Goal: Task Accomplishment & Management: Manage account settings

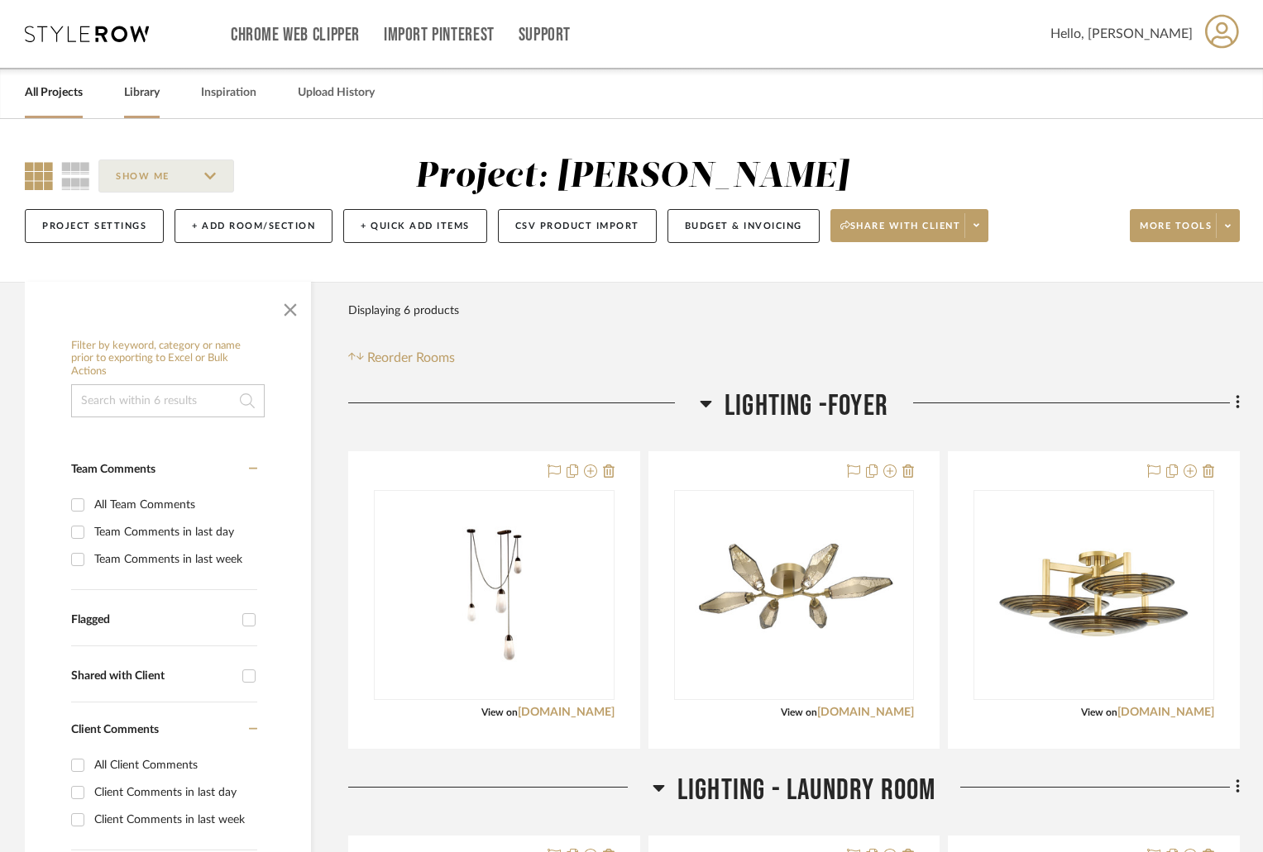
click at [150, 85] on link "Library" at bounding box center [142, 93] width 36 height 22
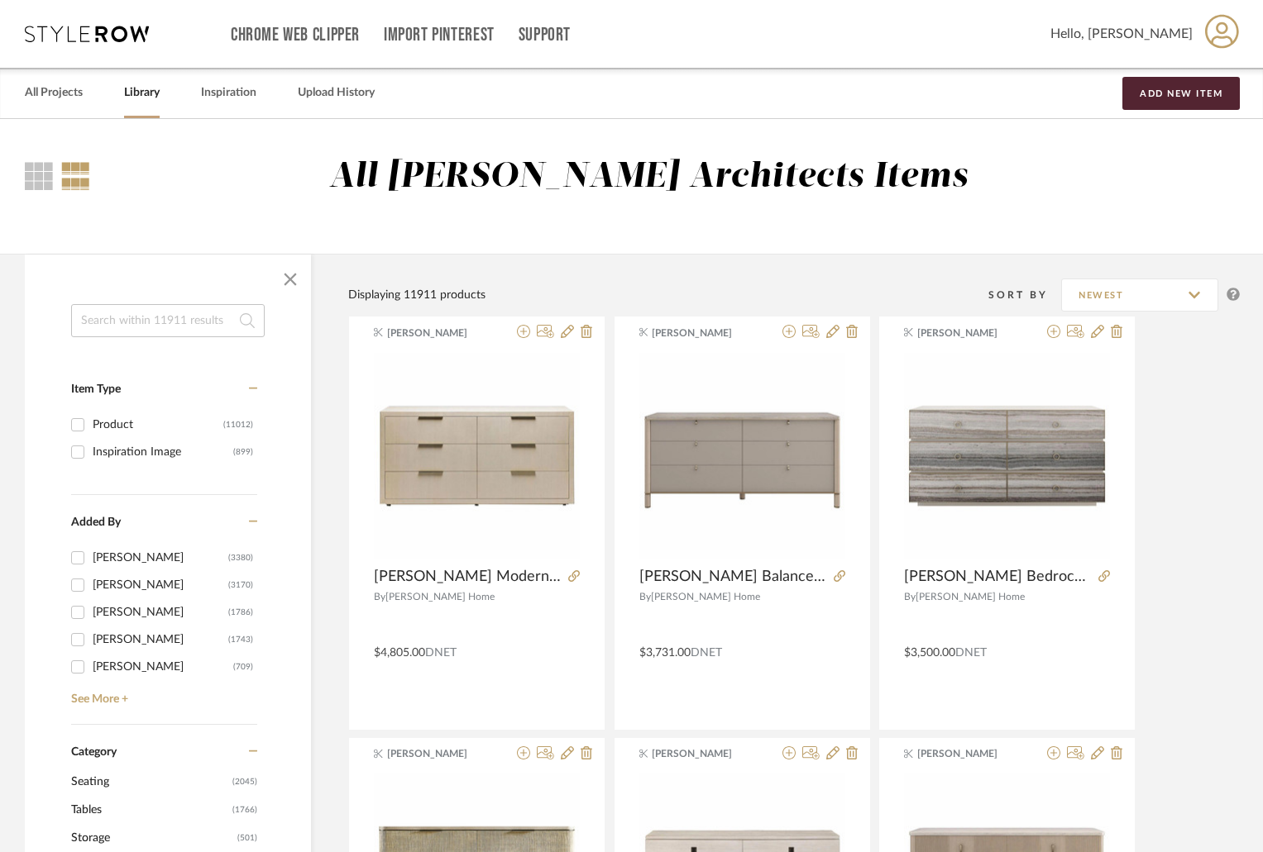
click at [166, 312] on input at bounding box center [167, 320] width 193 height 33
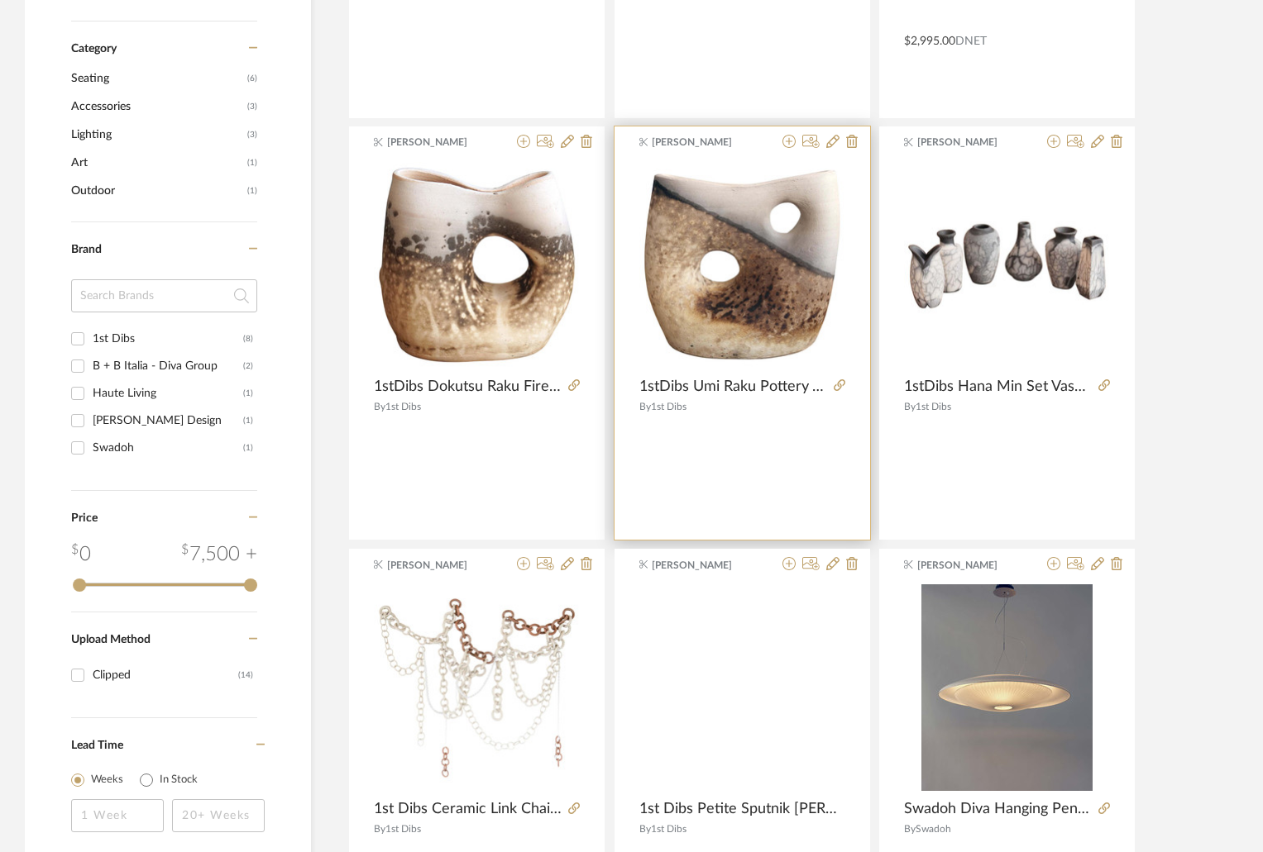
scroll to position [992, 0]
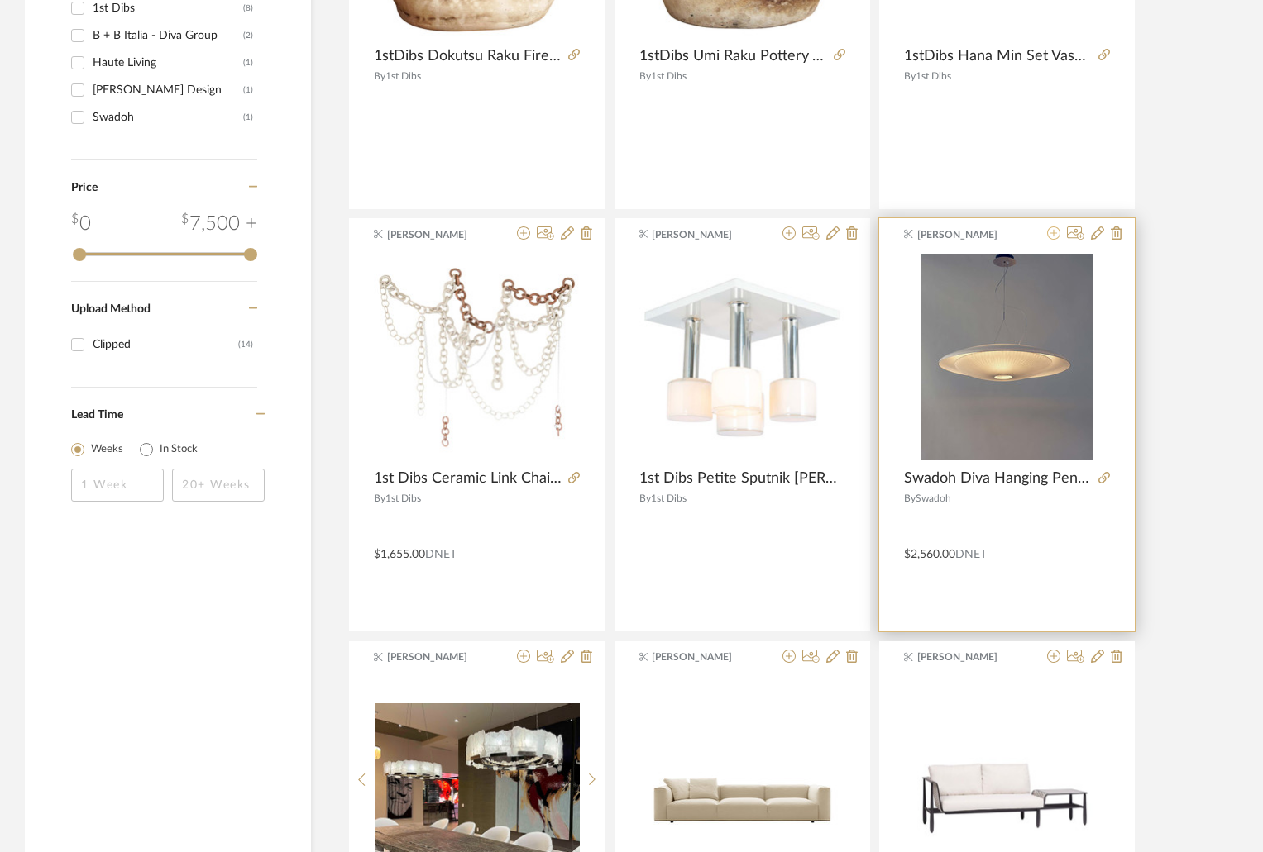
click at [1056, 232] on icon at bounding box center [1053, 233] width 13 height 13
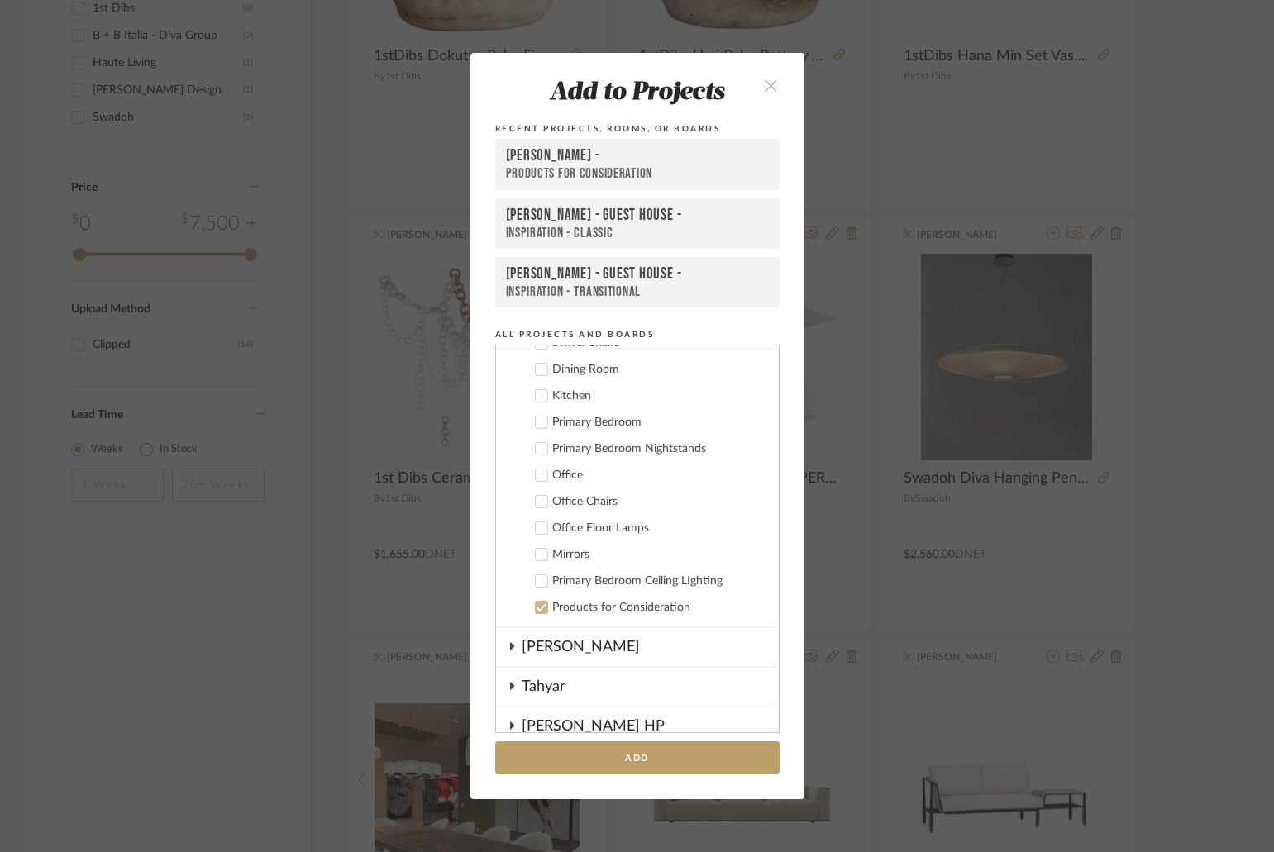
scroll to position [1234, 0]
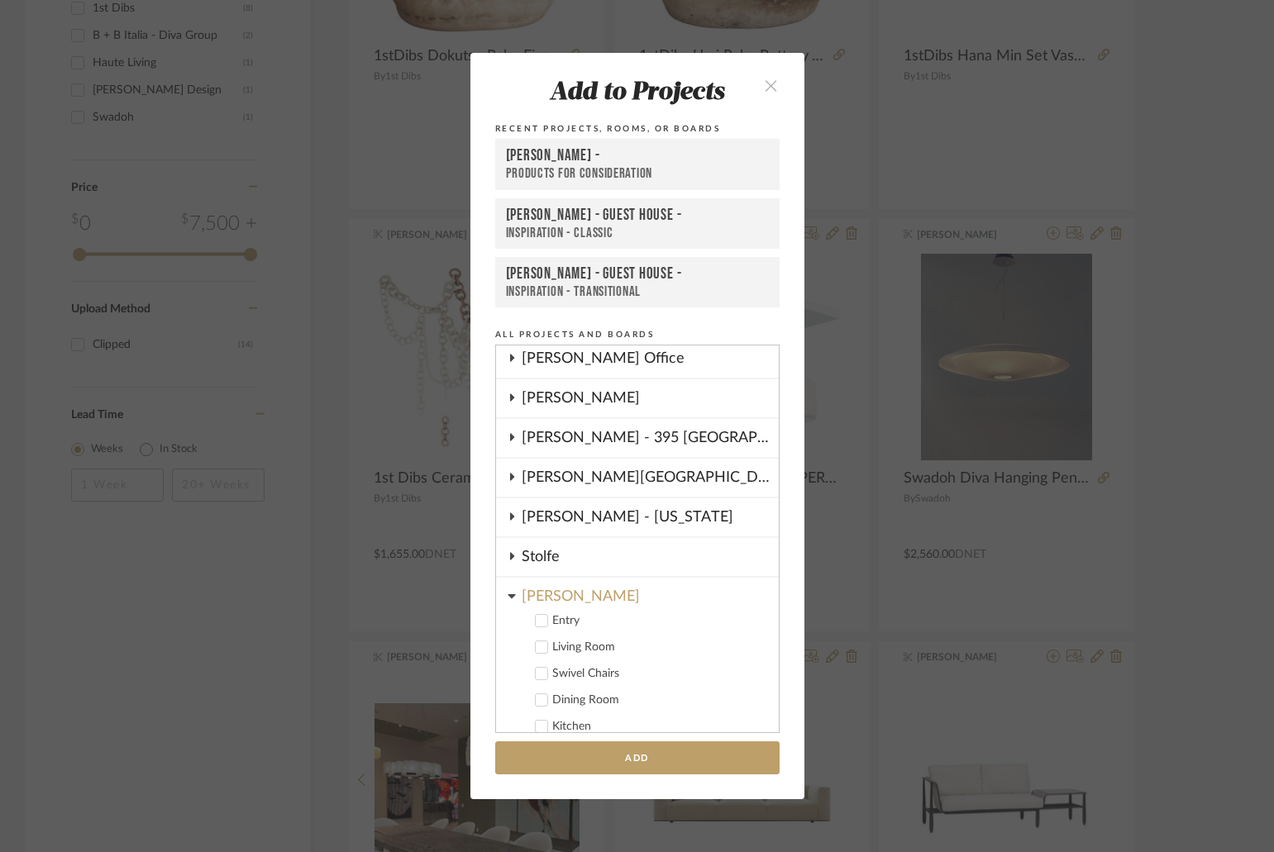
click at [509, 591] on icon at bounding box center [512, 596] width 8 height 13
click at [510, 597] on icon at bounding box center [512, 595] width 4 height 7
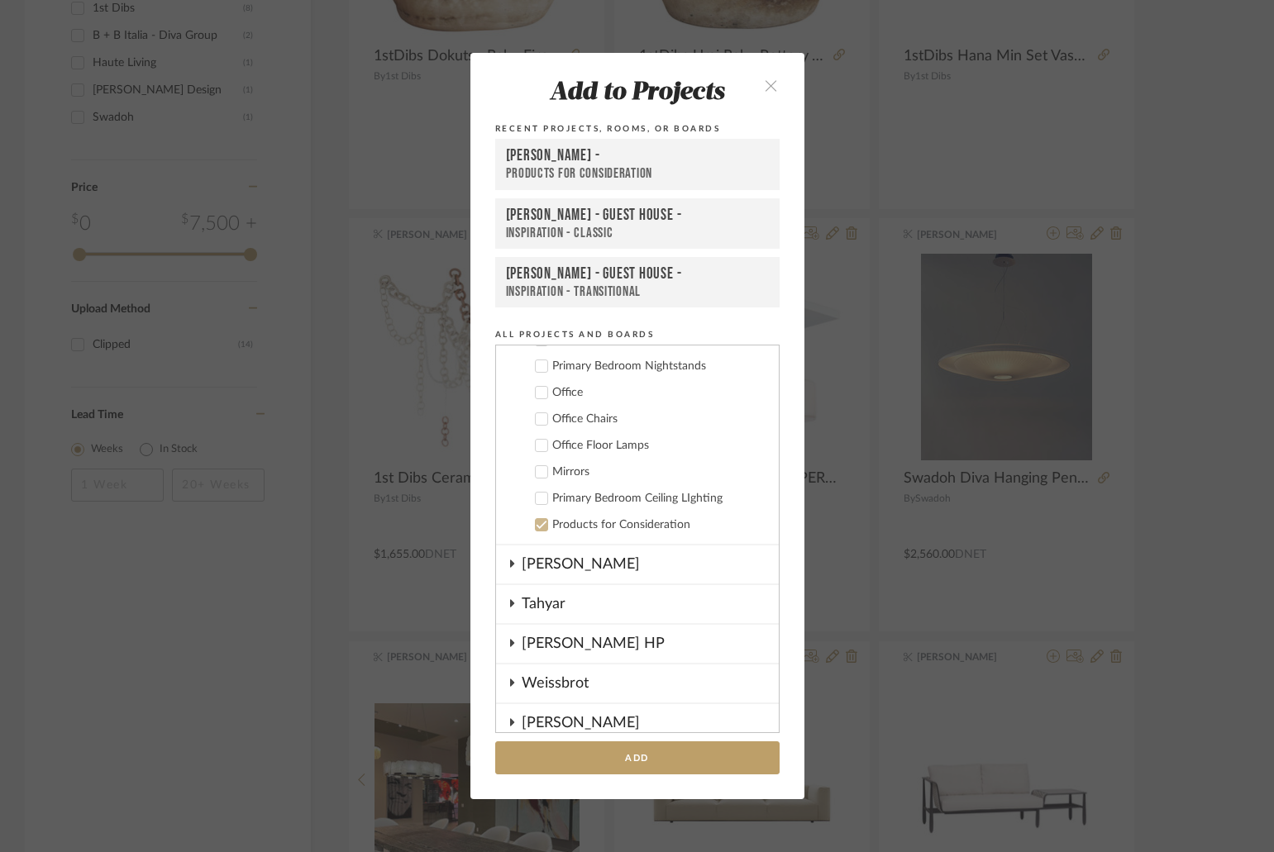
scroll to position [1731, 0]
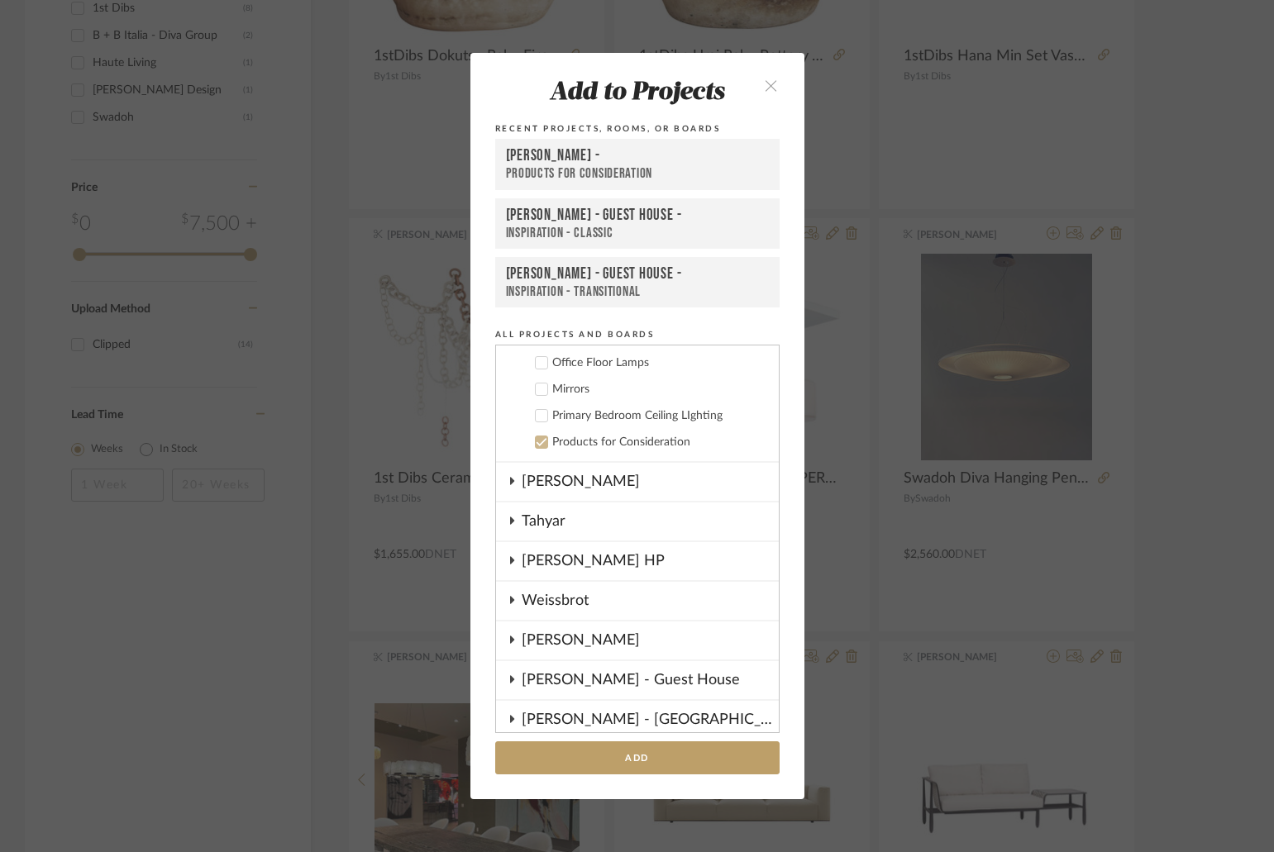
click at [542, 442] on label "Products for Consideration" at bounding box center [643, 442] width 245 height 17
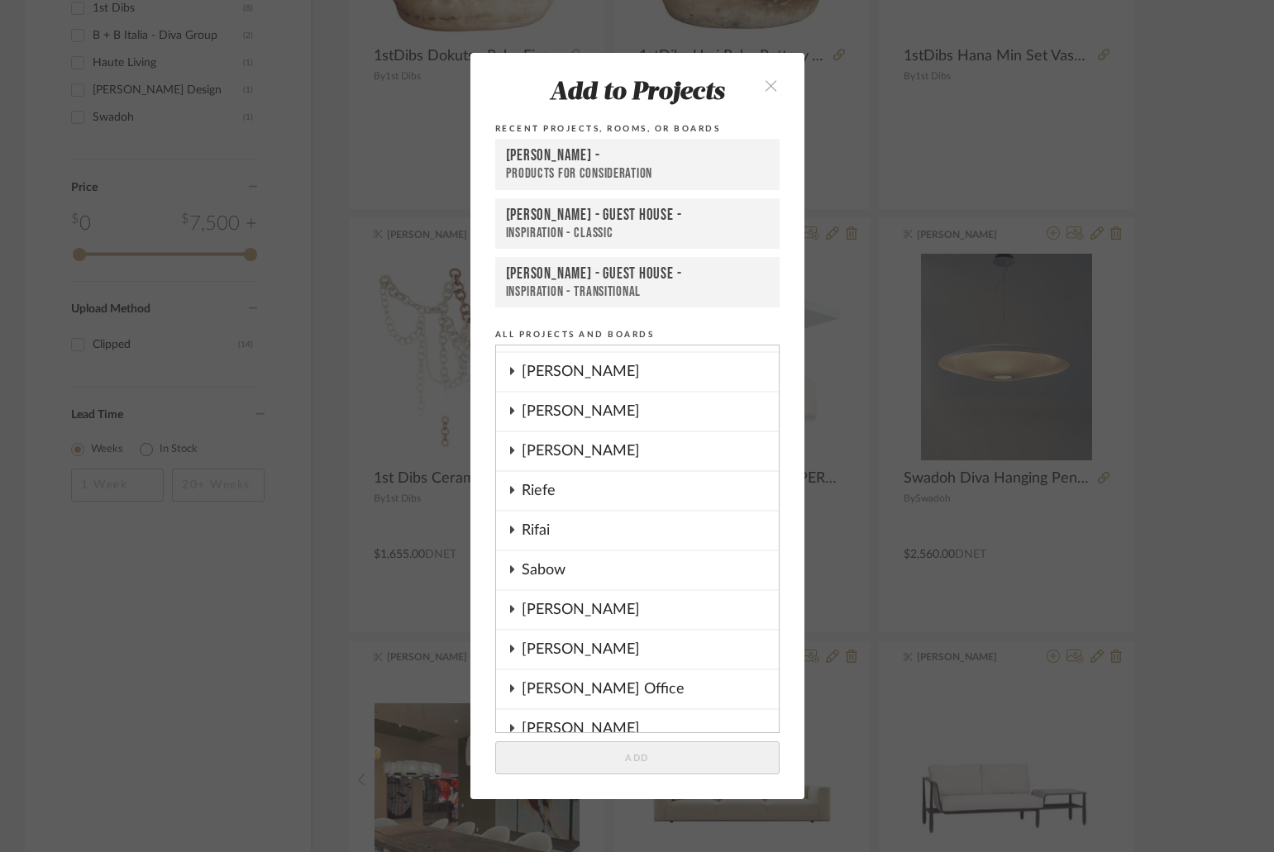
scroll to position [986, 0]
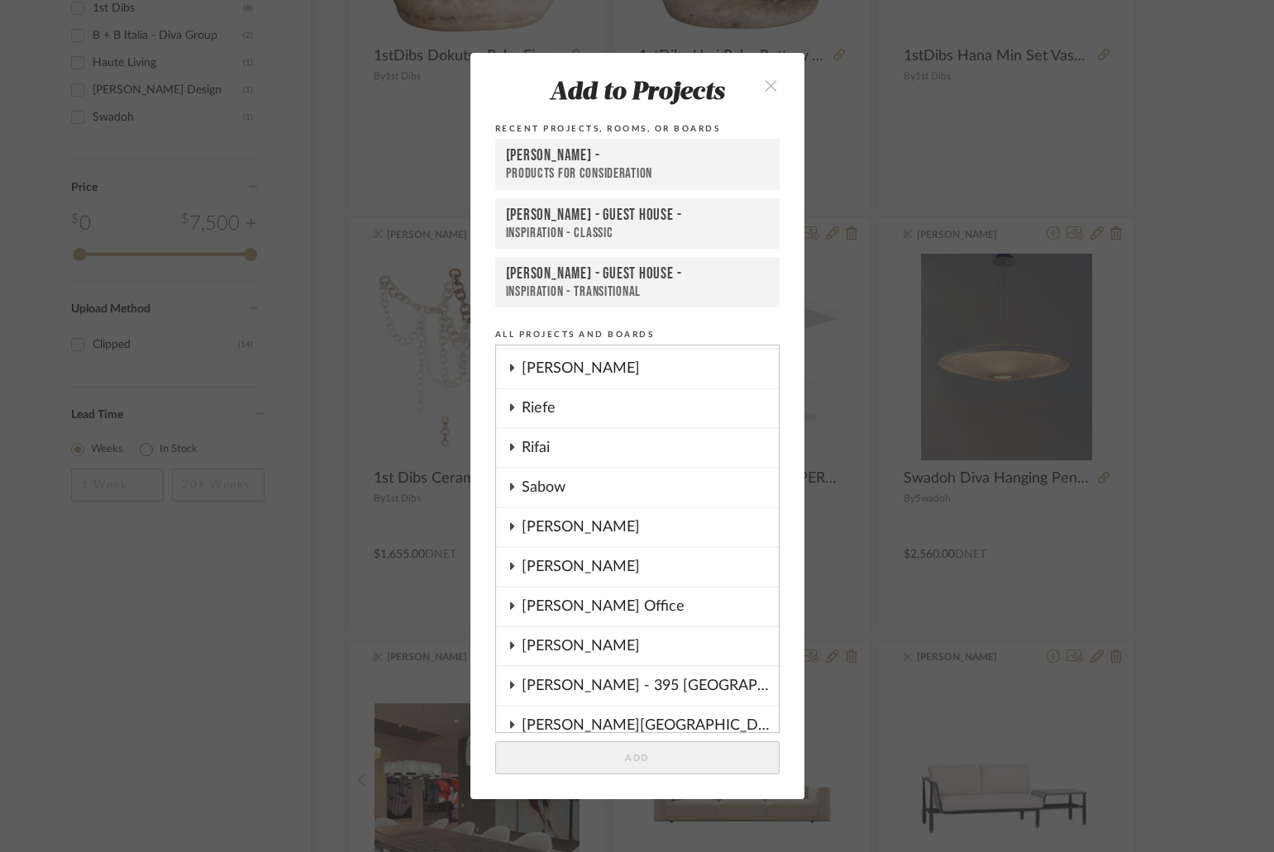
click at [510, 647] on icon at bounding box center [512, 645] width 4 height 7
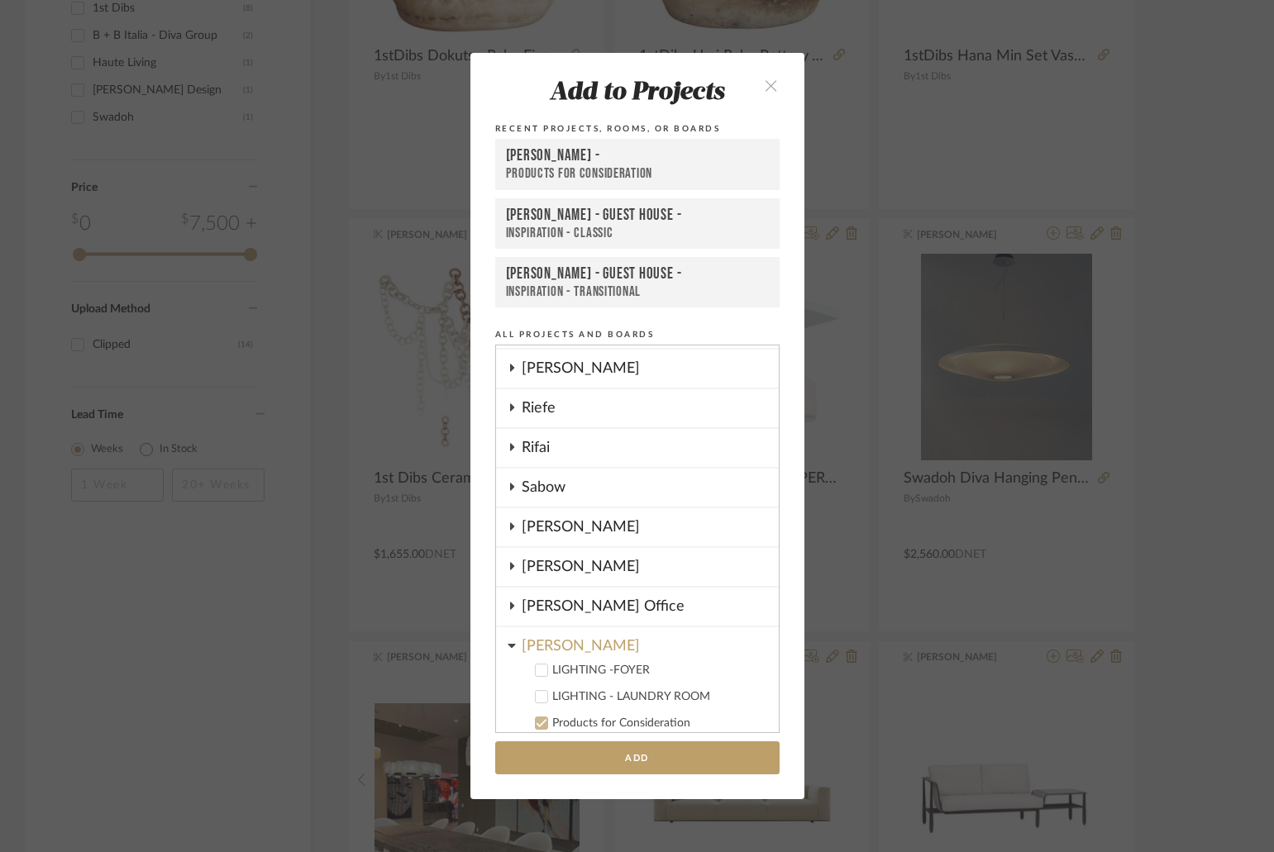
scroll to position [1152, 0]
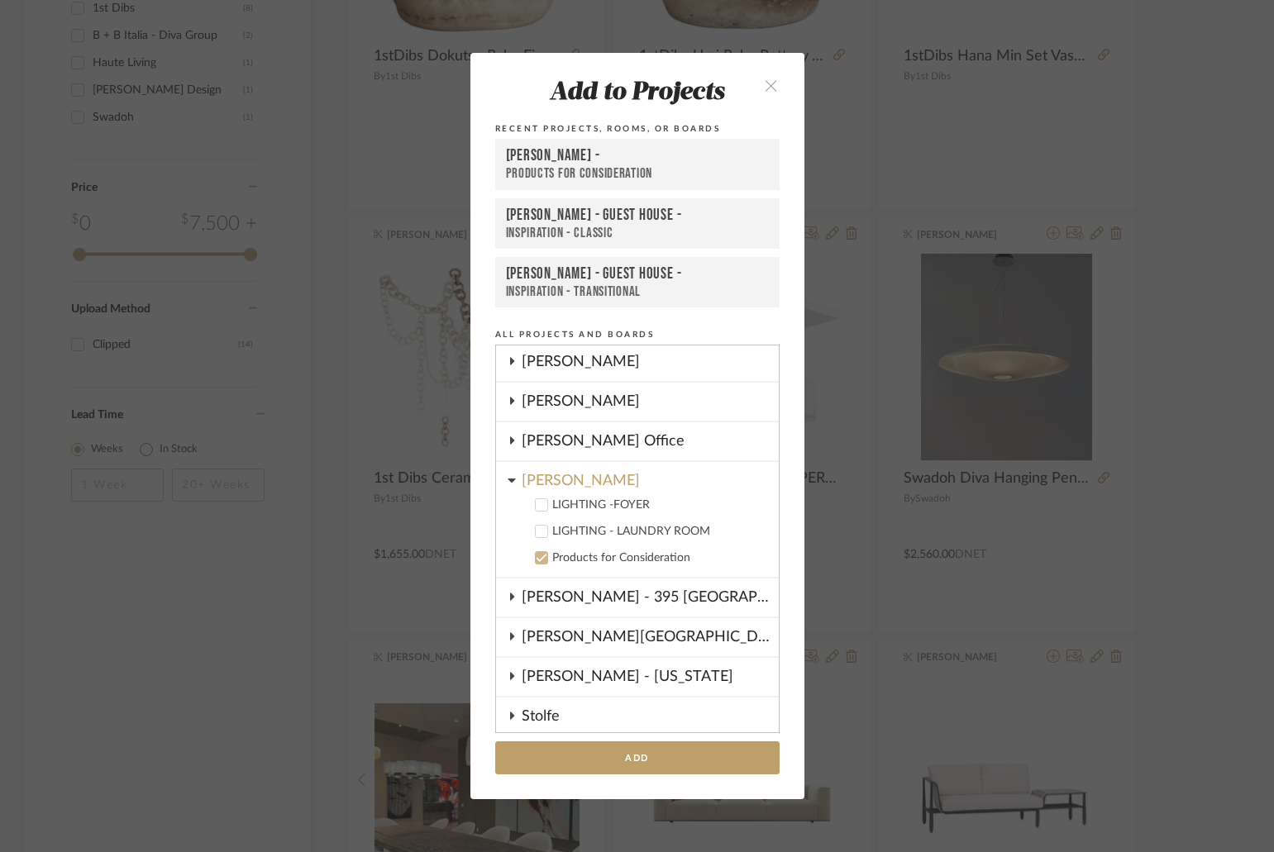
click at [610, 505] on div "LIGHTING -FOYER" at bounding box center [658, 506] width 213 height 14
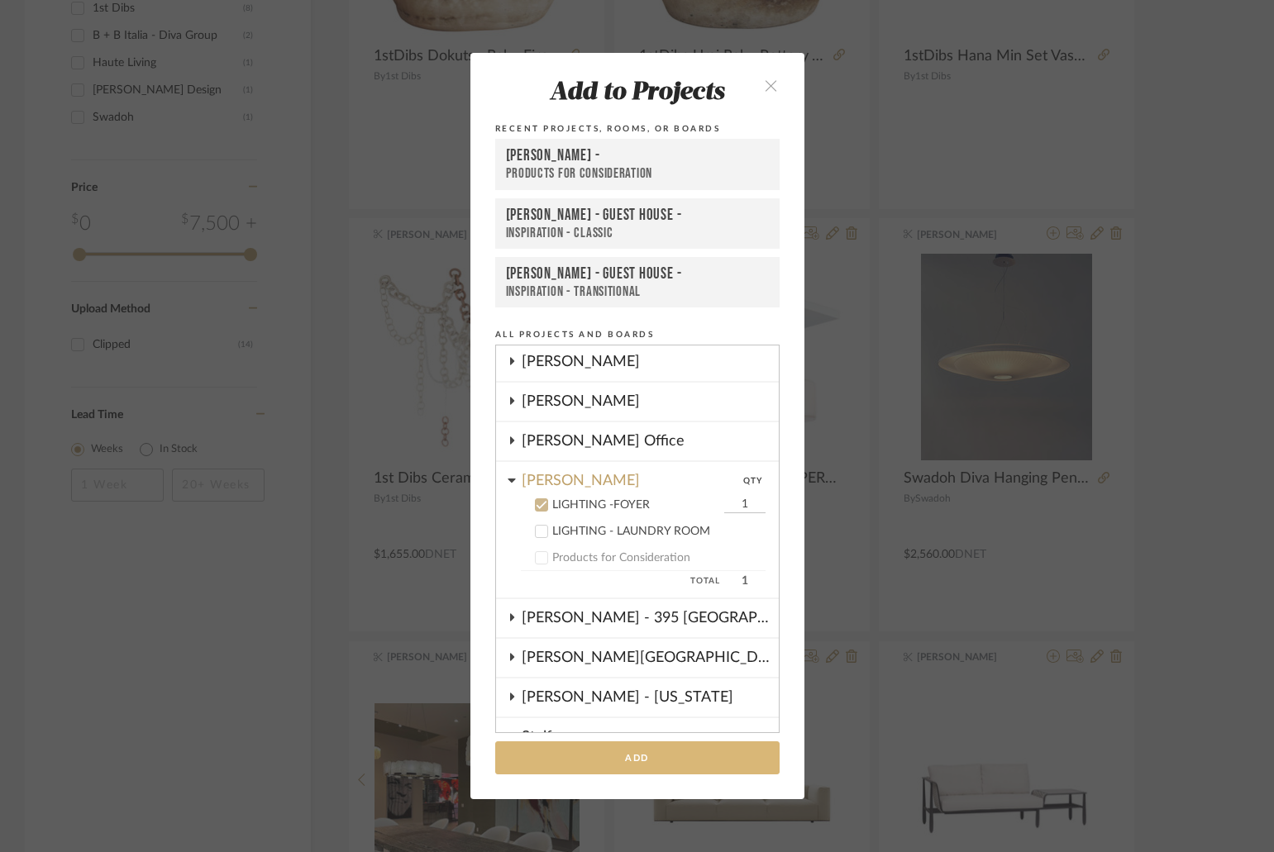
click at [661, 748] on button "Add" at bounding box center [637, 759] width 284 height 34
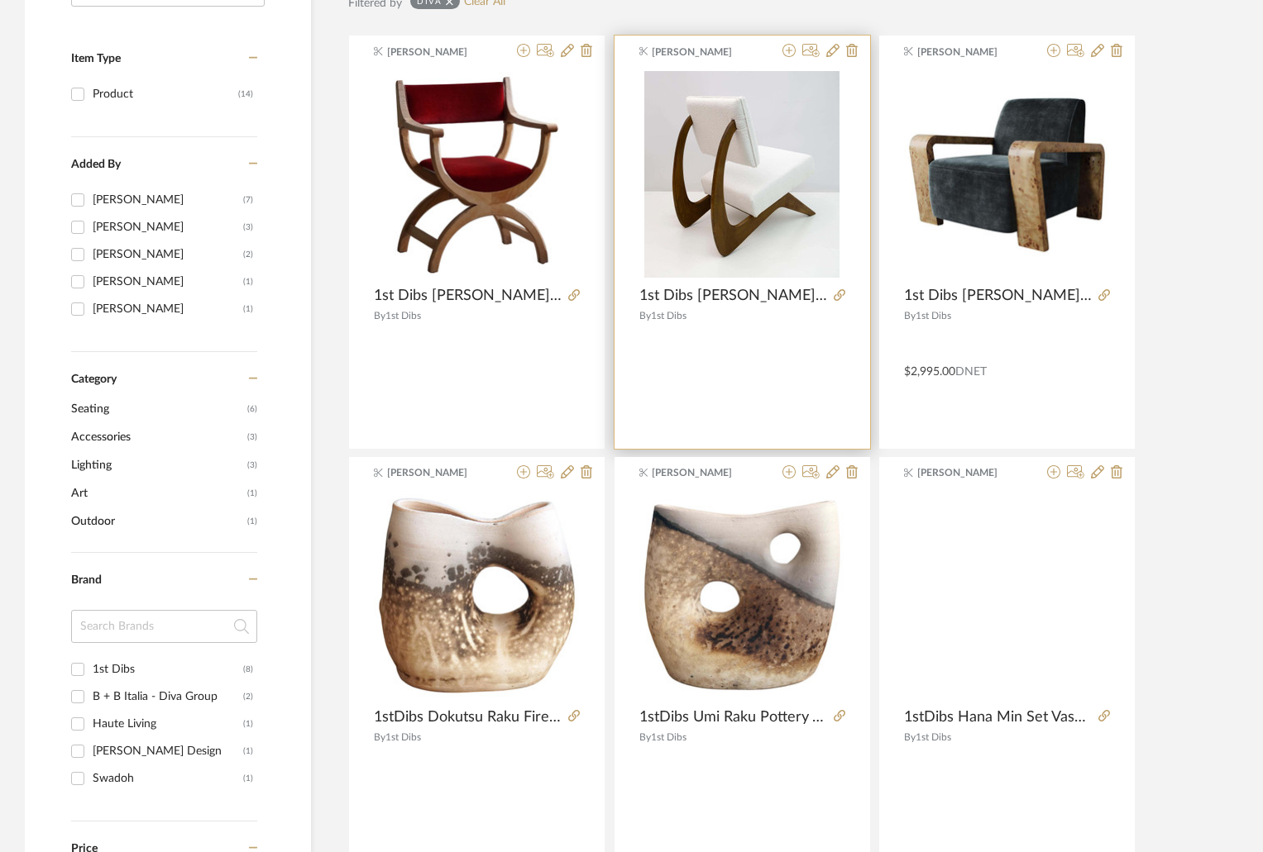
scroll to position [248, 0]
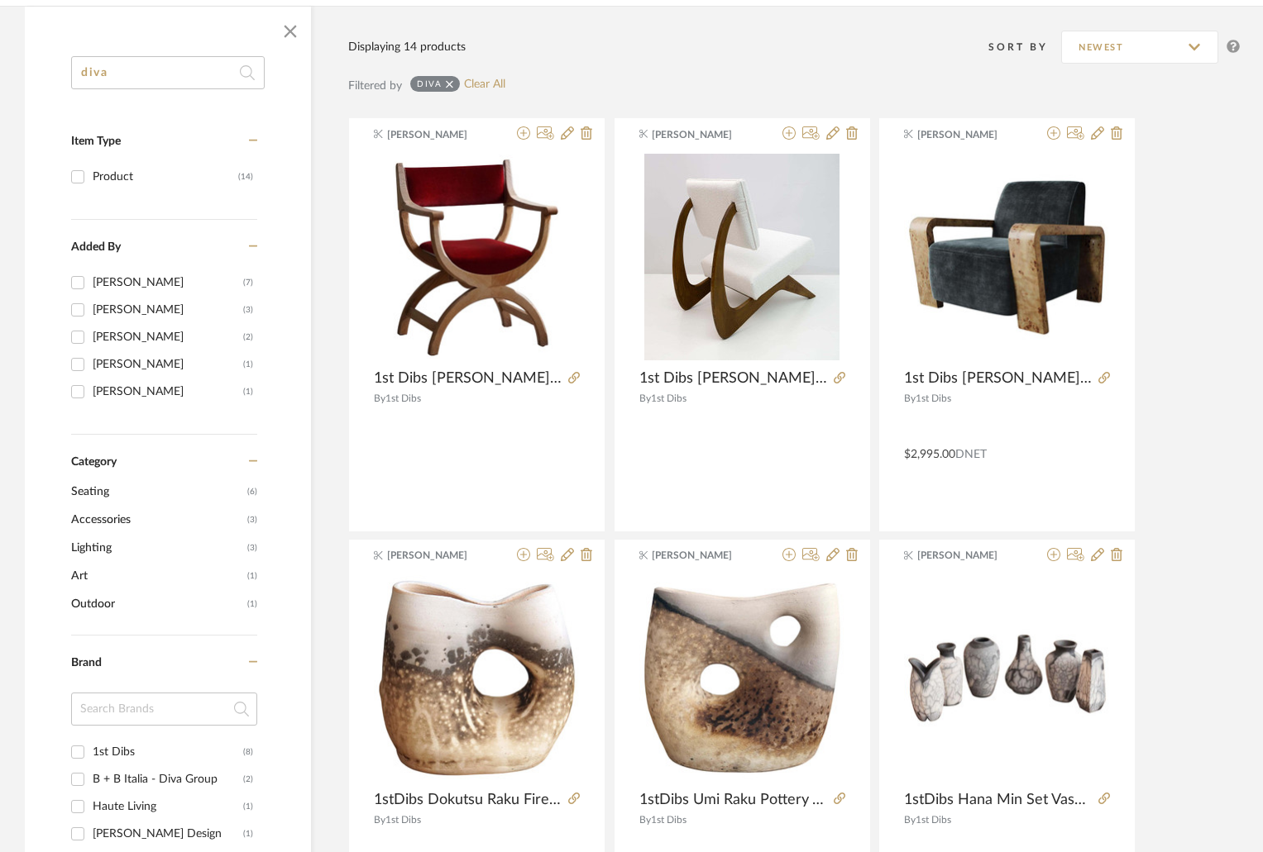
click at [128, 87] on input "diva" at bounding box center [167, 72] width 193 height 33
drag, startPoint x: 122, startPoint y: 76, endPoint x: 76, endPoint y: 77, distance: 46.3
click at [76, 77] on input "diva" at bounding box center [167, 72] width 193 height 33
type input "swadoh"
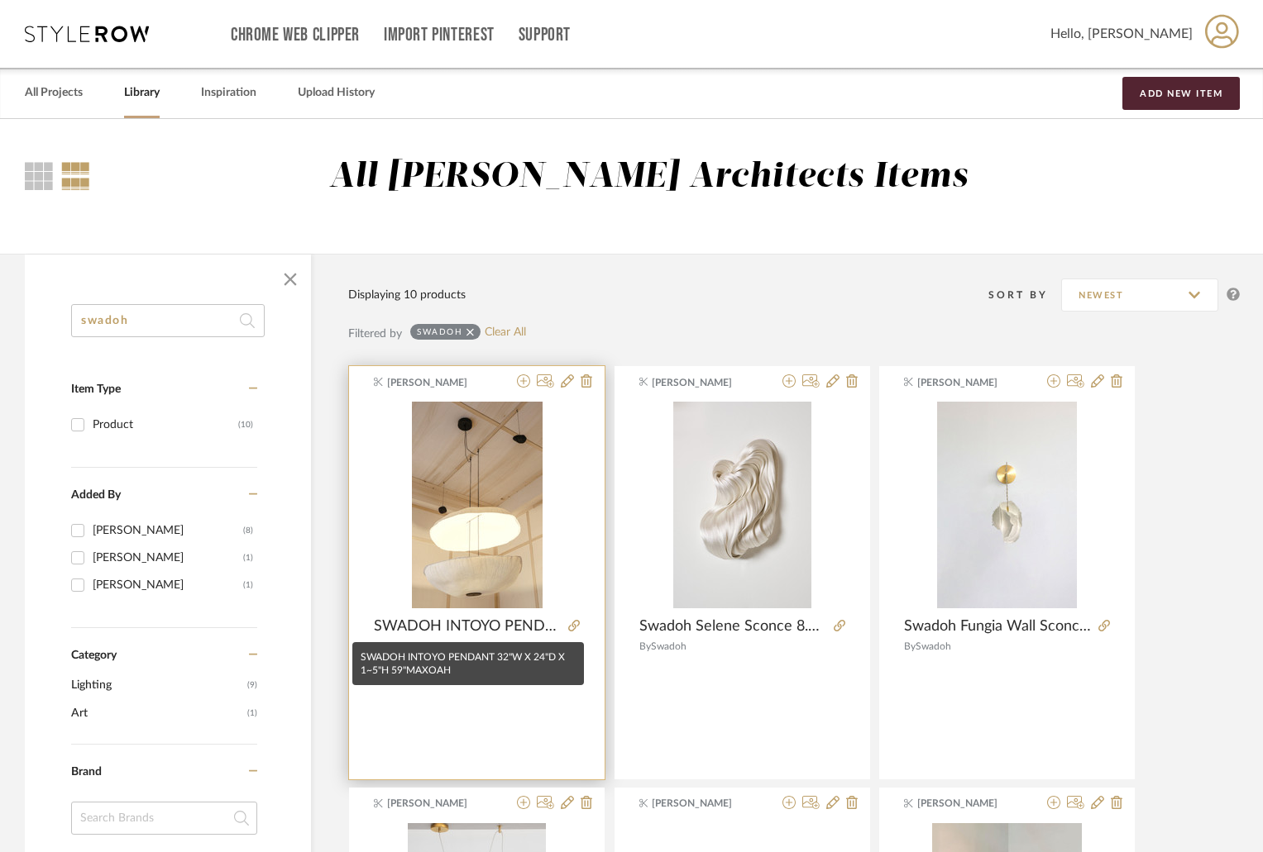
click at [445, 622] on span "SWADOH INTOYO PENDANT 32"W X 24"D X 1~5"H 59"MAXOAH" at bounding box center [468, 627] width 188 height 18
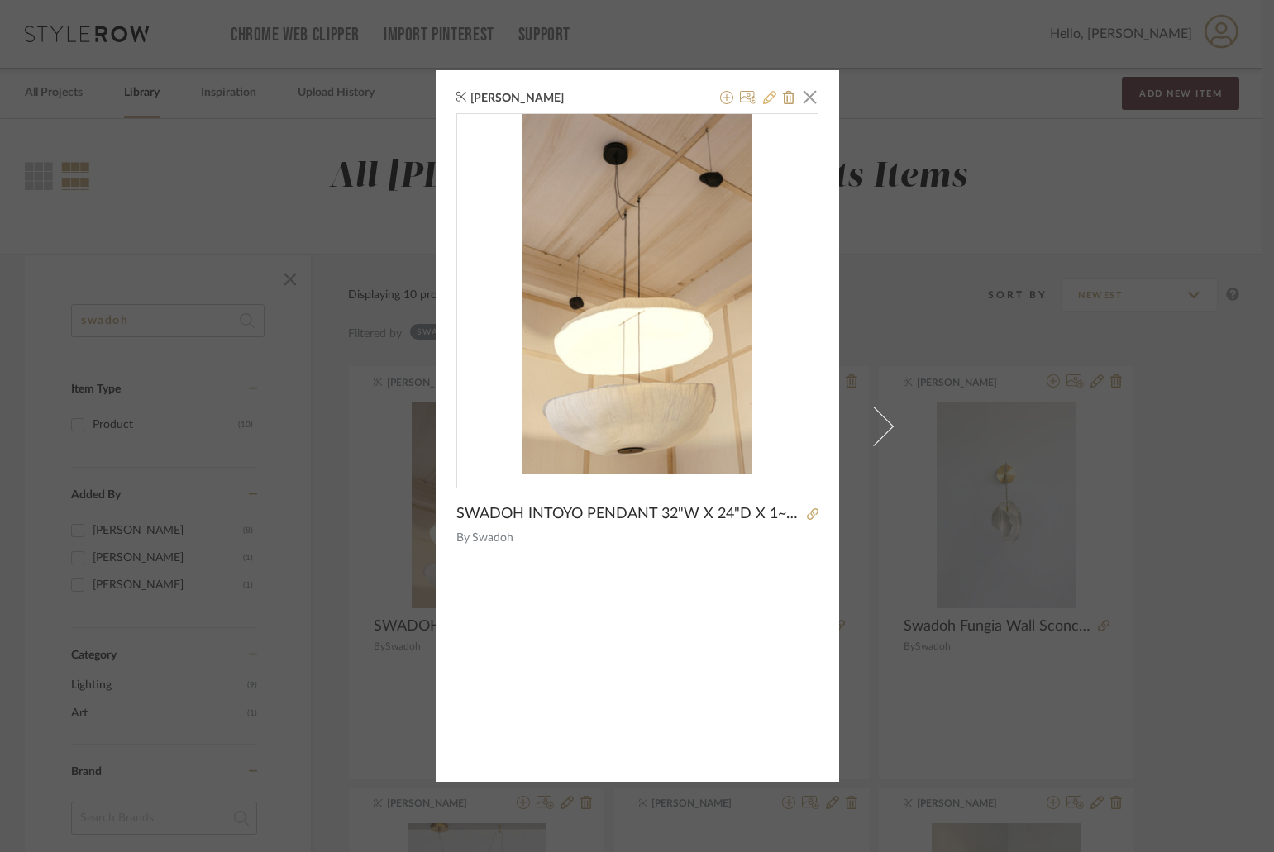
click at [769, 92] on icon at bounding box center [769, 97] width 13 height 13
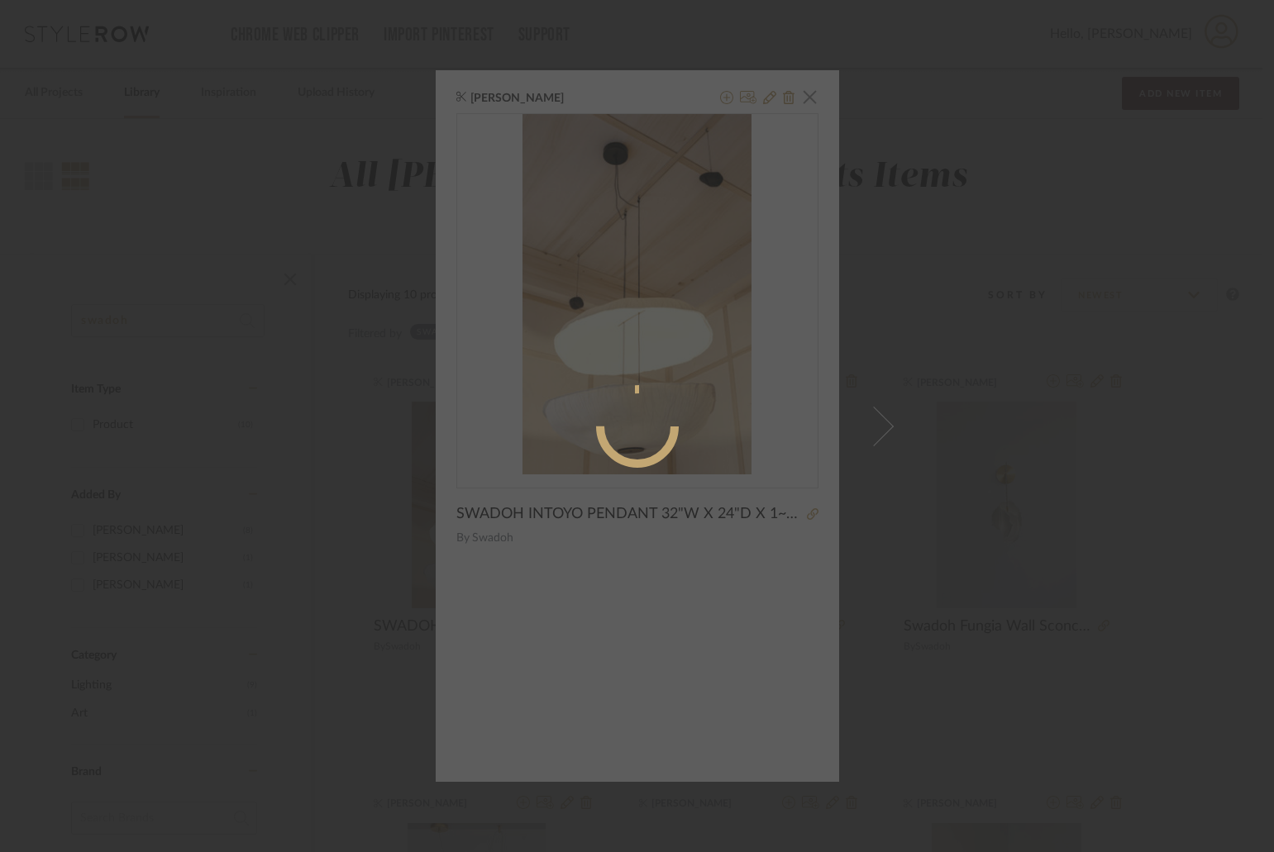
radio input "true"
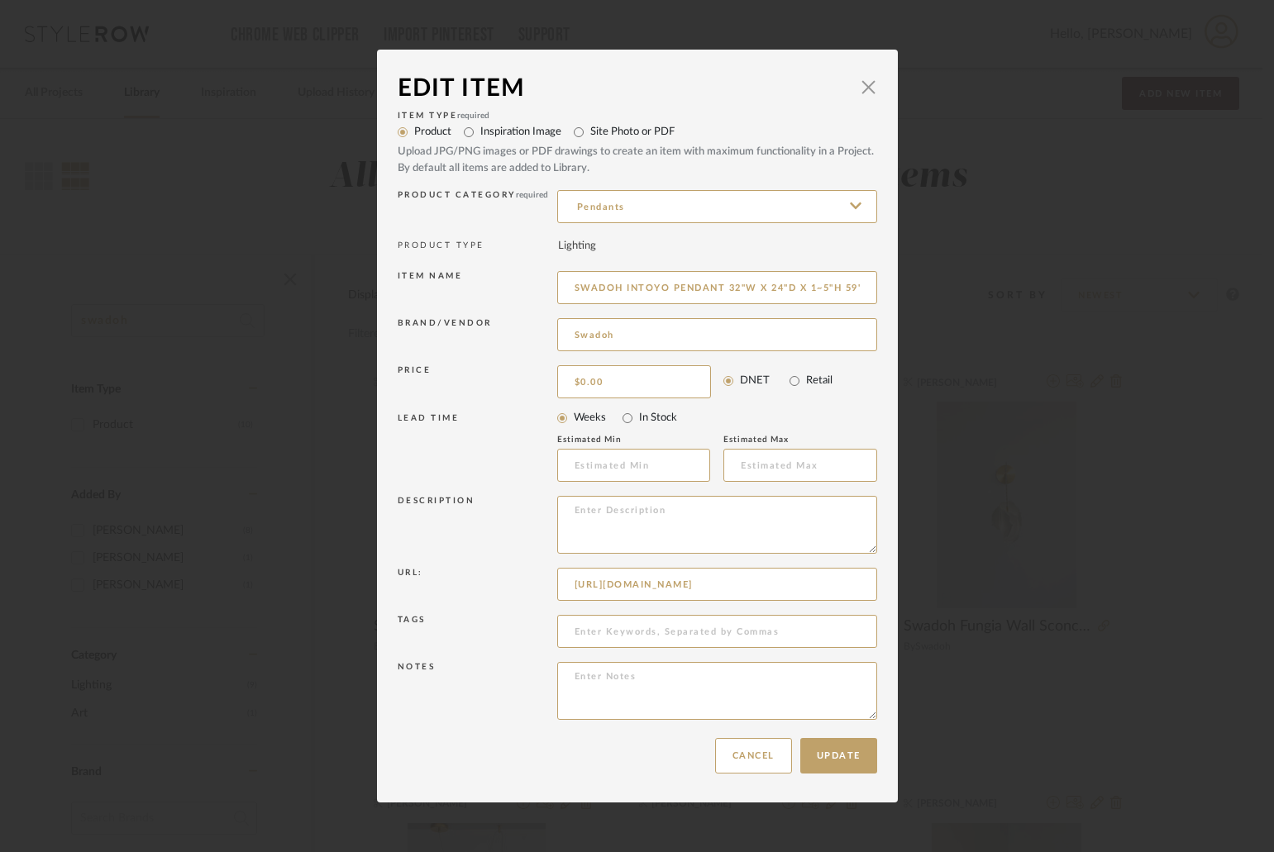
scroll to position [0, 526]
drag, startPoint x: 567, startPoint y: 585, endPoint x: 891, endPoint y: 578, distance: 323.4
click at [891, 578] on dialog-content "Edit Item × Item Type required Product Inspiration Image Site Photo or PDF Uplo…" at bounding box center [637, 426] width 521 height 753
paste input "www.swadoh.com/all-lighting/p/intoyo"
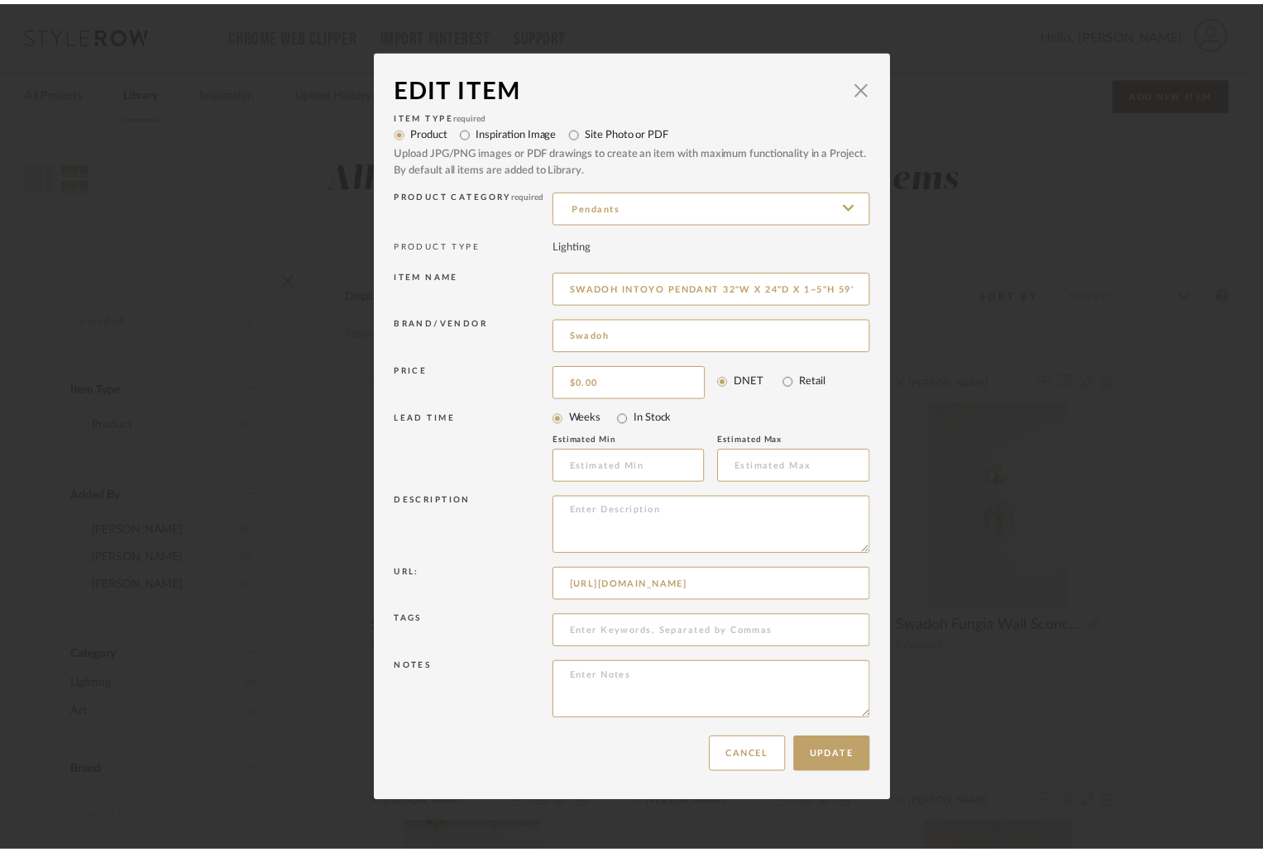
scroll to position [0, 0]
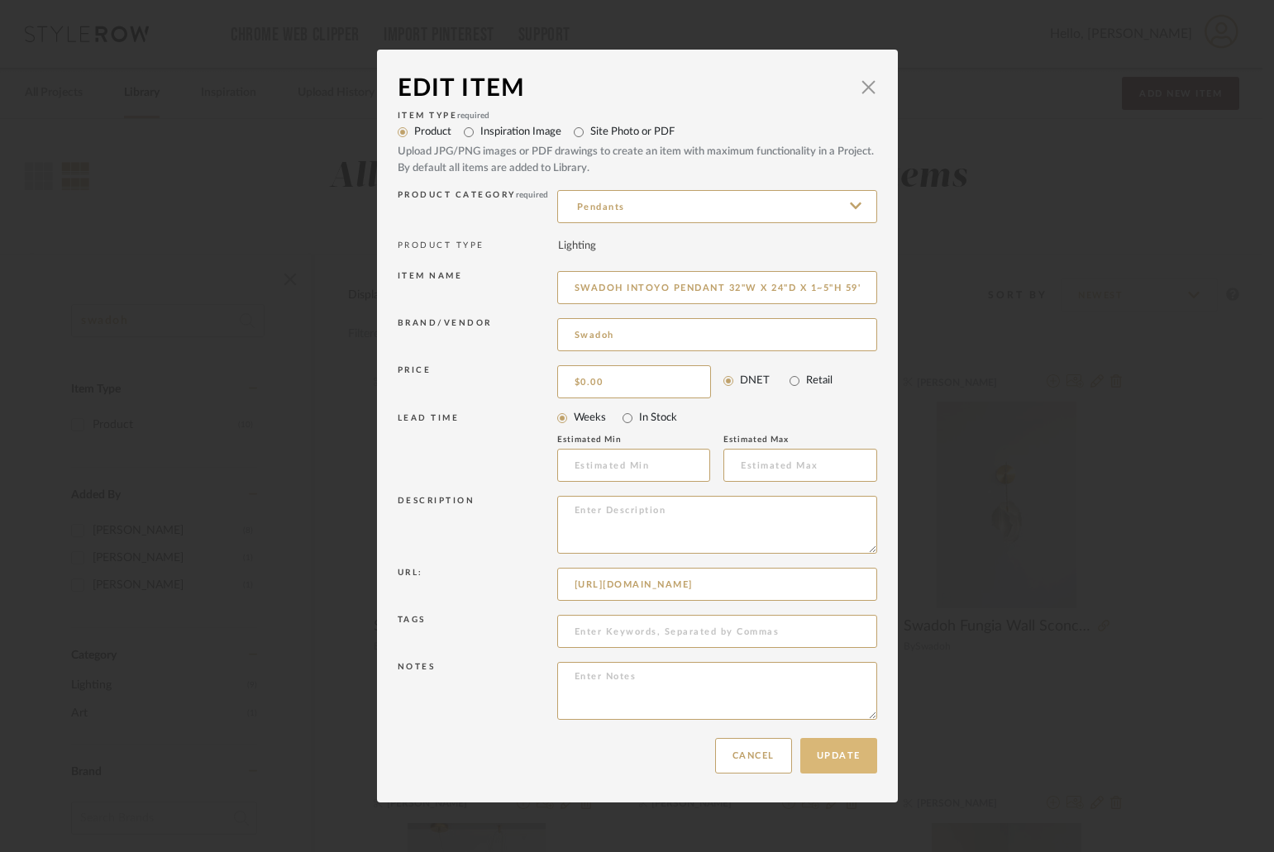
type input "https://www.swadoh.com/all-lighting/p/intoyo"
click at [831, 765] on button "Update" at bounding box center [838, 756] width 77 height 36
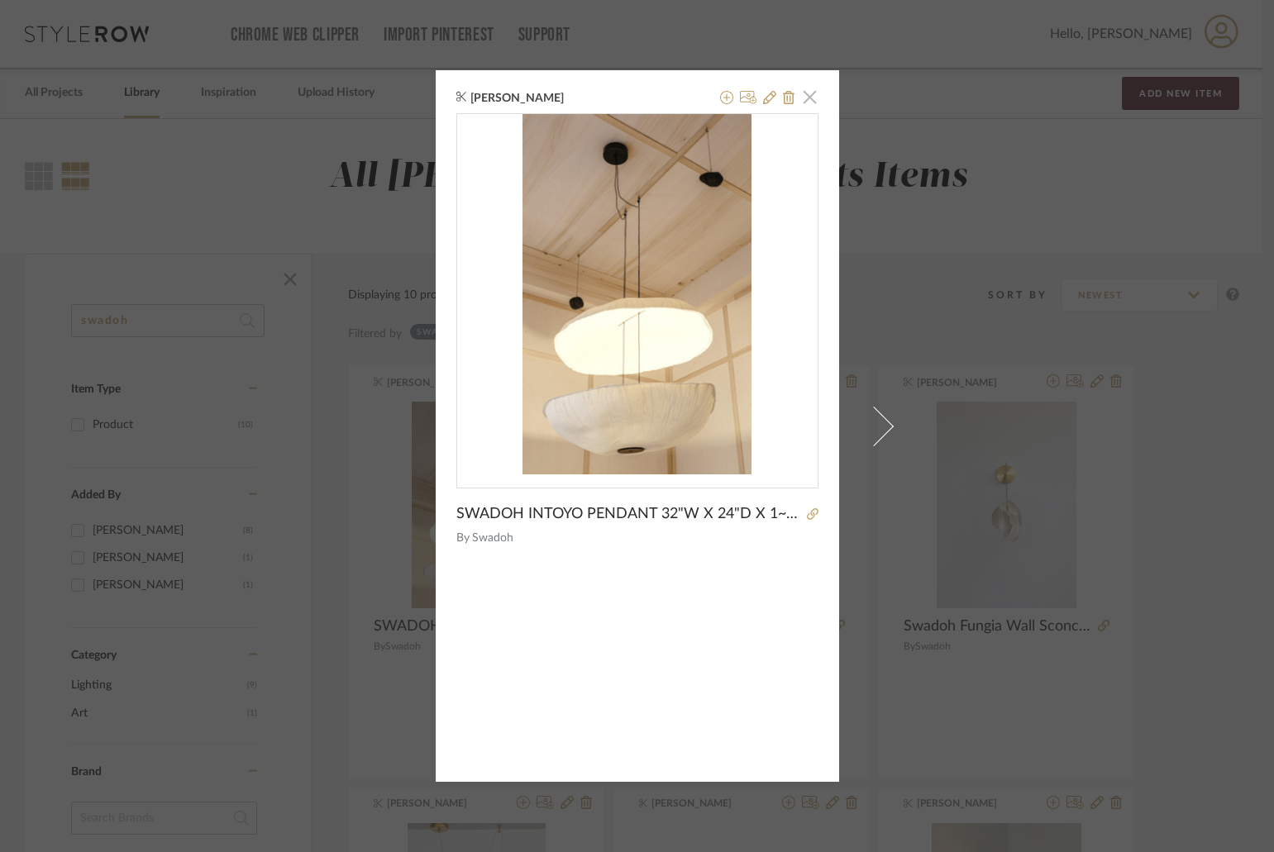
click at [800, 95] on span "button" at bounding box center [810, 96] width 33 height 33
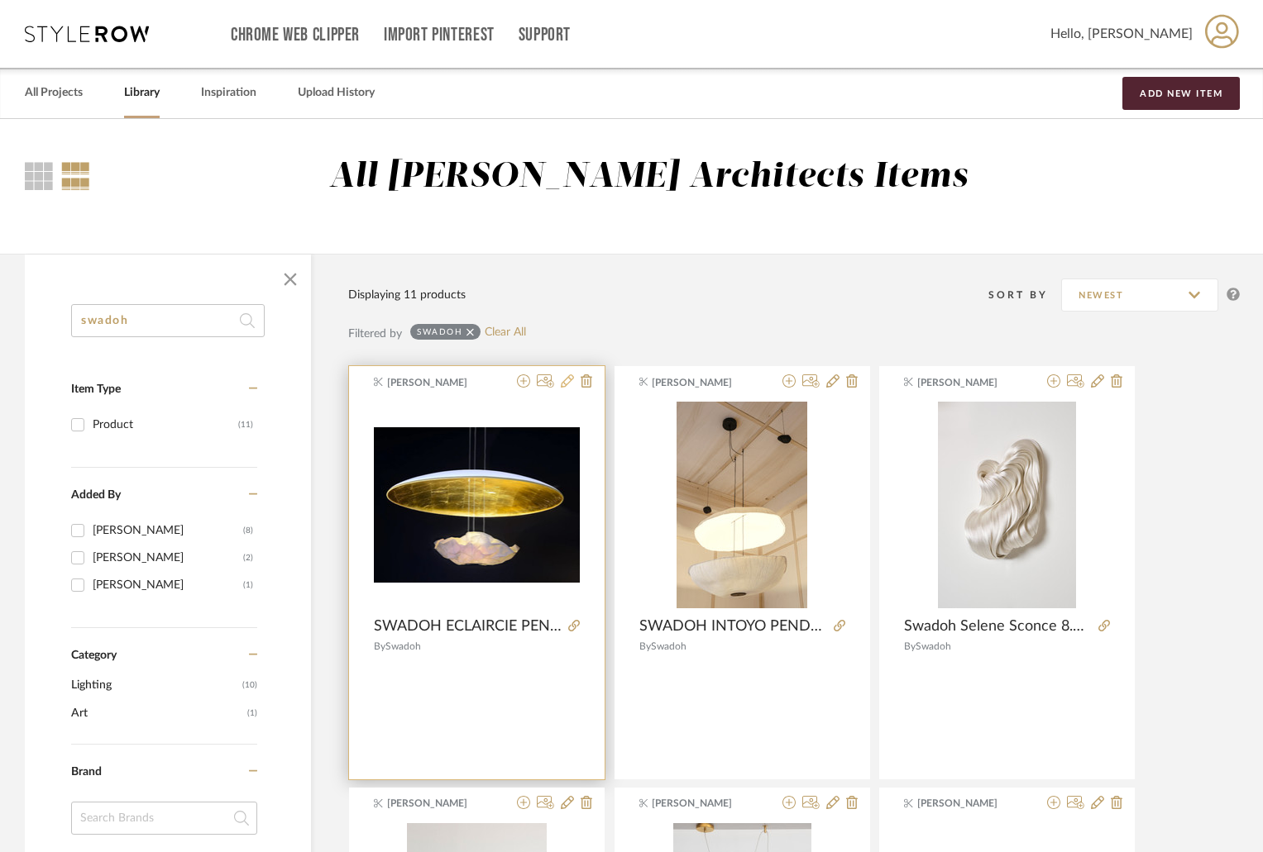
click at [563, 380] on icon at bounding box center [567, 381] width 13 height 13
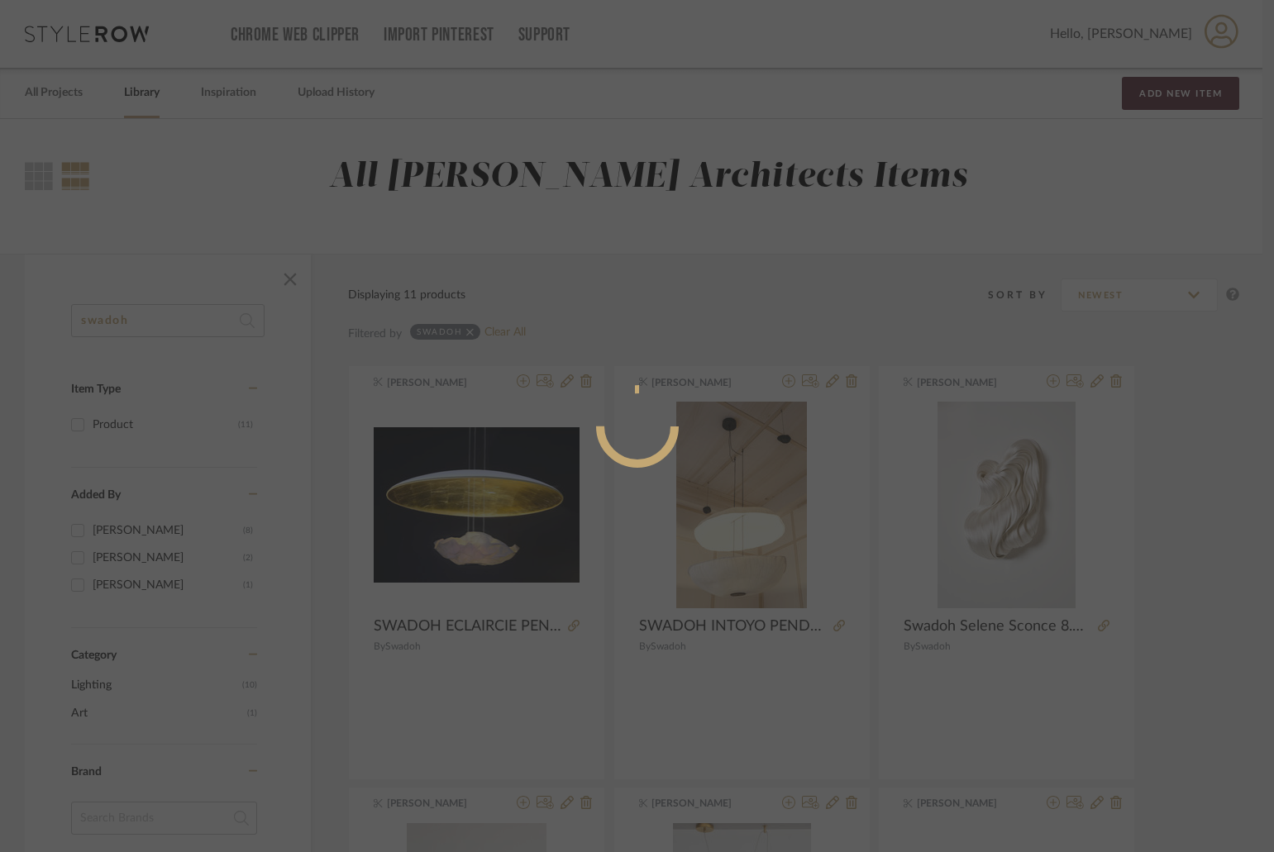
radio input "true"
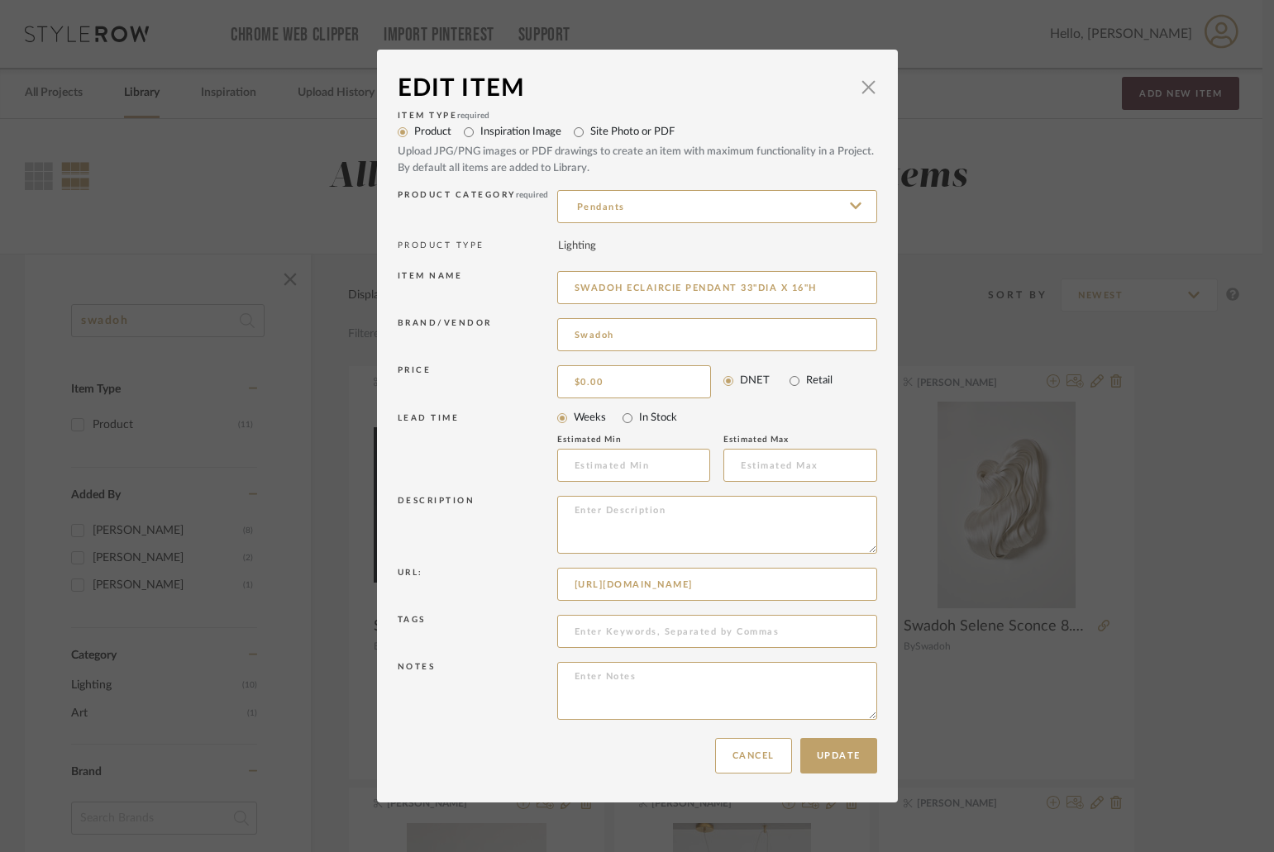
scroll to position [0, 563]
drag, startPoint x: 580, startPoint y: 578, endPoint x: 943, endPoint y: 577, distance: 363.8
click at [943, 577] on div "Edit Item × Item Type required Product Inspiration Image Site Photo or PDF Uplo…" at bounding box center [637, 426] width 1274 height 852
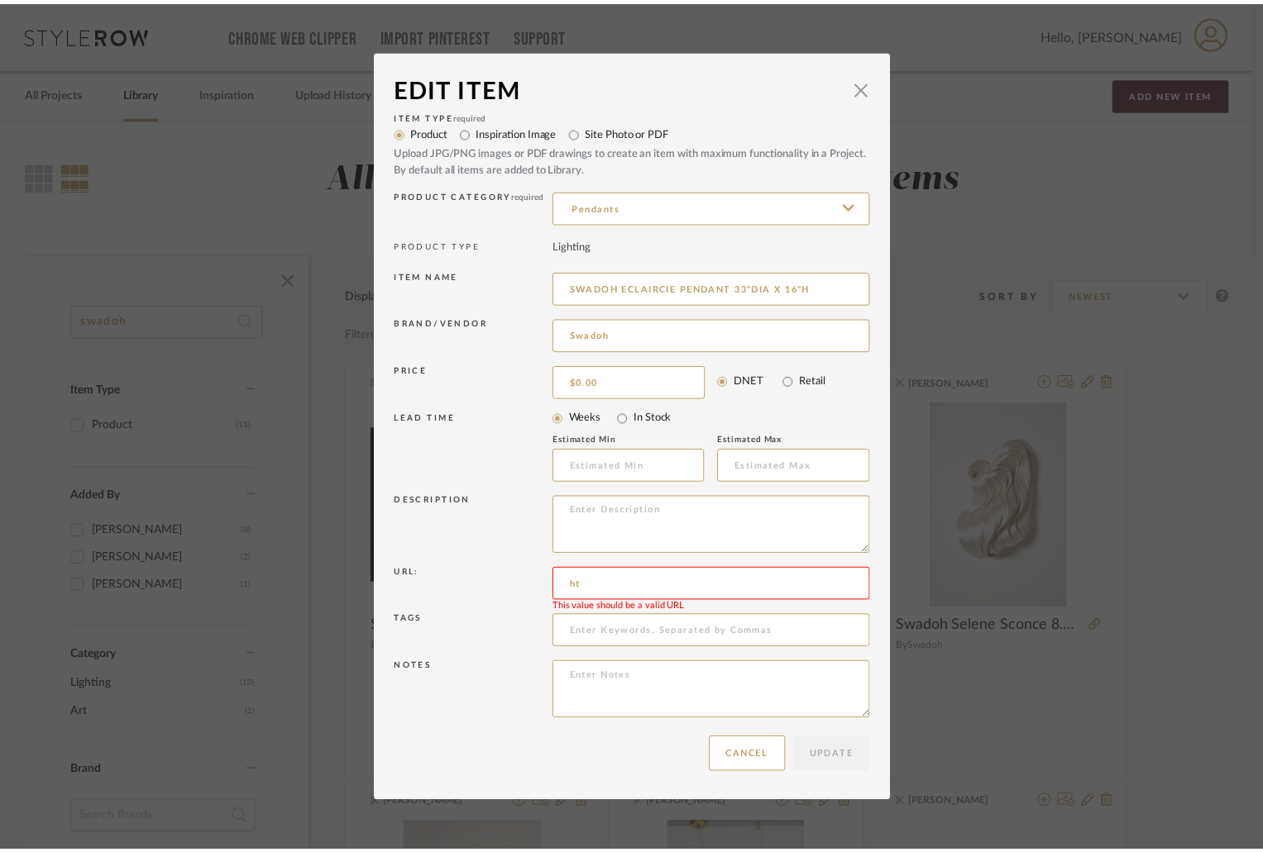
scroll to position [0, 0]
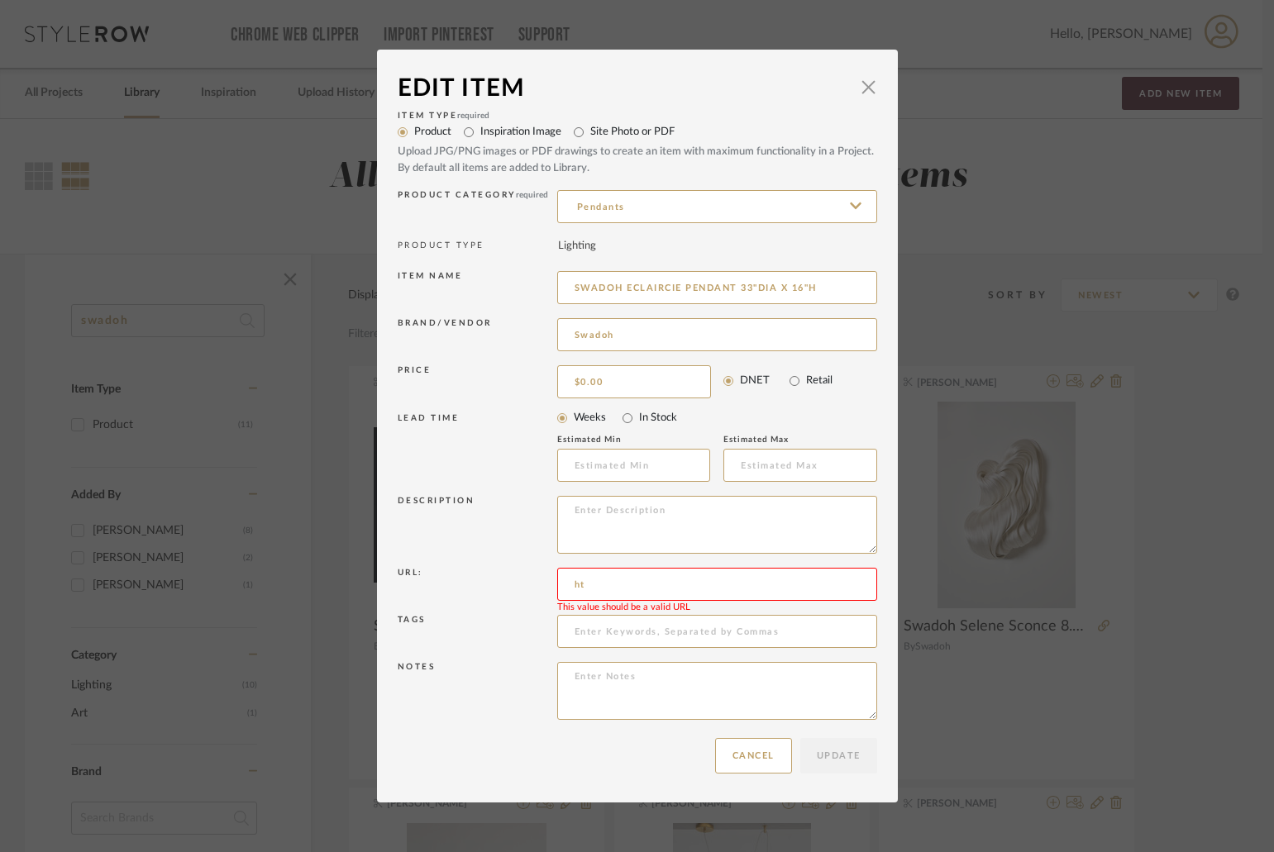
type input "h"
paste input "[URL][DOMAIN_NAME]"
type input "[URL][DOMAIN_NAME]"
click at [845, 774] on div "Update Cancel" at bounding box center [638, 756] width 480 height 52
click at [850, 754] on button "Update" at bounding box center [838, 756] width 77 height 36
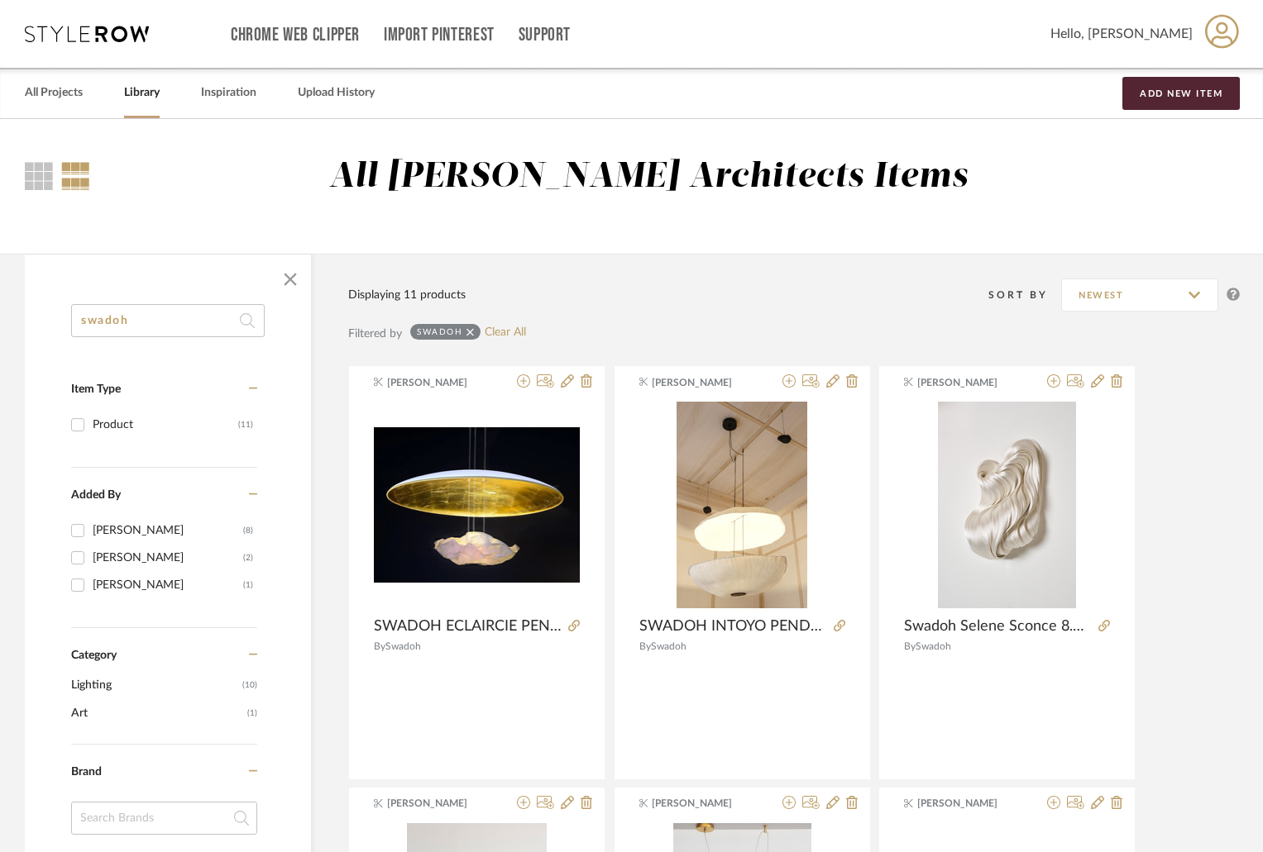
click at [166, 310] on input "swadoh" at bounding box center [167, 320] width 193 height 33
click at [290, 280] on span "button" at bounding box center [290, 280] width 40 height 40
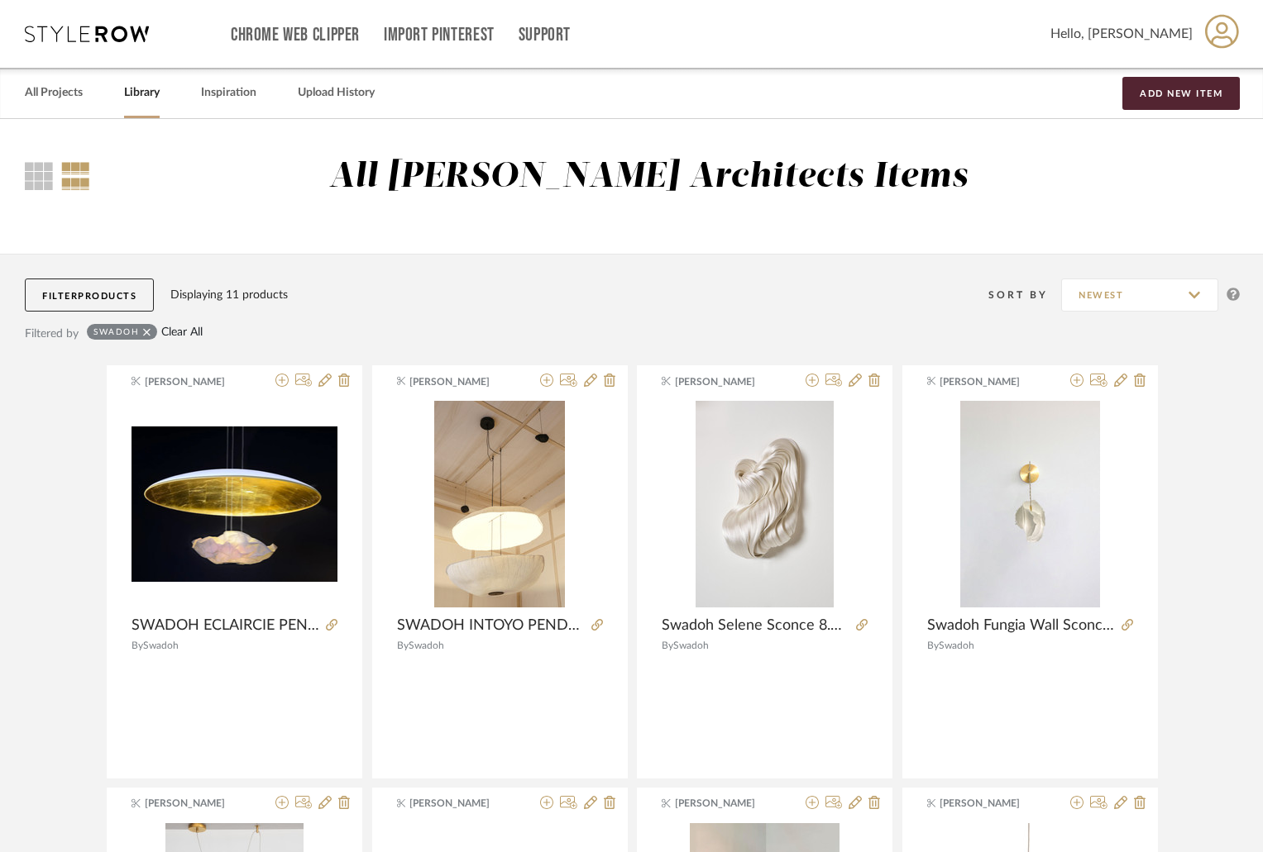
click at [185, 332] on link "Clear All" at bounding box center [181, 333] width 41 height 14
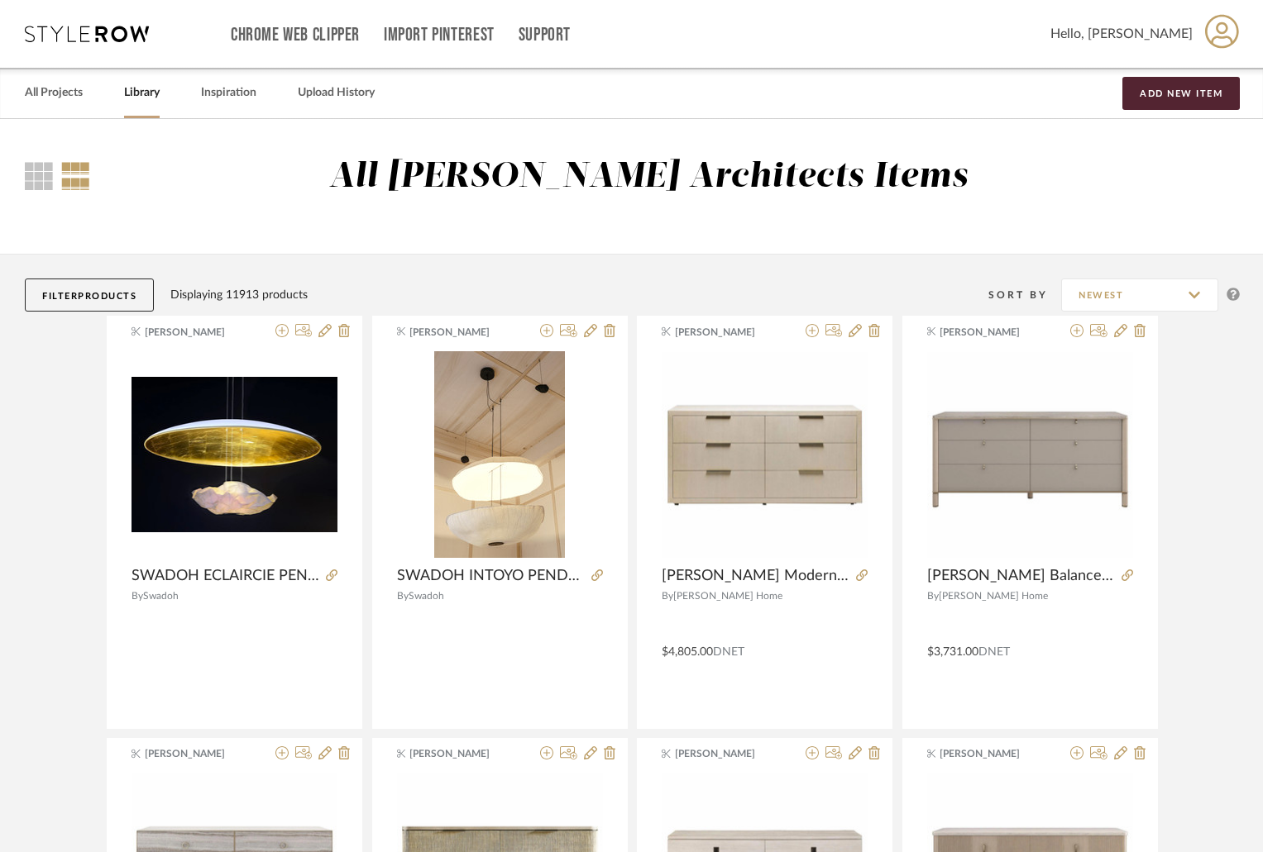
click at [152, 94] on link "Library" at bounding box center [142, 93] width 36 height 22
click at [105, 291] on button "Filter Products" at bounding box center [89, 295] width 129 height 33
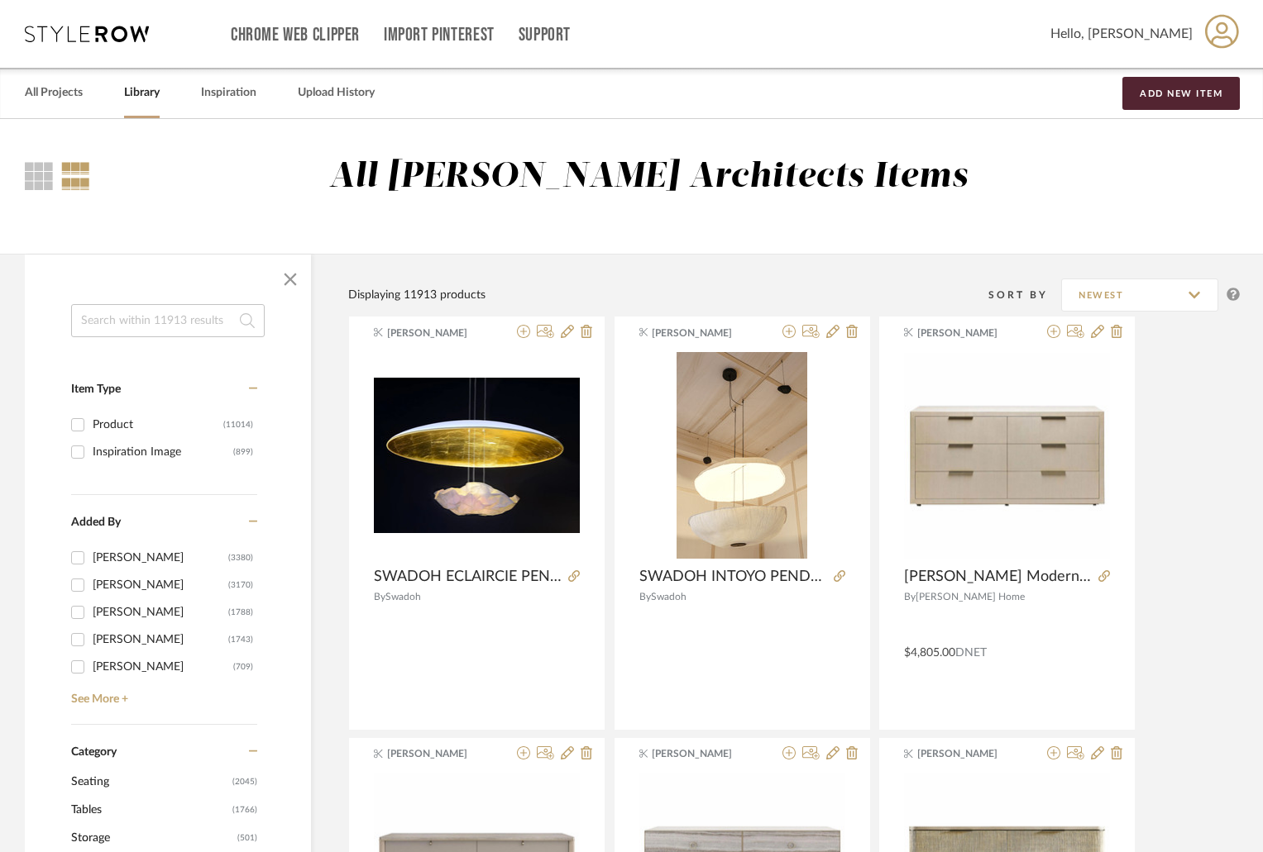
click at [127, 324] on input at bounding box center [167, 320] width 193 height 33
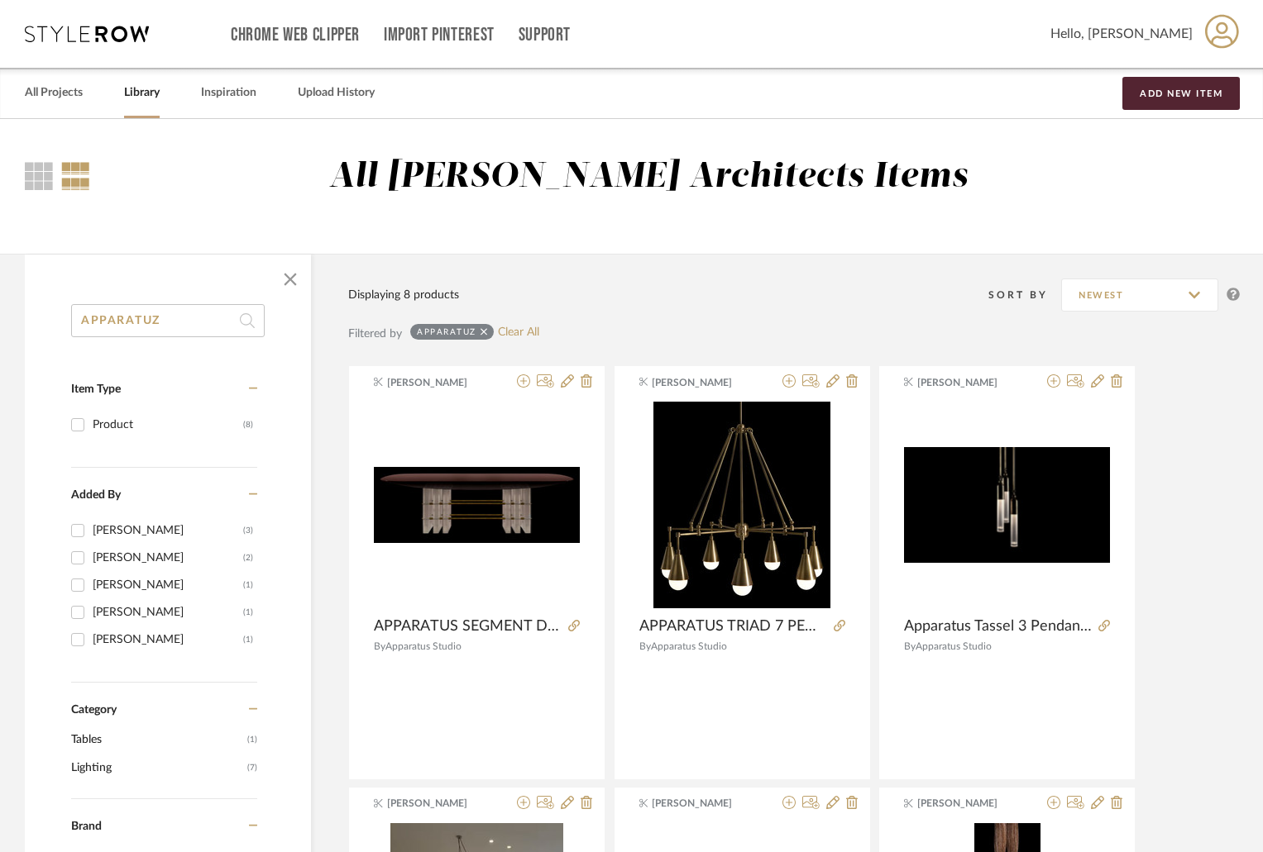
click at [162, 327] on input "APPARATUZ" at bounding box center [167, 320] width 193 height 33
click at [177, 314] on input "APPARATUS" at bounding box center [167, 320] width 193 height 33
drag, startPoint x: 175, startPoint y: 317, endPoint x: 0, endPoint y: 291, distance: 177.2
type input "ASSEMBLED"
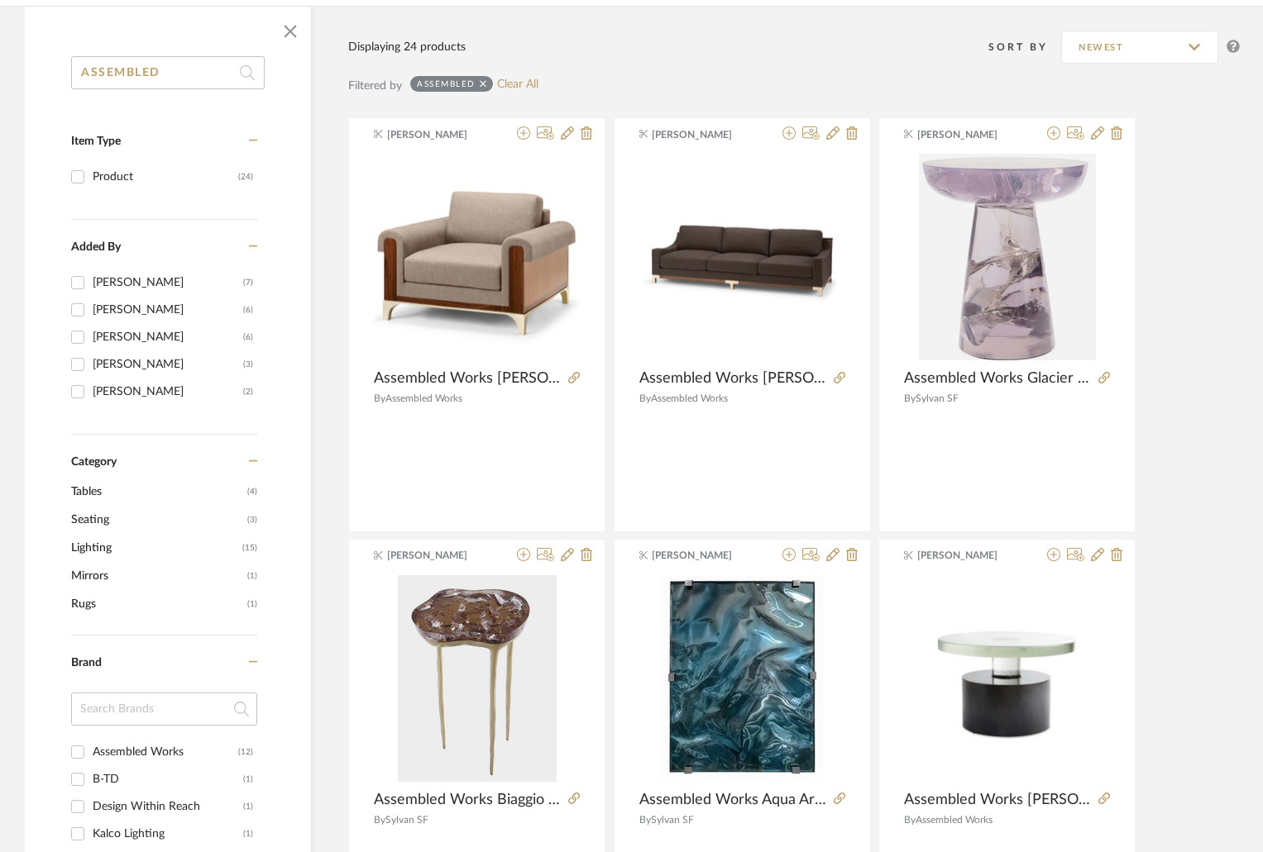
scroll to position [331, 0]
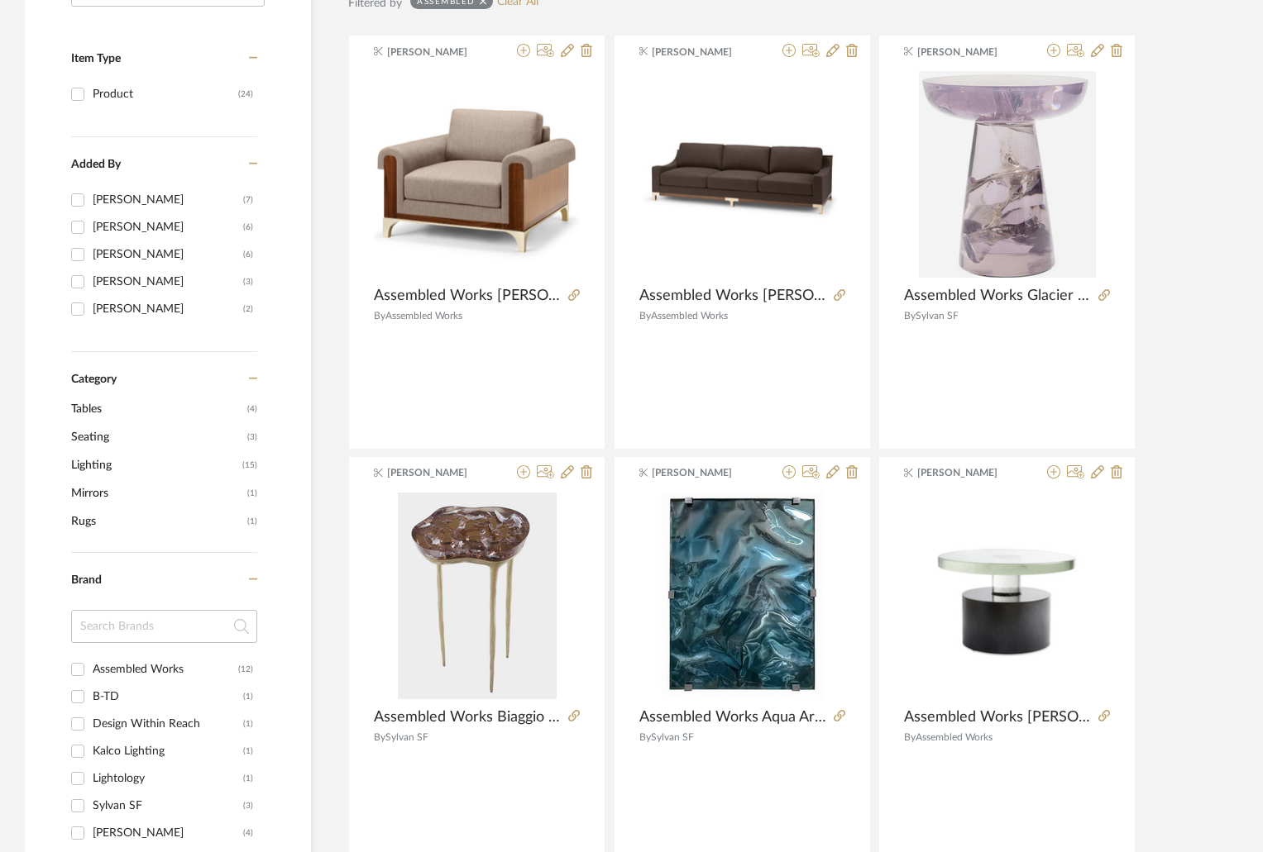
click at [163, 668] on div "Assembled Works" at bounding box center [166, 670] width 146 height 26
click at [91, 668] on input "Assembled Works (12)" at bounding box center [77, 670] width 26 height 26
checkbox input "true"
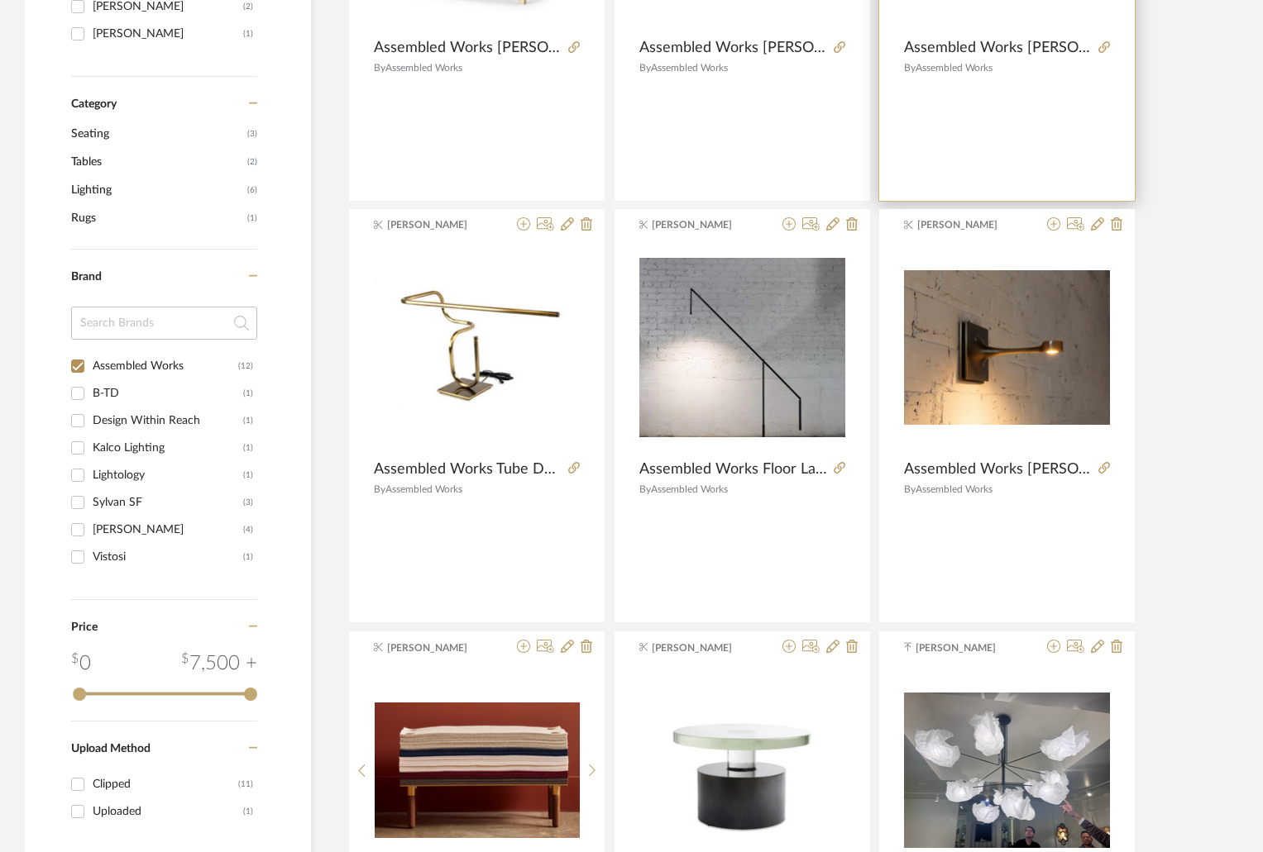
scroll to position [910, 0]
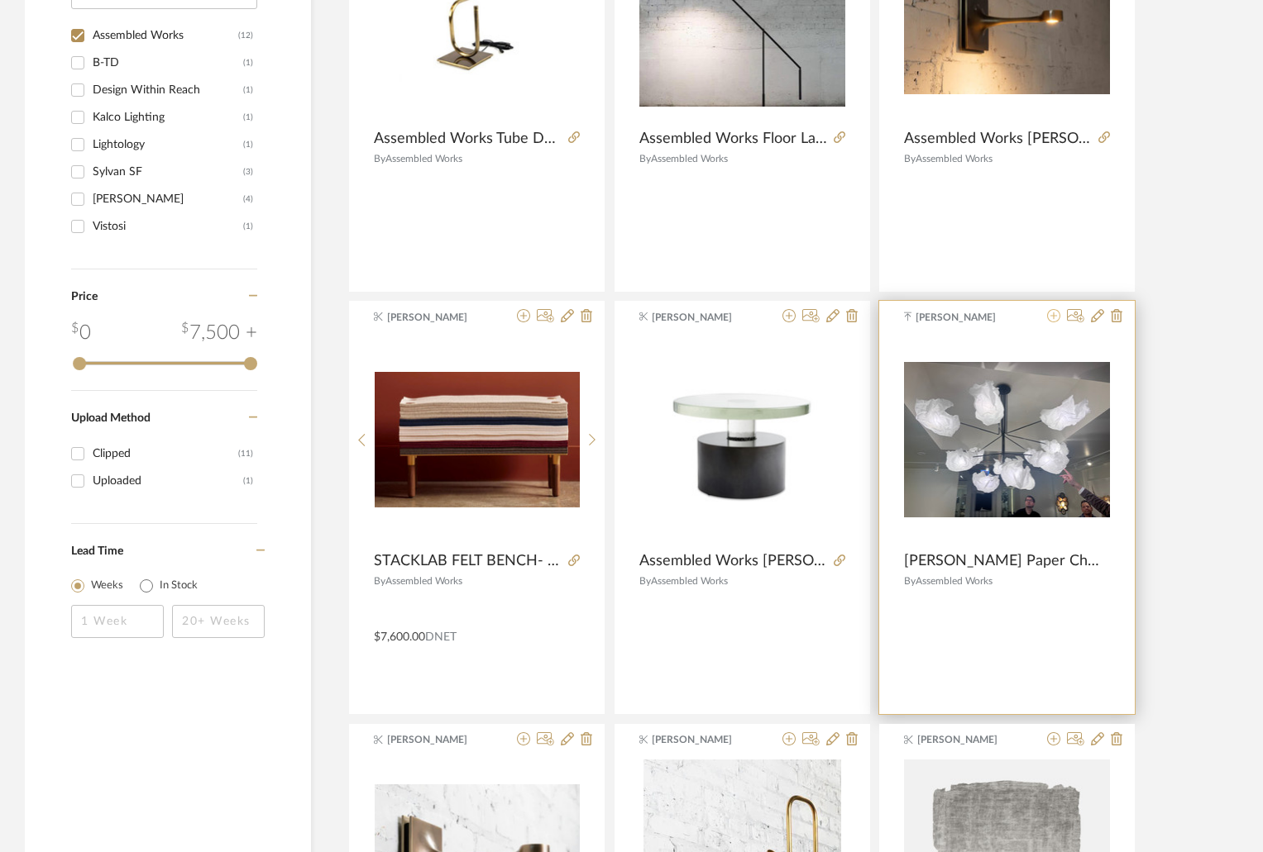
click at [1050, 311] on icon at bounding box center [1053, 315] width 13 height 13
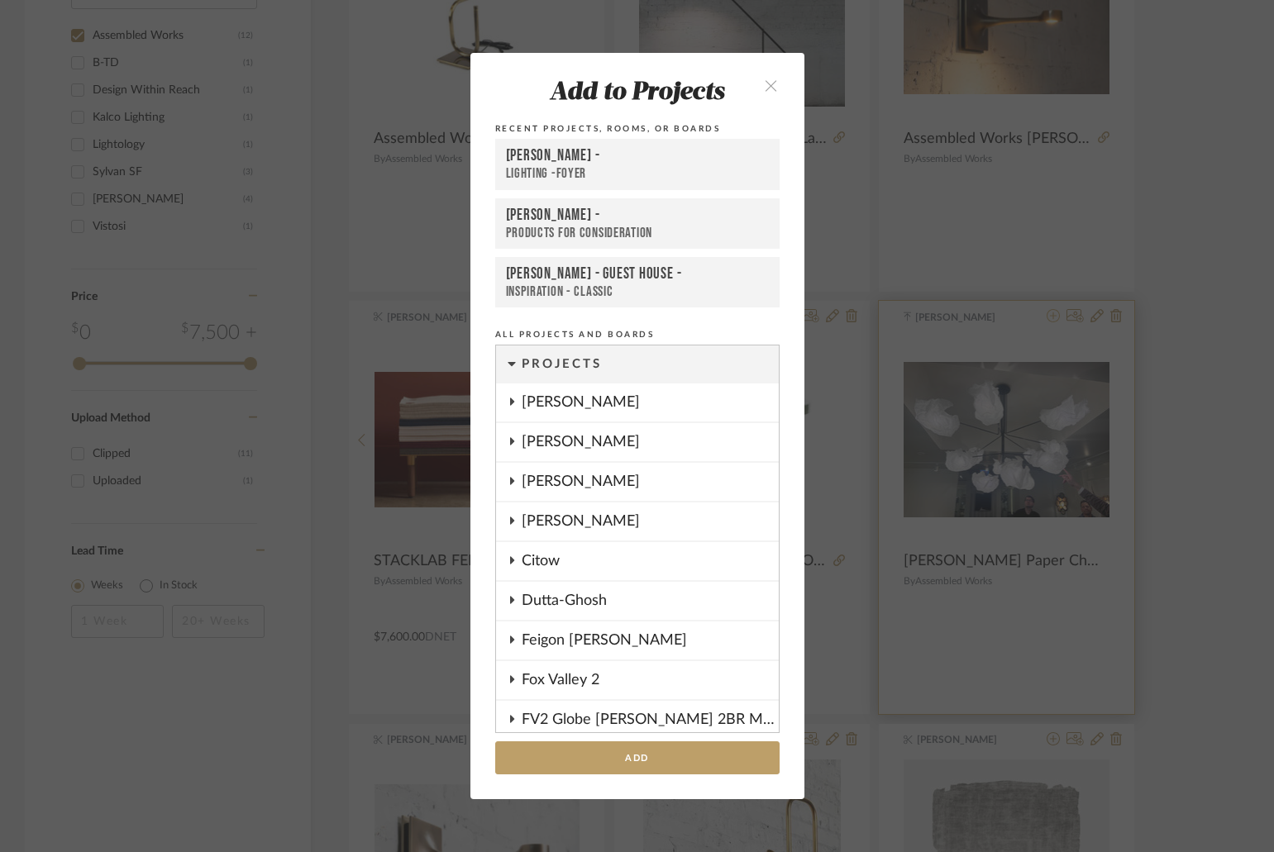
scroll to position [1297, 0]
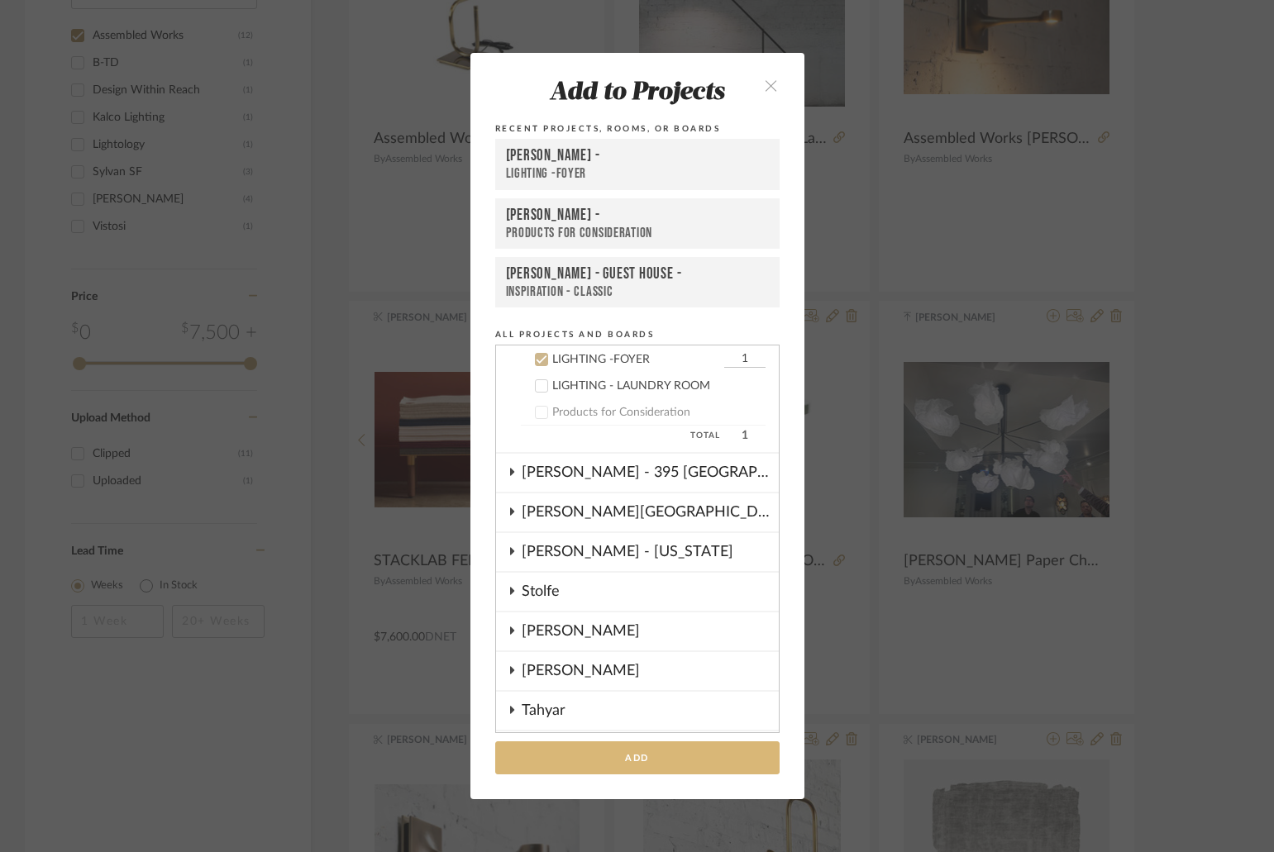
click at [648, 757] on button "Add" at bounding box center [637, 759] width 284 height 34
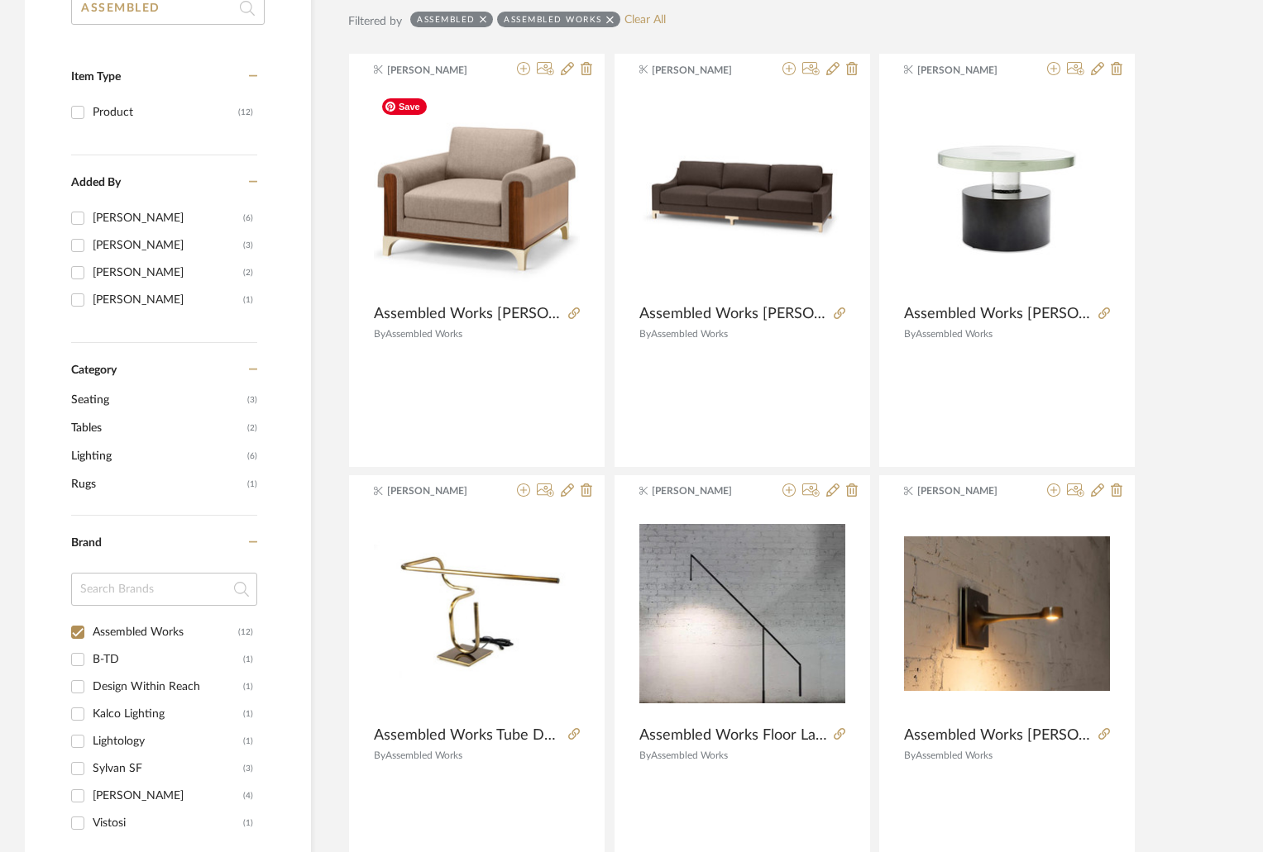
scroll to position [0, 0]
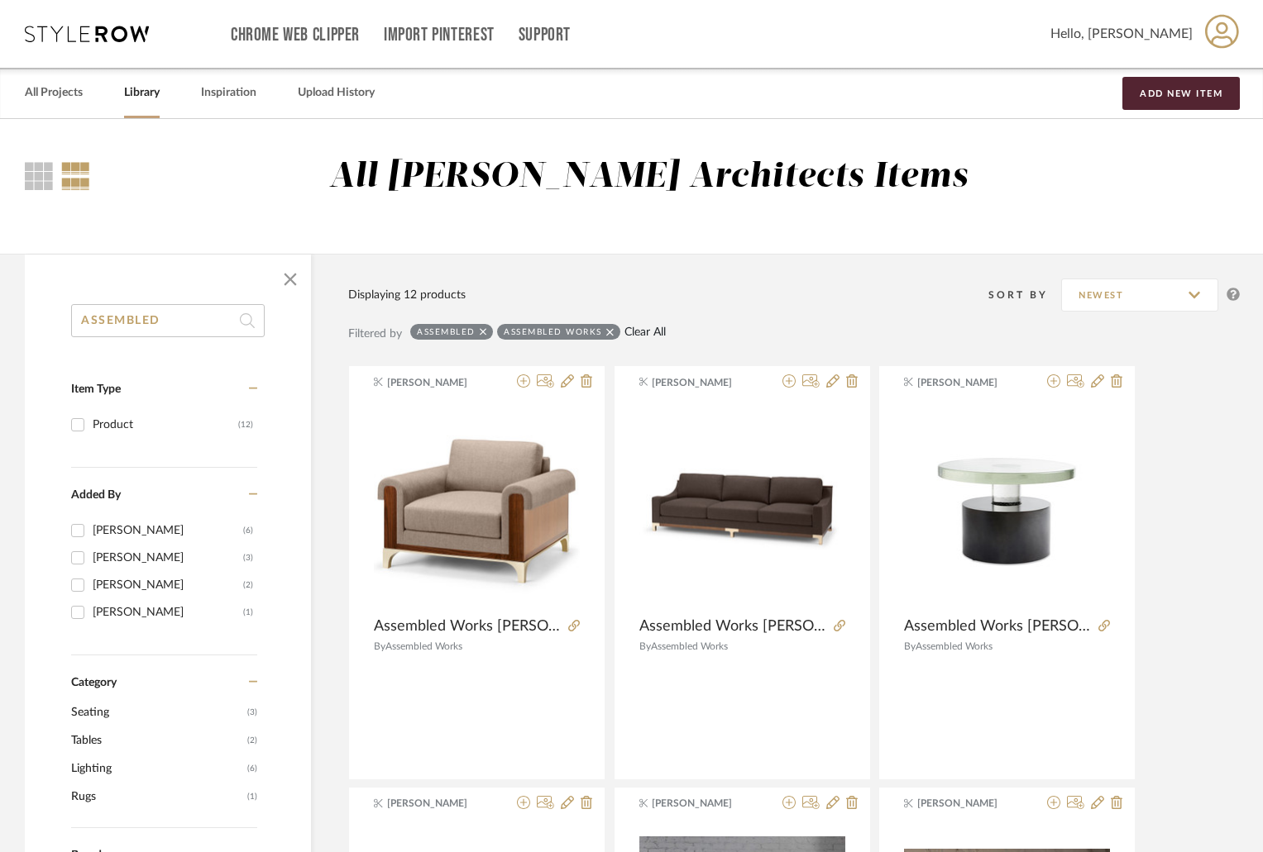
click at [647, 332] on link "Clear All" at bounding box center [644, 333] width 41 height 14
checkbox input "false"
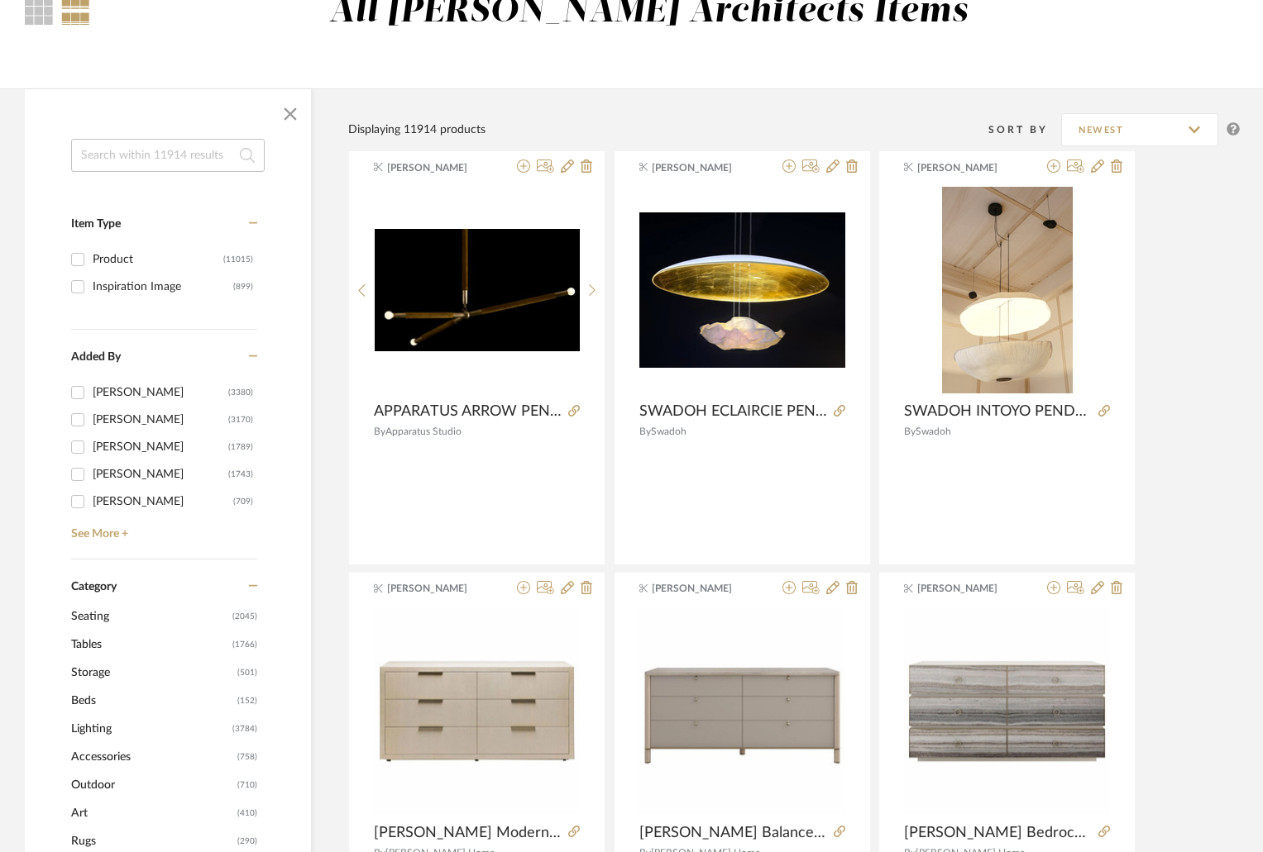
scroll to position [413, 0]
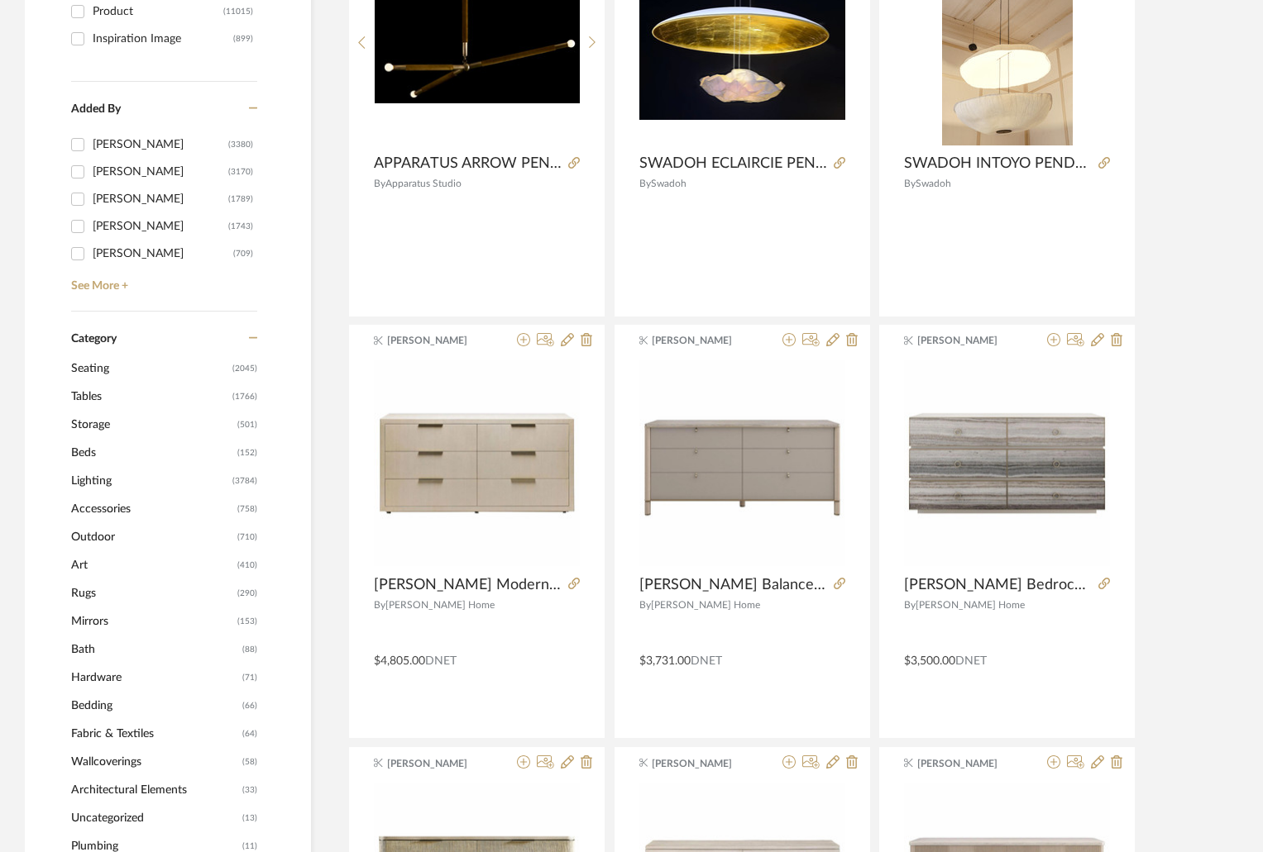
click at [97, 472] on span "Lighting" at bounding box center [149, 481] width 157 height 28
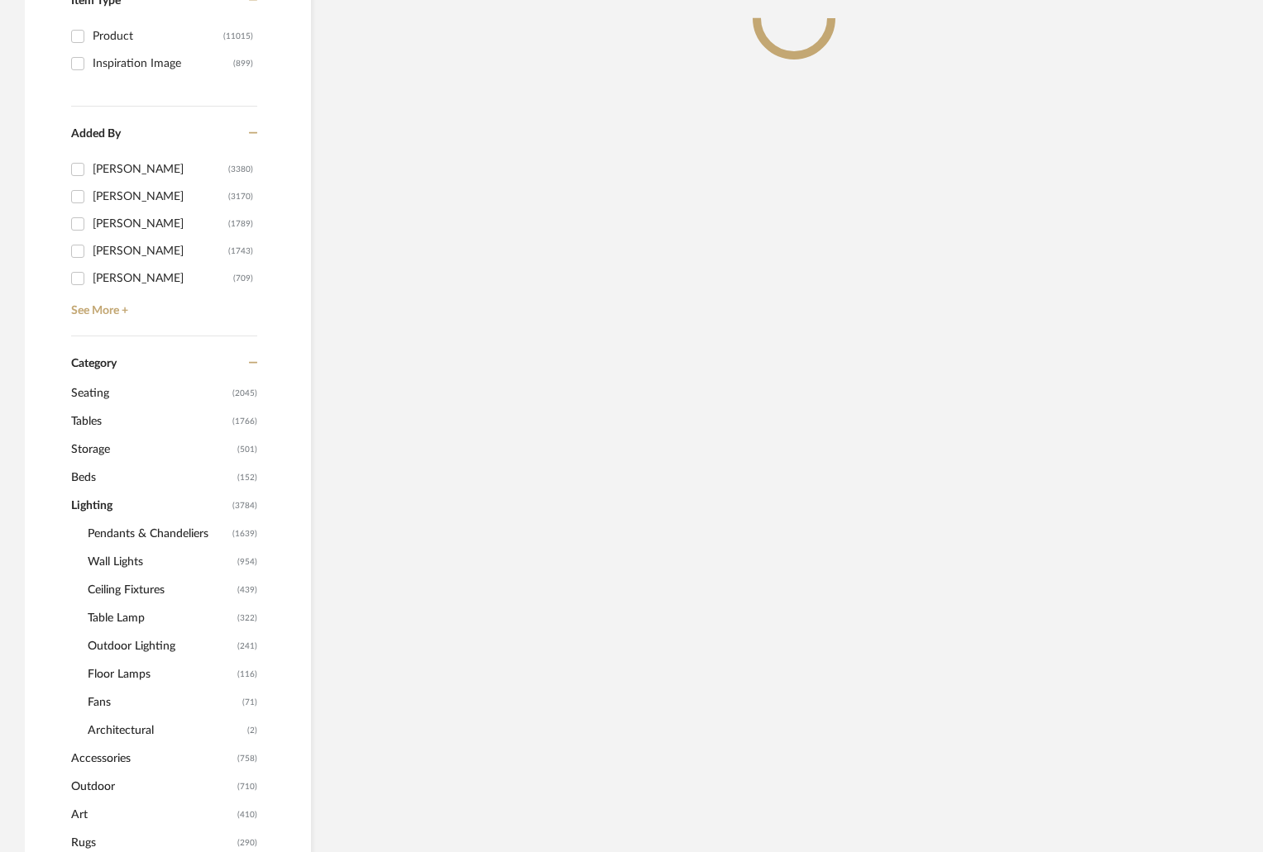
scroll to position [438, 0]
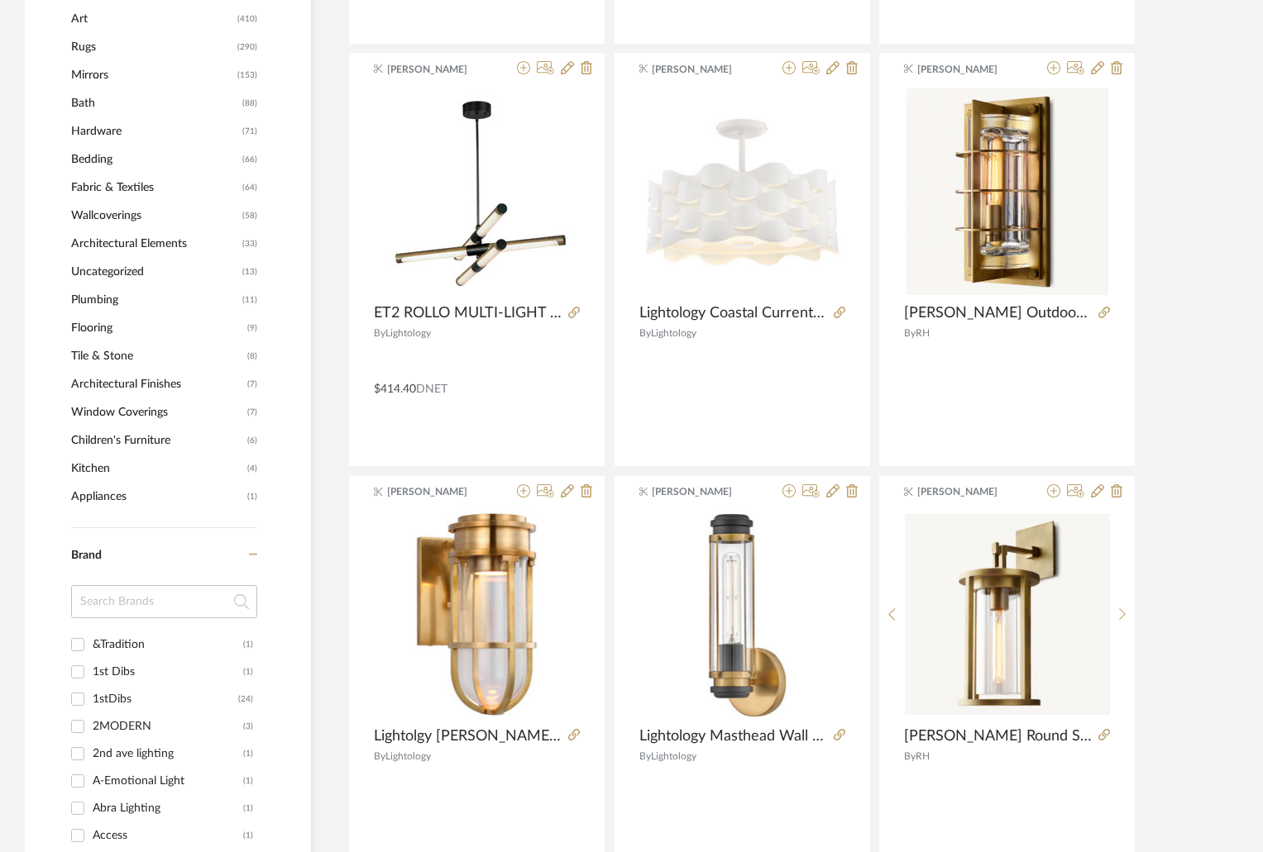
scroll to position [1265, 0]
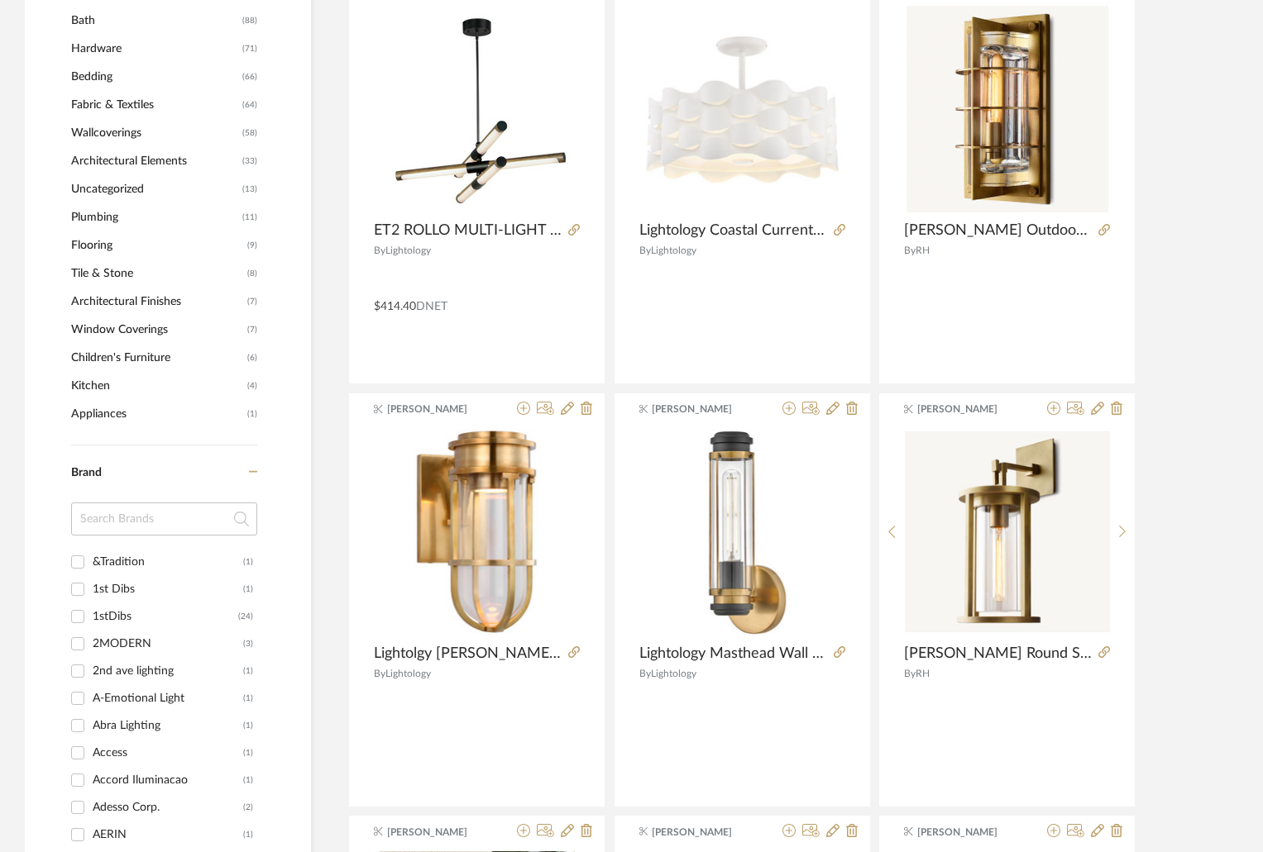
click at [132, 532] on input at bounding box center [164, 519] width 186 height 33
type input "AQUA"
click at [132, 556] on div "Aqua Creations" at bounding box center [168, 562] width 150 height 26
click at [91, 556] on input "Aqua Creations (9)" at bounding box center [77, 562] width 26 height 26
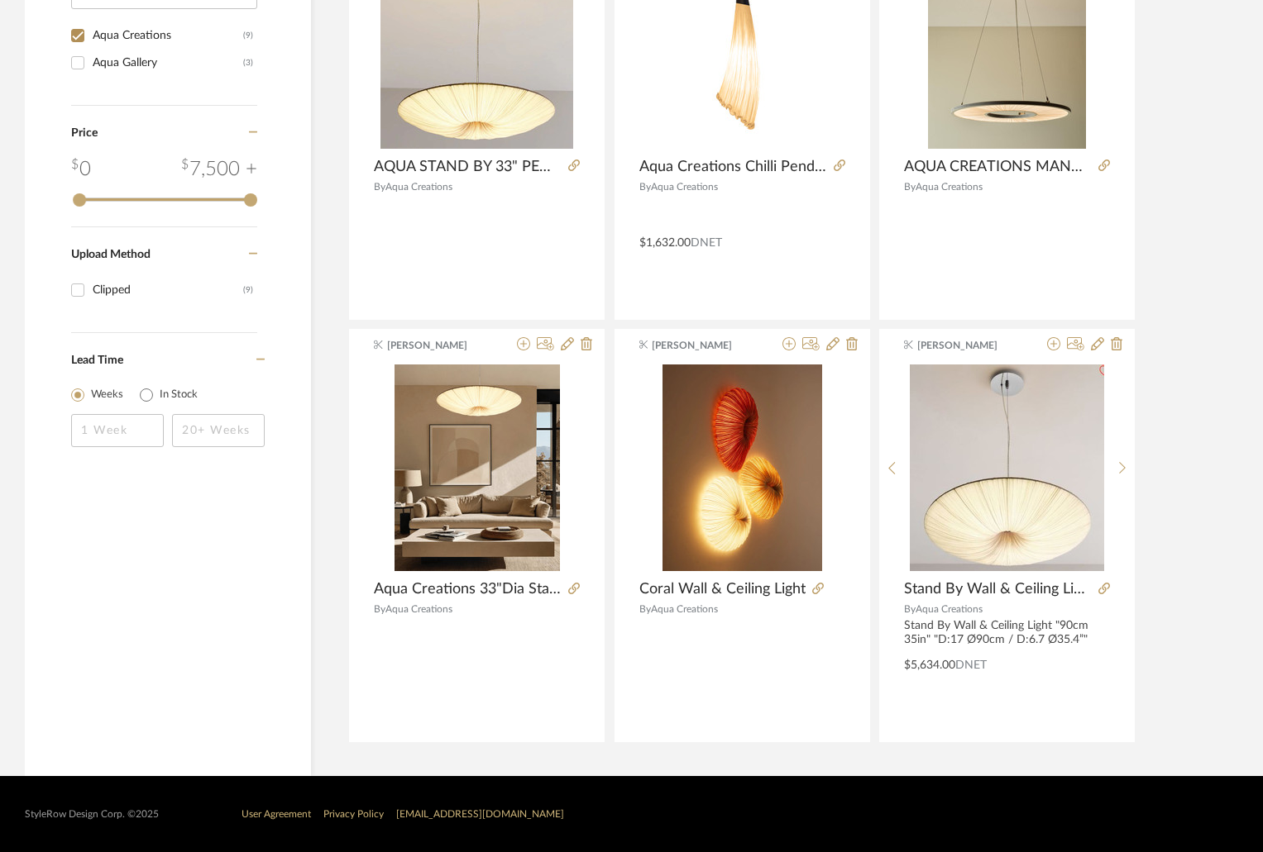
scroll to position [906, 0]
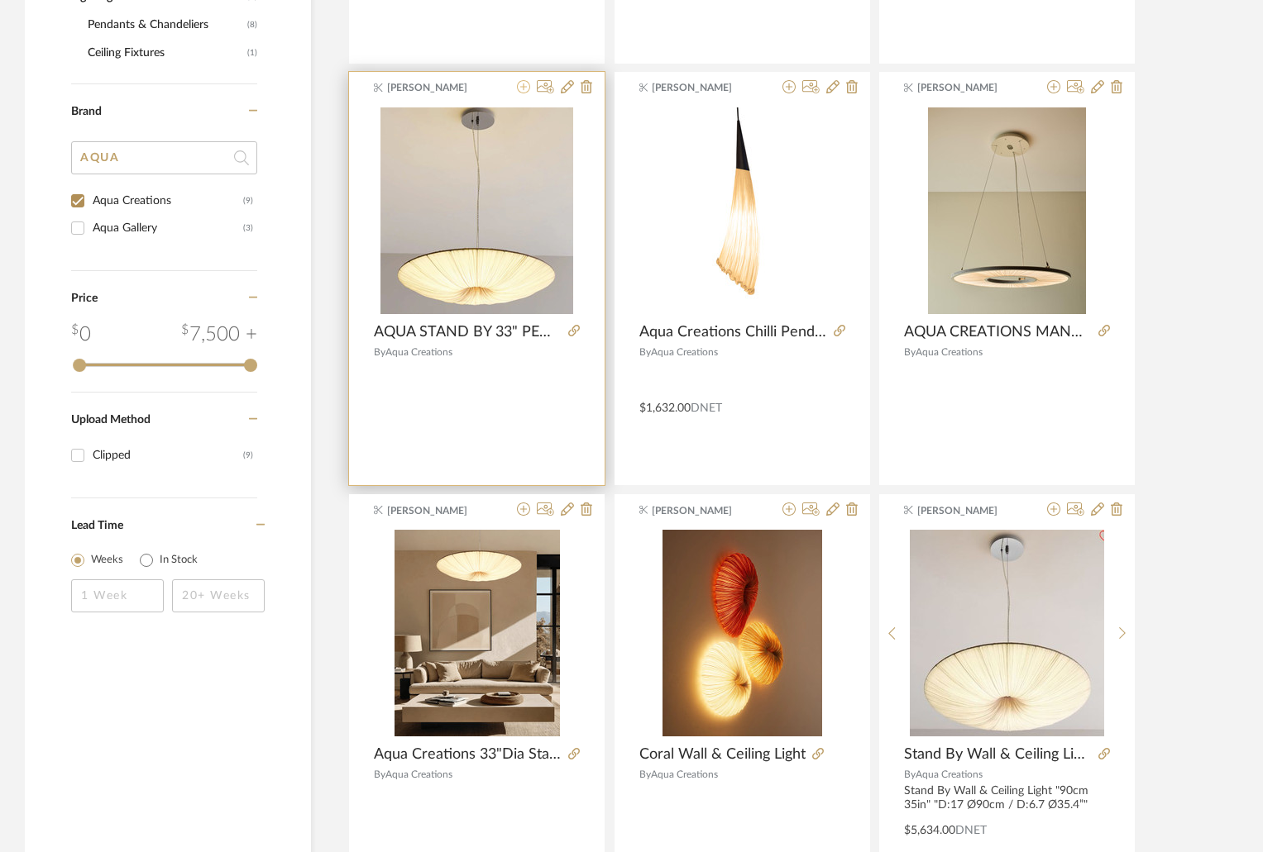
click at [525, 82] on icon at bounding box center [523, 86] width 13 height 13
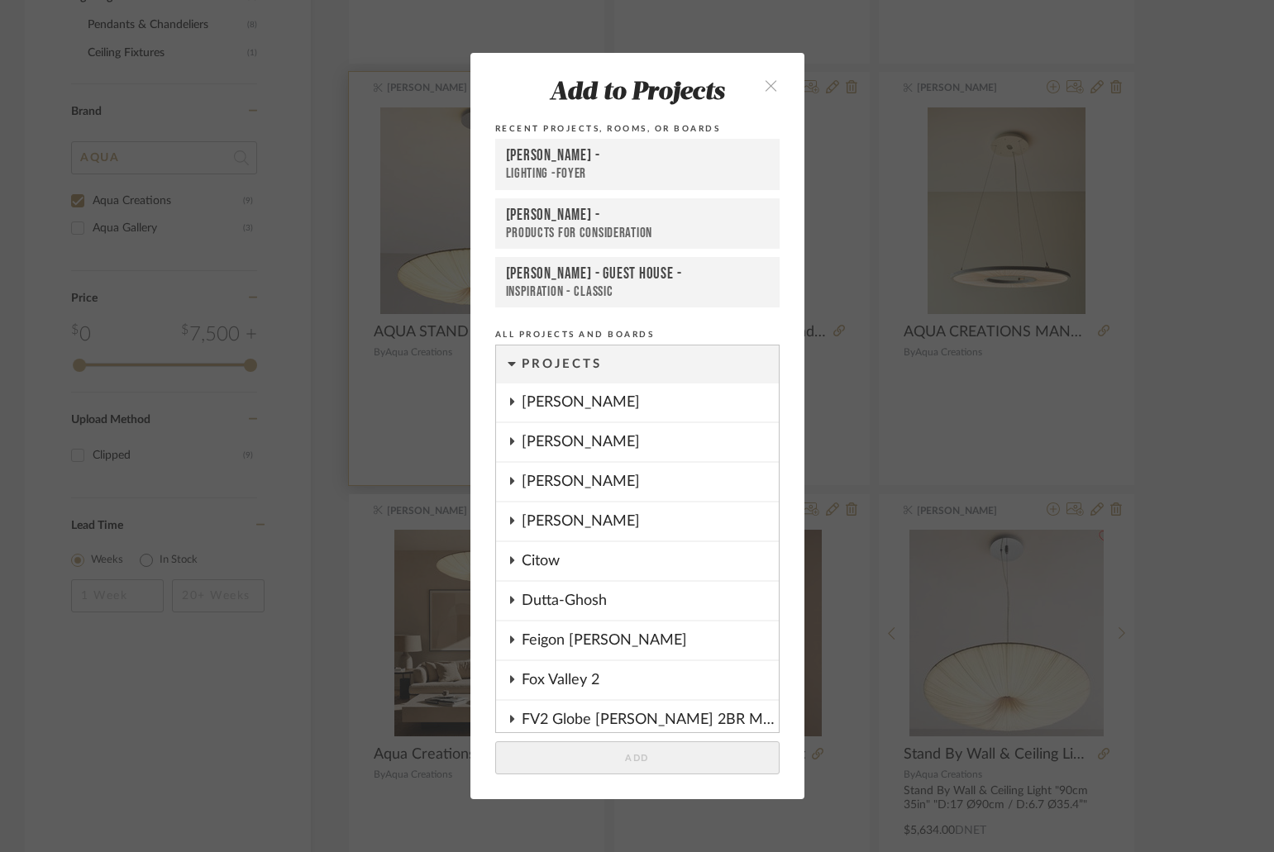
scroll to position [1297, 0]
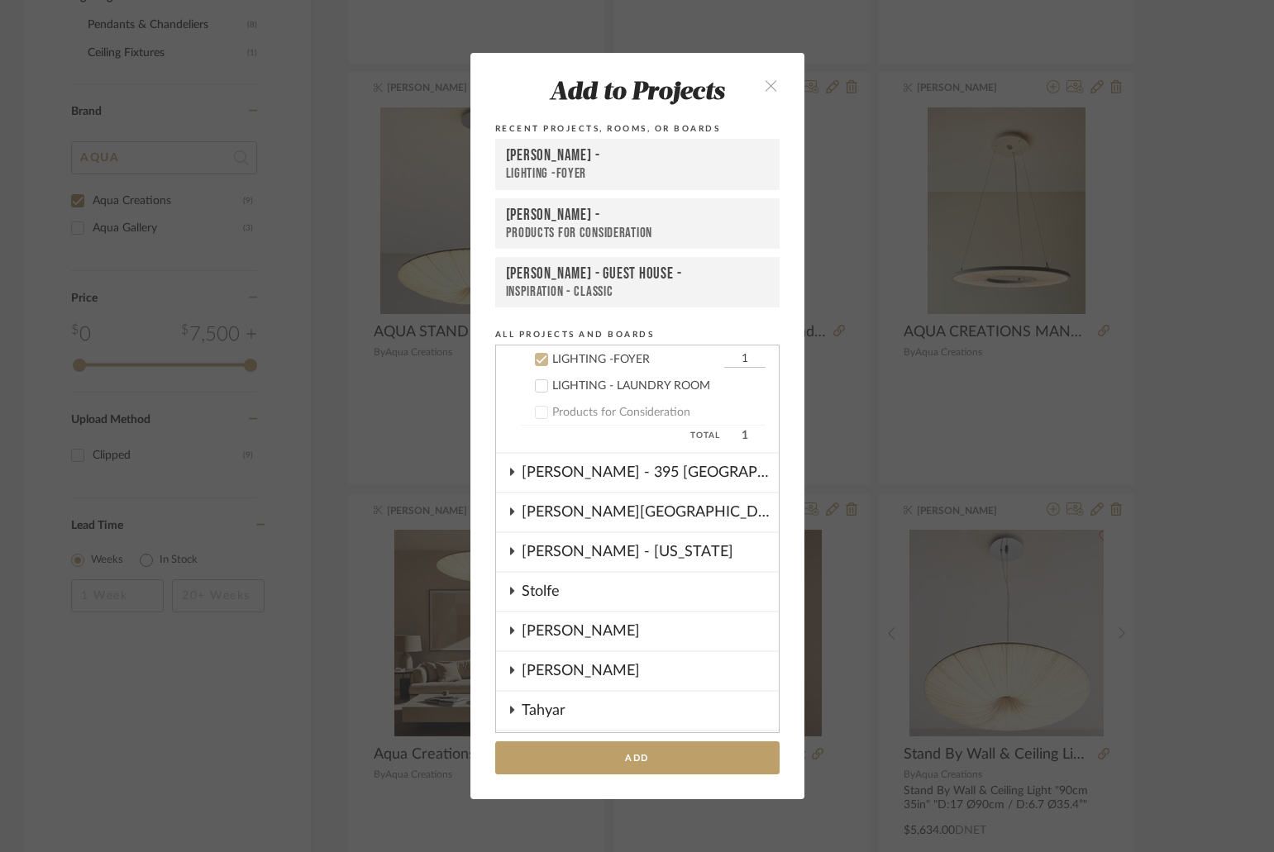
click at [556, 160] on div "Shapiro -" at bounding box center [637, 156] width 263 height 20
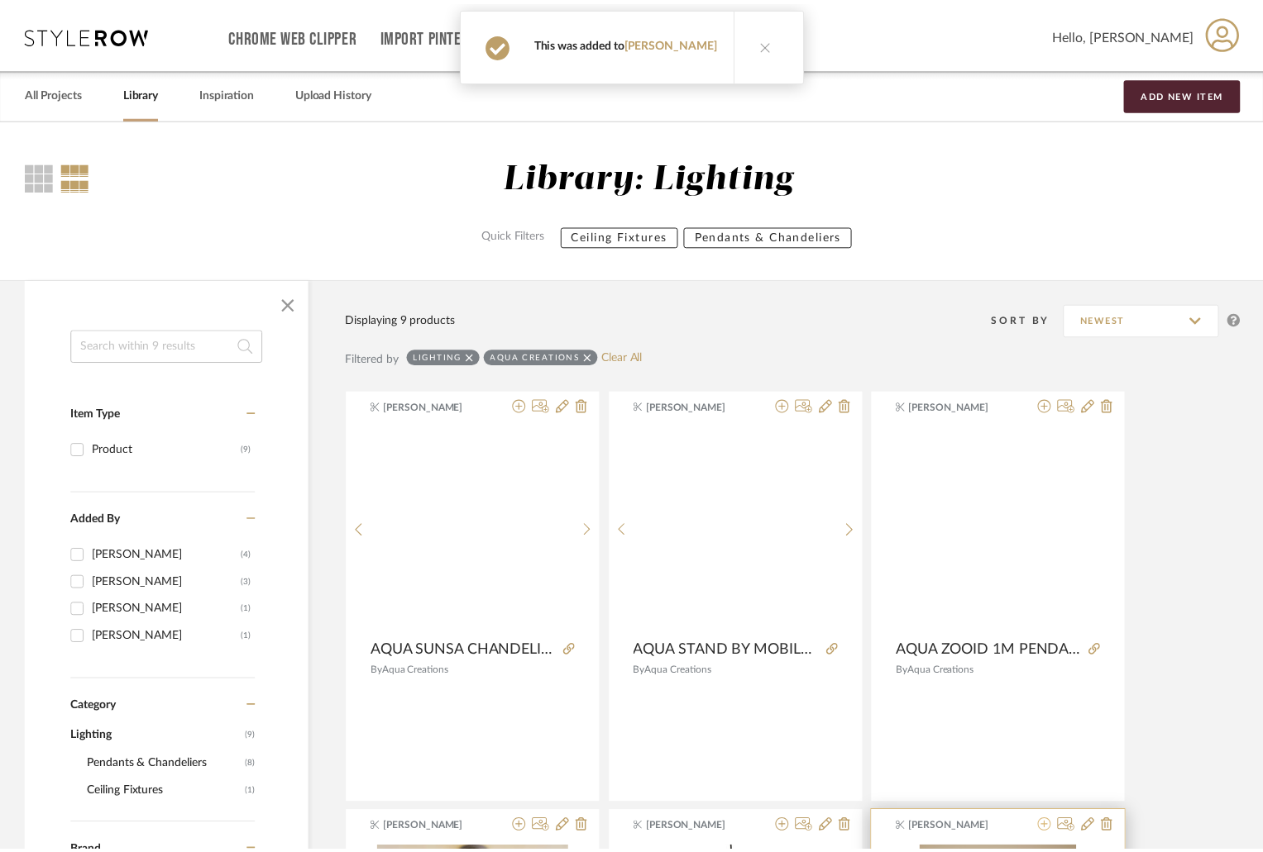
scroll to position [741, 0]
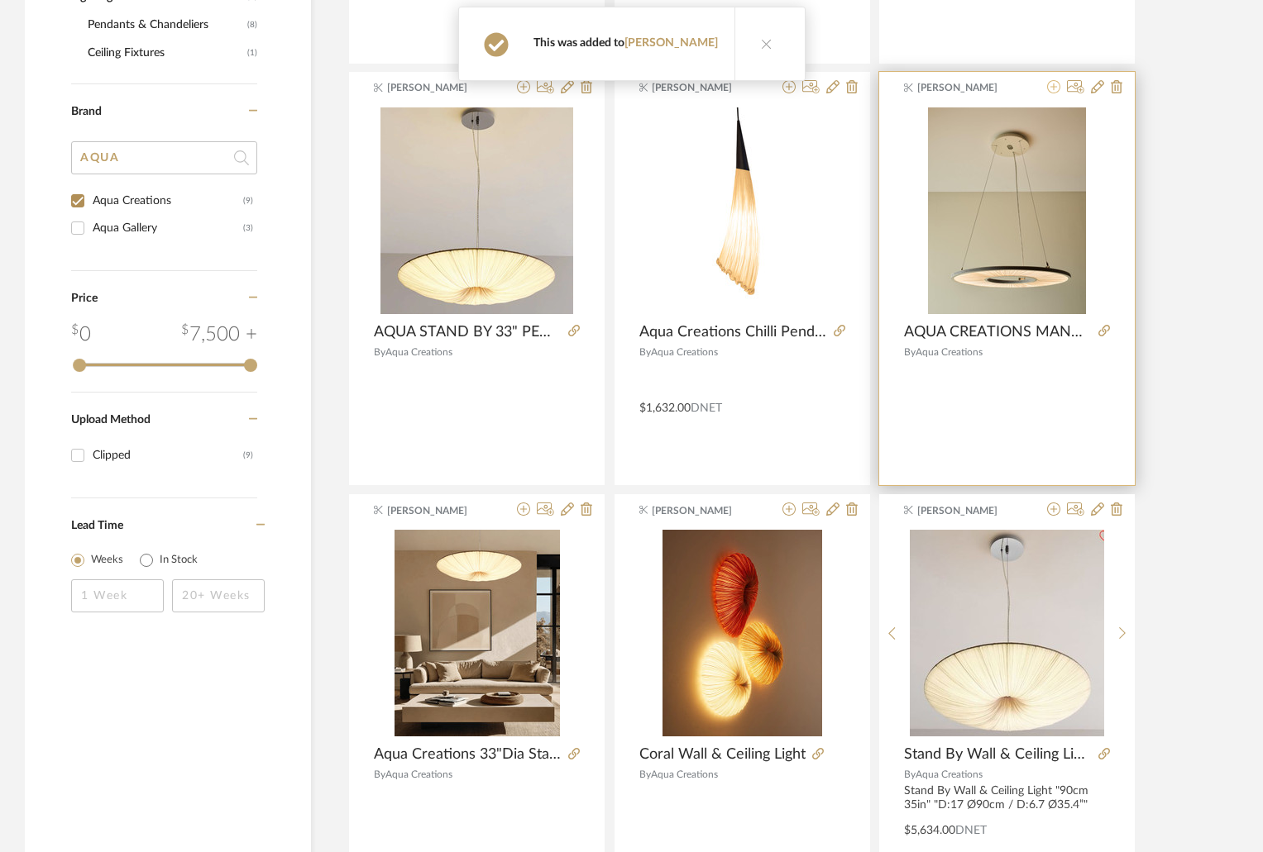
click at [1048, 86] on icon at bounding box center [1053, 86] width 13 height 13
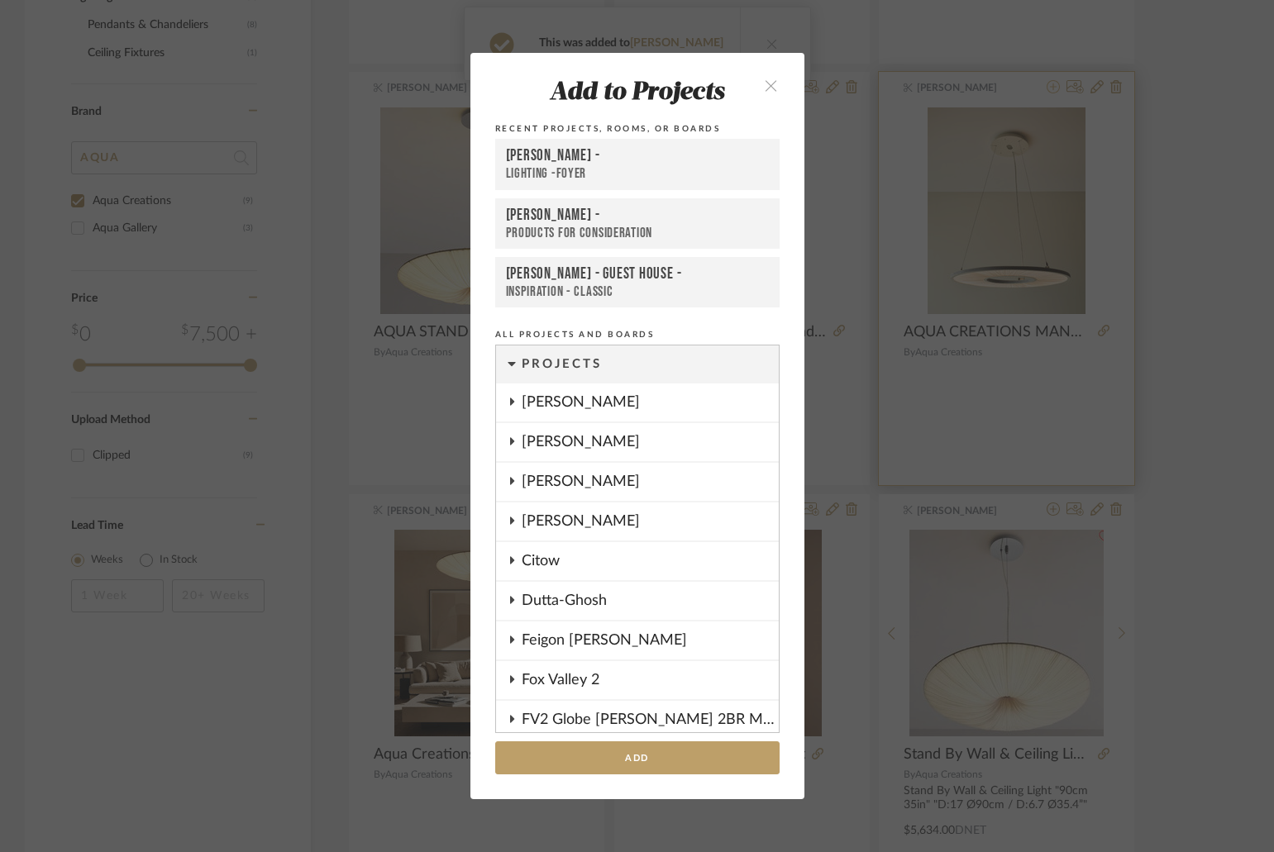
scroll to position [1297, 0]
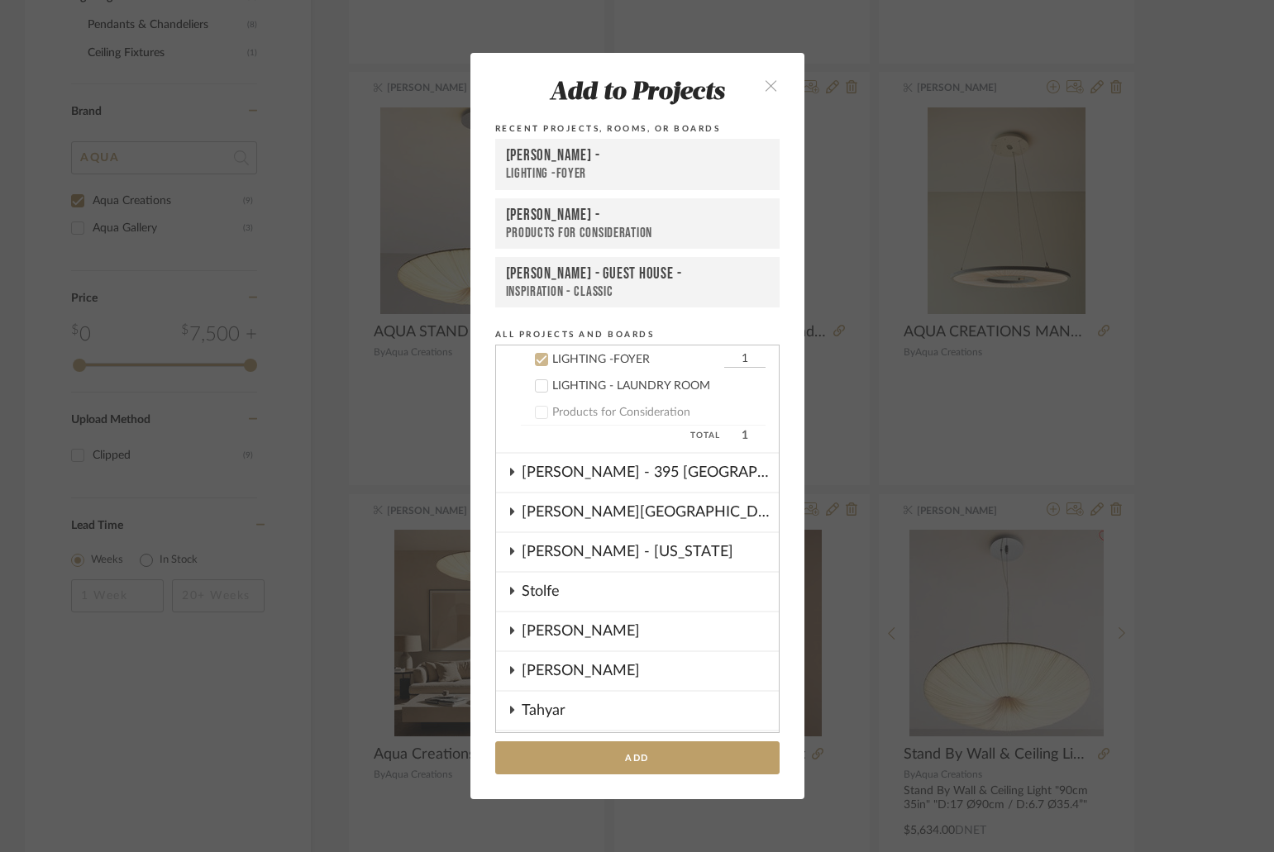
click at [585, 168] on div "LIGHTING -FOYER" at bounding box center [637, 173] width 263 height 17
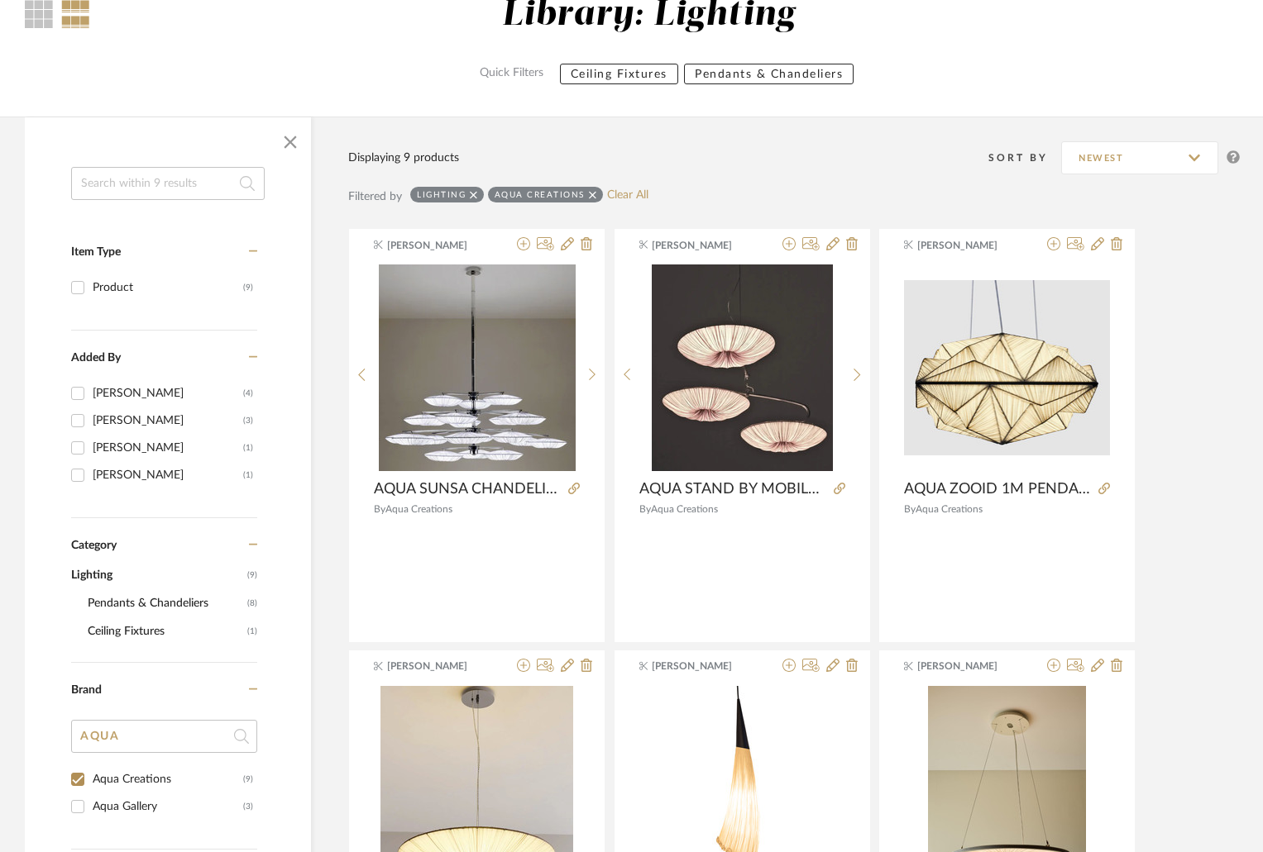
scroll to position [0, 0]
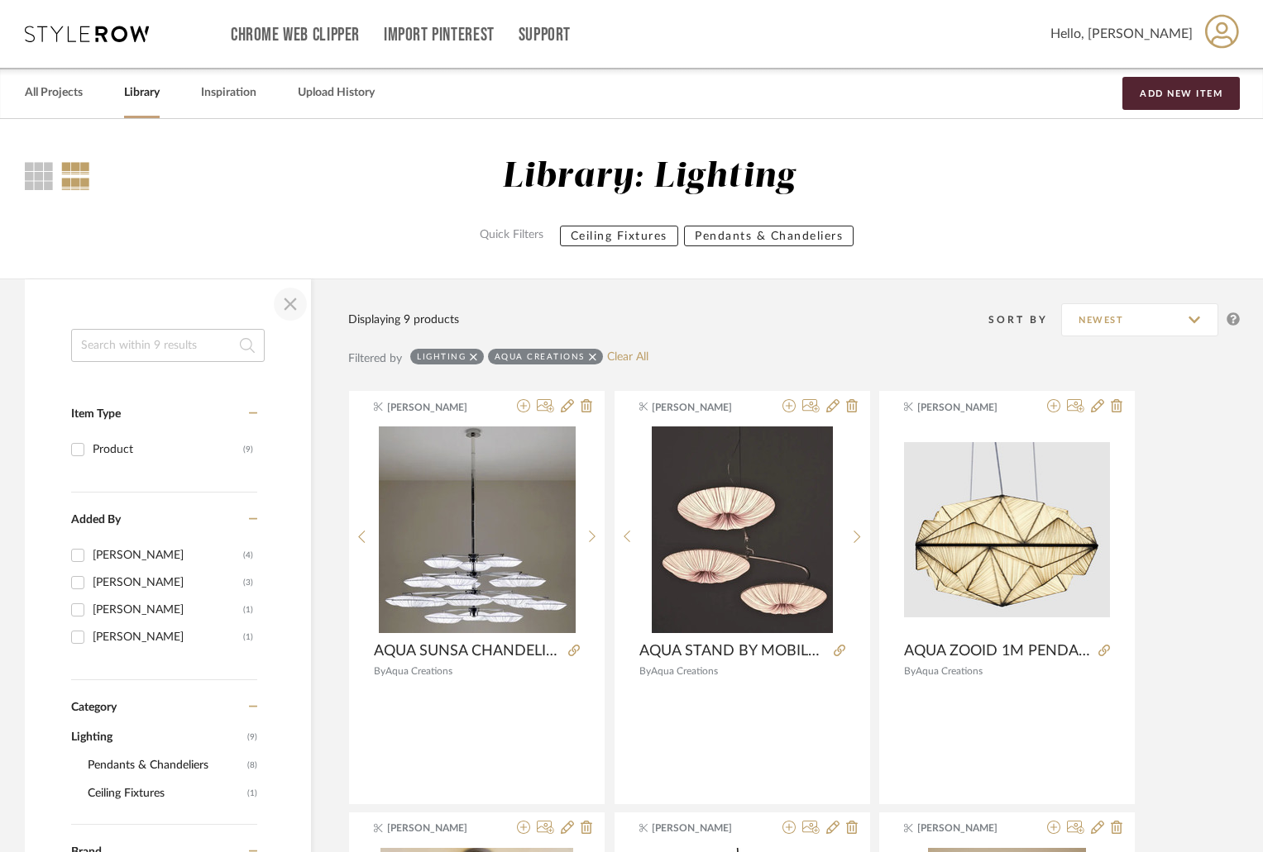
click at [289, 313] on span "button" at bounding box center [290, 304] width 40 height 40
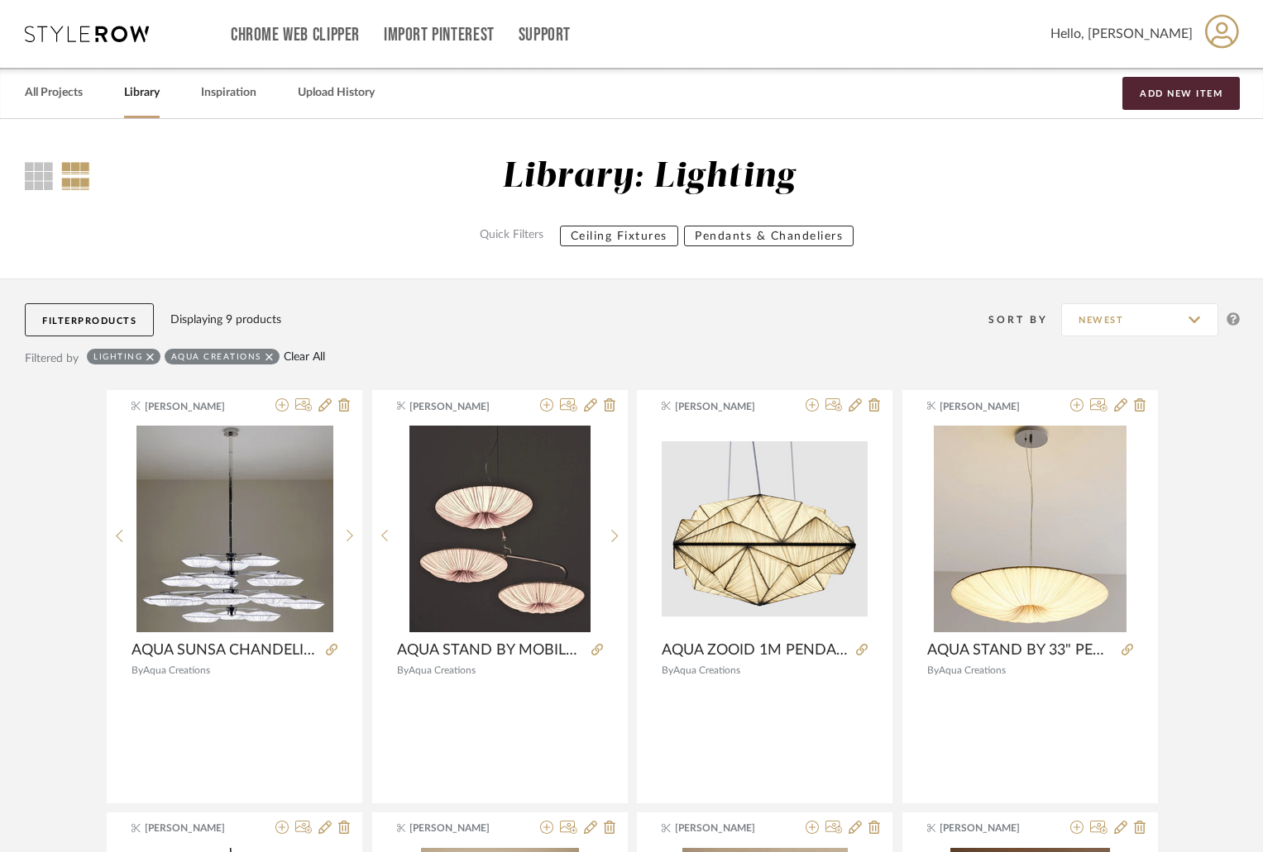
click at [308, 352] on link "Clear All" at bounding box center [304, 358] width 41 height 14
checkbox input "false"
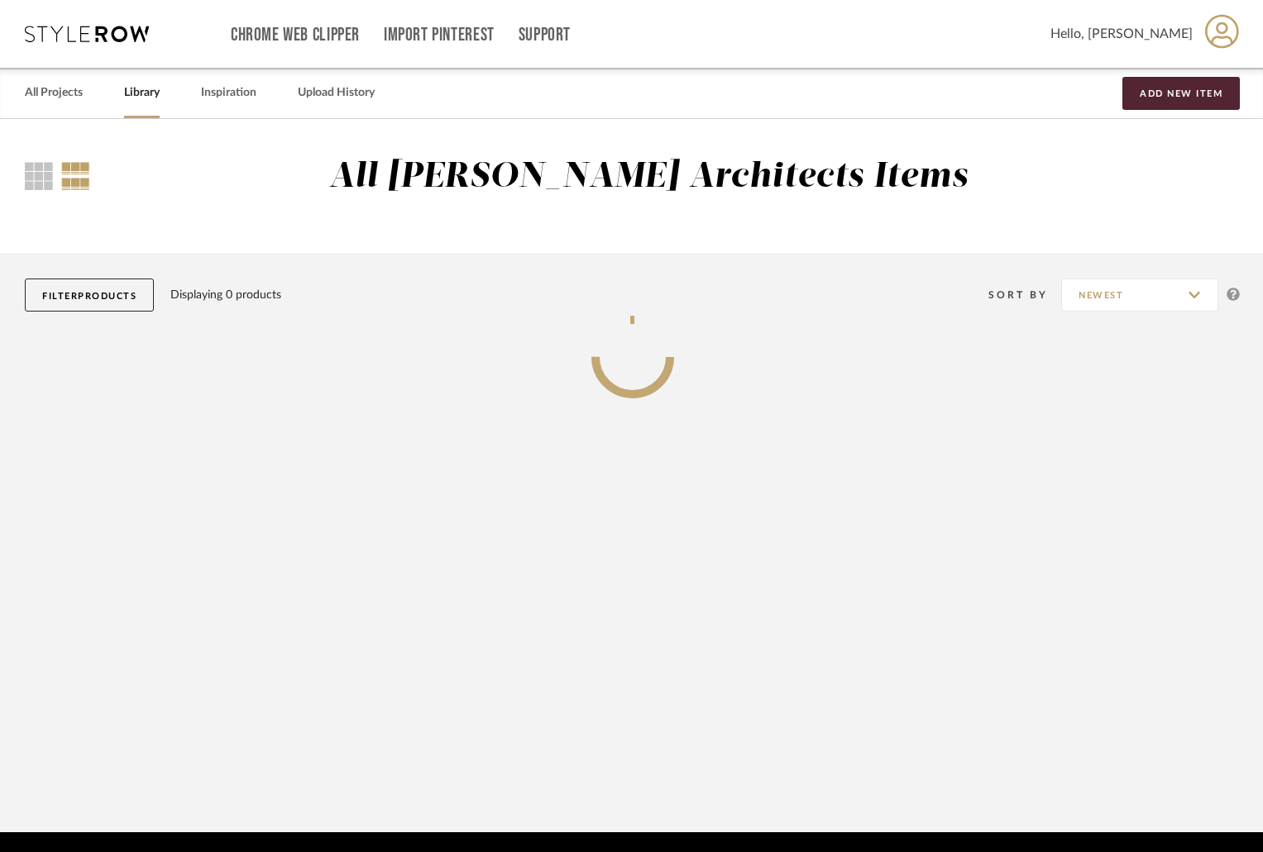
click at [121, 301] on button "Filter Products" at bounding box center [89, 295] width 129 height 33
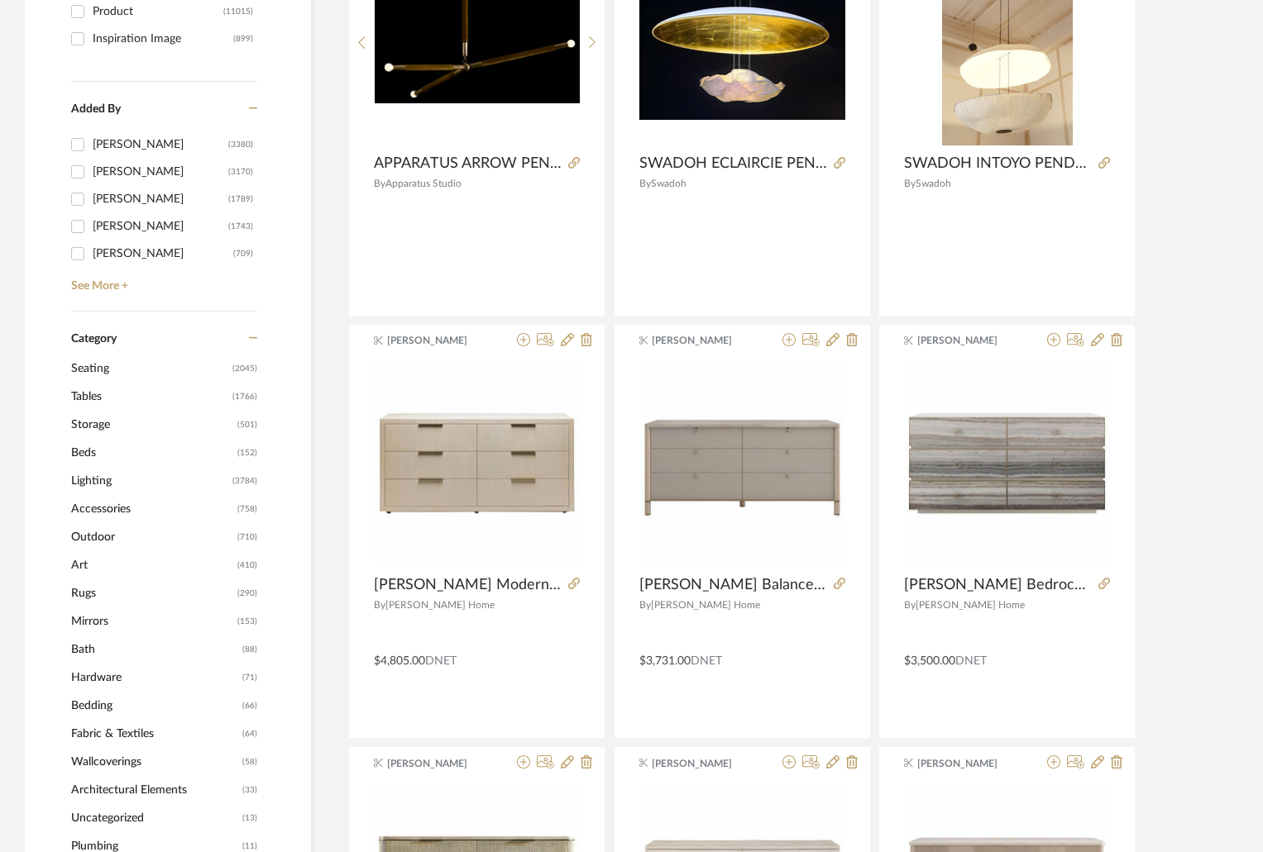
scroll to position [827, 0]
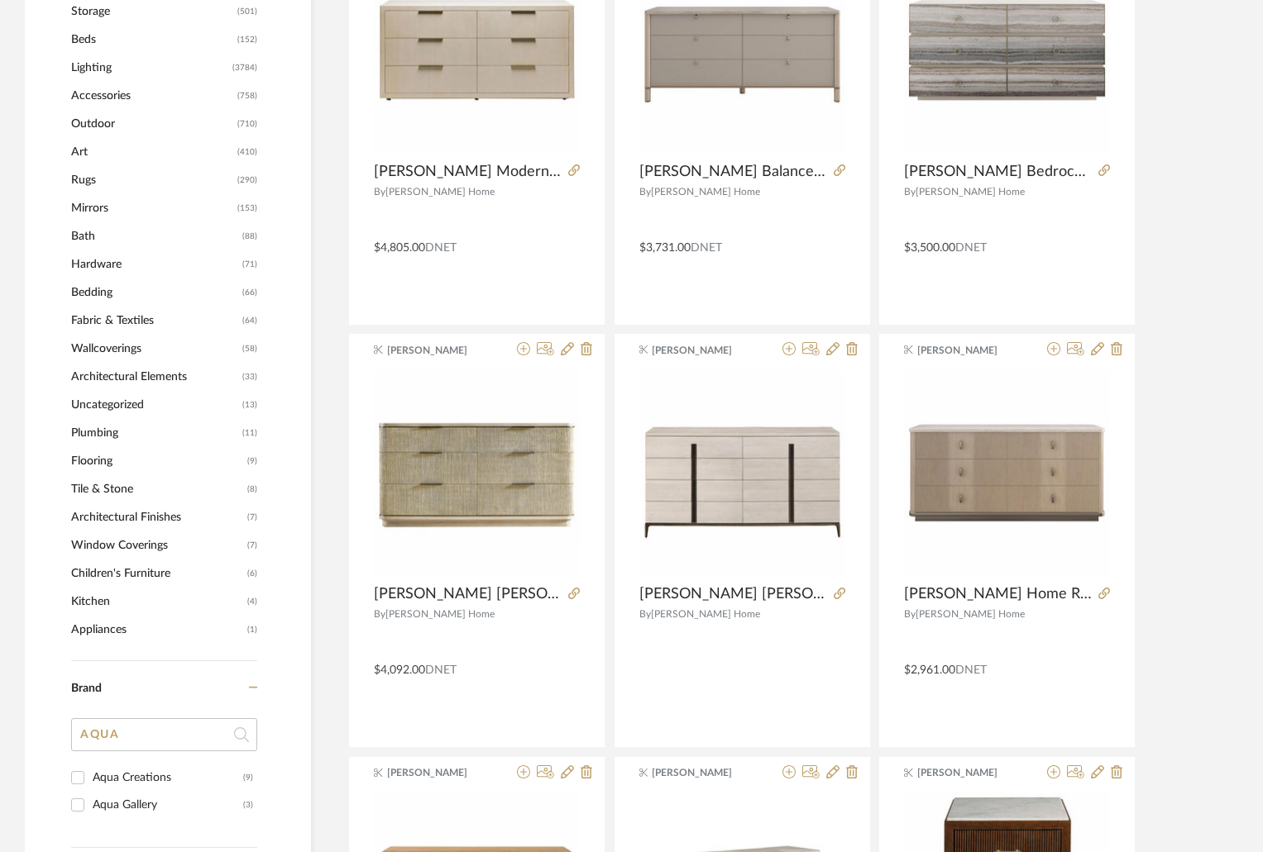
drag, startPoint x: 174, startPoint y: 733, endPoint x: 46, endPoint y: 722, distance: 127.9
click at [46, 722] on div "Item Type Product (11015) Inspiration Image (899) Added By K Tyler (3380) Danie…" at bounding box center [168, 483] width 286 height 2013
type input "GA"
type input "NGALA"
click at [82, 782] on input "Ngala Trading Co (5)" at bounding box center [77, 778] width 26 height 26
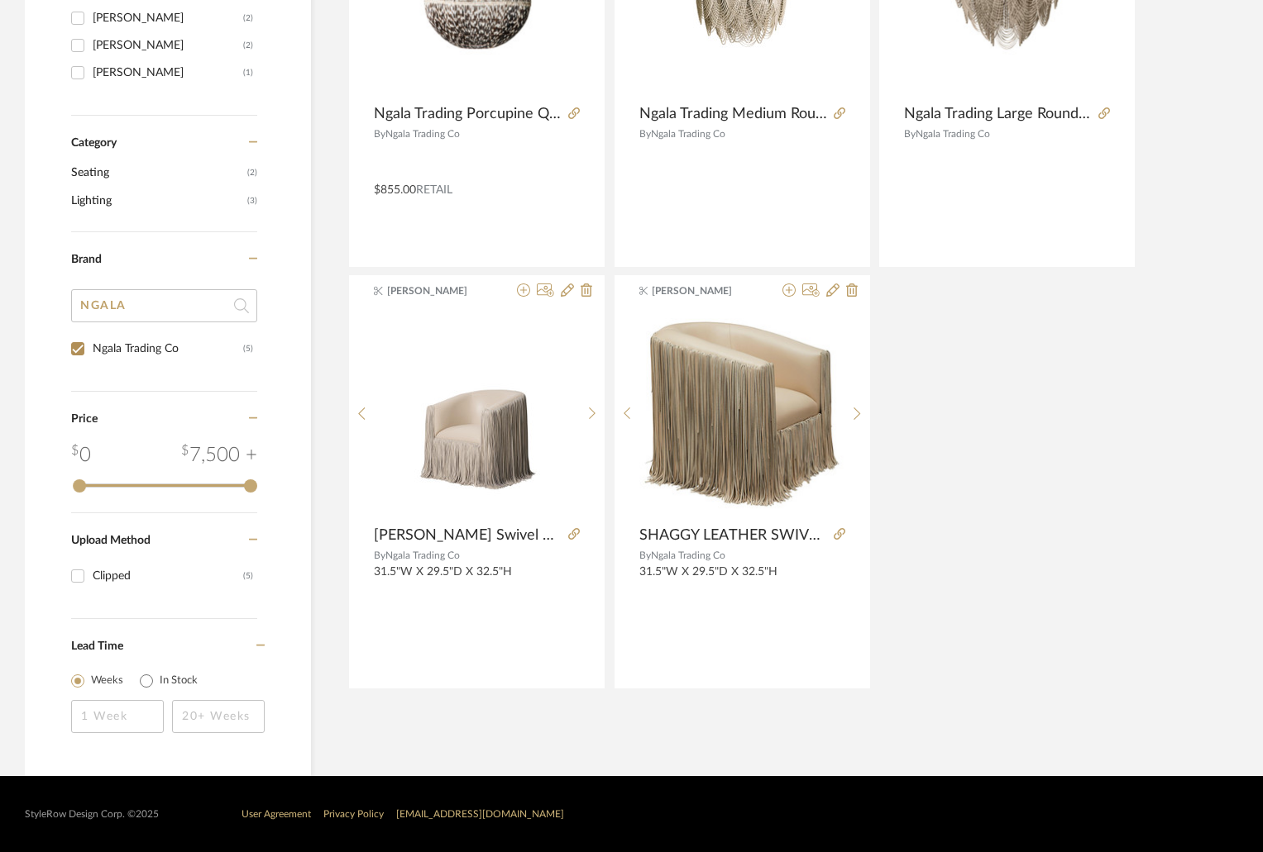
scroll to position [182, 0]
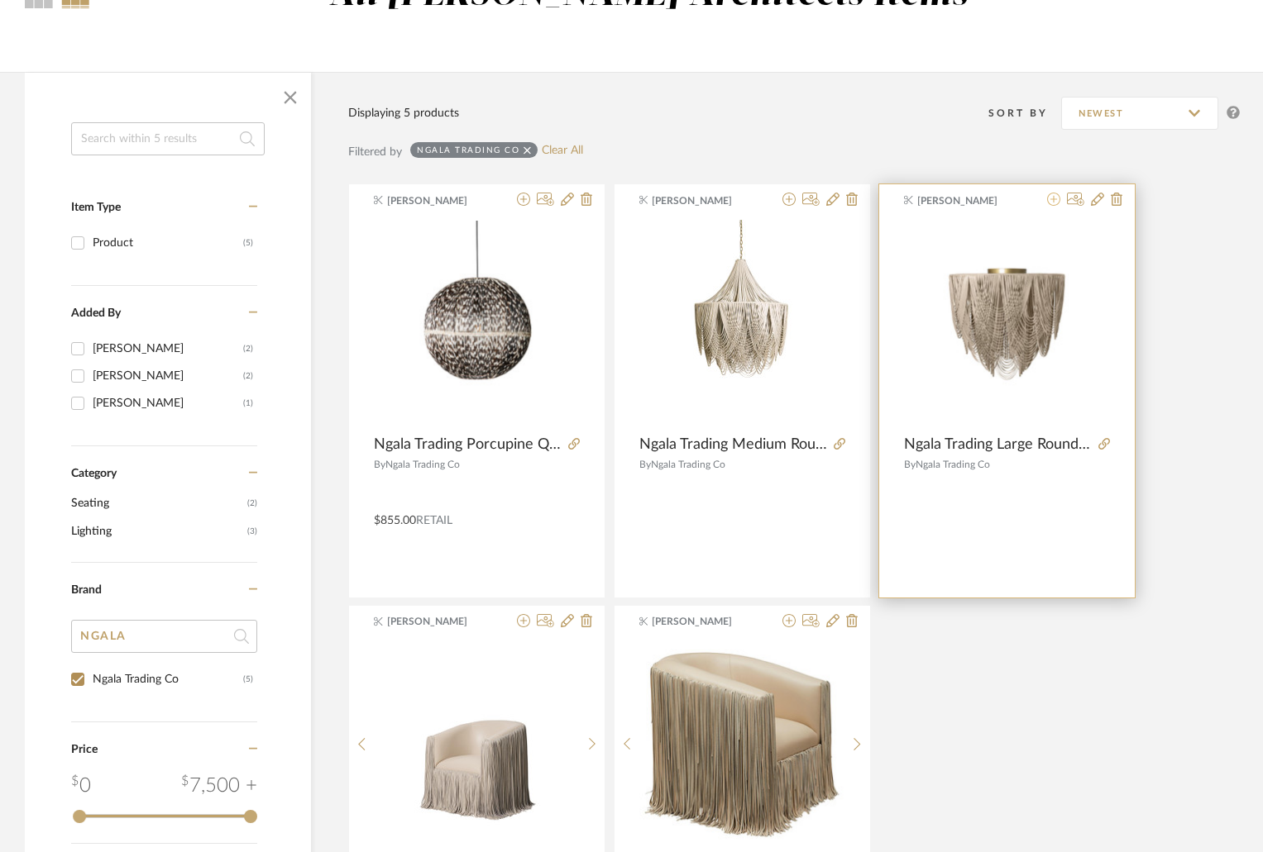
click at [1052, 197] on icon at bounding box center [1053, 199] width 13 height 13
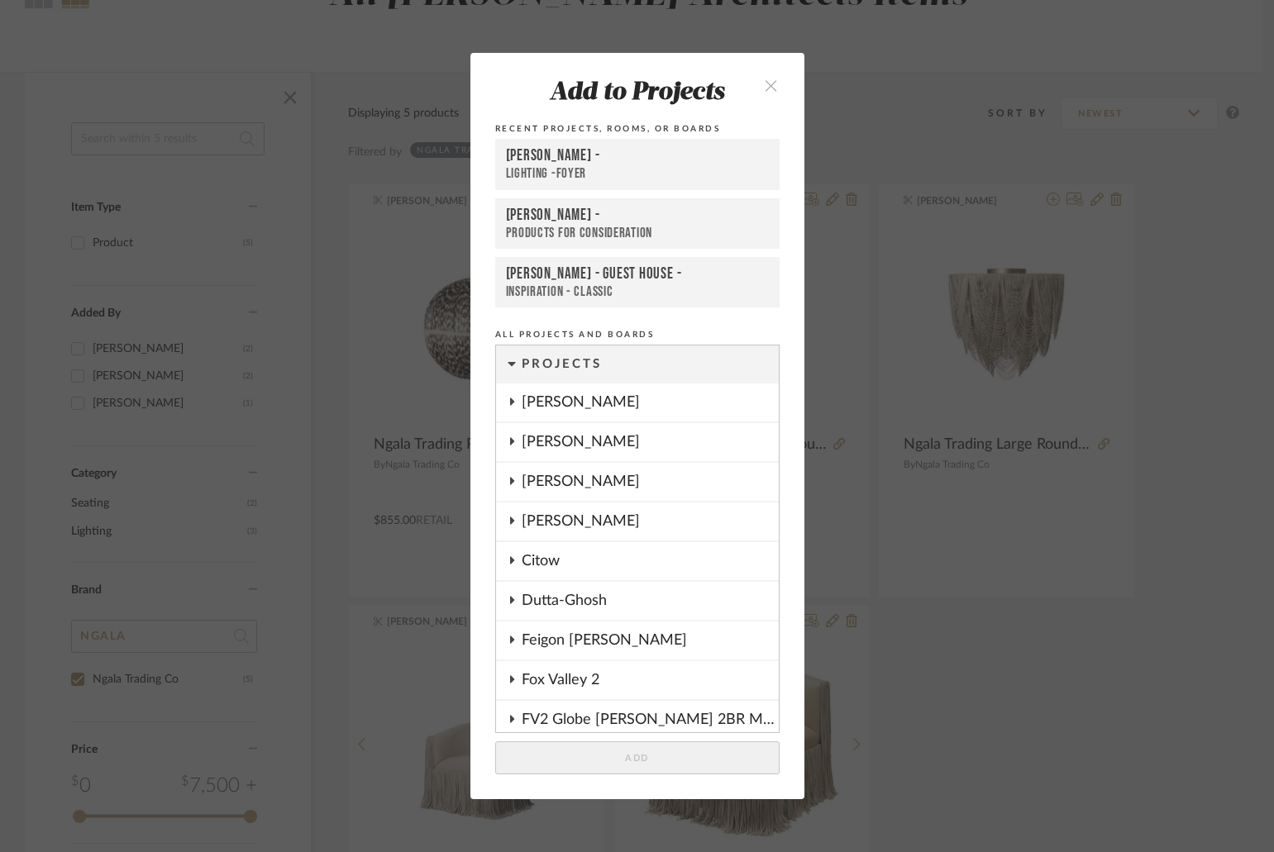
scroll to position [1297, 0]
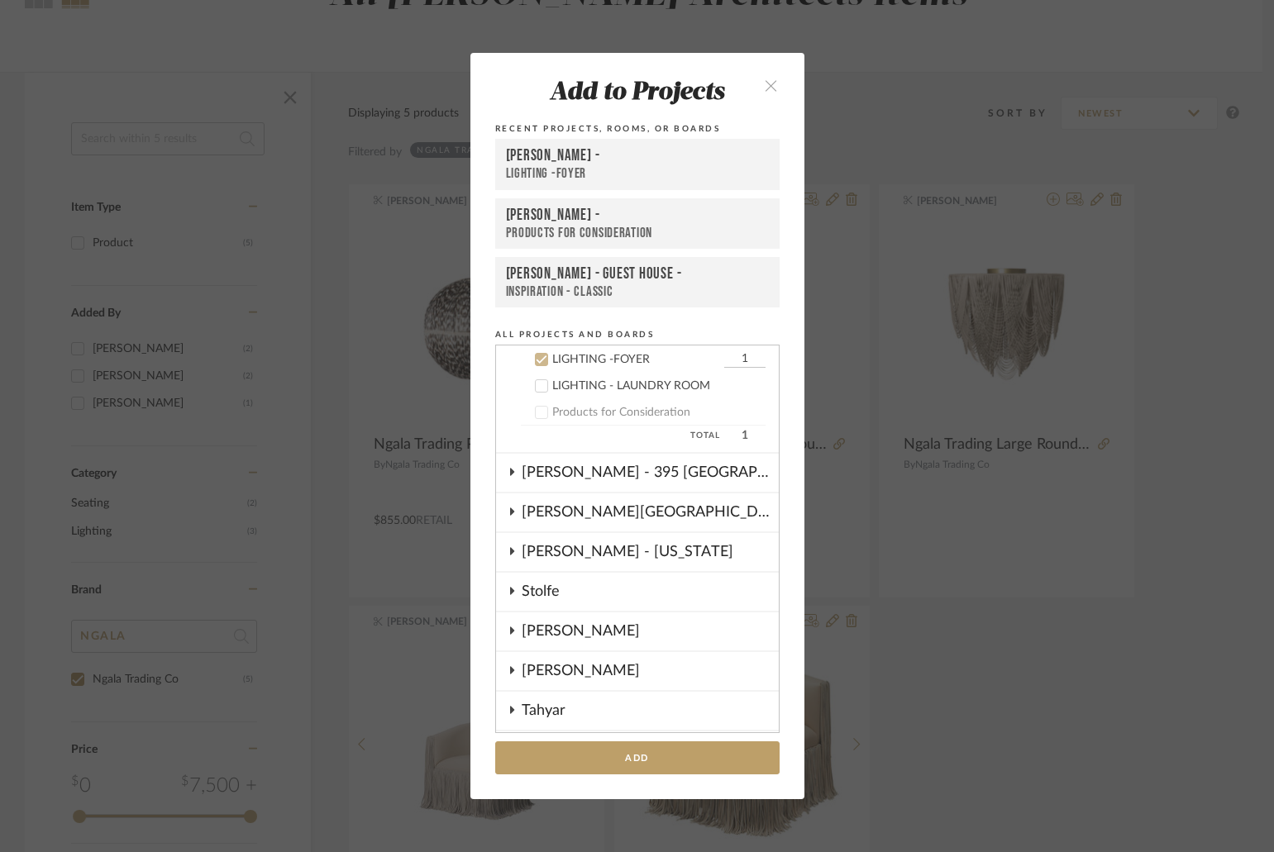
click at [621, 170] on div "LIGHTING -FOYER" at bounding box center [637, 173] width 263 height 17
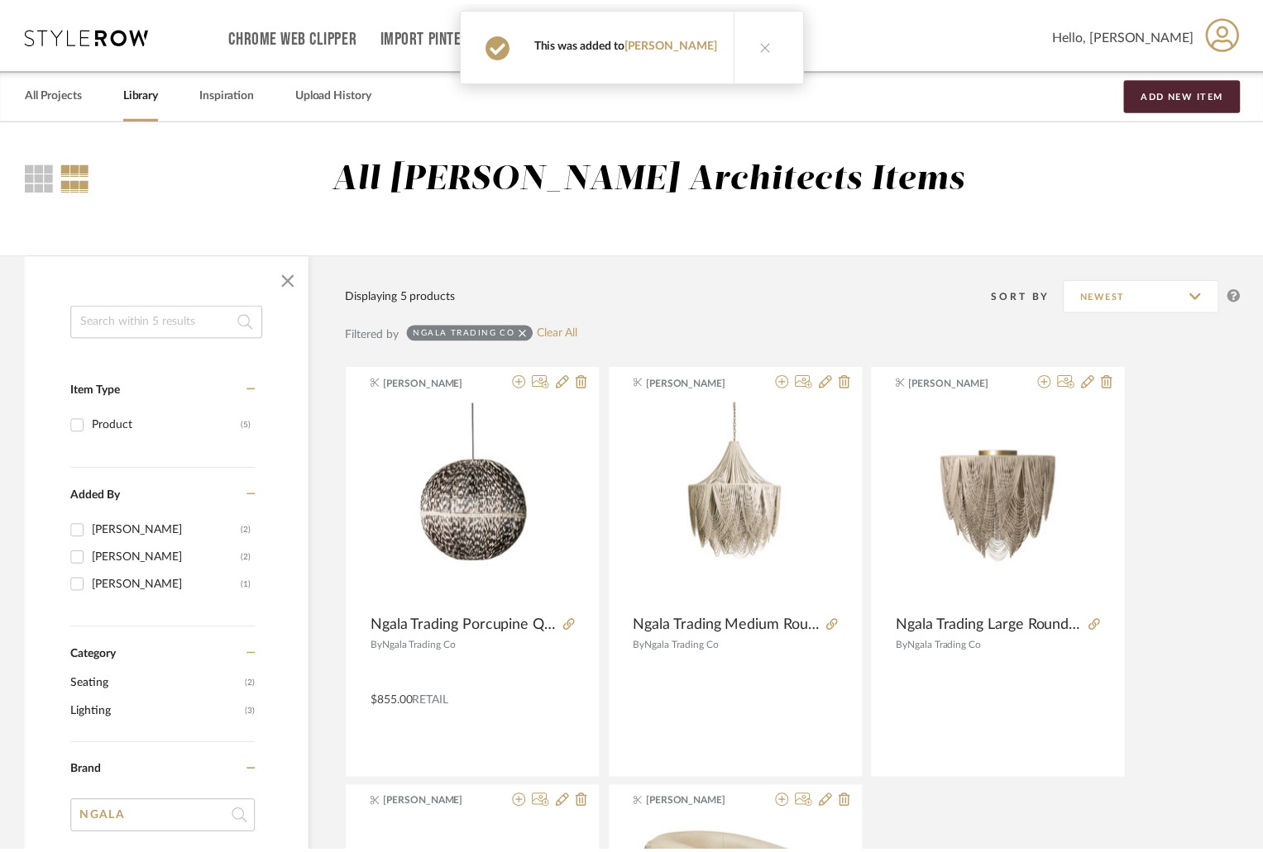
scroll to position [182, 0]
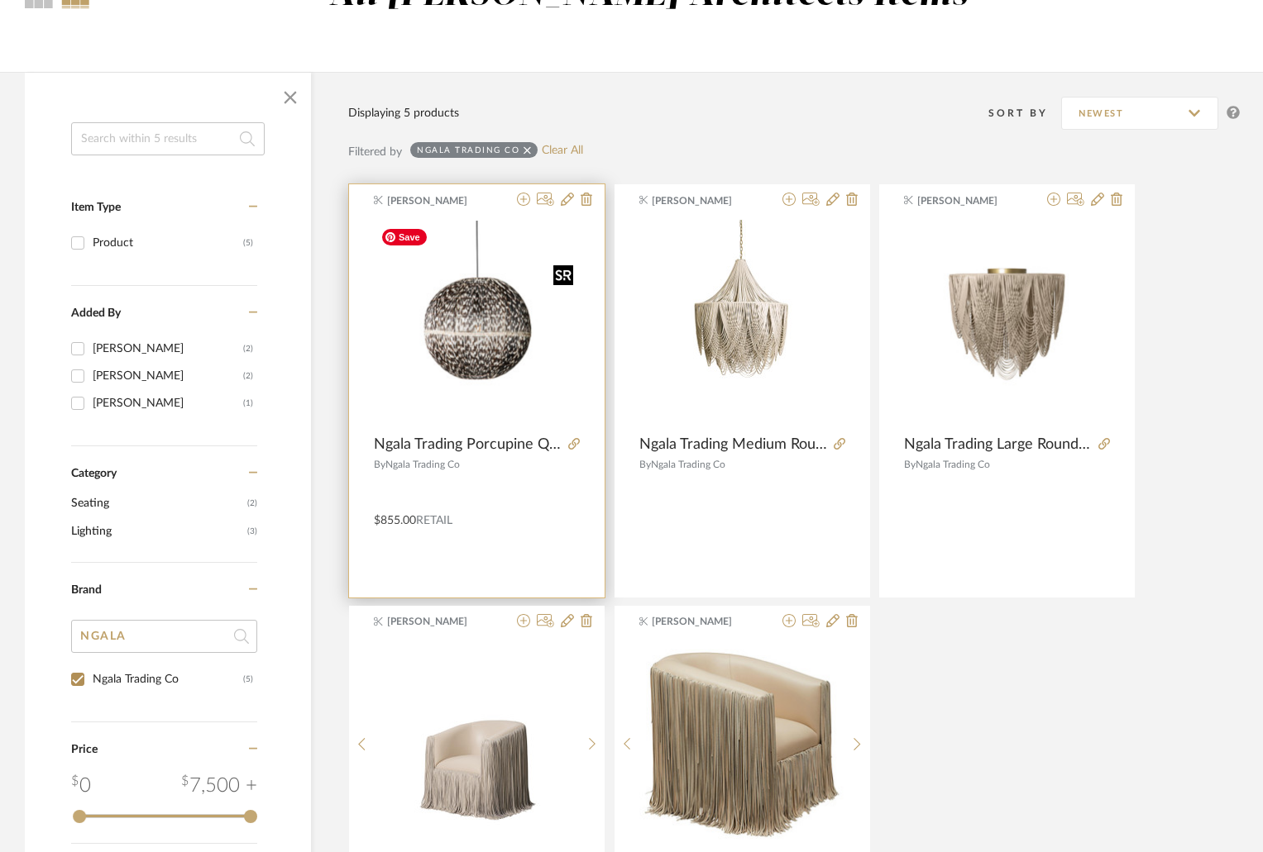
click at [476, 323] on img "0" at bounding box center [477, 324] width 206 height 206
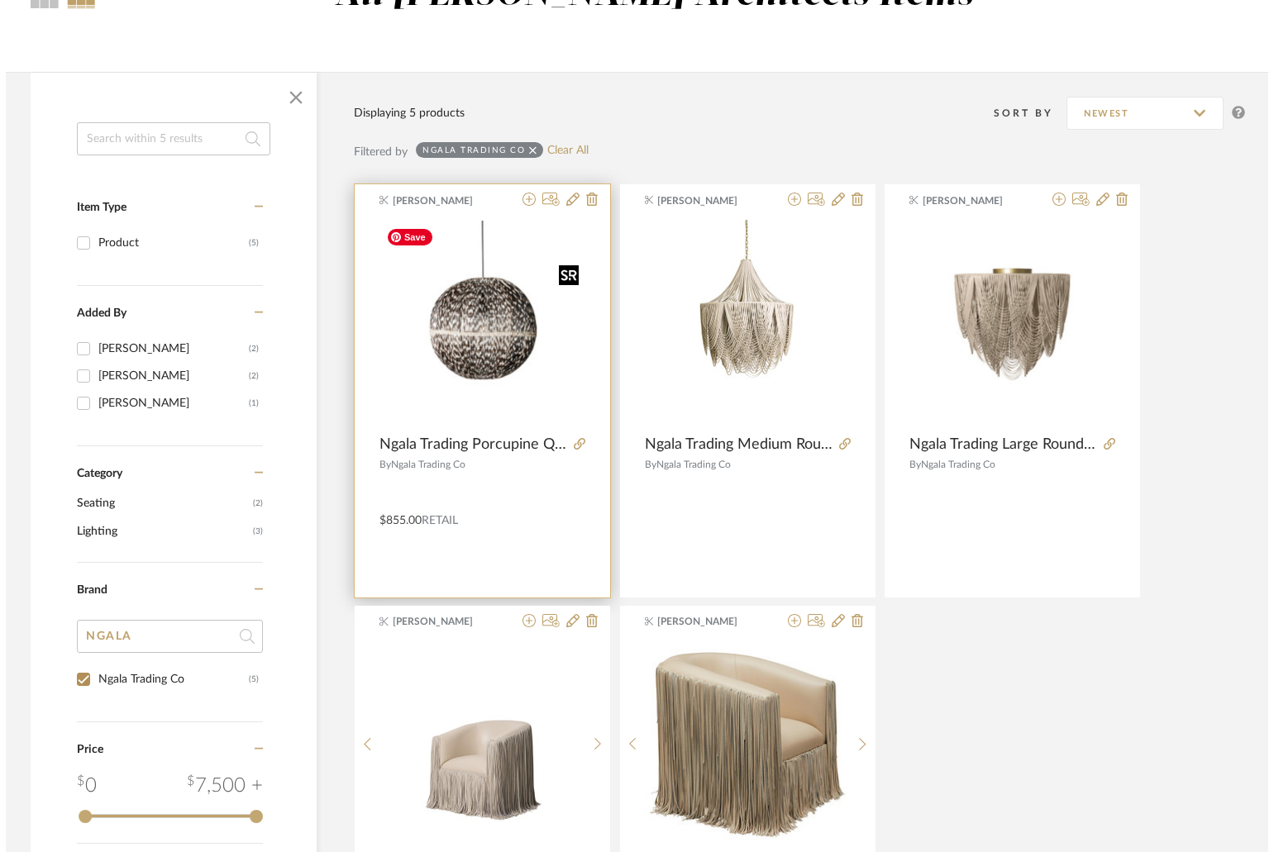
scroll to position [0, 0]
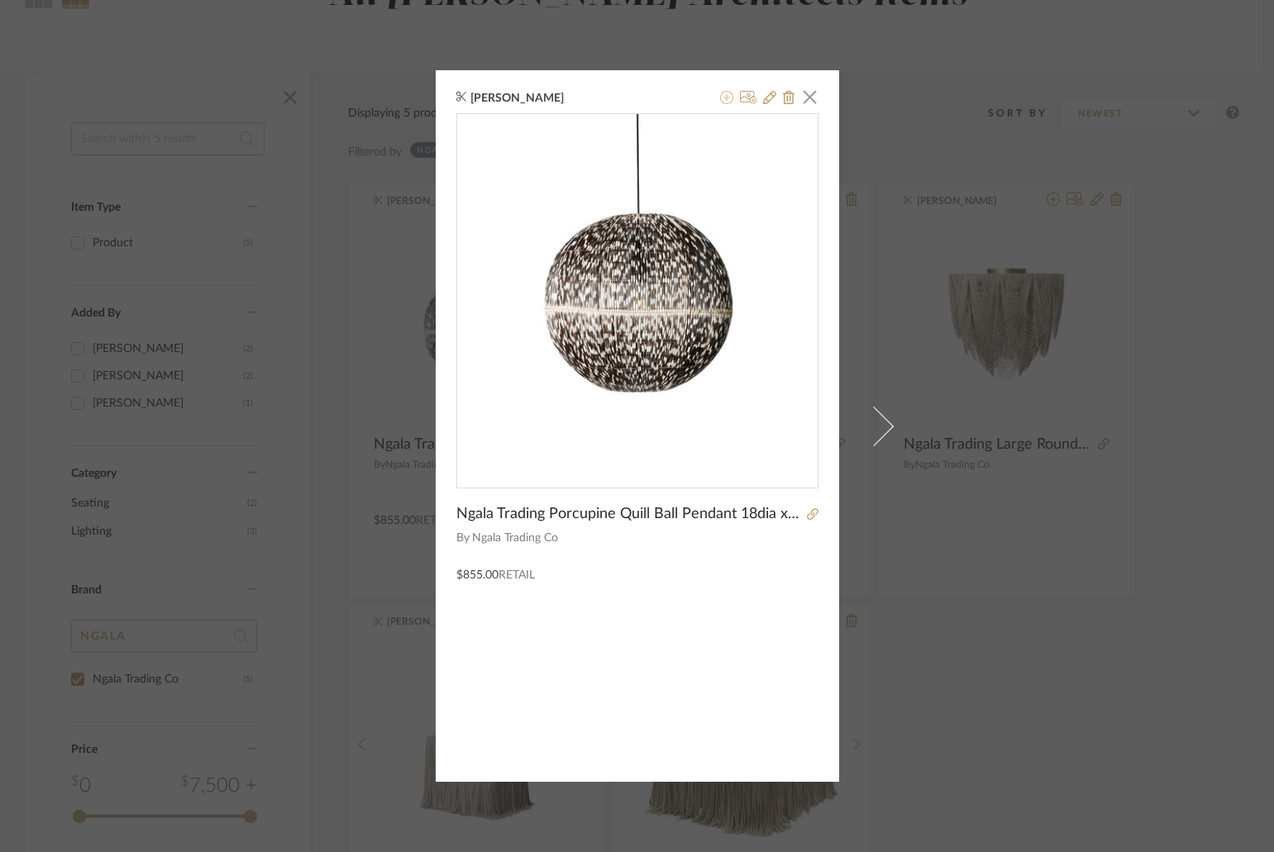
click at [722, 96] on icon at bounding box center [726, 97] width 13 height 13
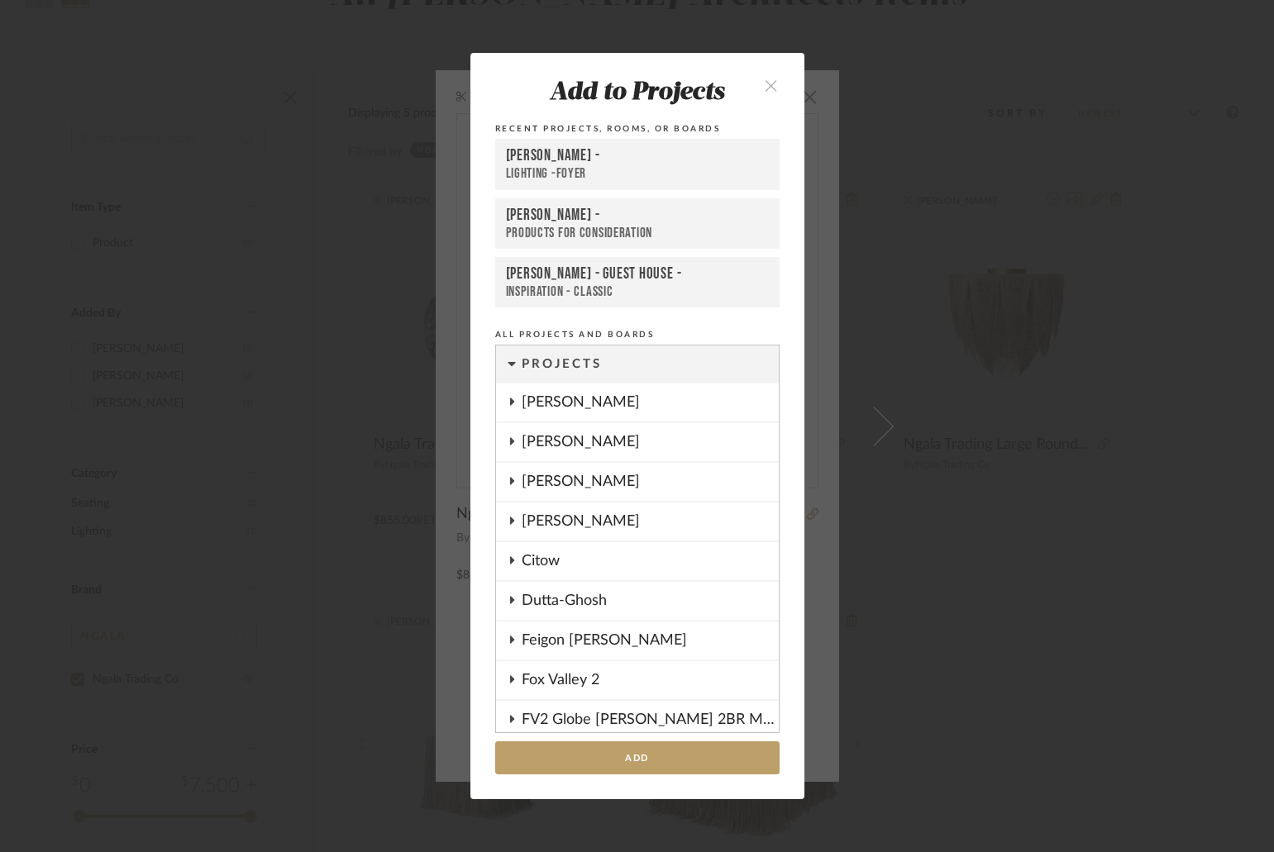
scroll to position [1297, 0]
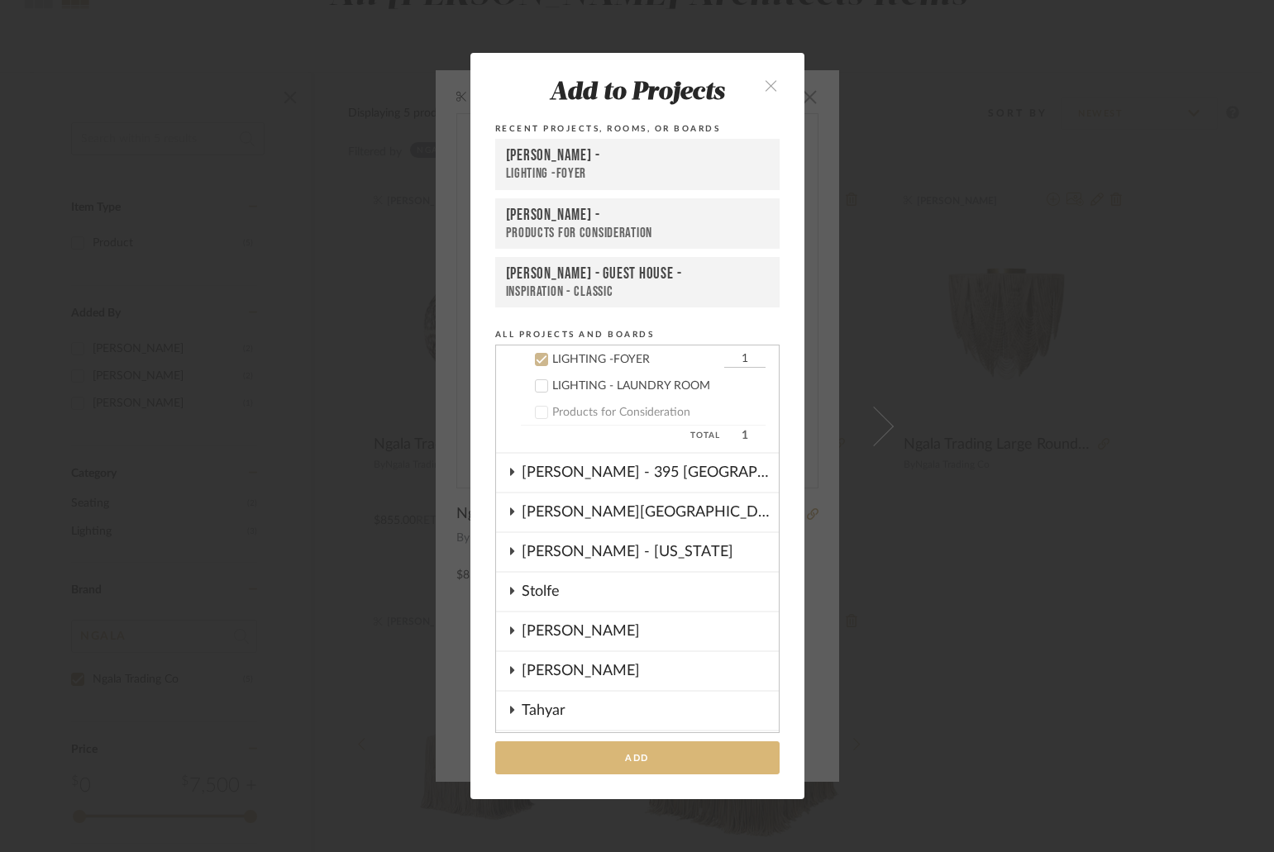
click at [654, 758] on button "Add" at bounding box center [637, 759] width 284 height 34
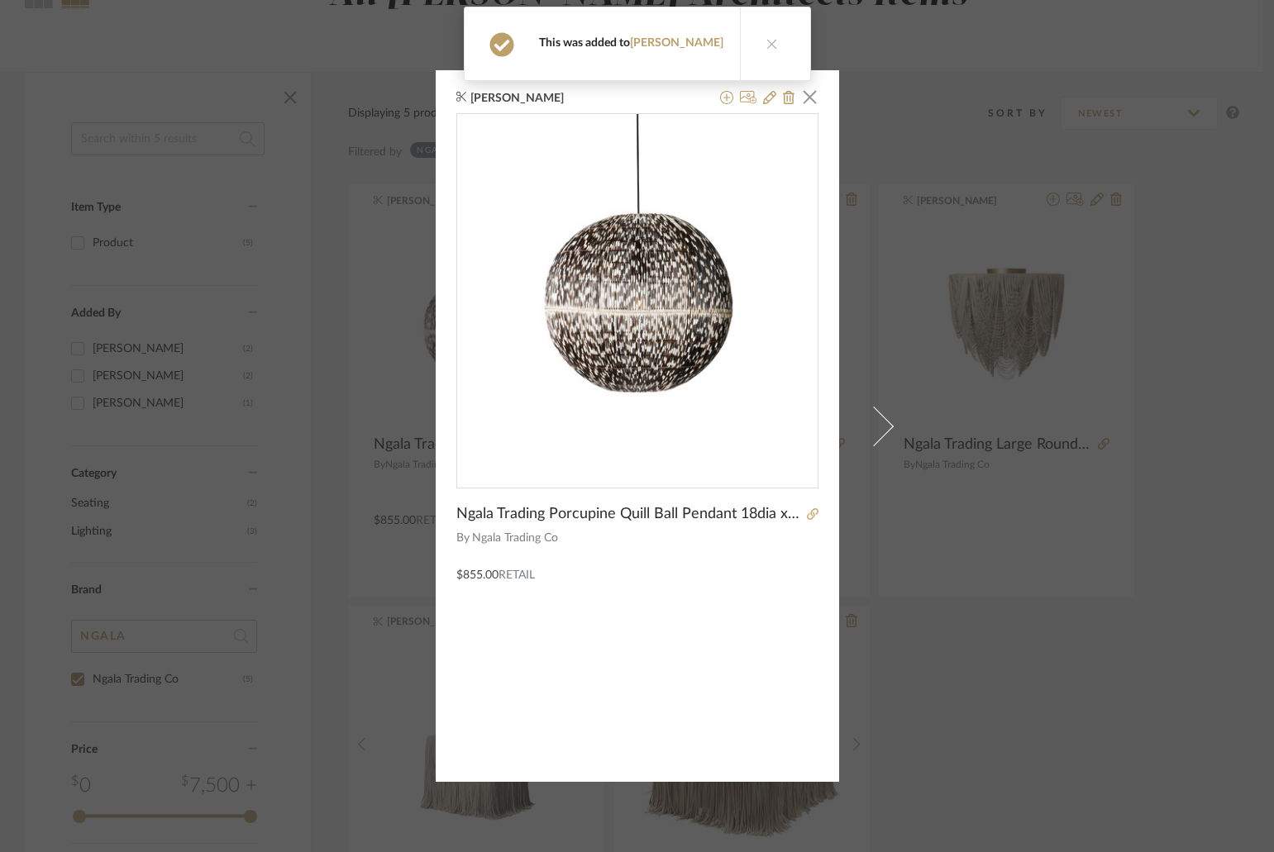
click at [762, 84] on div "Confirmation This was added to Shapiro" at bounding box center [637, 44] width 361 height 88
click at [766, 49] on icon at bounding box center [772, 44] width 12 height 12
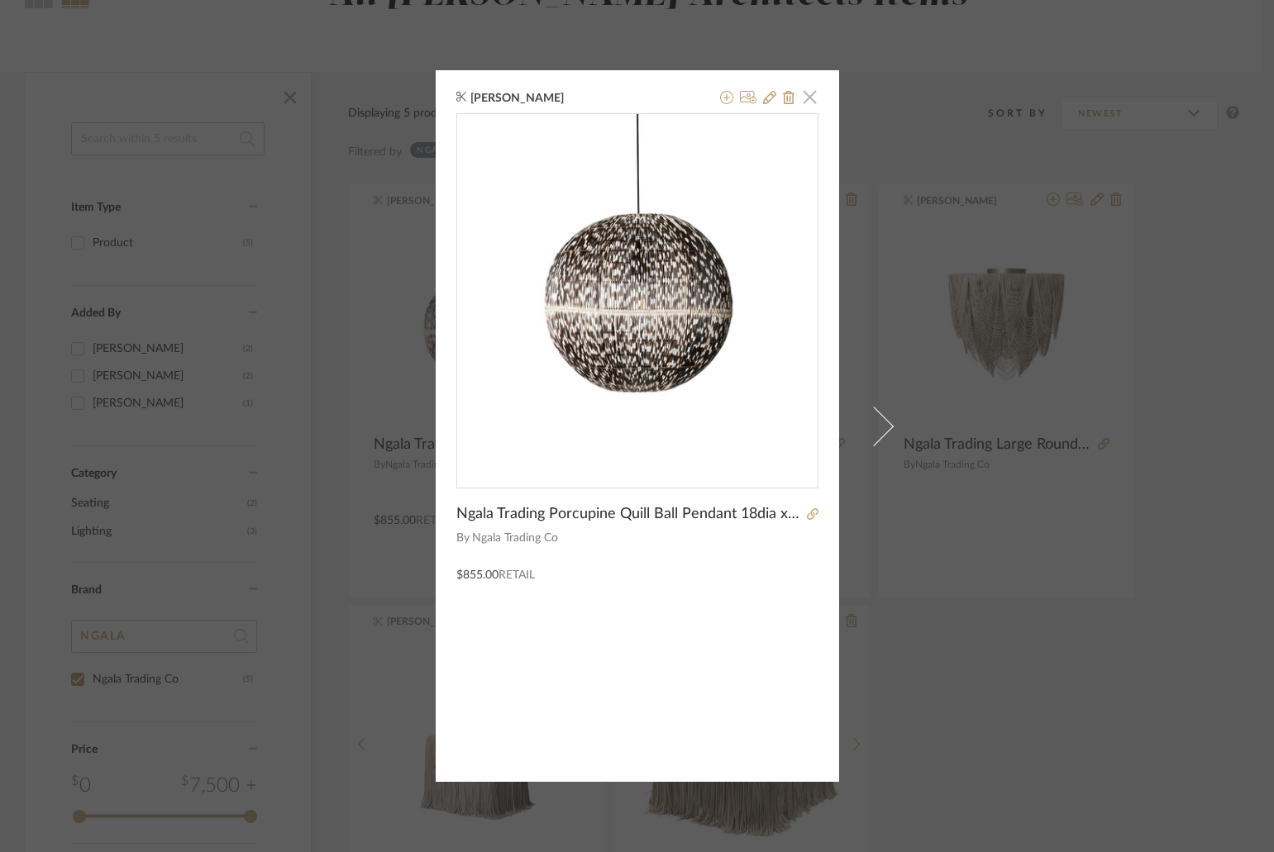
click at [806, 91] on span "button" at bounding box center [810, 96] width 33 height 33
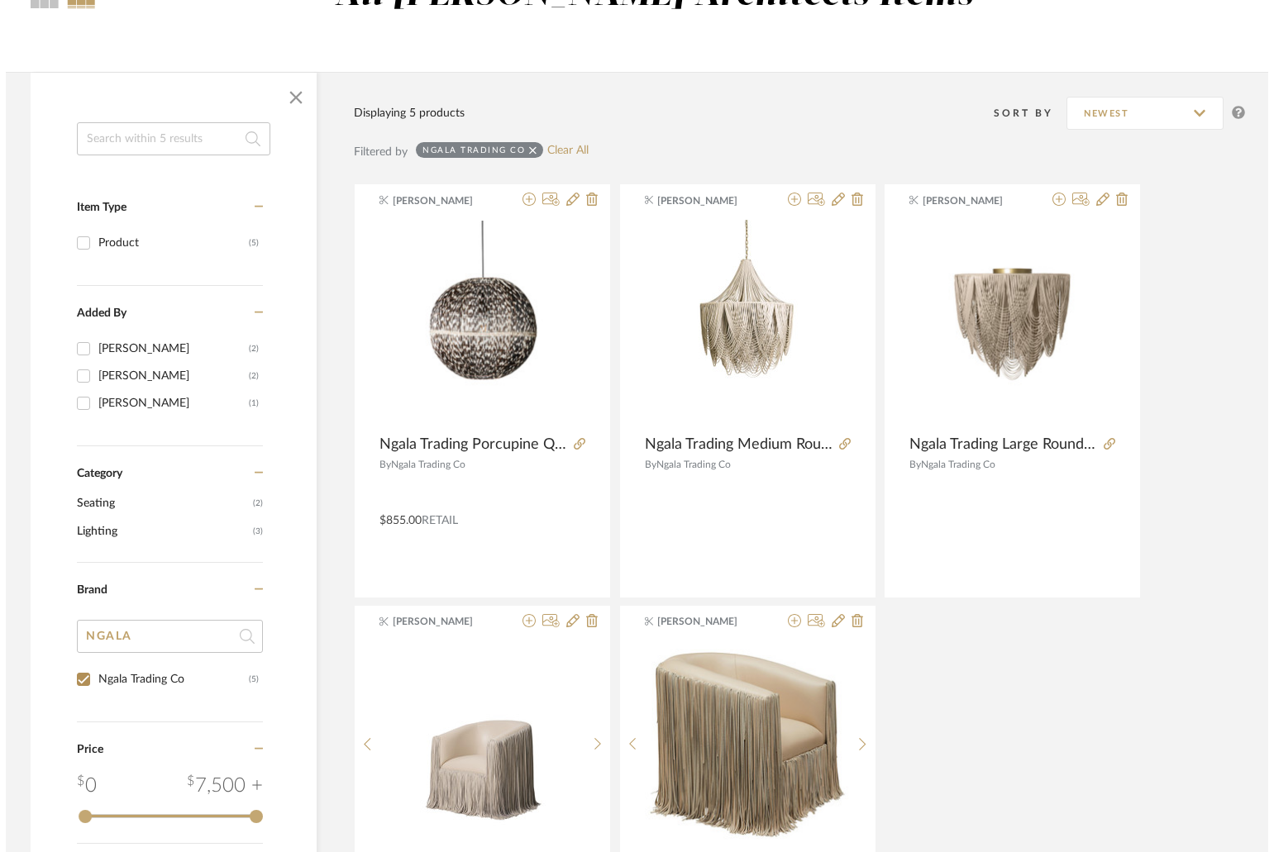
scroll to position [0, 0]
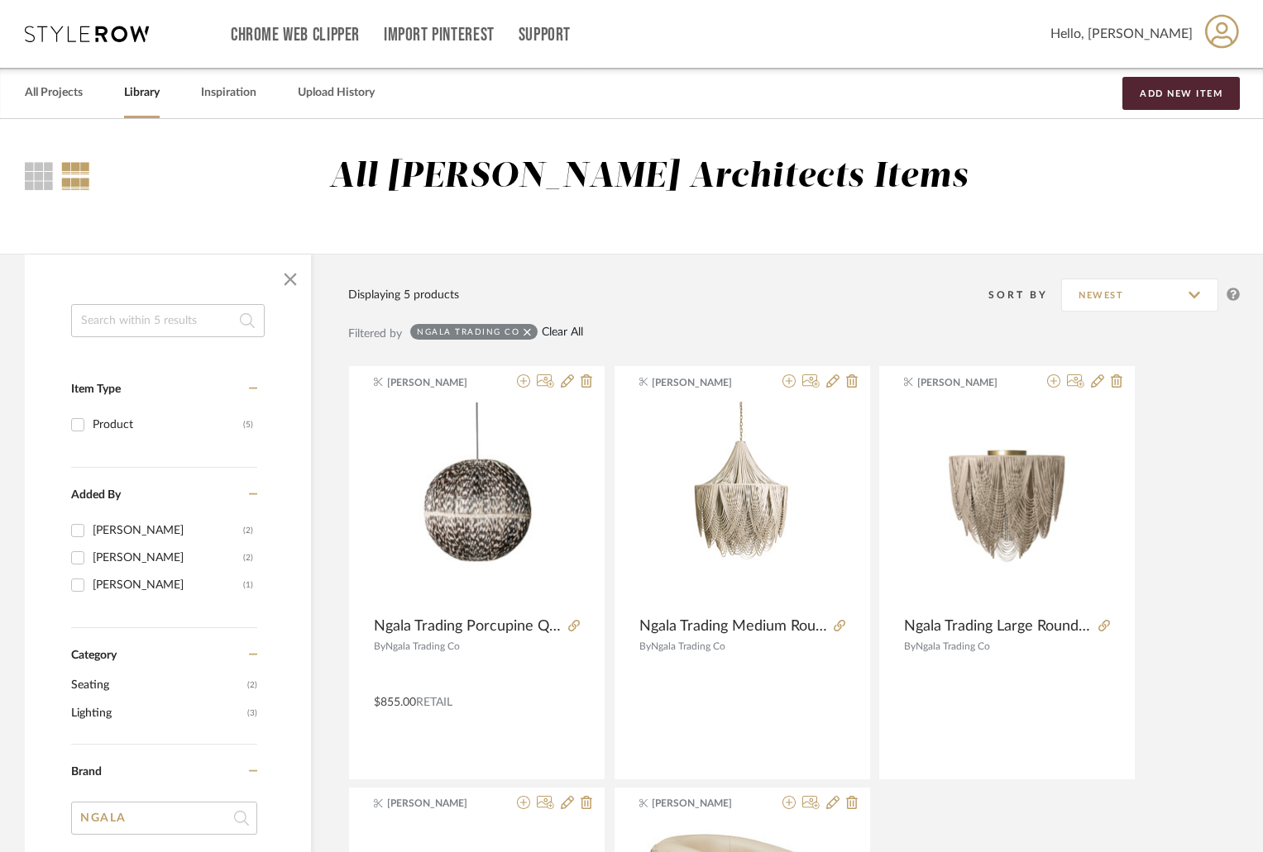
click at [552, 326] on link "Clear All" at bounding box center [562, 333] width 41 height 14
checkbox input "false"
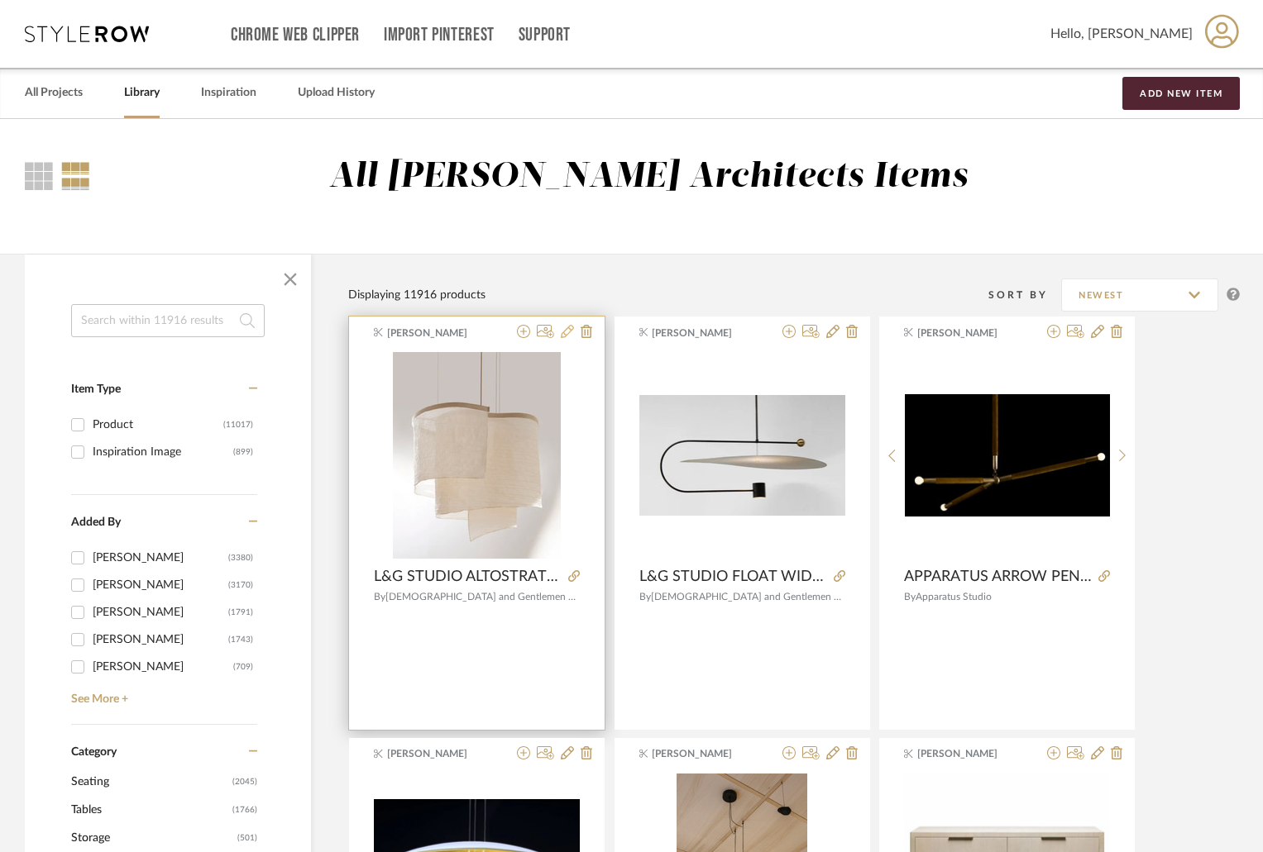
click at [568, 336] on icon at bounding box center [567, 331] width 13 height 13
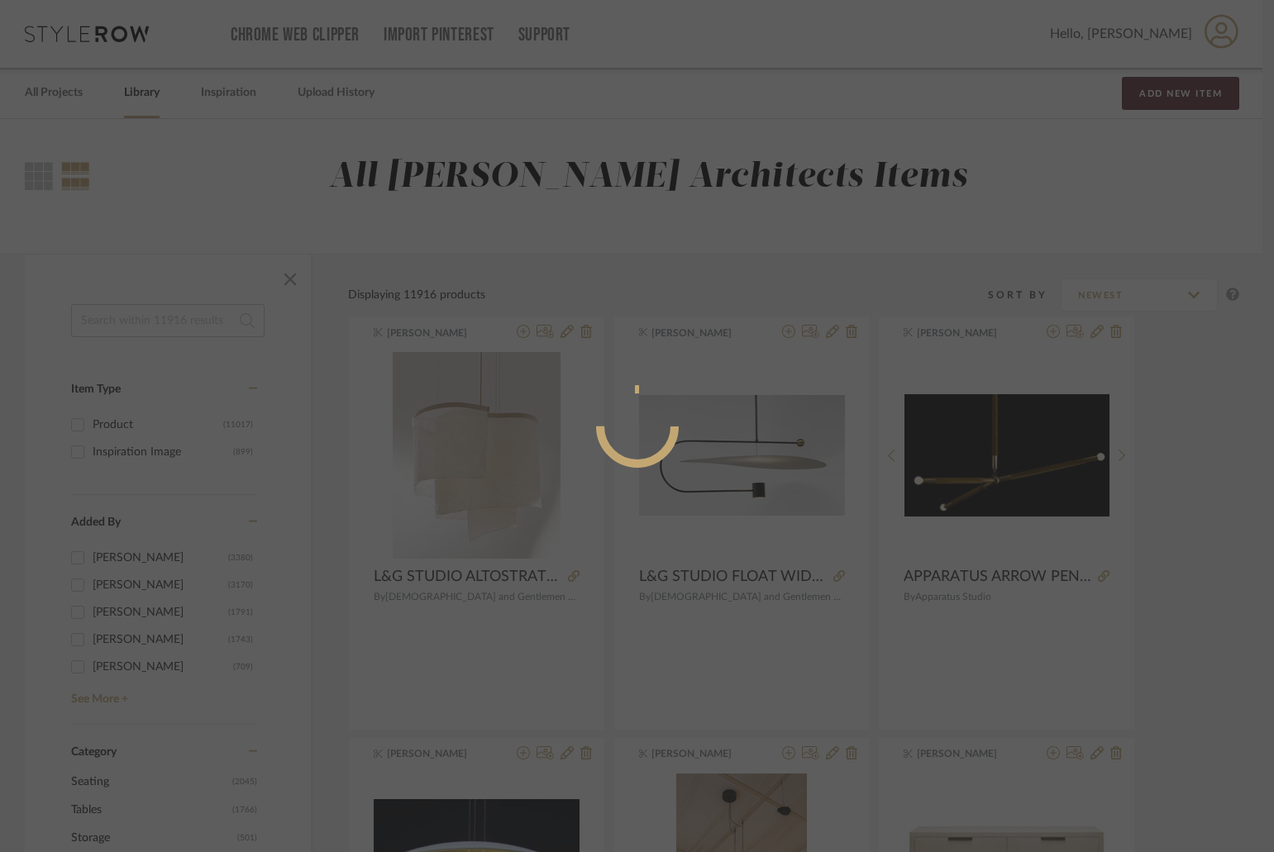
radio input "true"
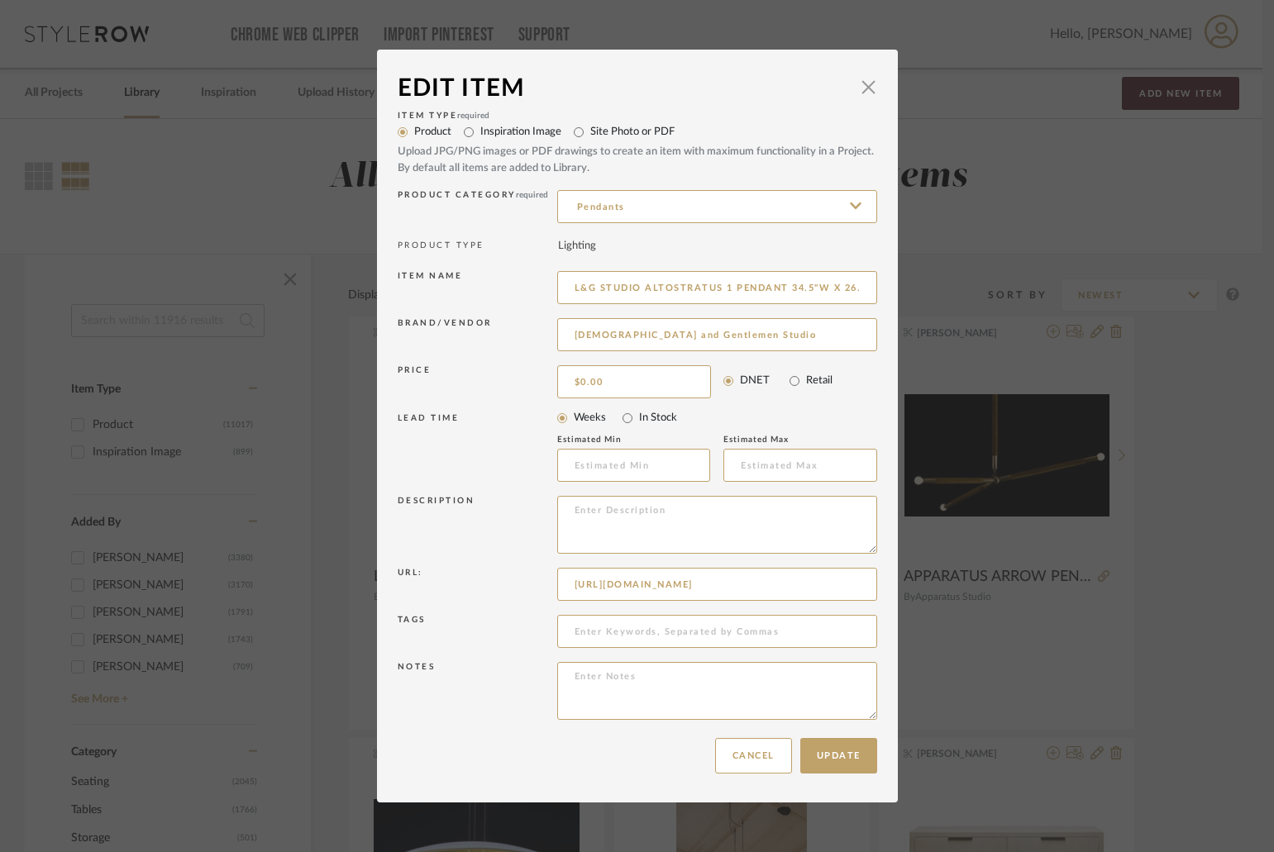
scroll to position [0, 442]
drag, startPoint x: 570, startPoint y: 580, endPoint x: 942, endPoint y: 589, distance: 372.2
click at [942, 589] on div "Edit Item × Item Type required Product Inspiration Image Site Photo or PDF Uplo…" at bounding box center [637, 426] width 1274 height 852
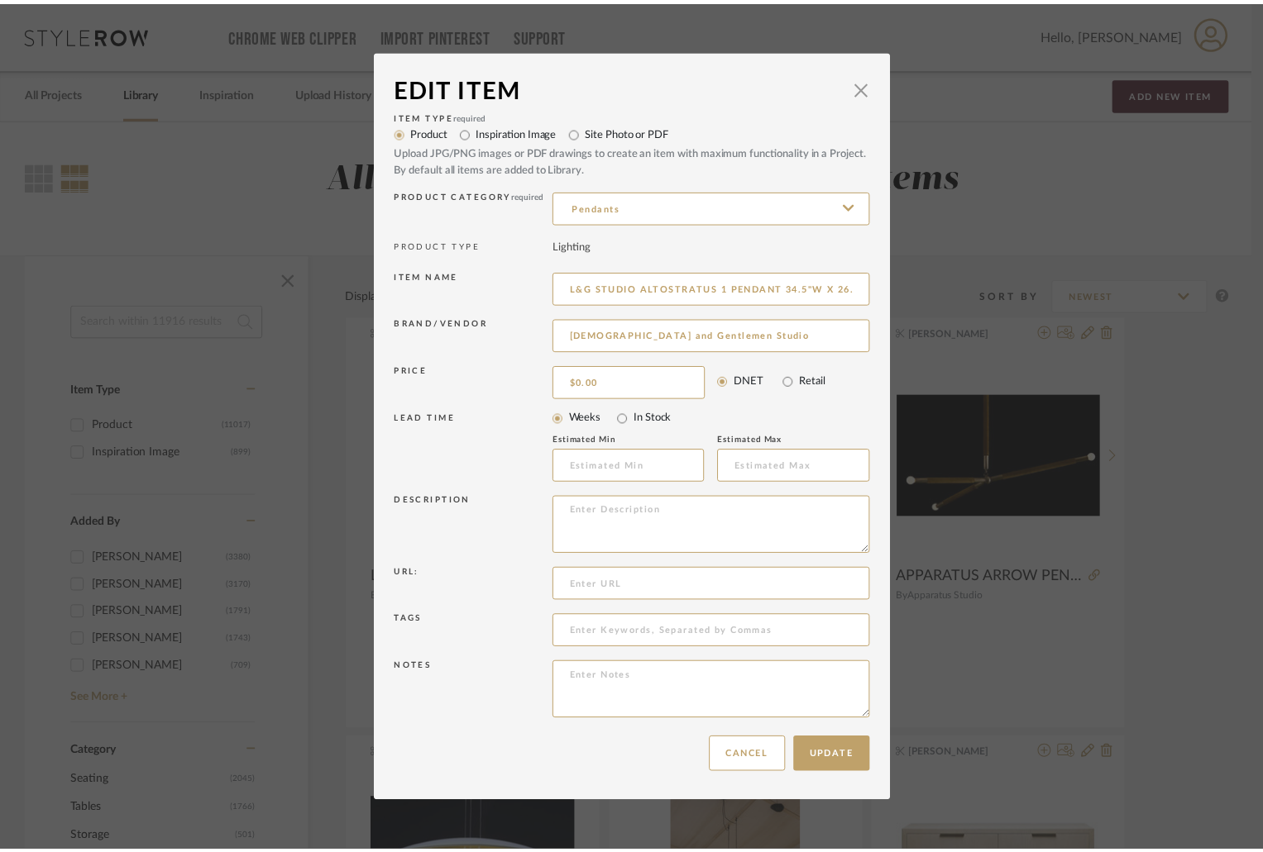
scroll to position [0, 0]
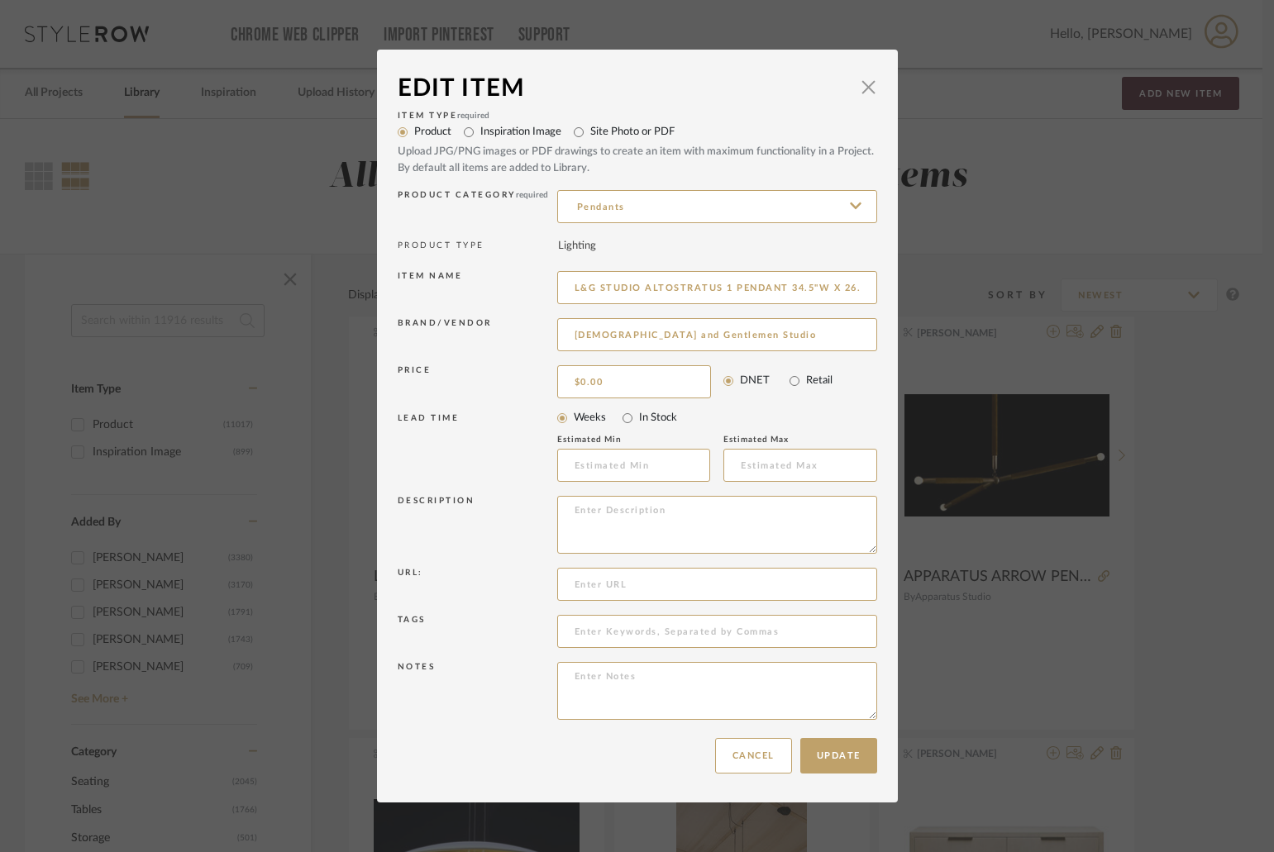
paste input "https://ladiesandgentlemenstudio.com/altostratus"
type input "https://ladiesandgentlemenstudio.com/altostratus"
click at [843, 764] on button "Update" at bounding box center [838, 756] width 77 height 36
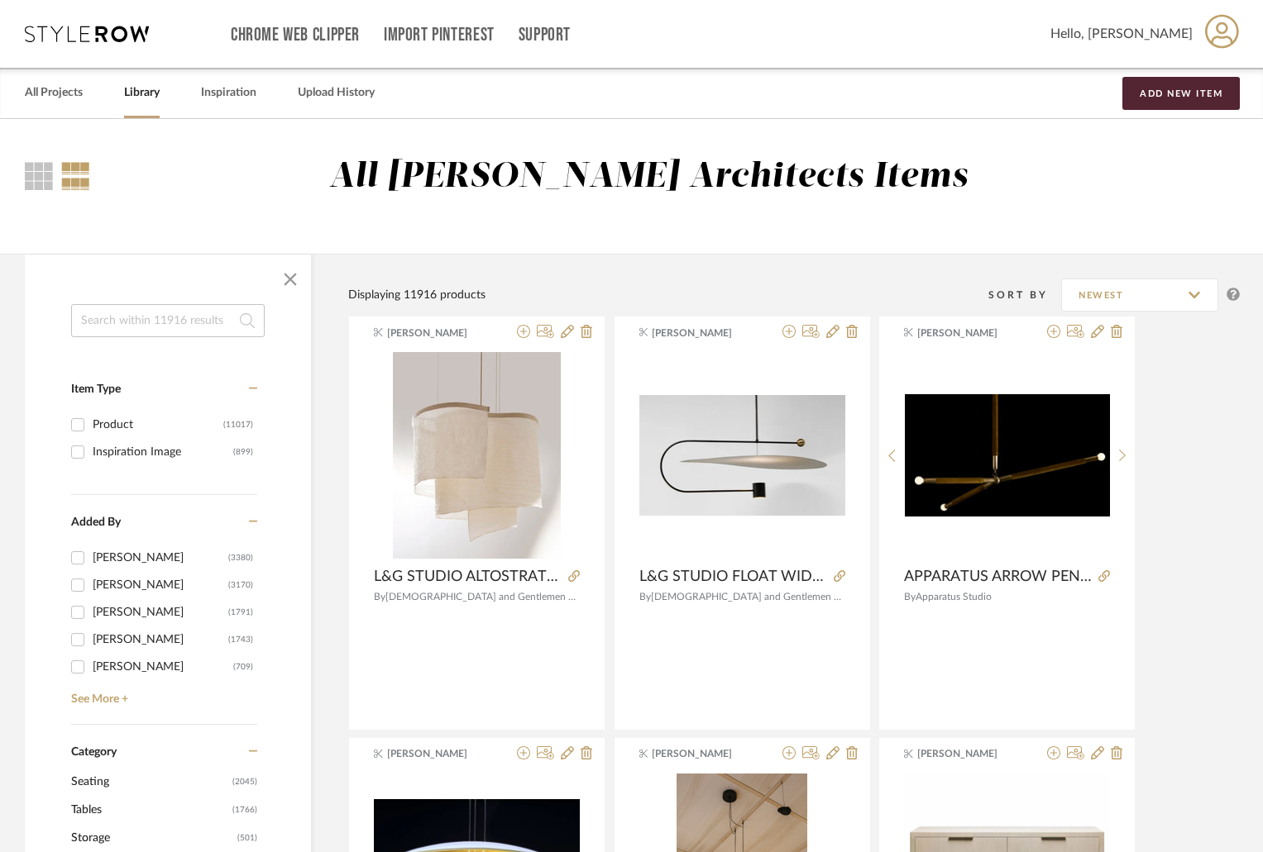
click at [195, 314] on input at bounding box center [167, 320] width 193 height 33
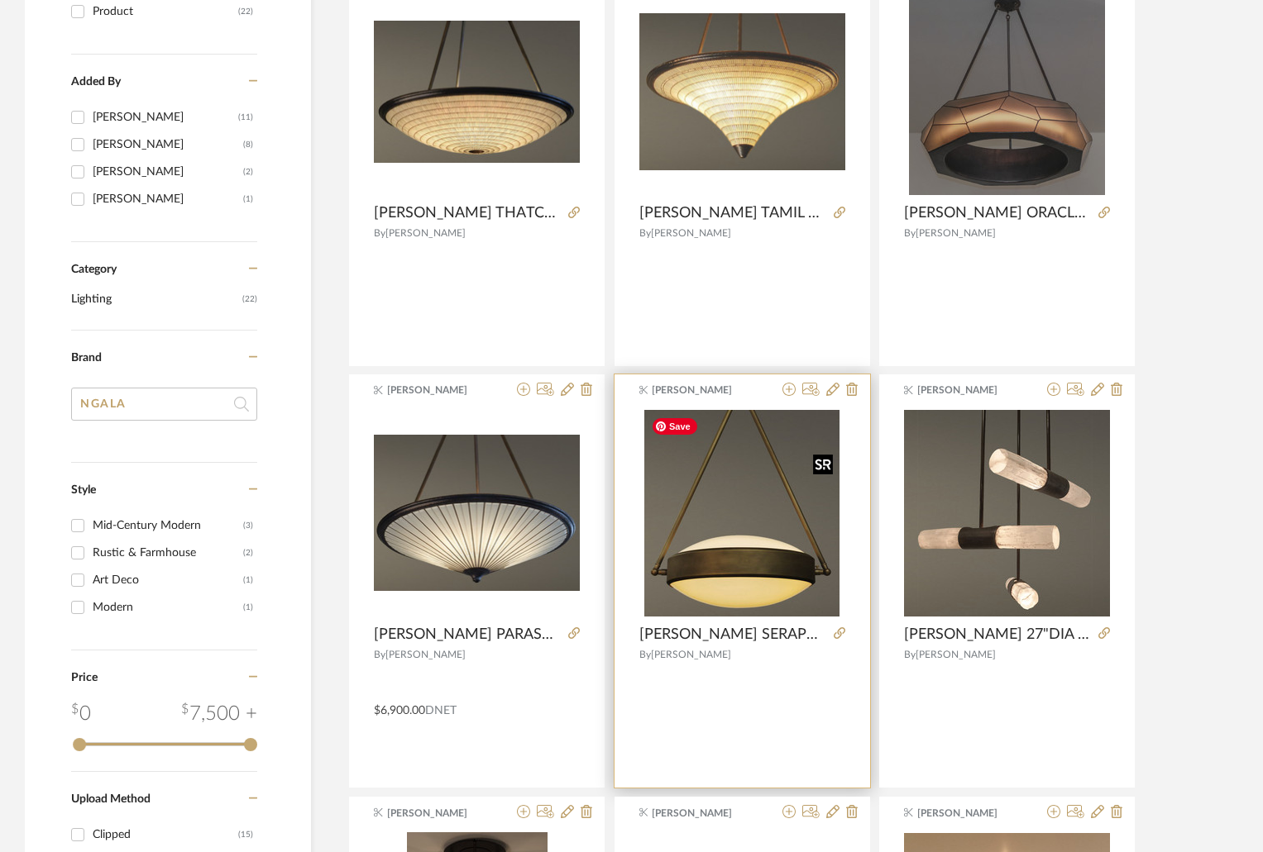
scroll to position [661, 0]
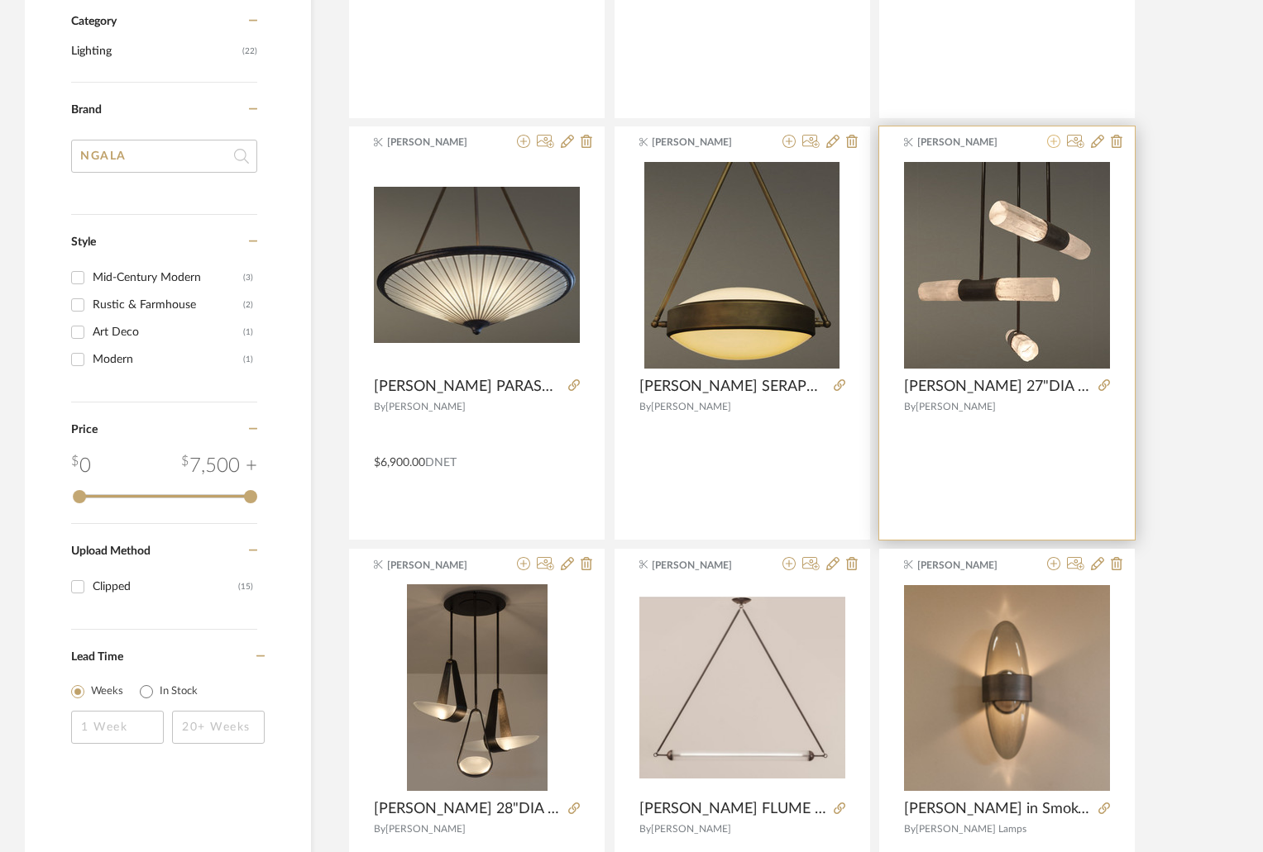
type input "hilliard"
click at [1055, 139] on icon at bounding box center [1053, 141] width 13 height 13
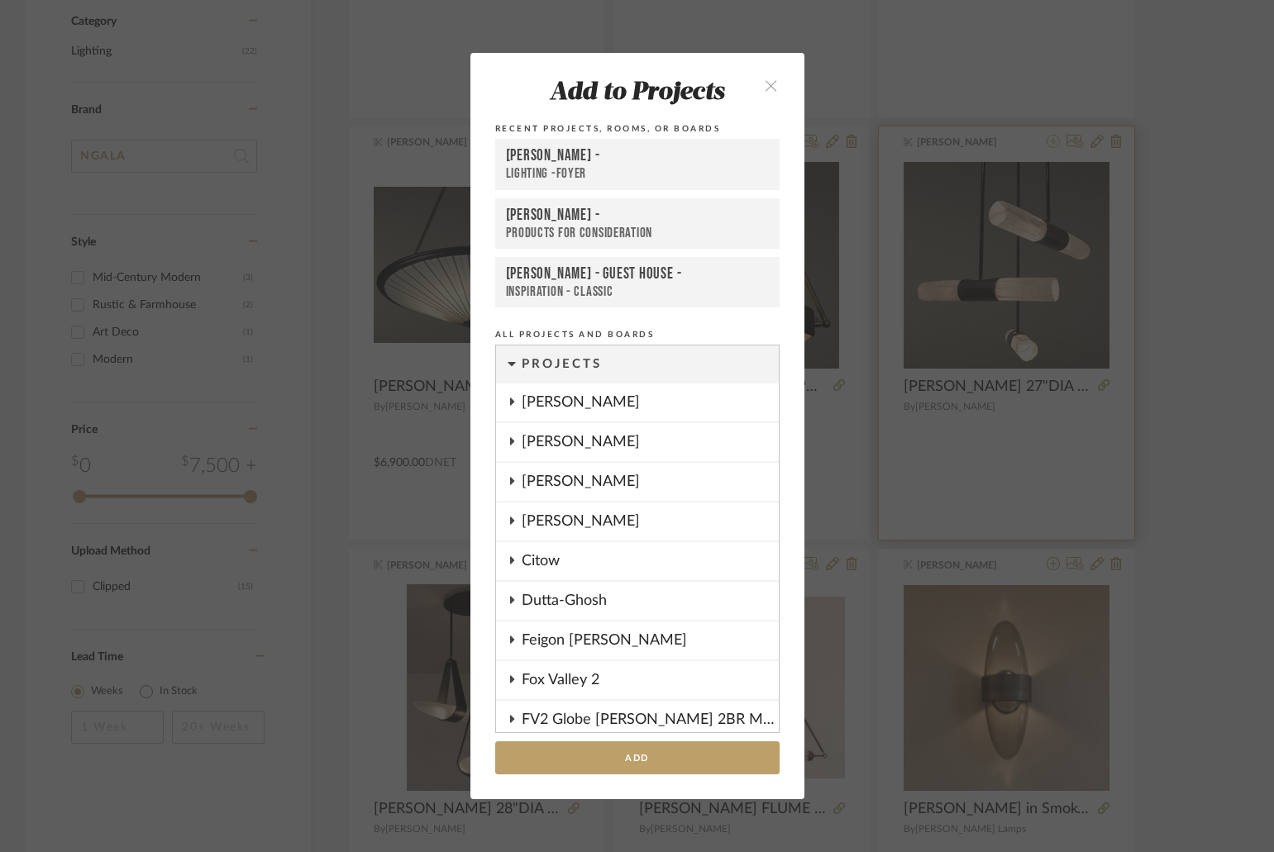
scroll to position [1297, 0]
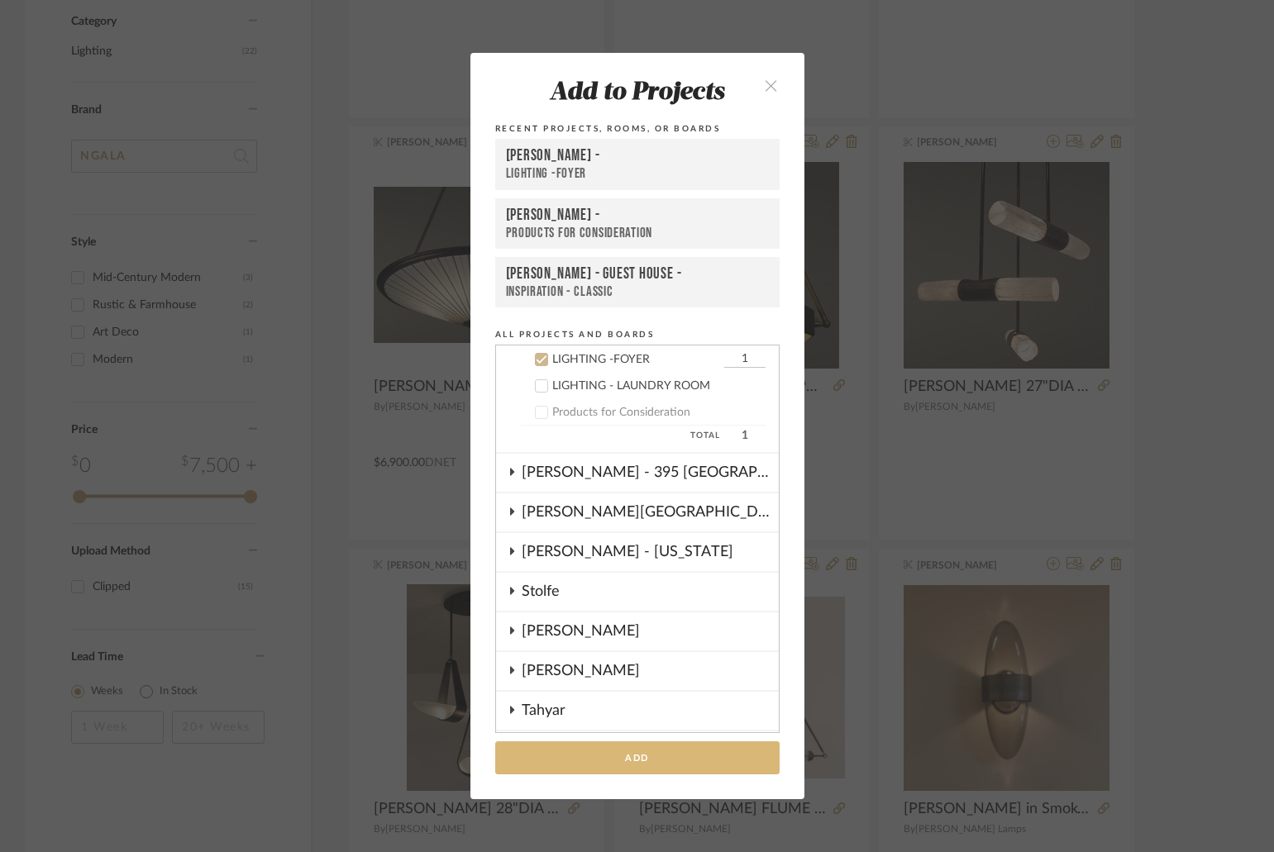
click at [647, 752] on button "Add" at bounding box center [637, 759] width 284 height 34
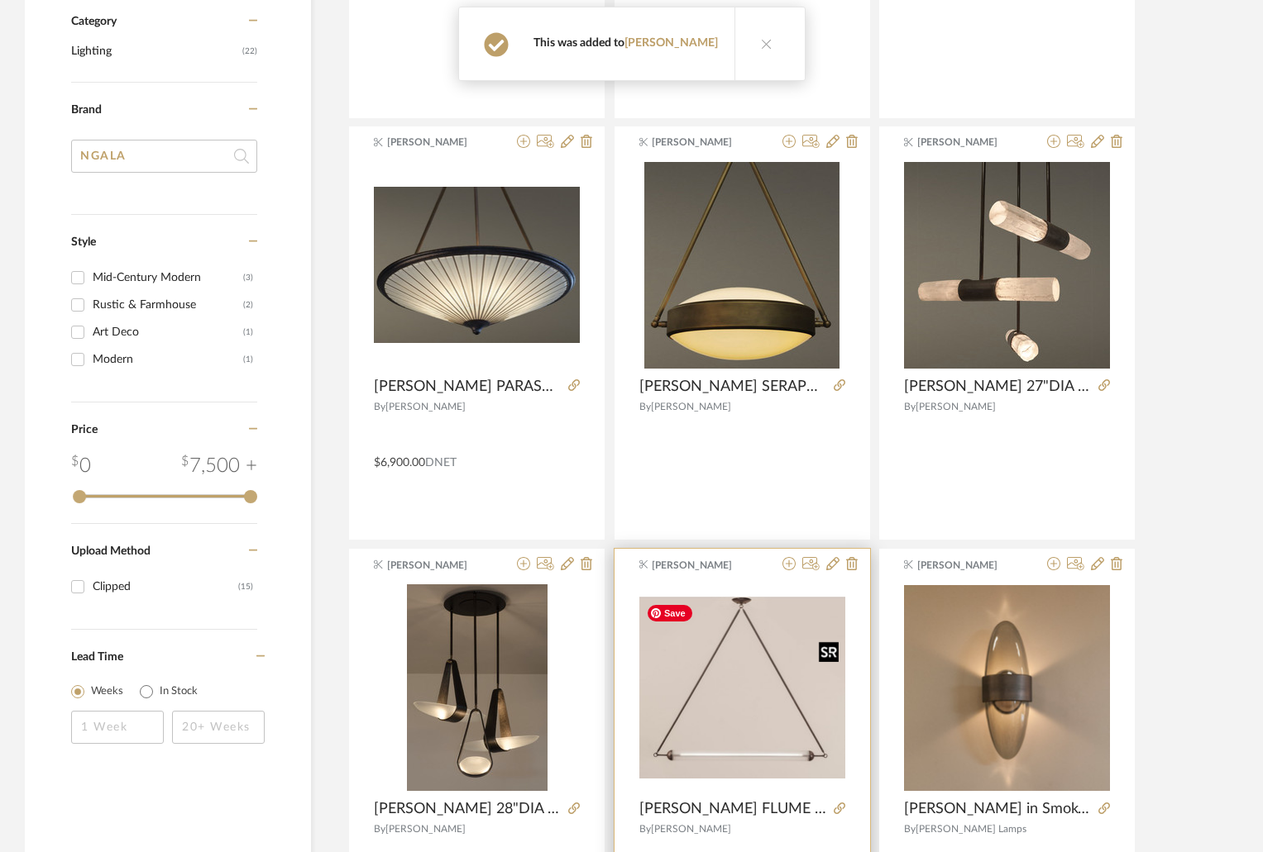
scroll to position [827, 0]
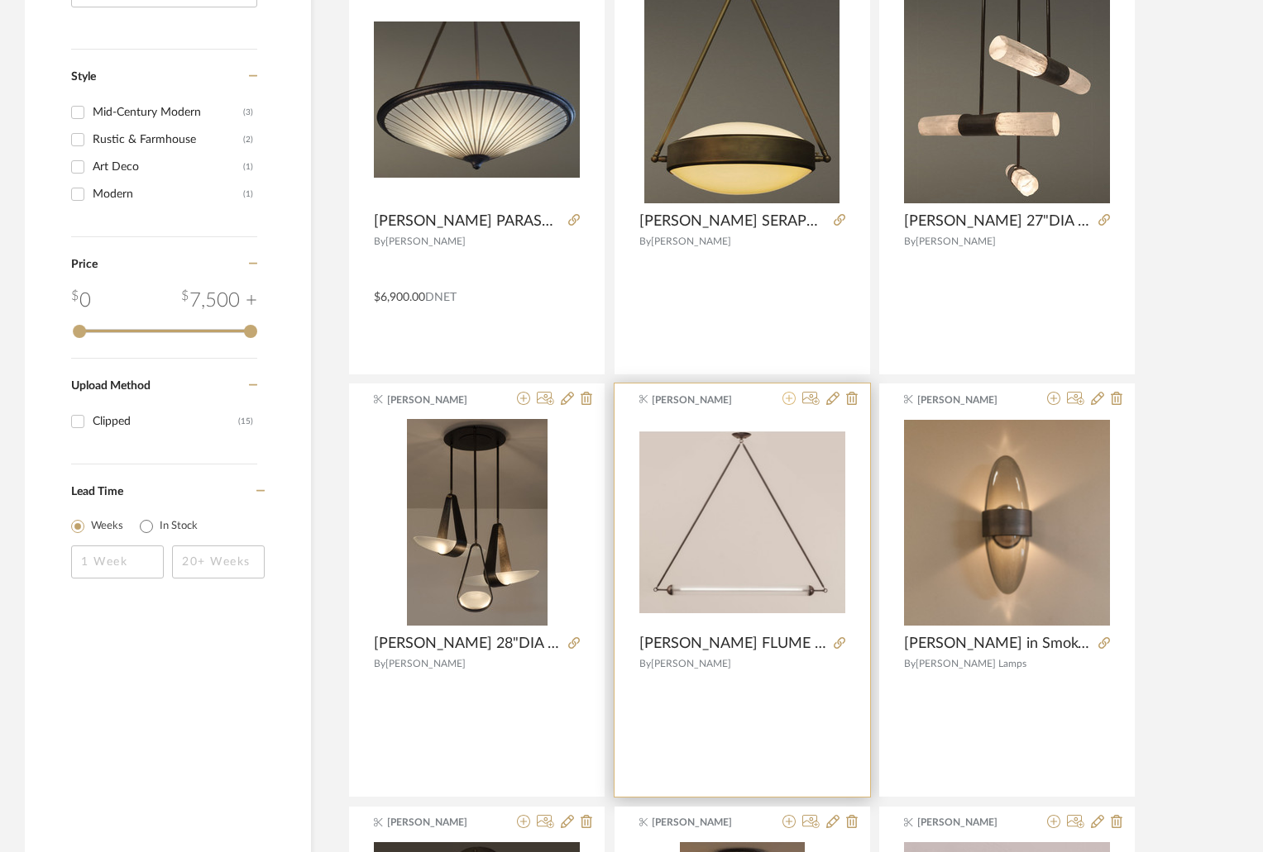
click at [790, 398] on icon at bounding box center [788, 398] width 13 height 13
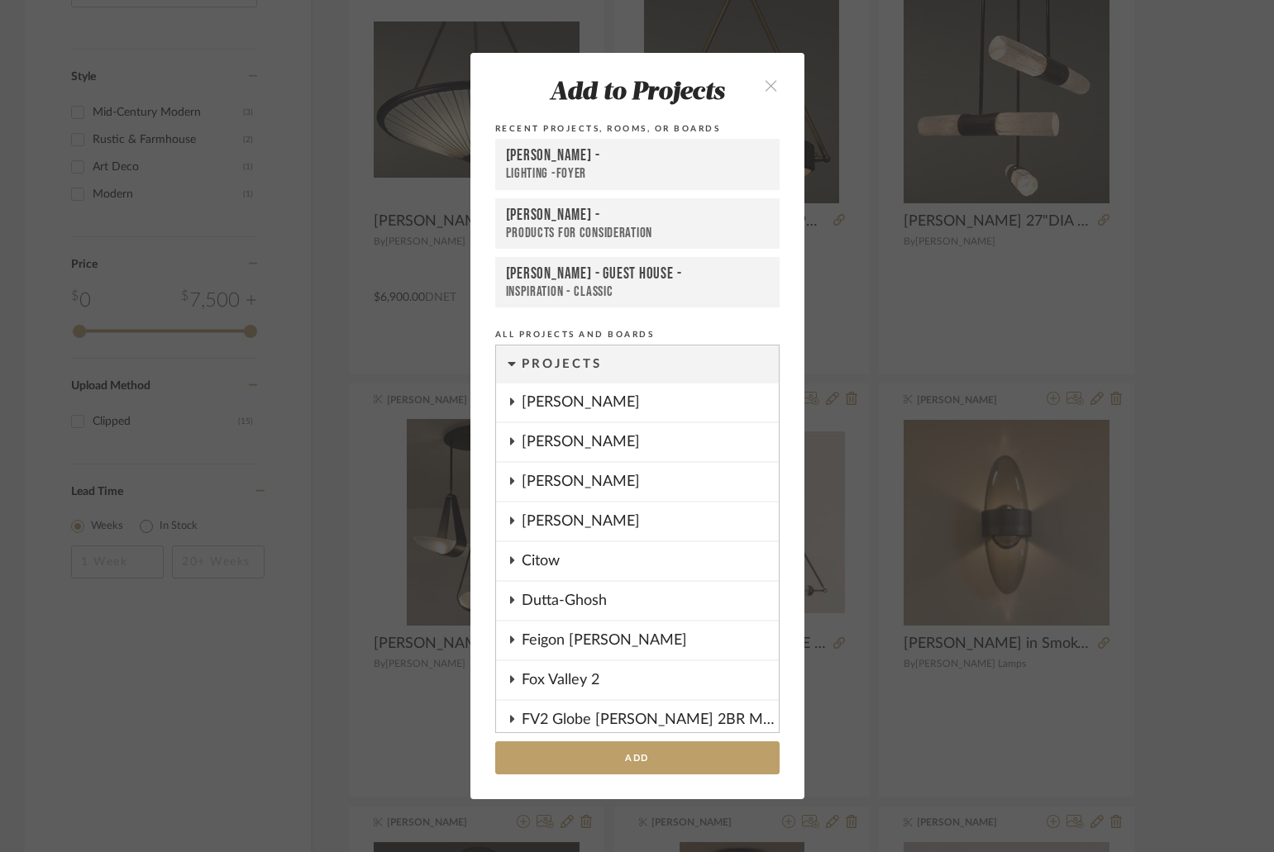
scroll to position [1297, 0]
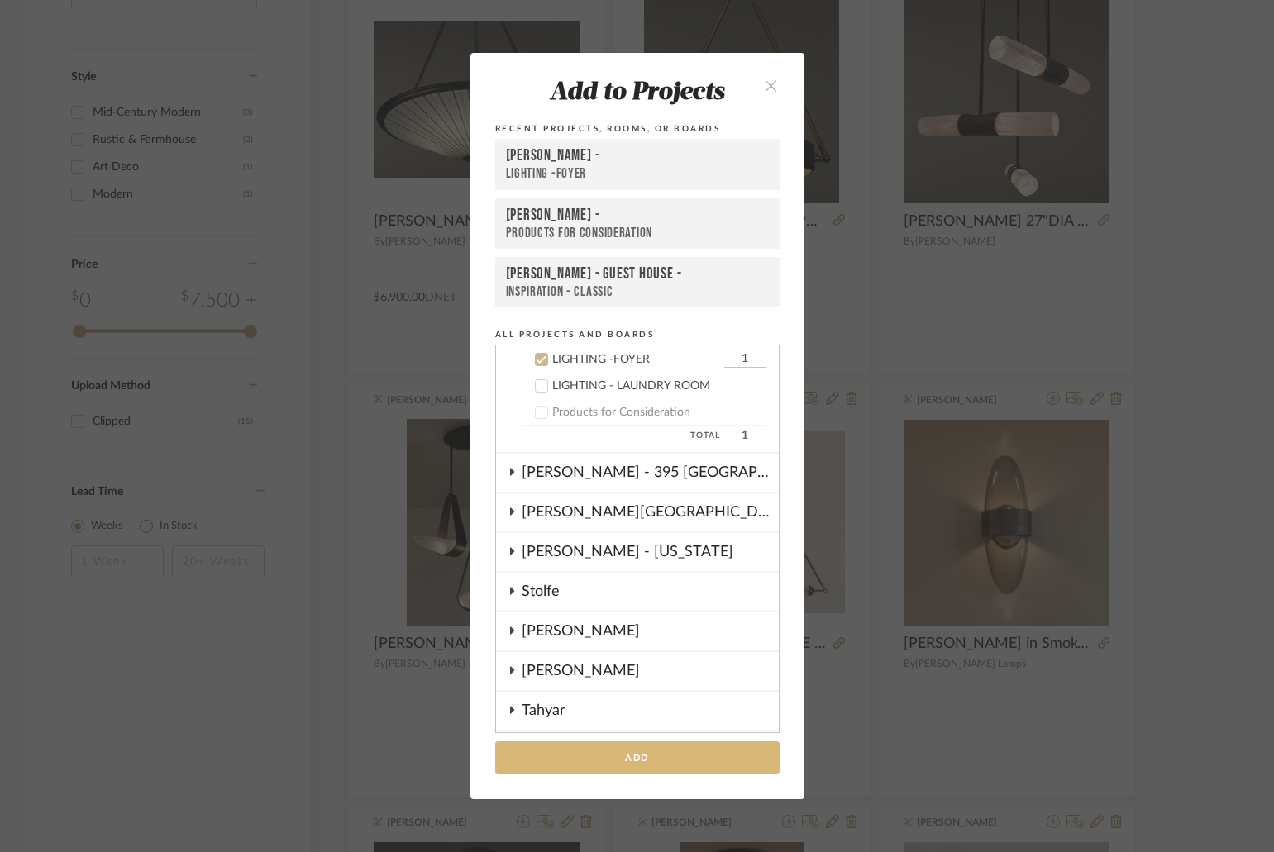
click at [649, 752] on button "Add" at bounding box center [637, 759] width 284 height 34
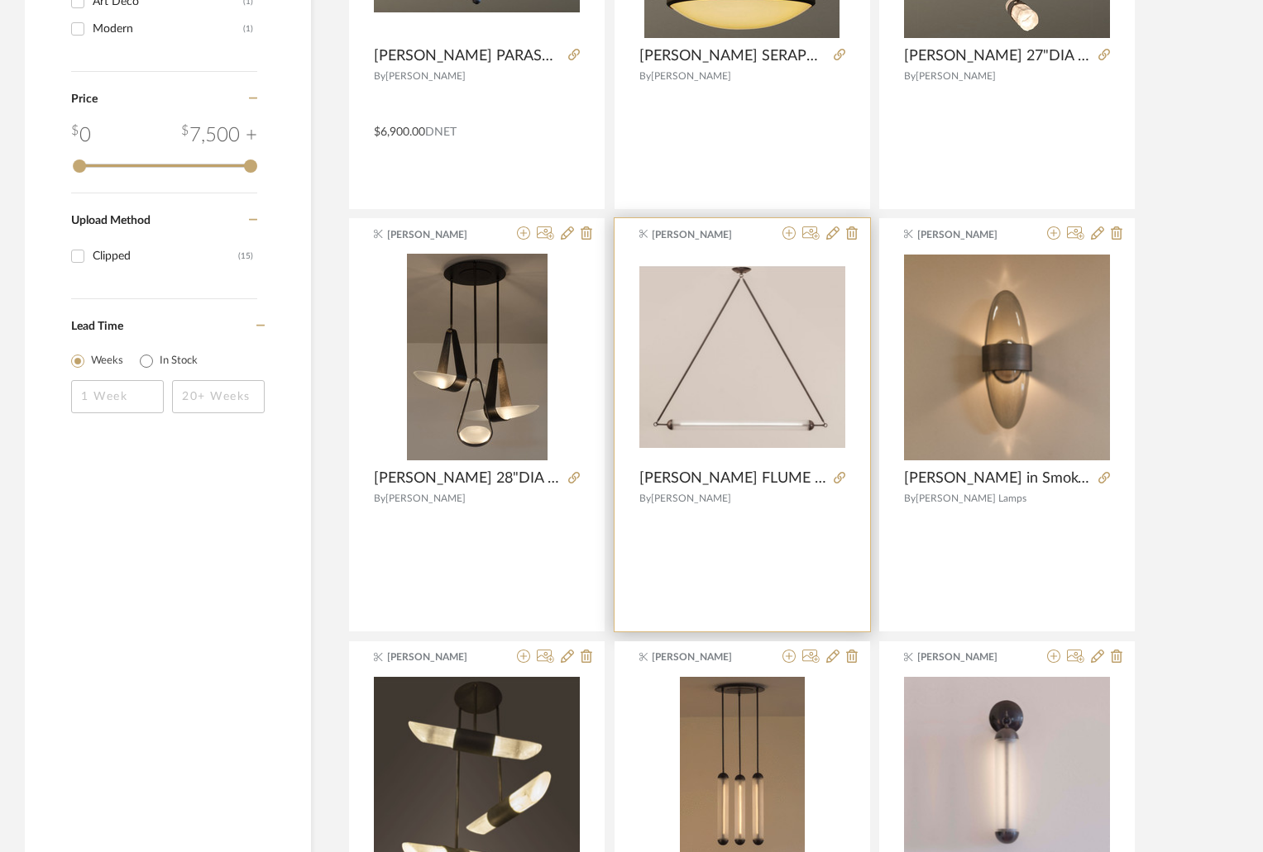
scroll to position [1075, 0]
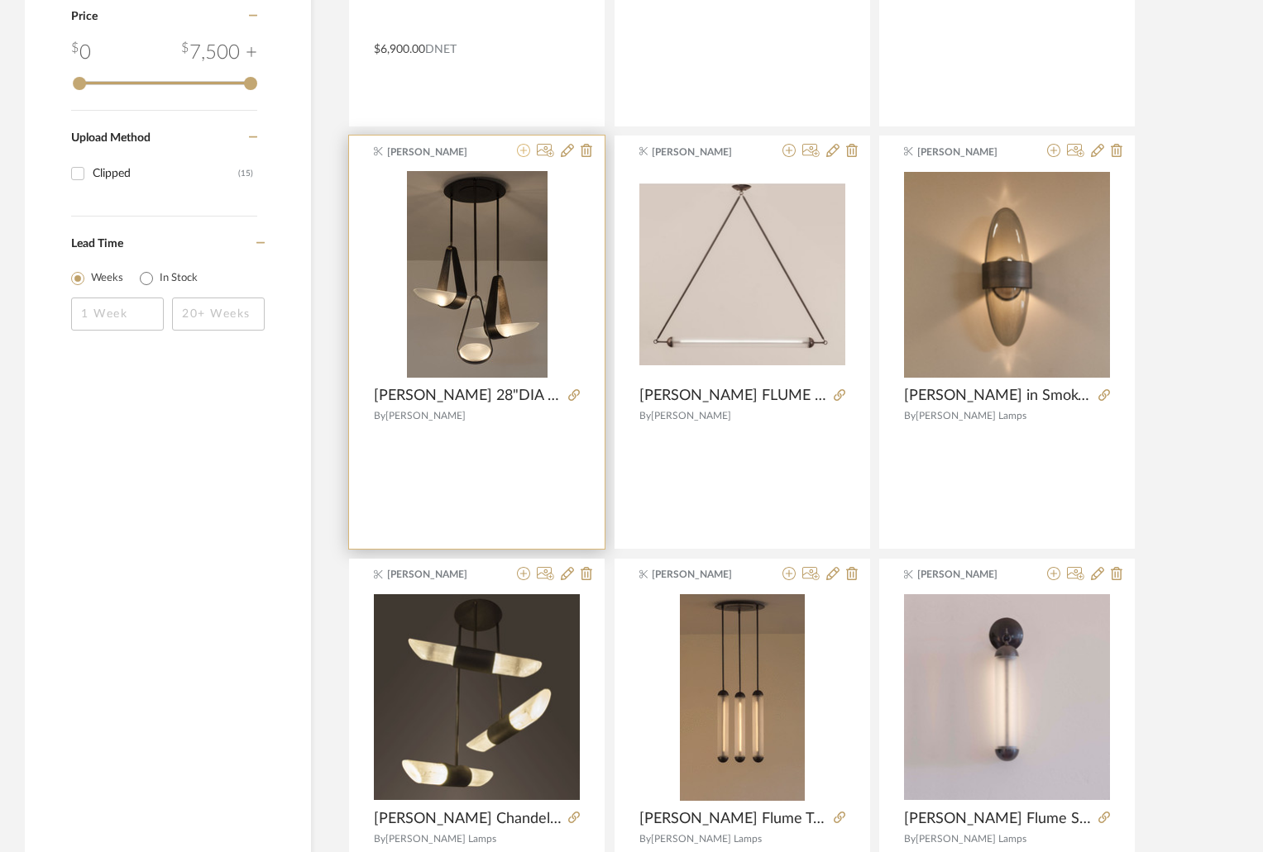
click at [524, 151] on icon at bounding box center [523, 150] width 13 height 13
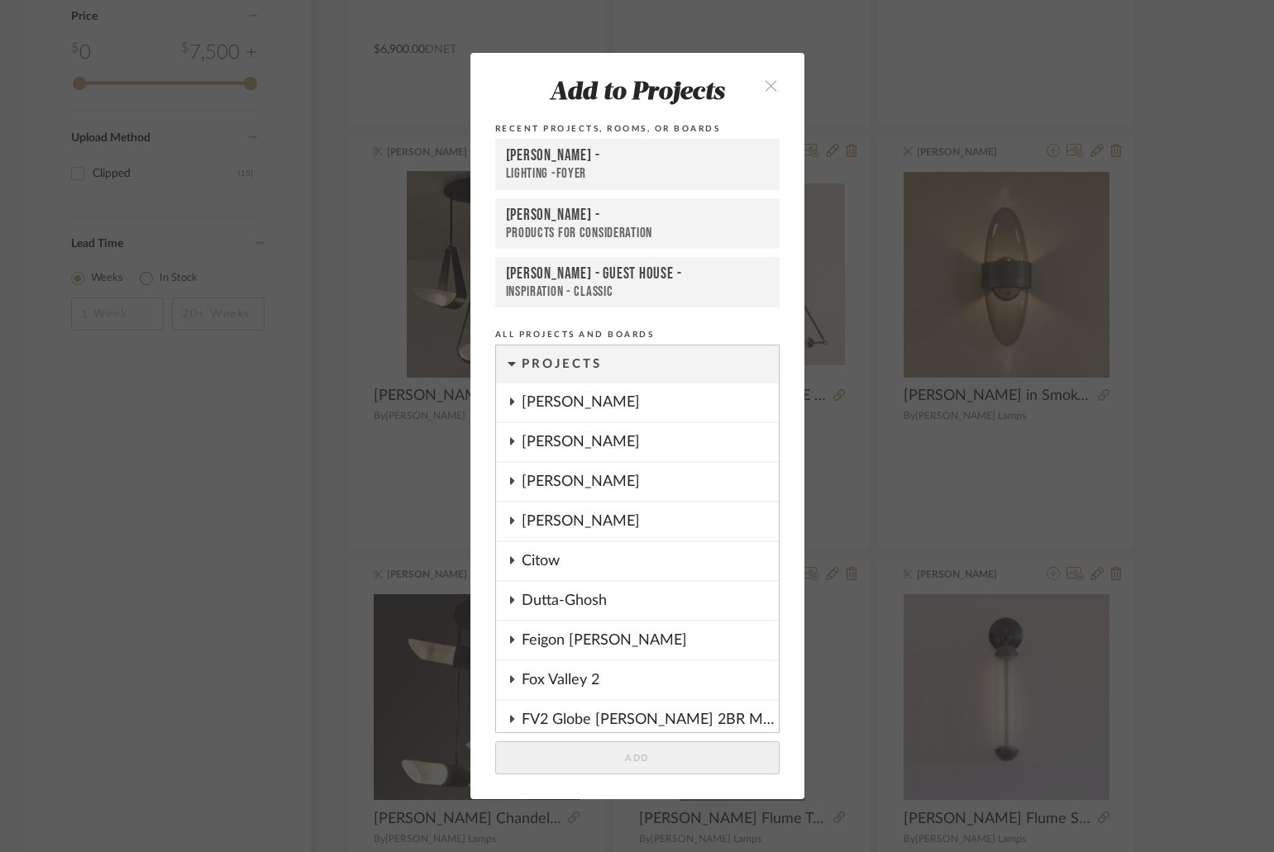
scroll to position [1297, 0]
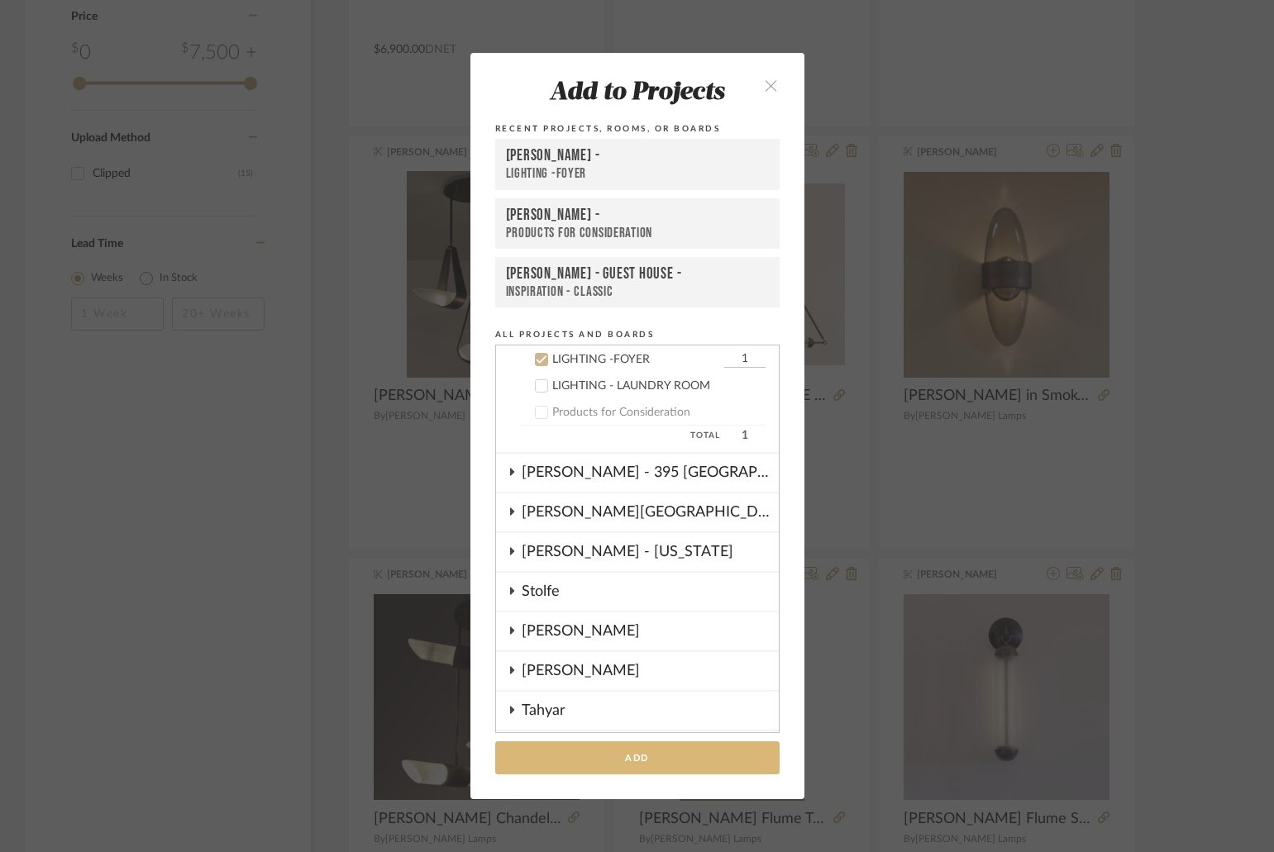
click at [650, 747] on button "Add" at bounding box center [637, 759] width 284 height 34
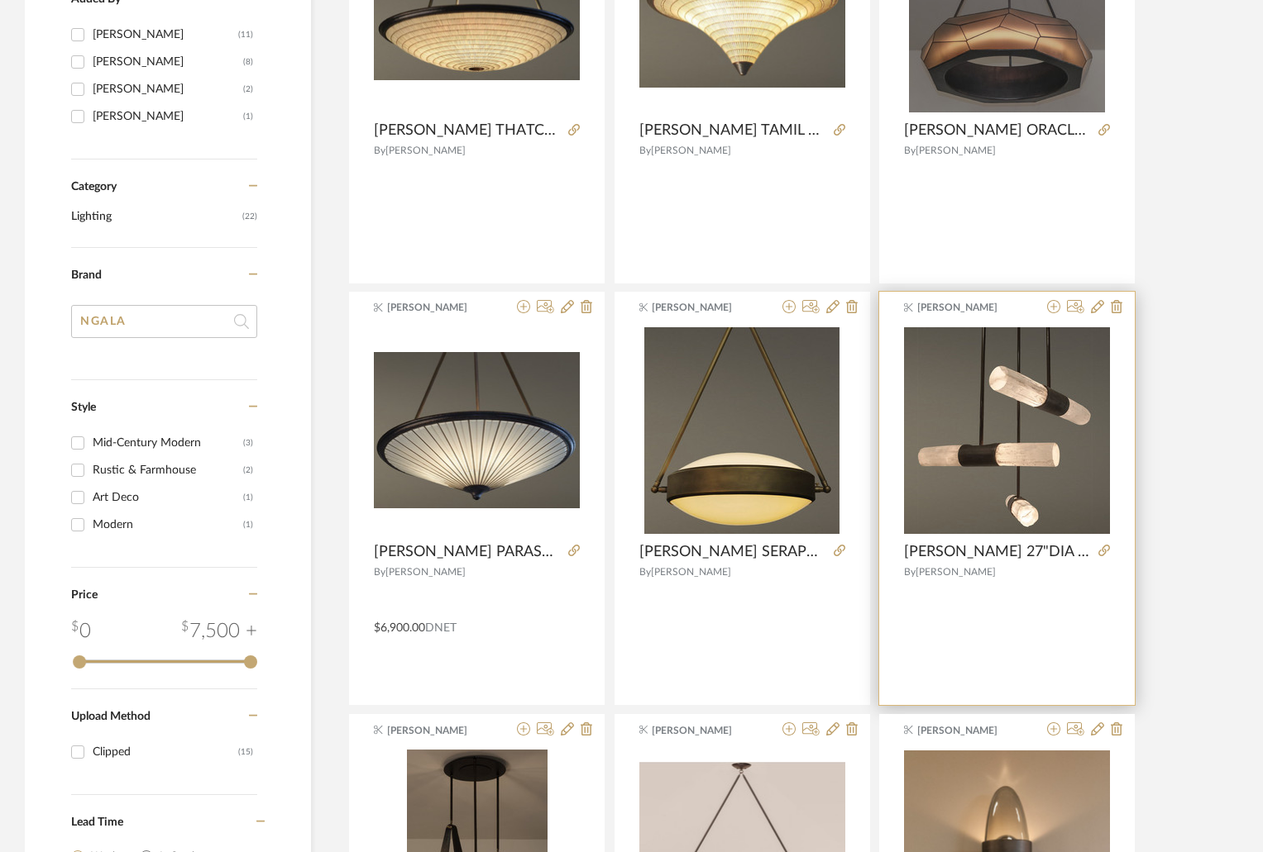
scroll to position [331, 0]
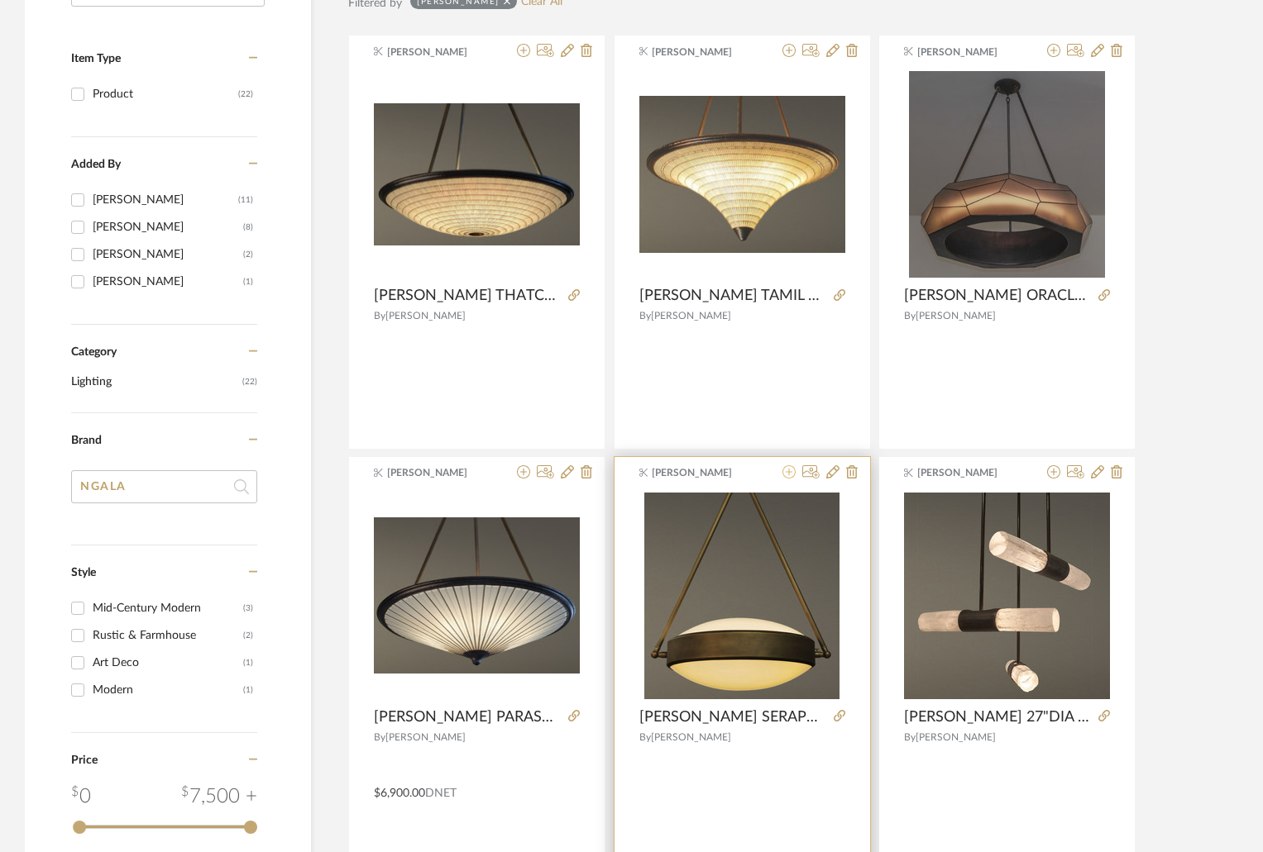
click at [791, 471] on icon at bounding box center [788, 472] width 13 height 13
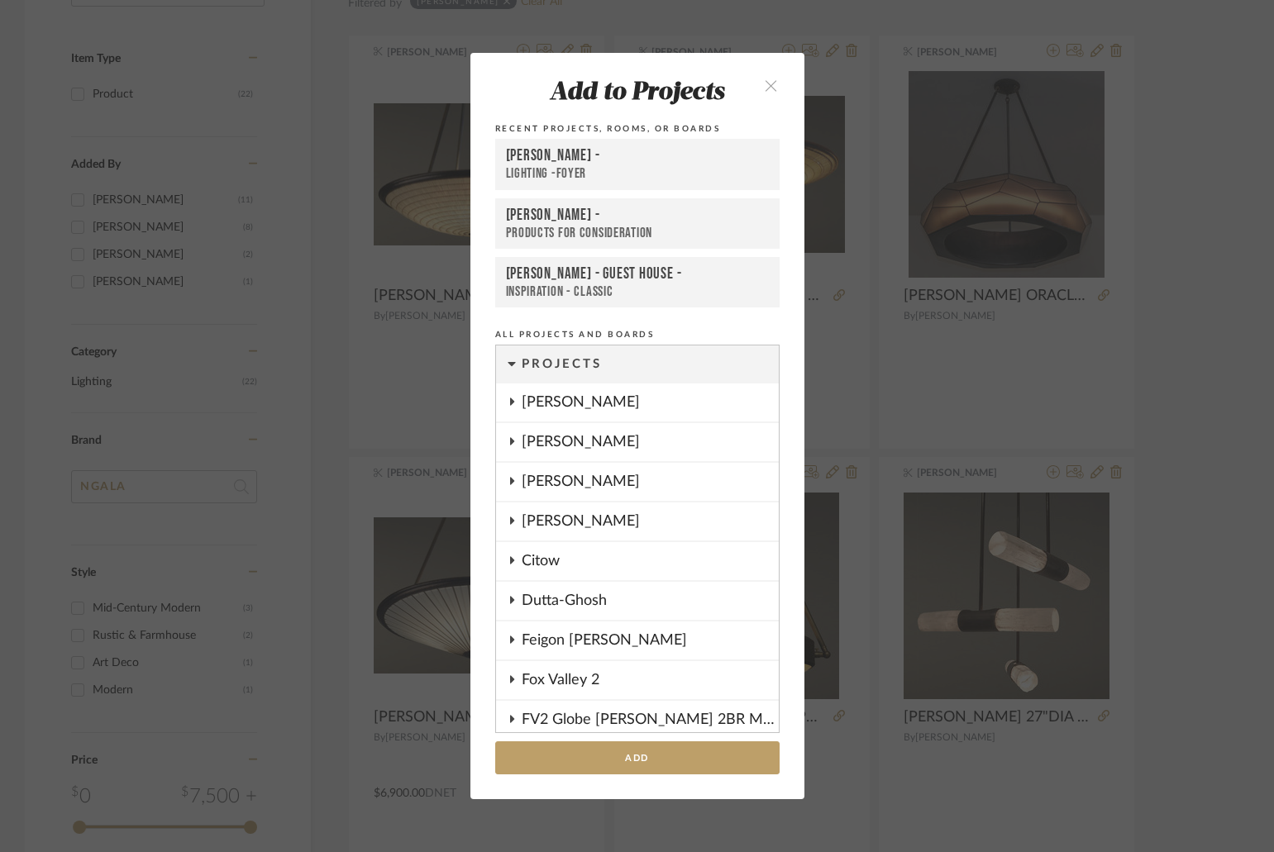
scroll to position [1297, 0]
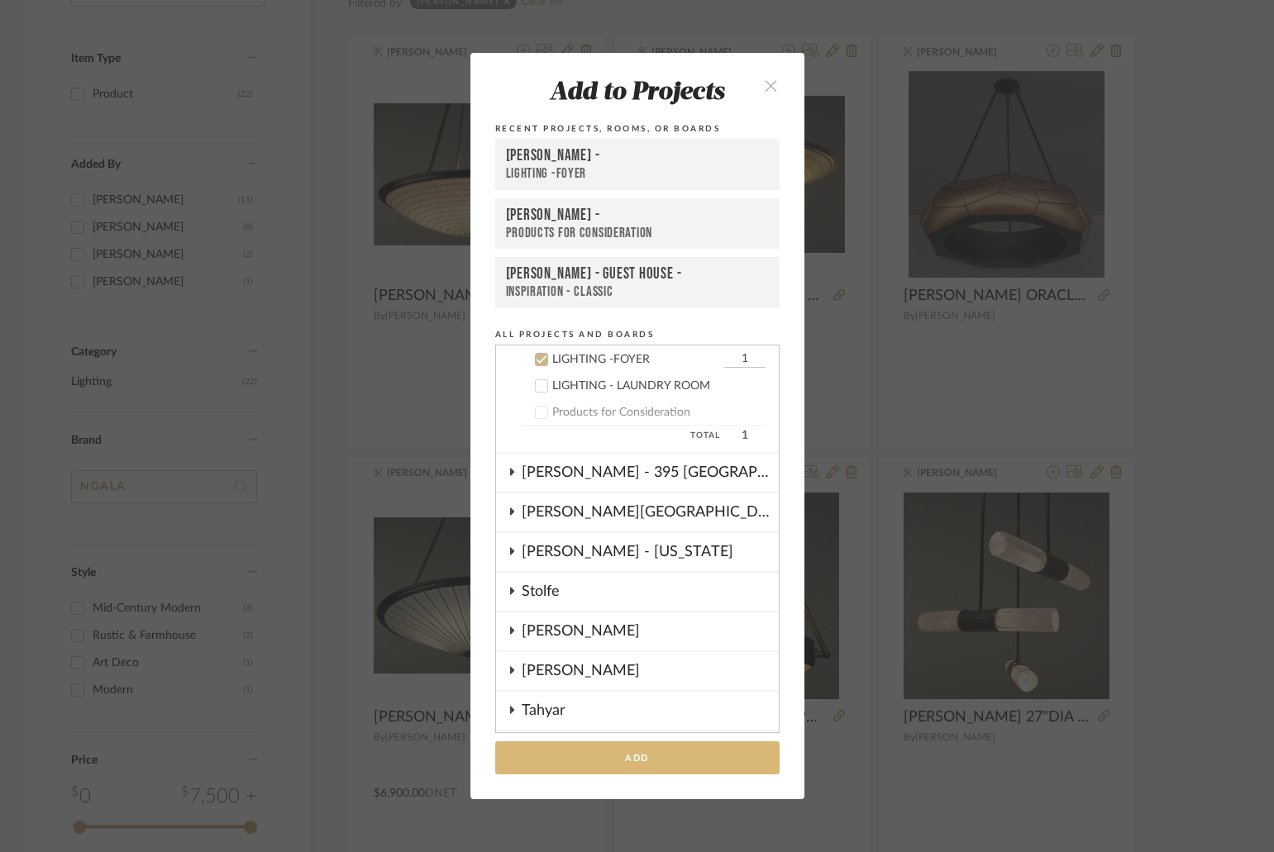
click at [704, 759] on button "Add" at bounding box center [637, 759] width 284 height 34
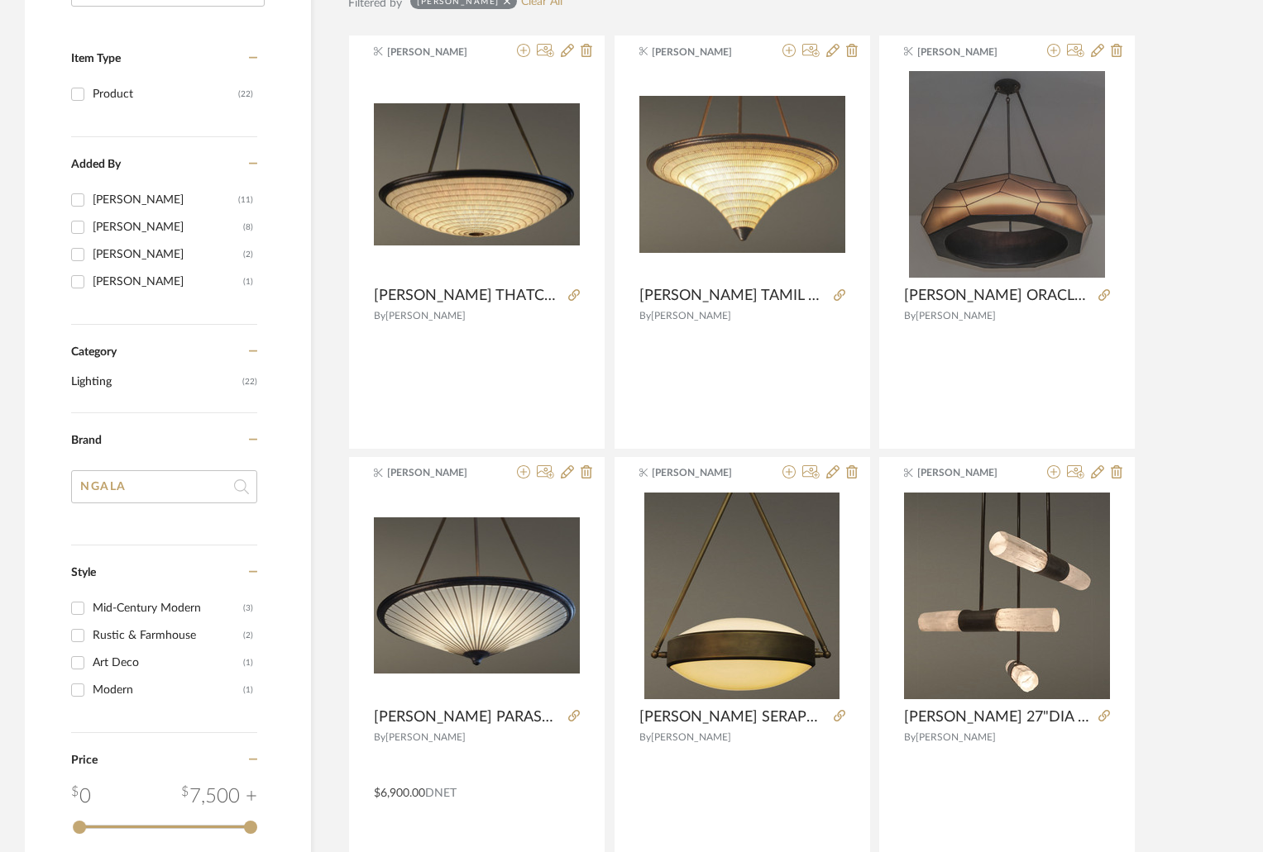
scroll to position [0, 0]
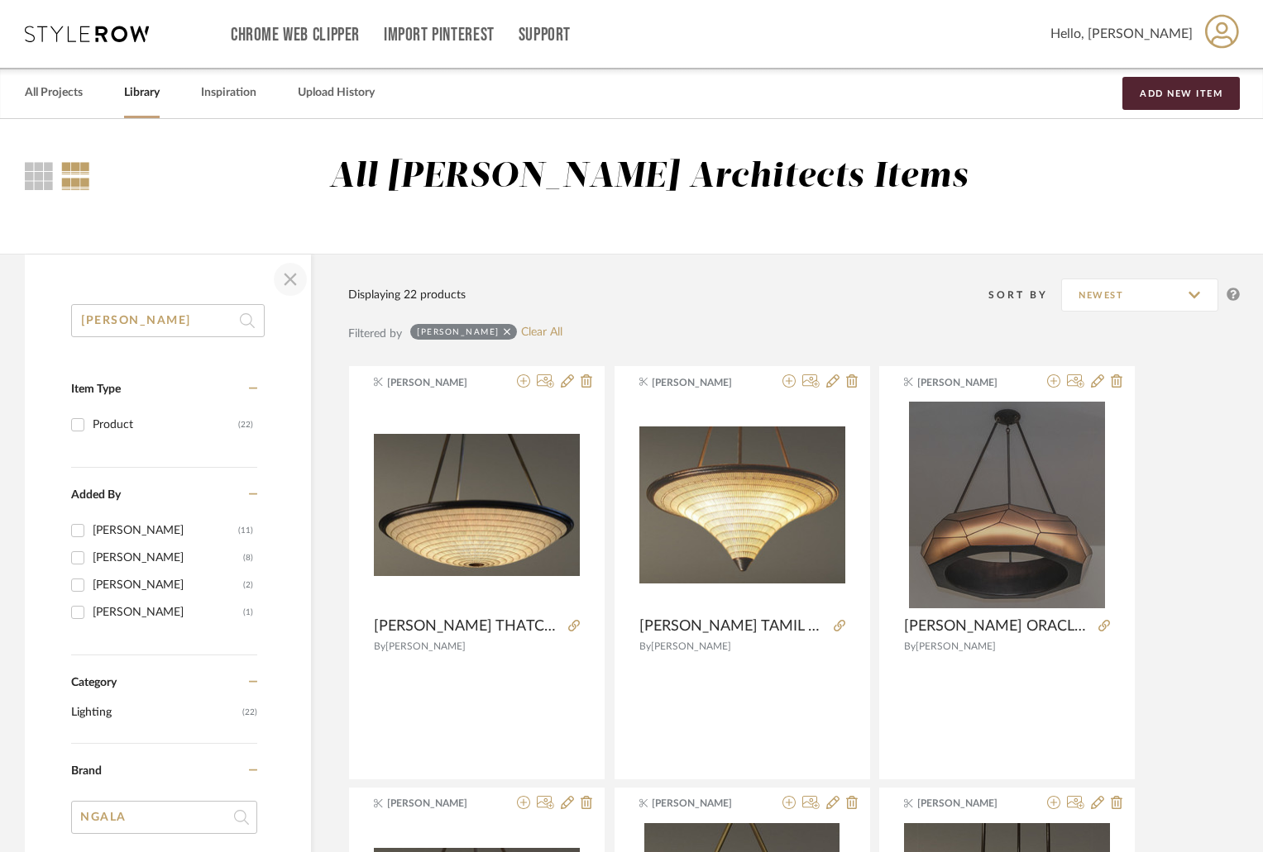
click at [287, 289] on span "button" at bounding box center [290, 280] width 40 height 40
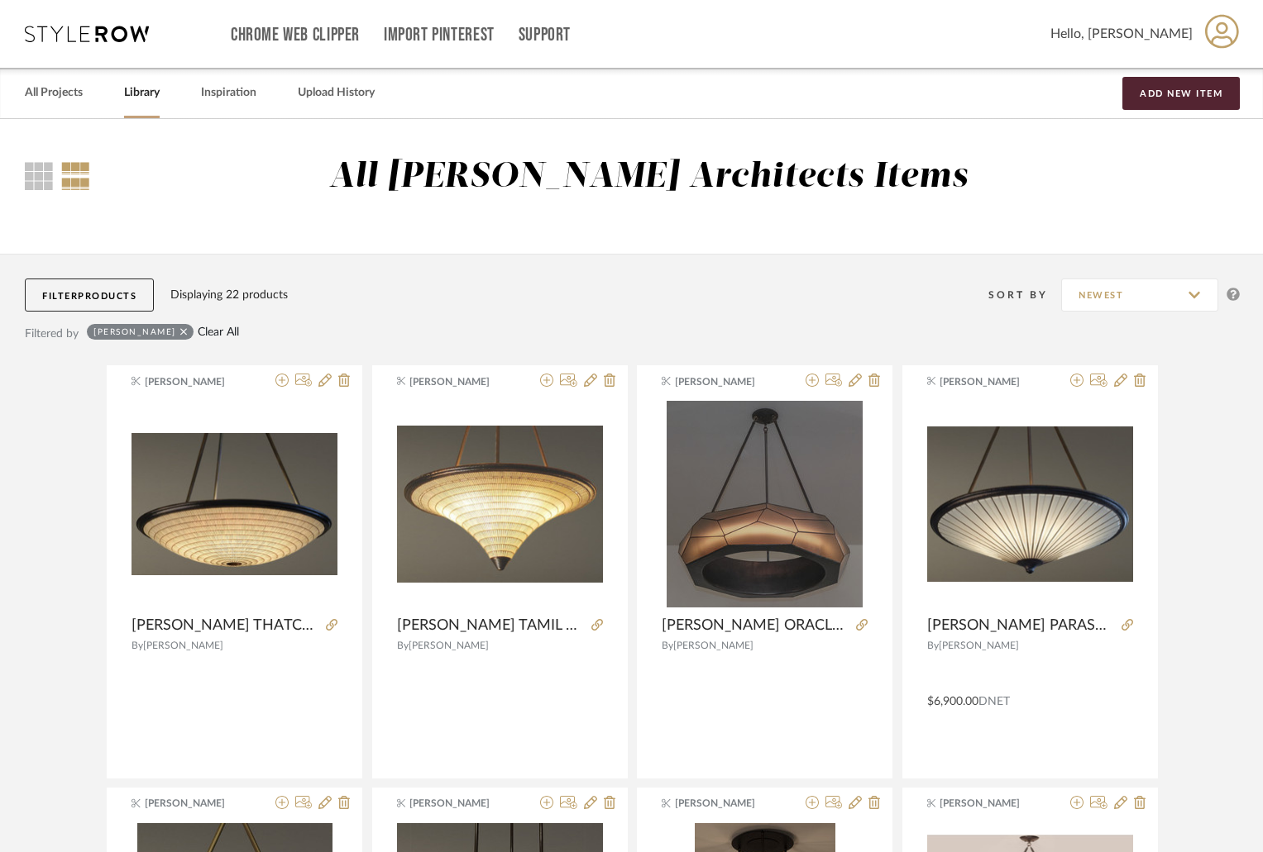
click at [198, 326] on link "Clear All" at bounding box center [218, 333] width 41 height 14
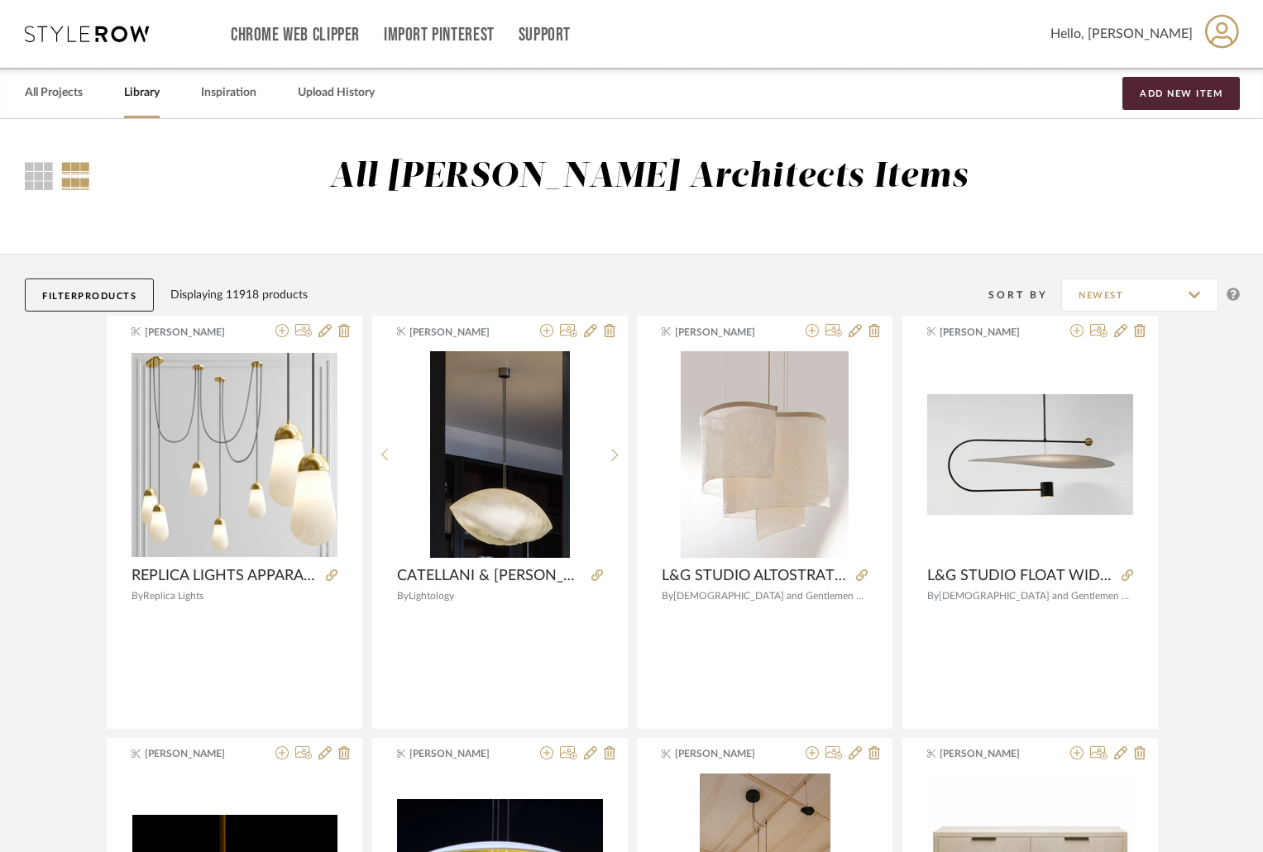
click at [84, 296] on span "Products" at bounding box center [107, 296] width 59 height 9
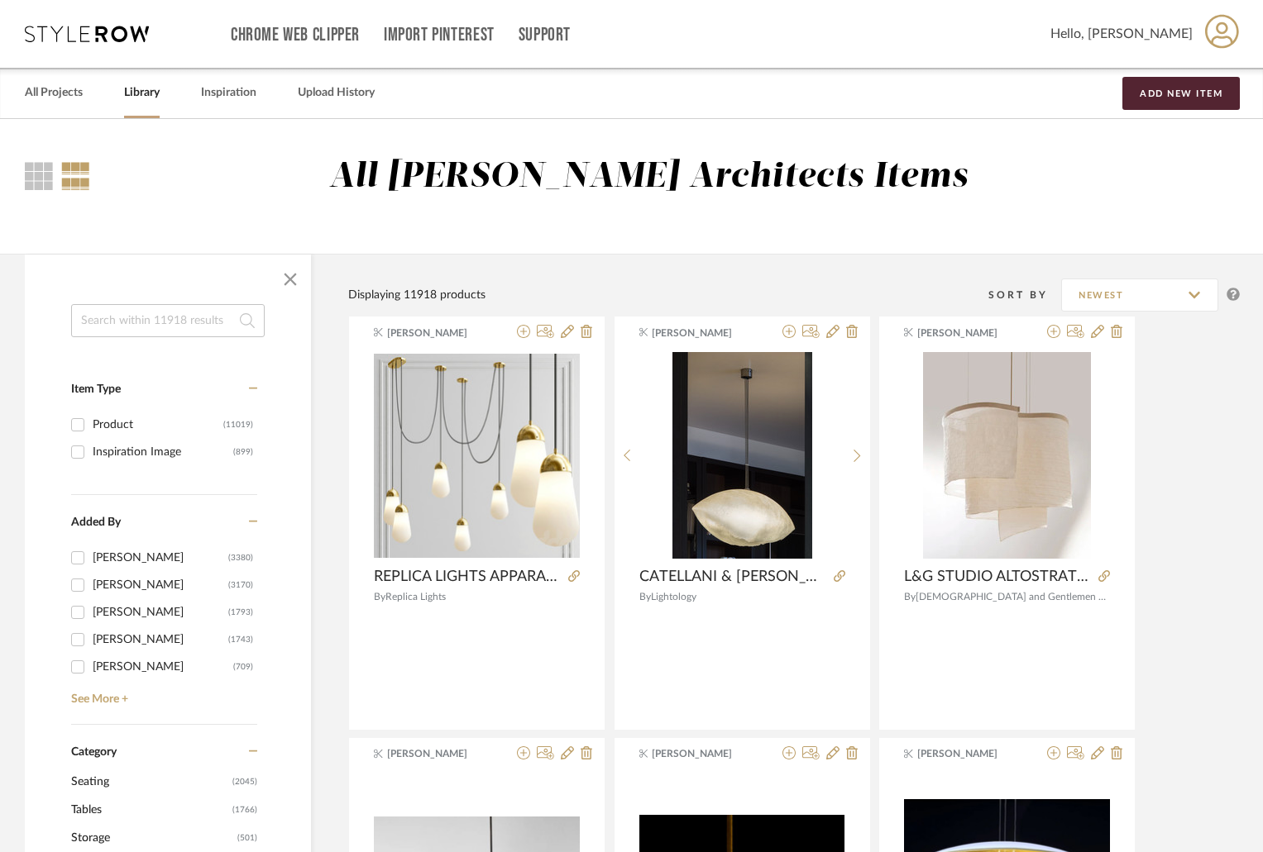
click at [112, 328] on input at bounding box center [167, 320] width 193 height 33
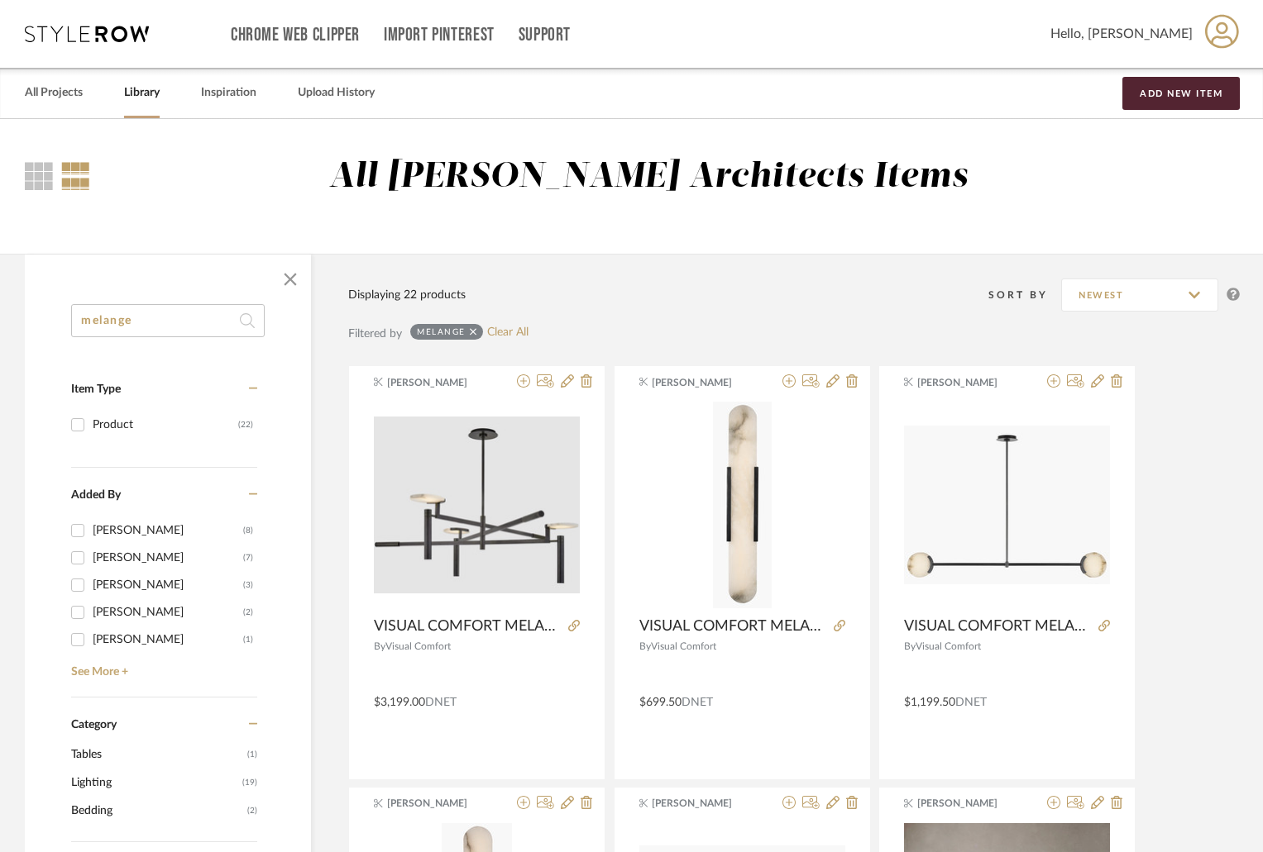
type input "melange"
click at [37, 97] on link "All Projects" at bounding box center [54, 93] width 58 height 22
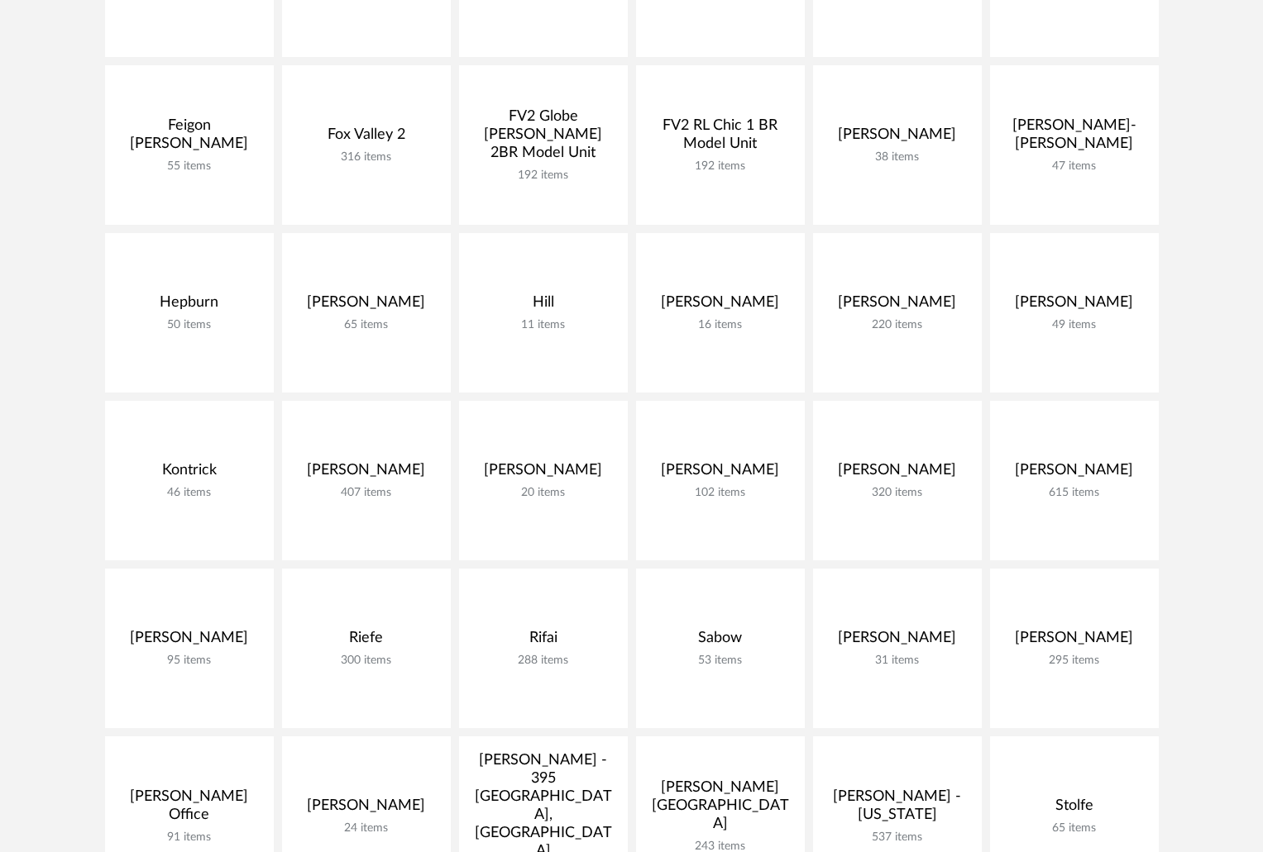
scroll to position [827, 0]
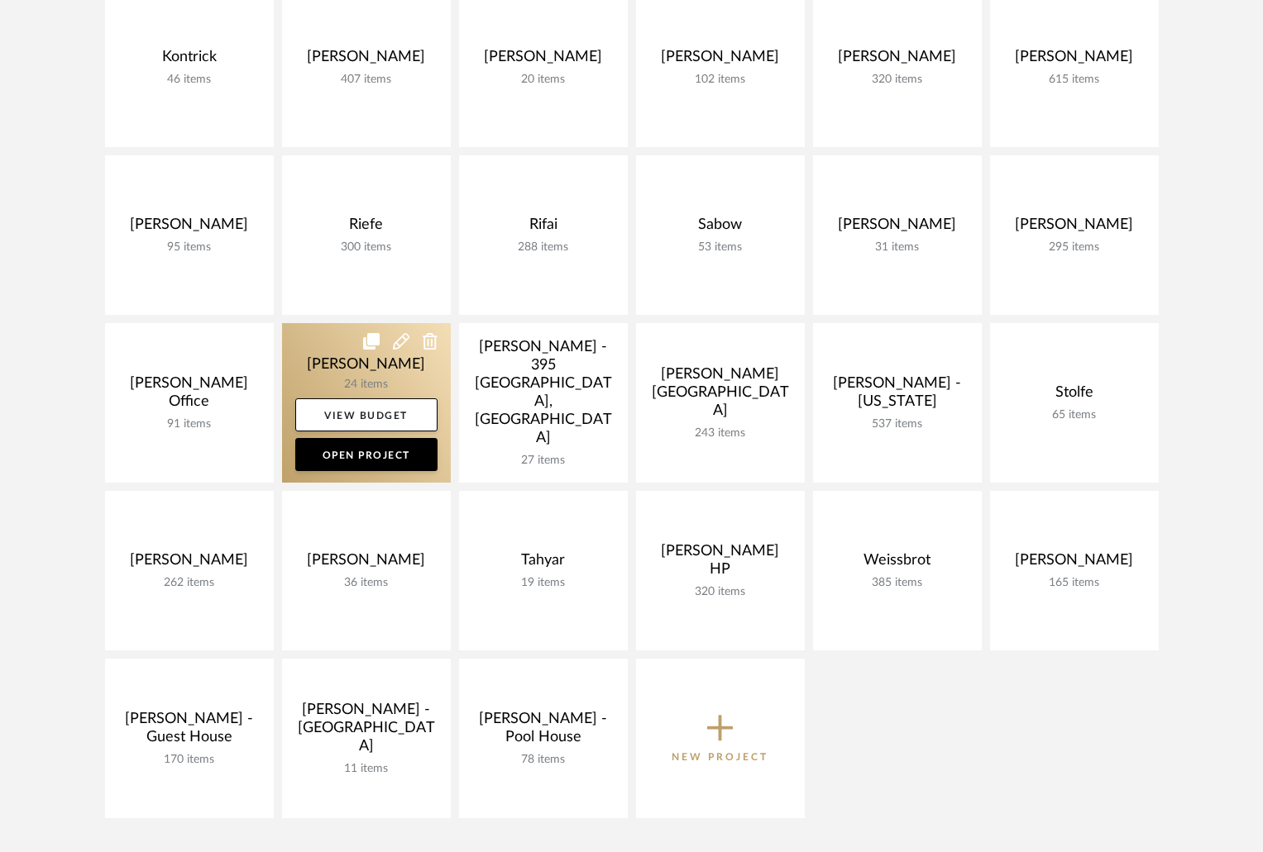
click at [373, 375] on link at bounding box center [366, 403] width 169 height 160
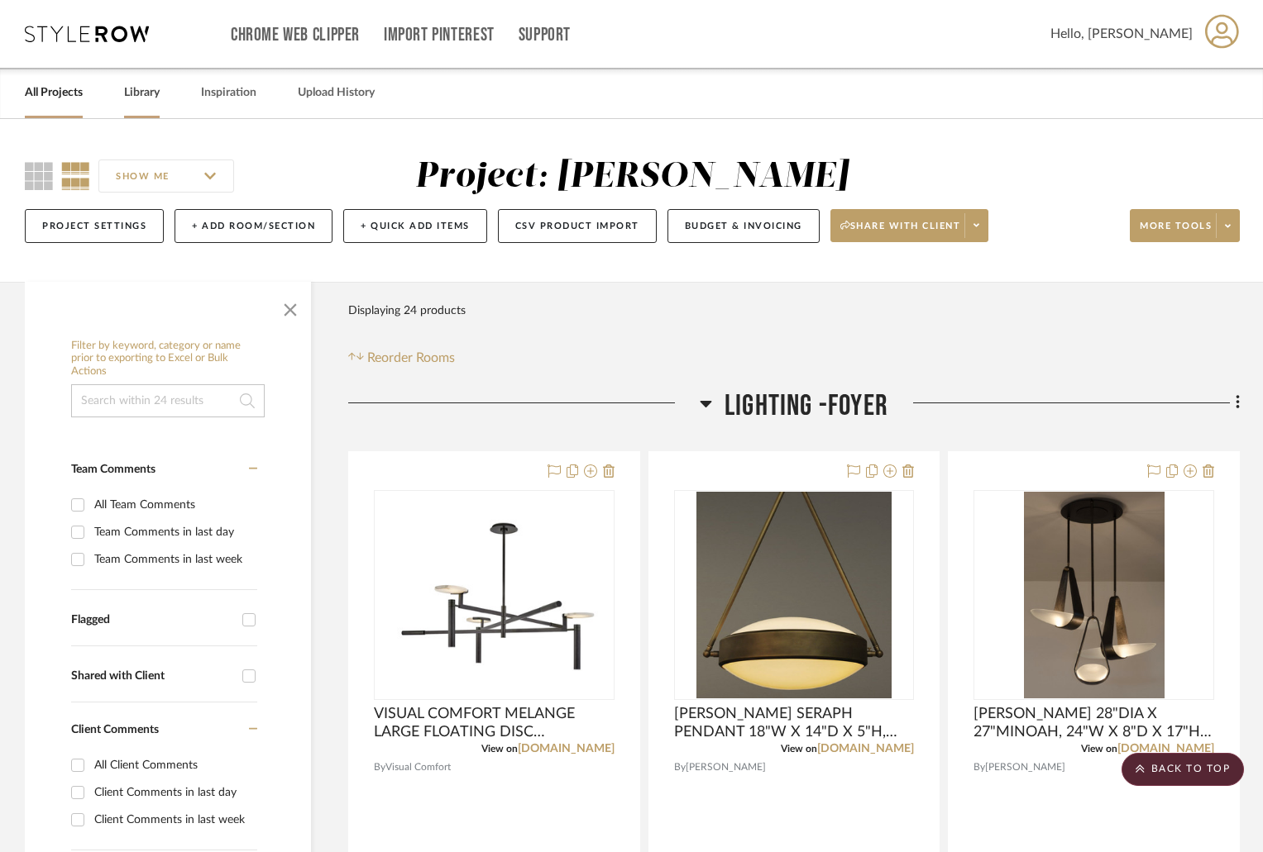
click at [137, 90] on link "Library" at bounding box center [142, 93] width 36 height 22
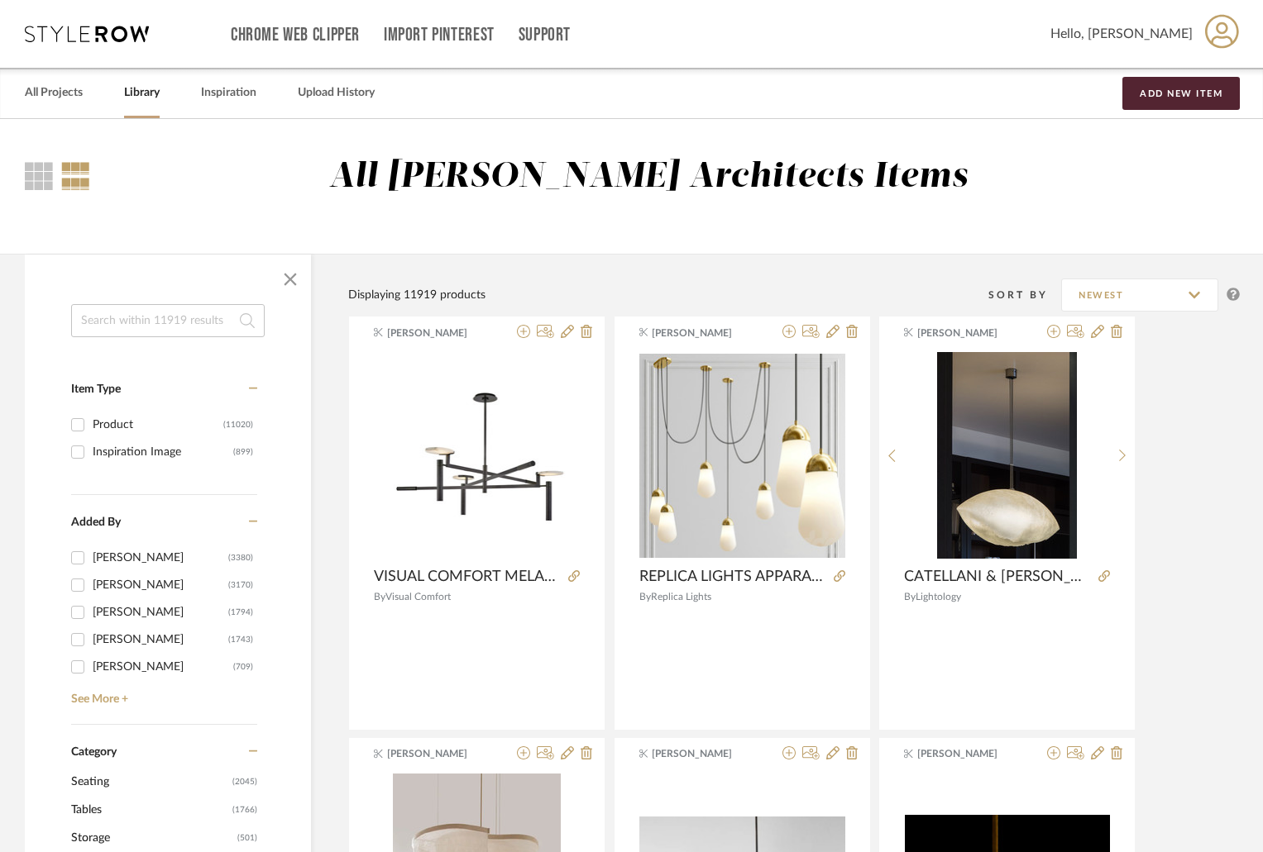
click at [157, 327] on input at bounding box center [167, 320] width 193 height 33
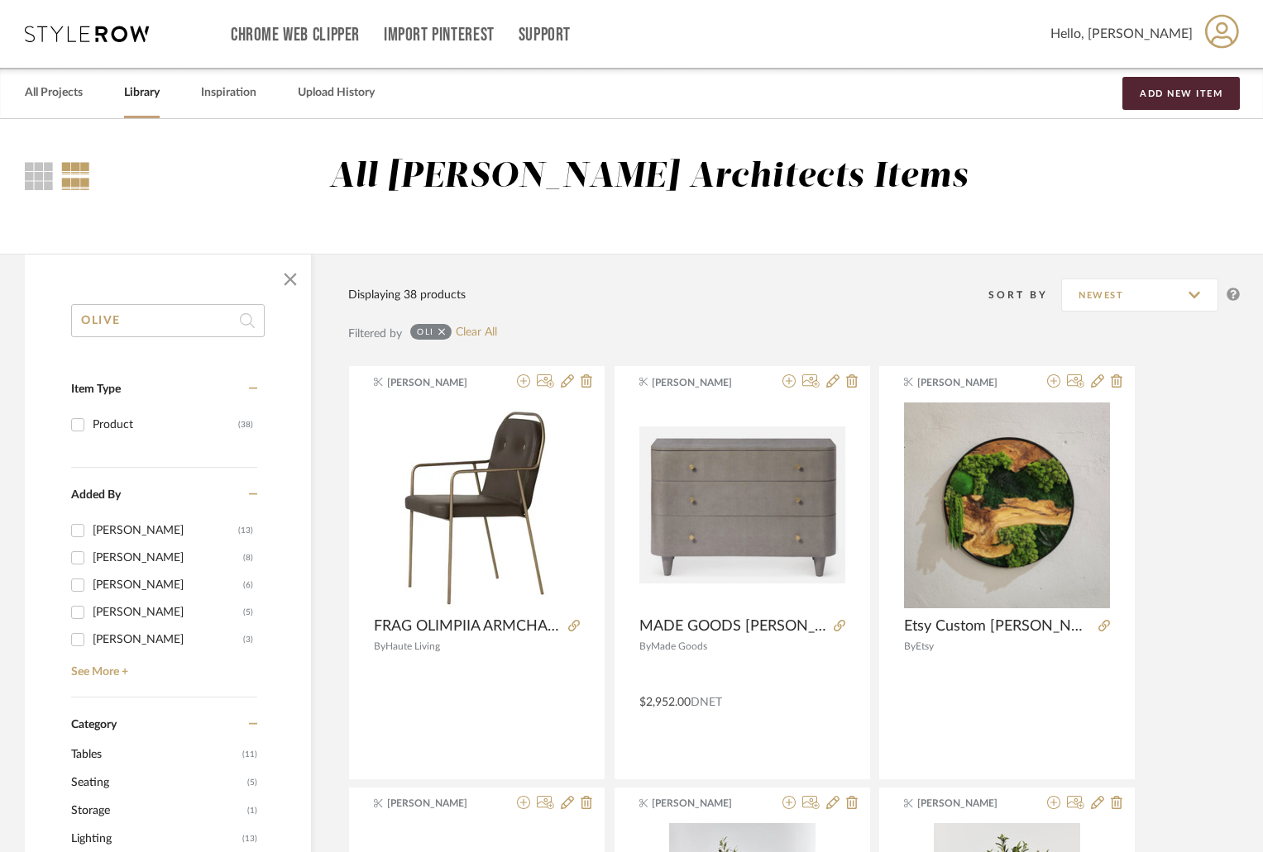
type input "OLIVE"
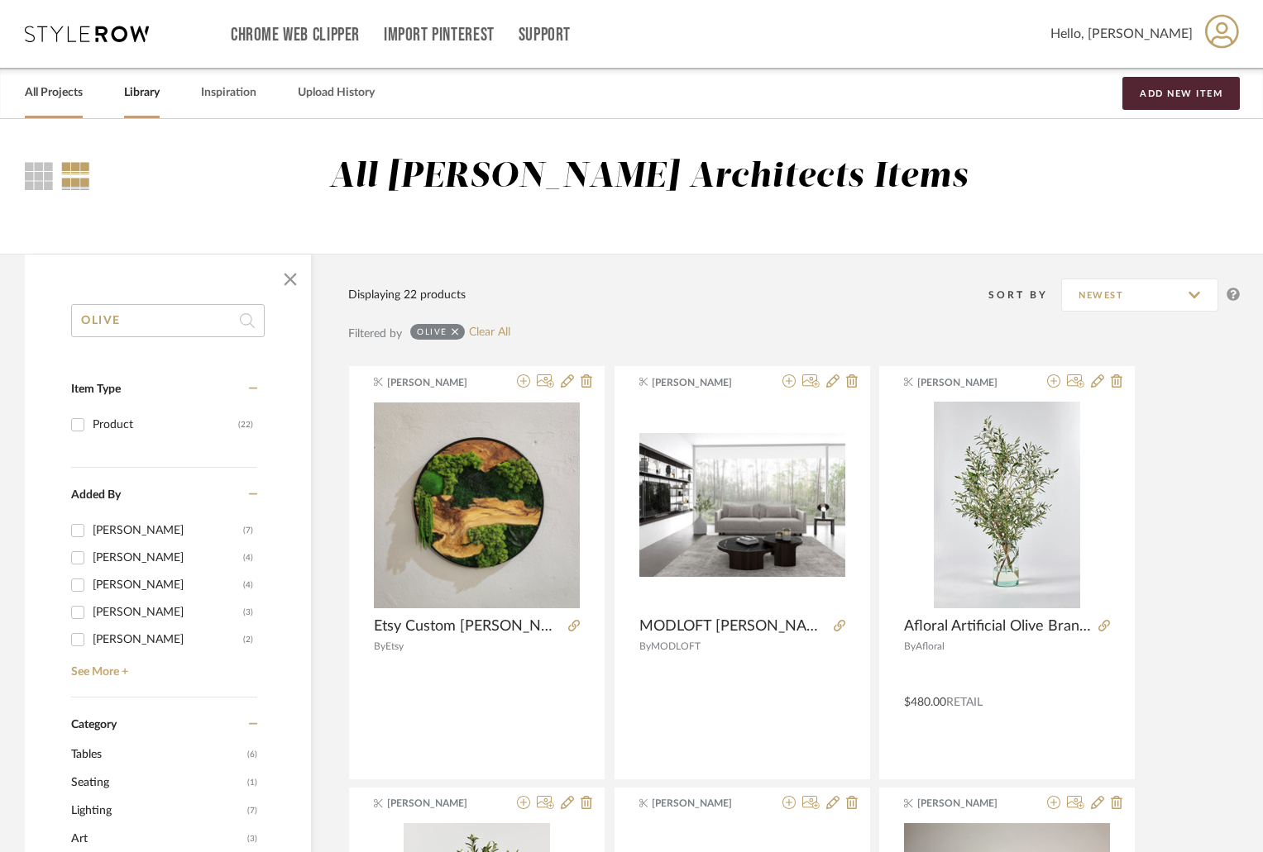
click at [61, 86] on link "All Projects" at bounding box center [54, 93] width 58 height 22
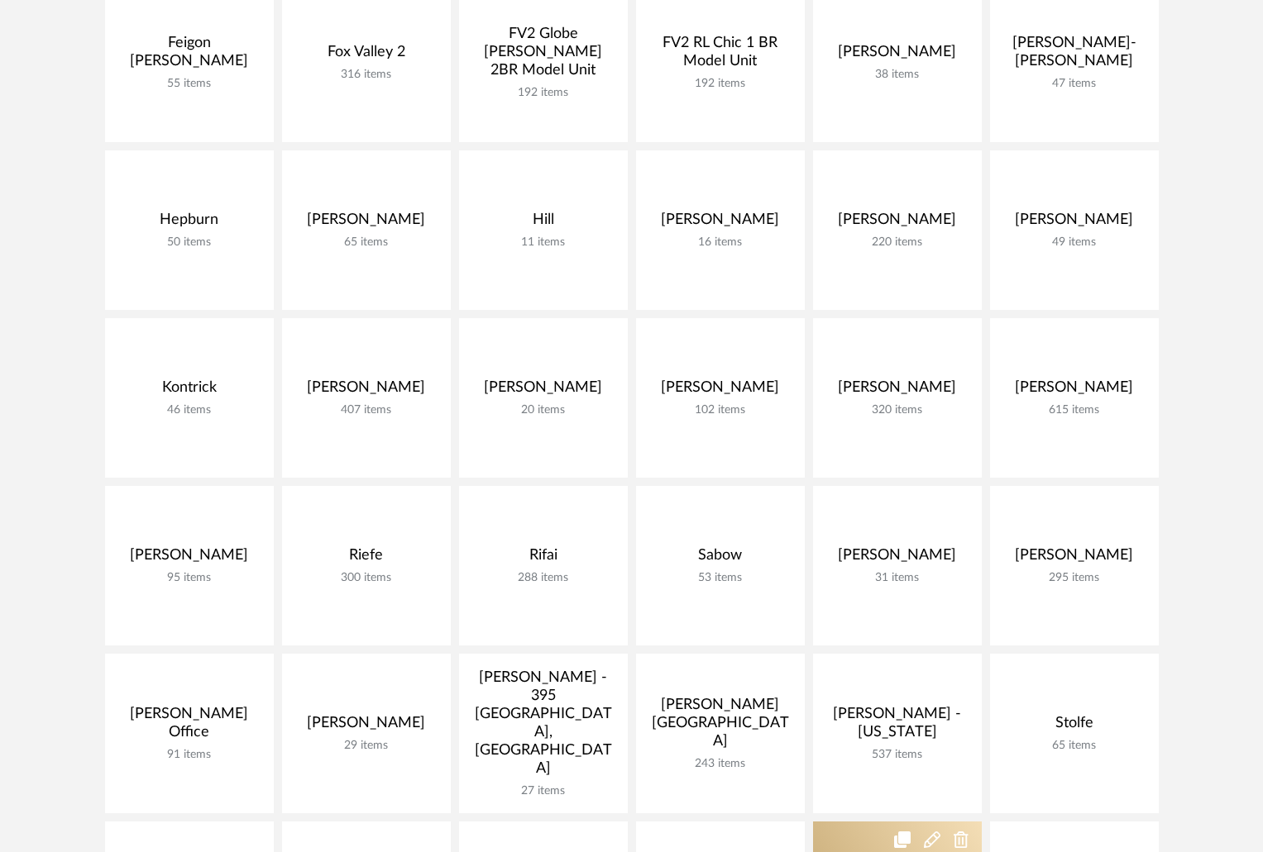
scroll to position [910, 0]
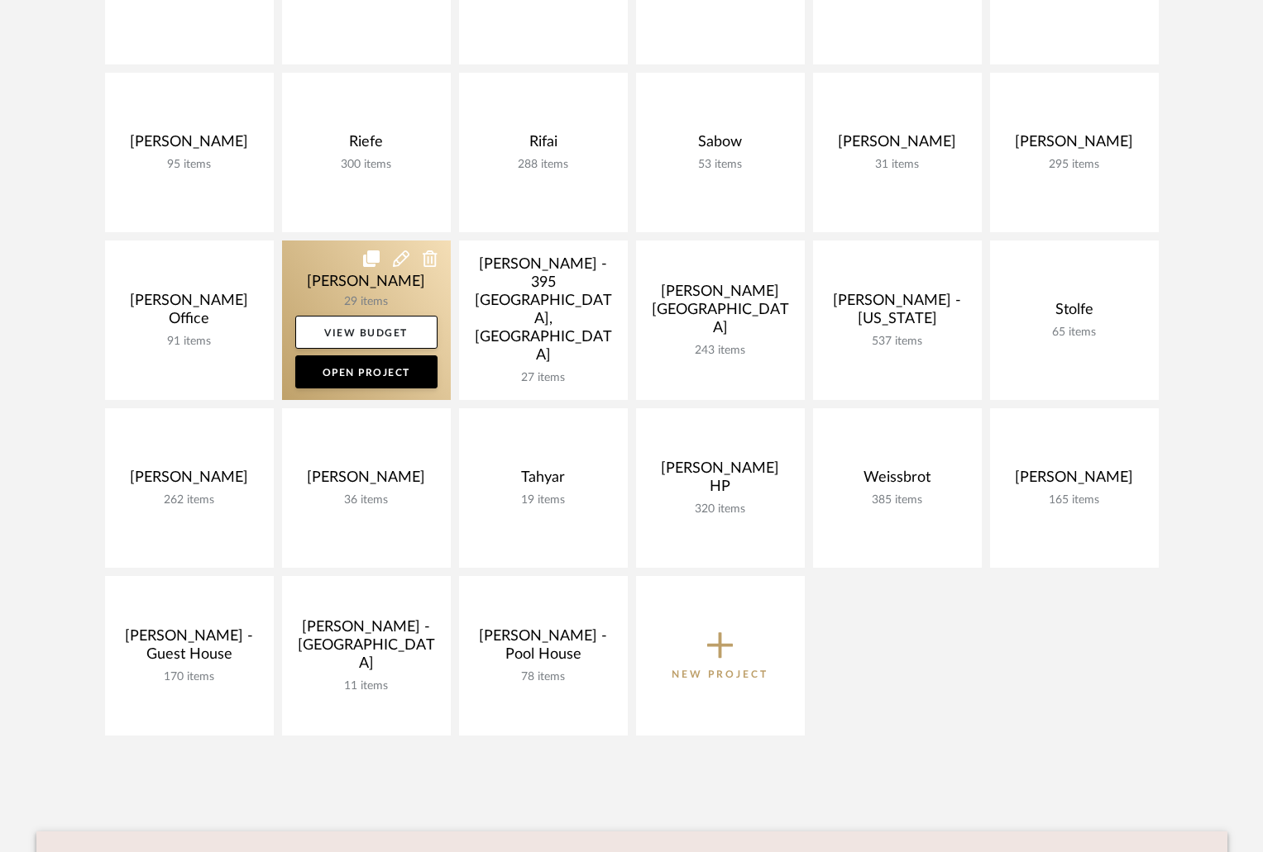
click at [365, 287] on link at bounding box center [366, 321] width 169 height 160
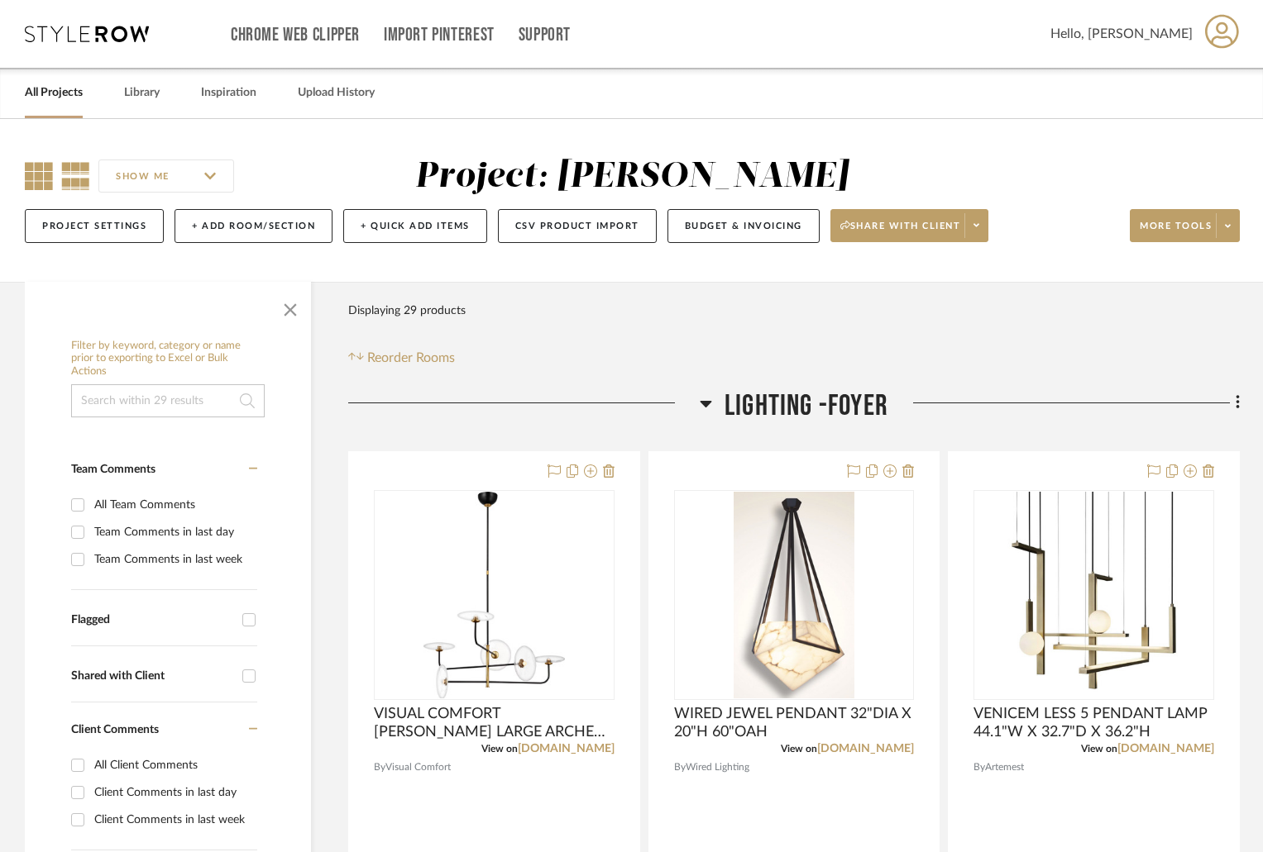
click at [27, 175] on icon at bounding box center [39, 176] width 28 height 28
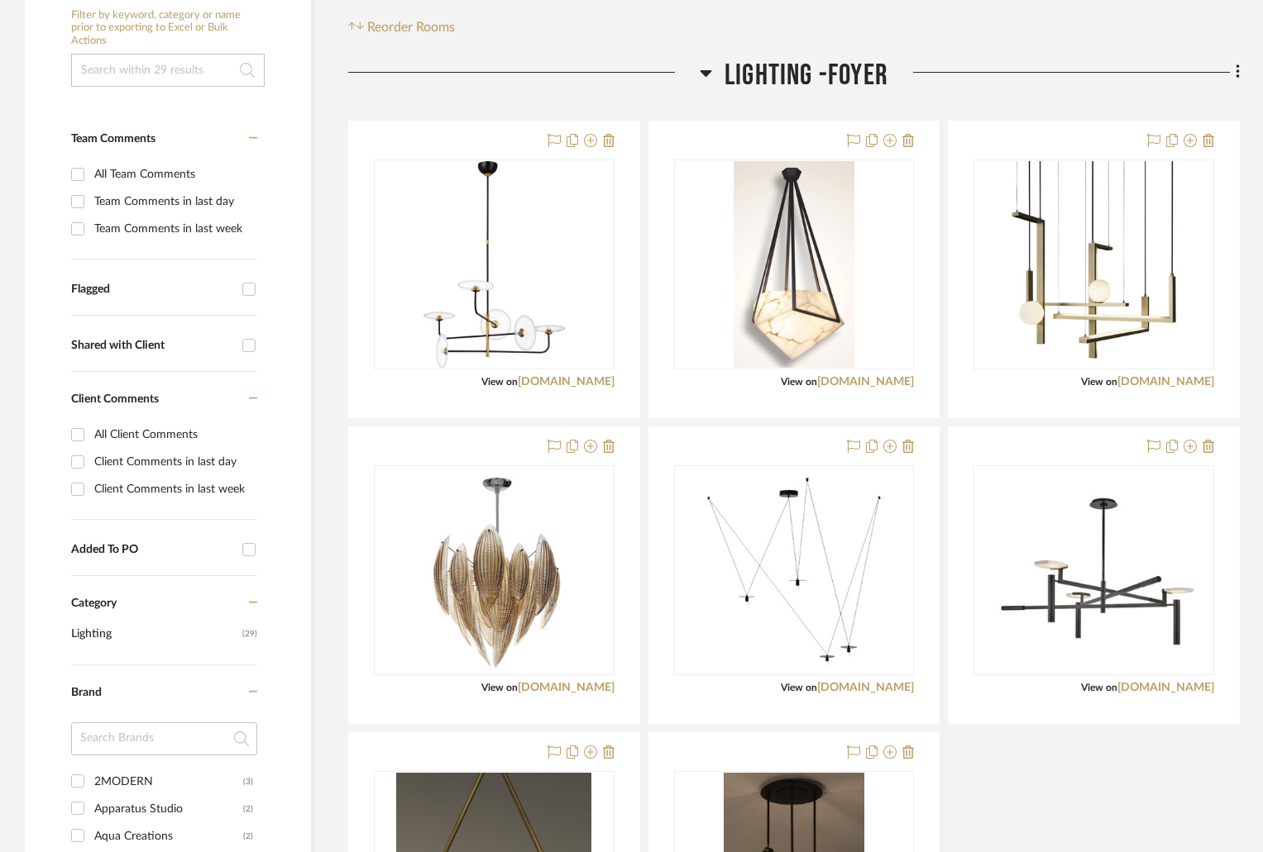
scroll to position [661, 0]
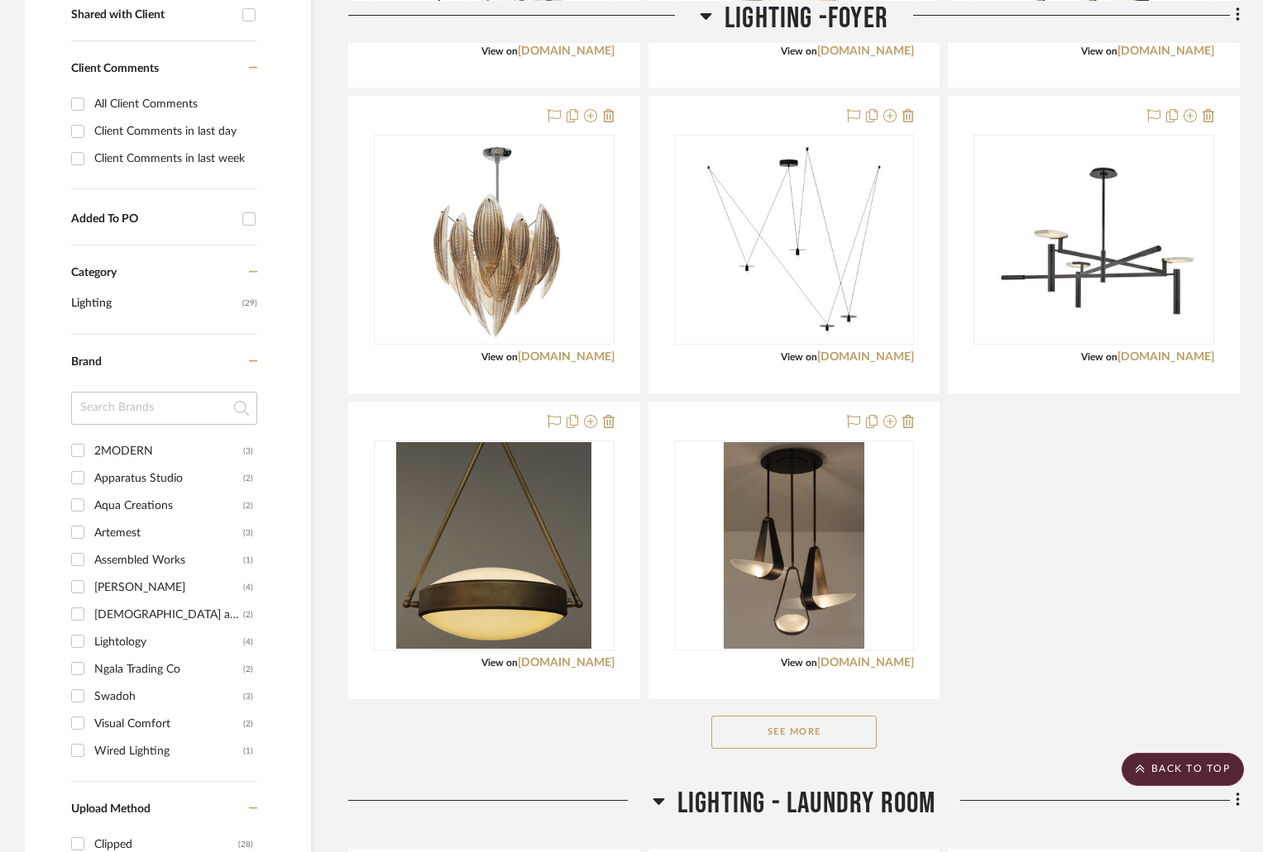
click at [840, 736] on button "See More" at bounding box center [793, 732] width 165 height 33
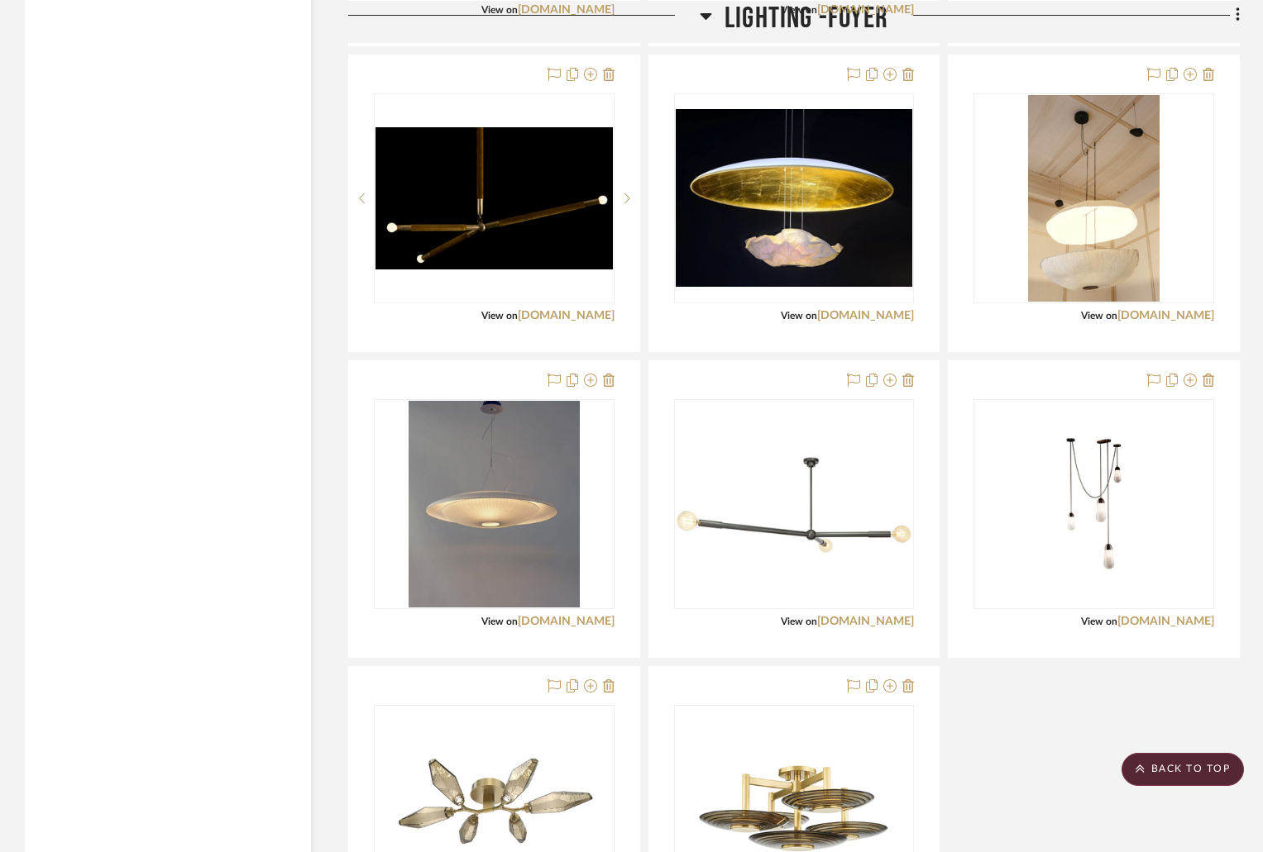
scroll to position [2563, 0]
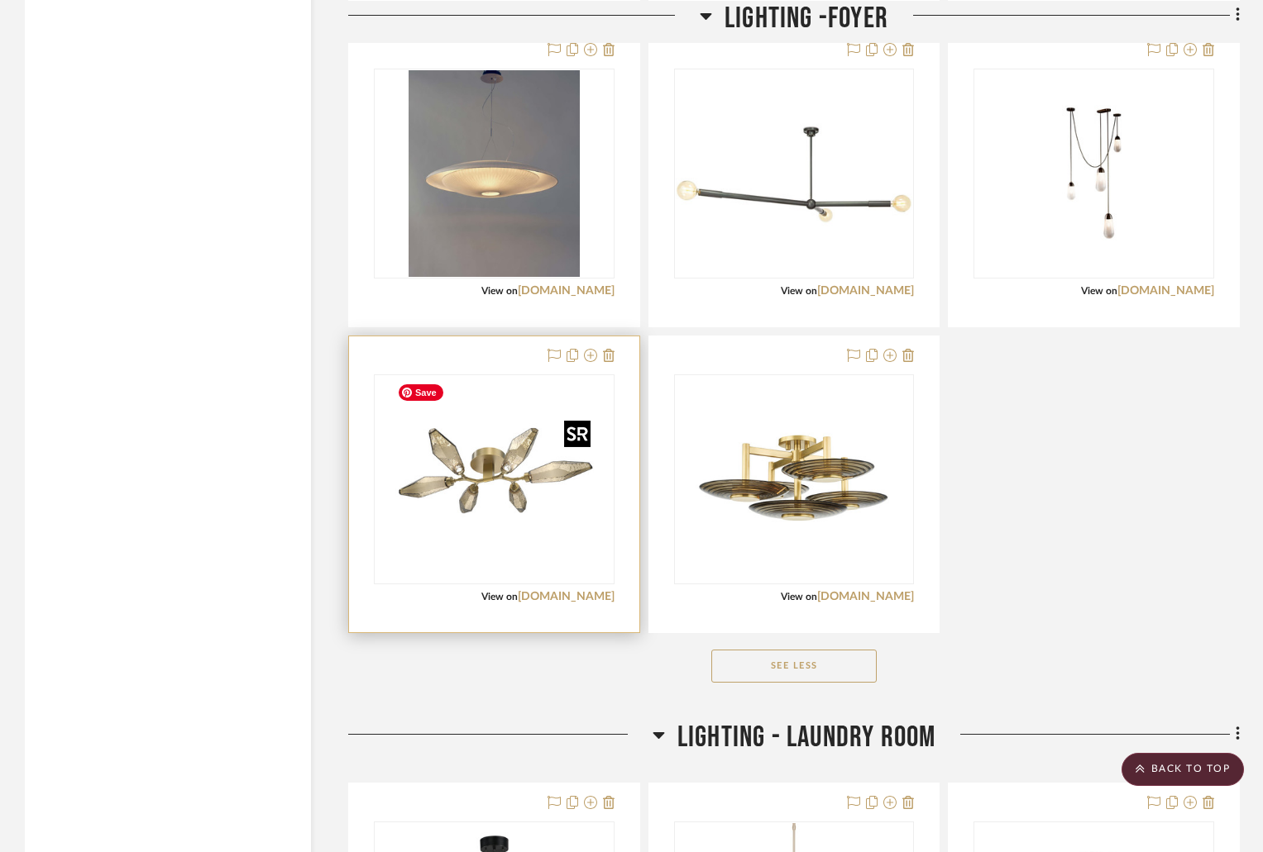
click at [487, 485] on img "0" at bounding box center [493, 479] width 207 height 207
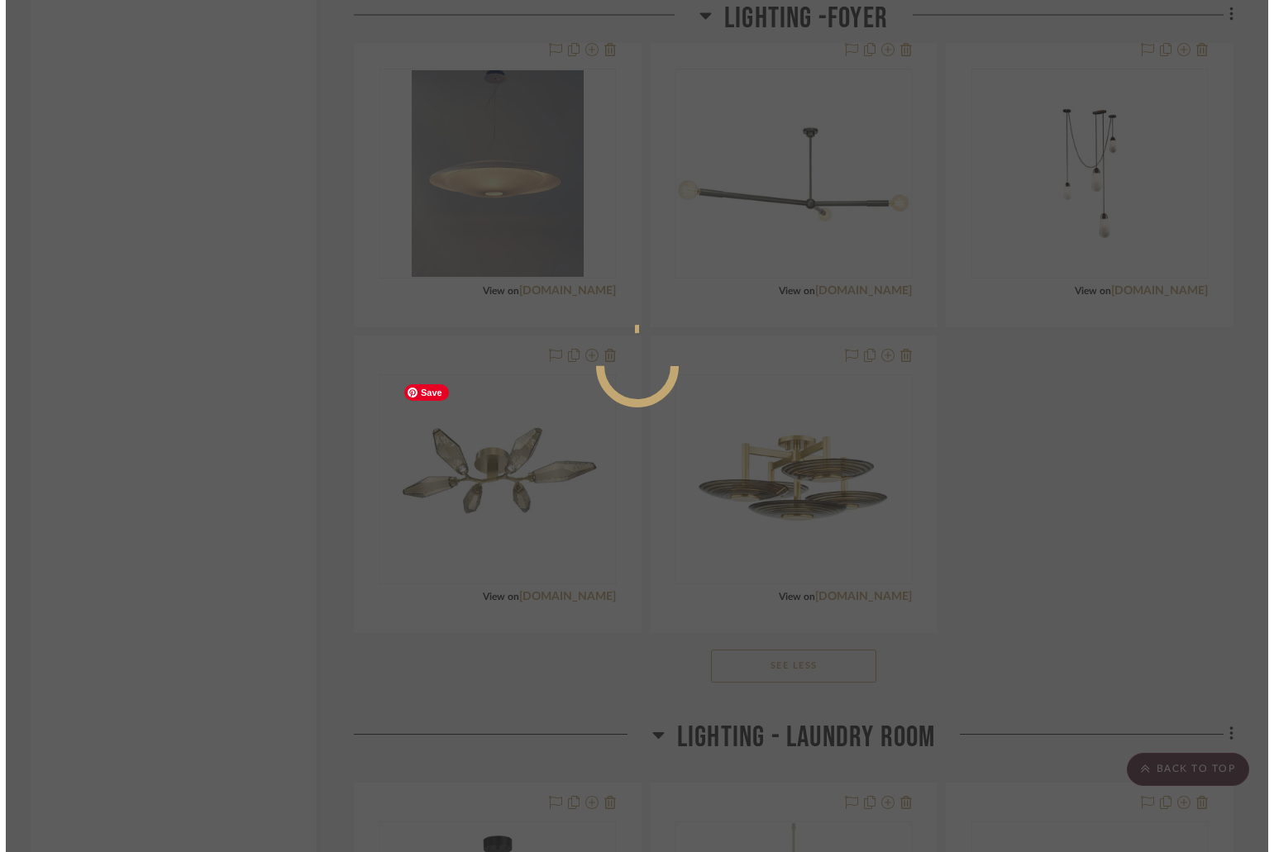
scroll to position [0, 0]
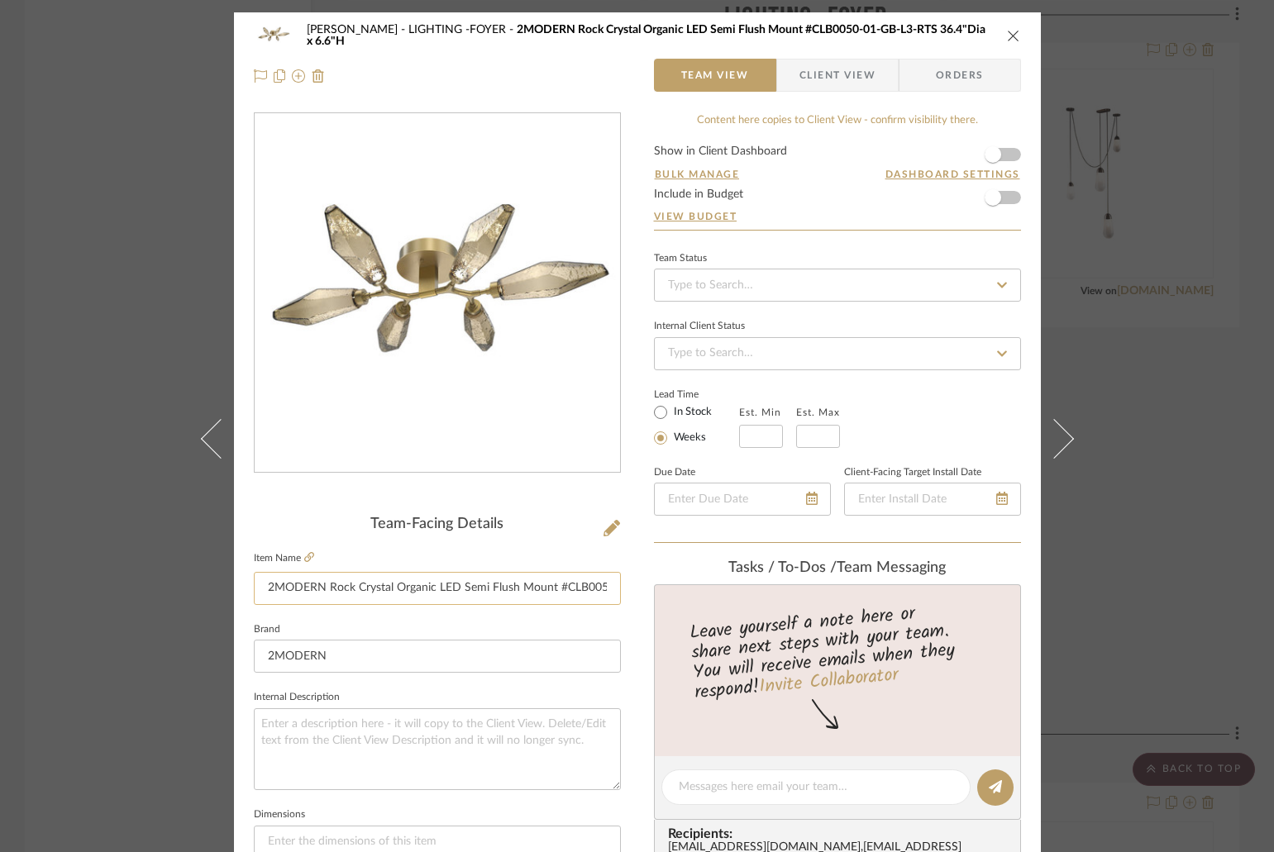
drag, startPoint x: 476, startPoint y: 577, endPoint x: 501, endPoint y: 578, distance: 24.8
click at [501, 578] on input "2MODERN Rock Crystal Organic LED Semi Flush Mount #CLB0050-01-GB-L3-RTS 36.4"Di…" at bounding box center [437, 588] width 367 height 33
click at [304, 554] on icon at bounding box center [309, 557] width 10 height 10
click at [1008, 28] on button "close" at bounding box center [1013, 35] width 15 height 15
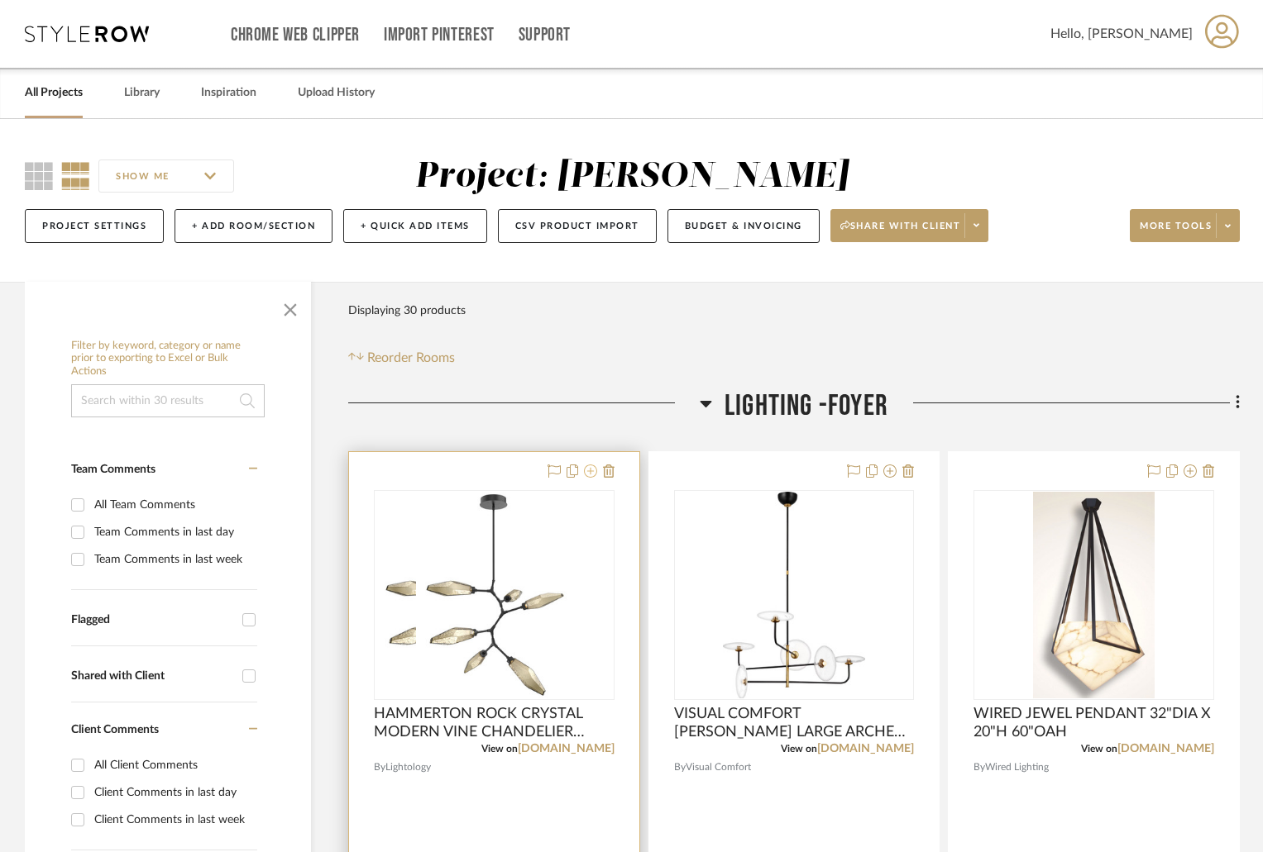
click at [590, 476] on icon at bounding box center [590, 471] width 13 height 13
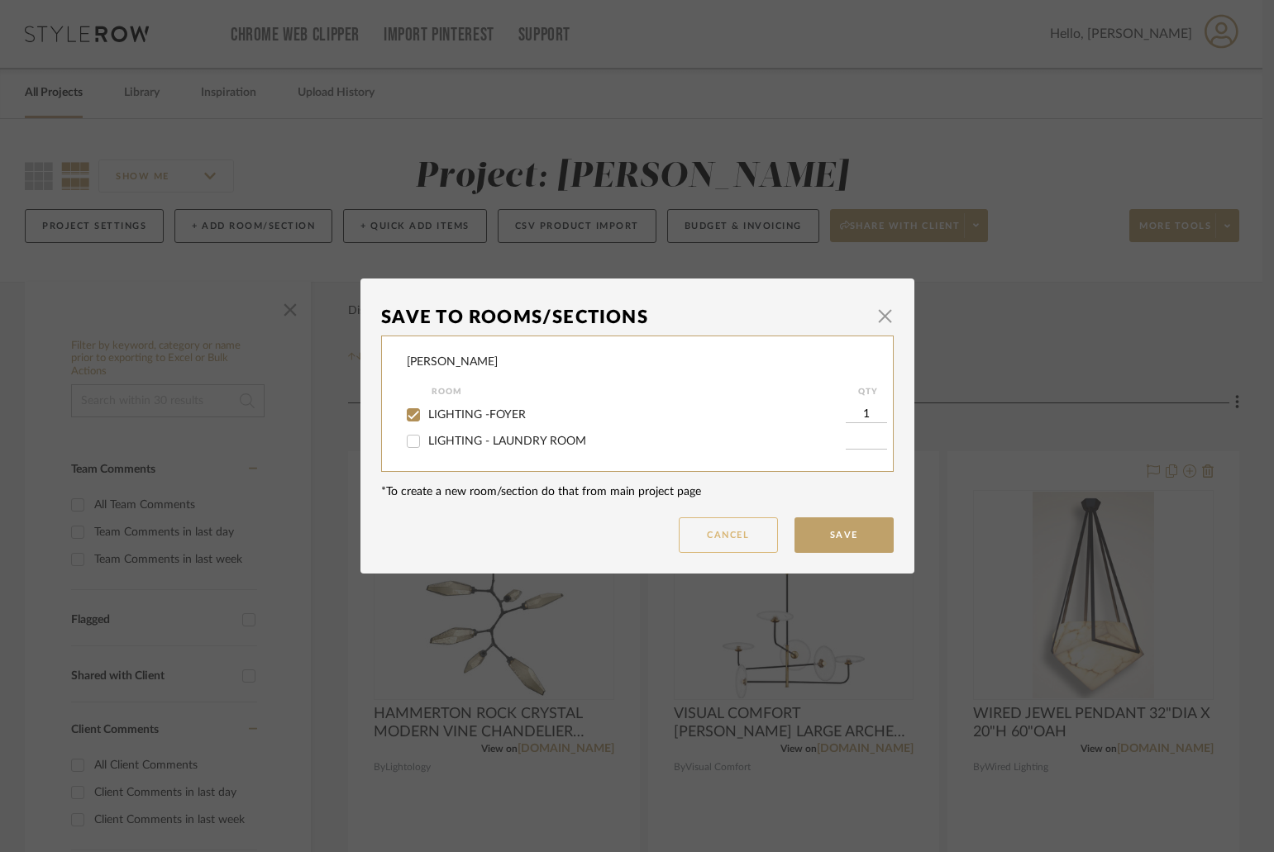
click at [738, 528] on button "Cancel" at bounding box center [728, 536] width 99 height 36
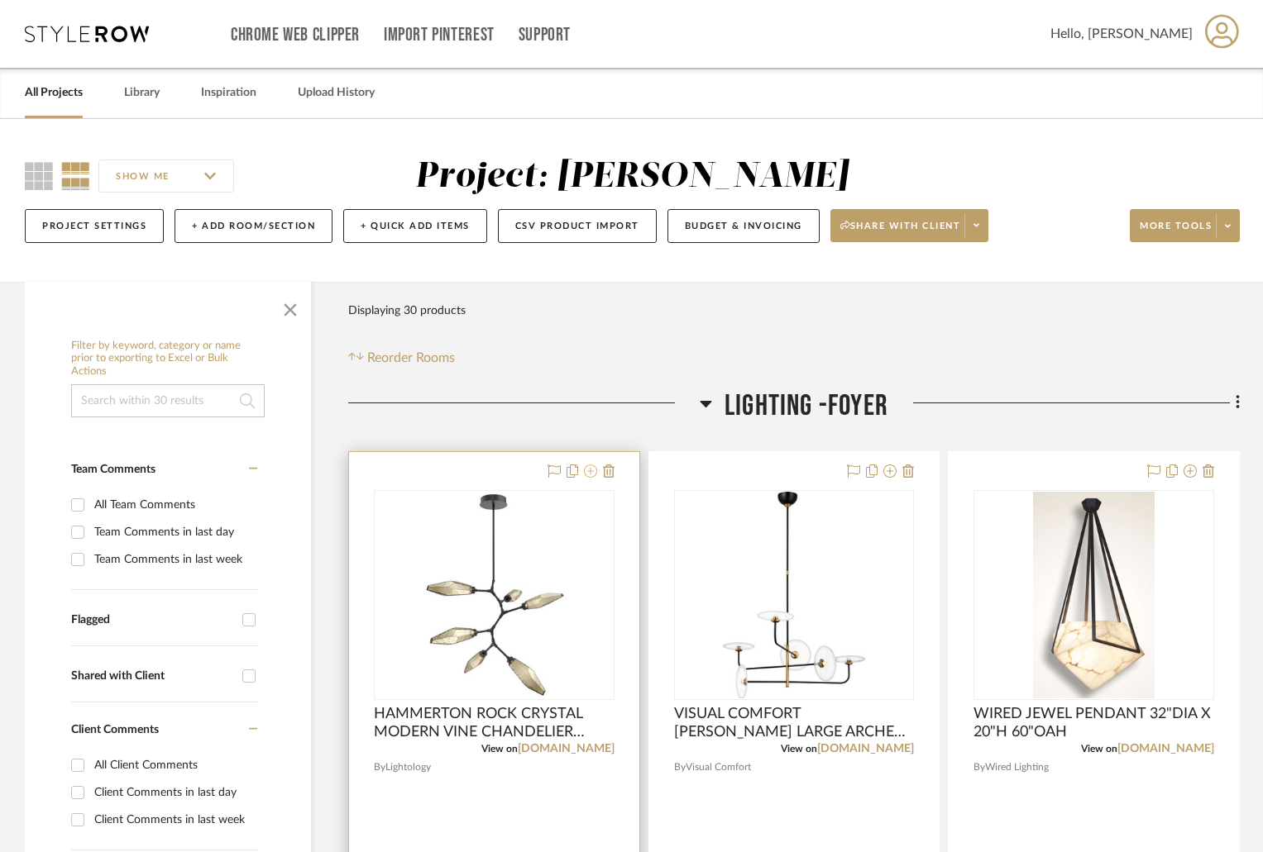
click at [589, 472] on icon at bounding box center [590, 471] width 13 height 13
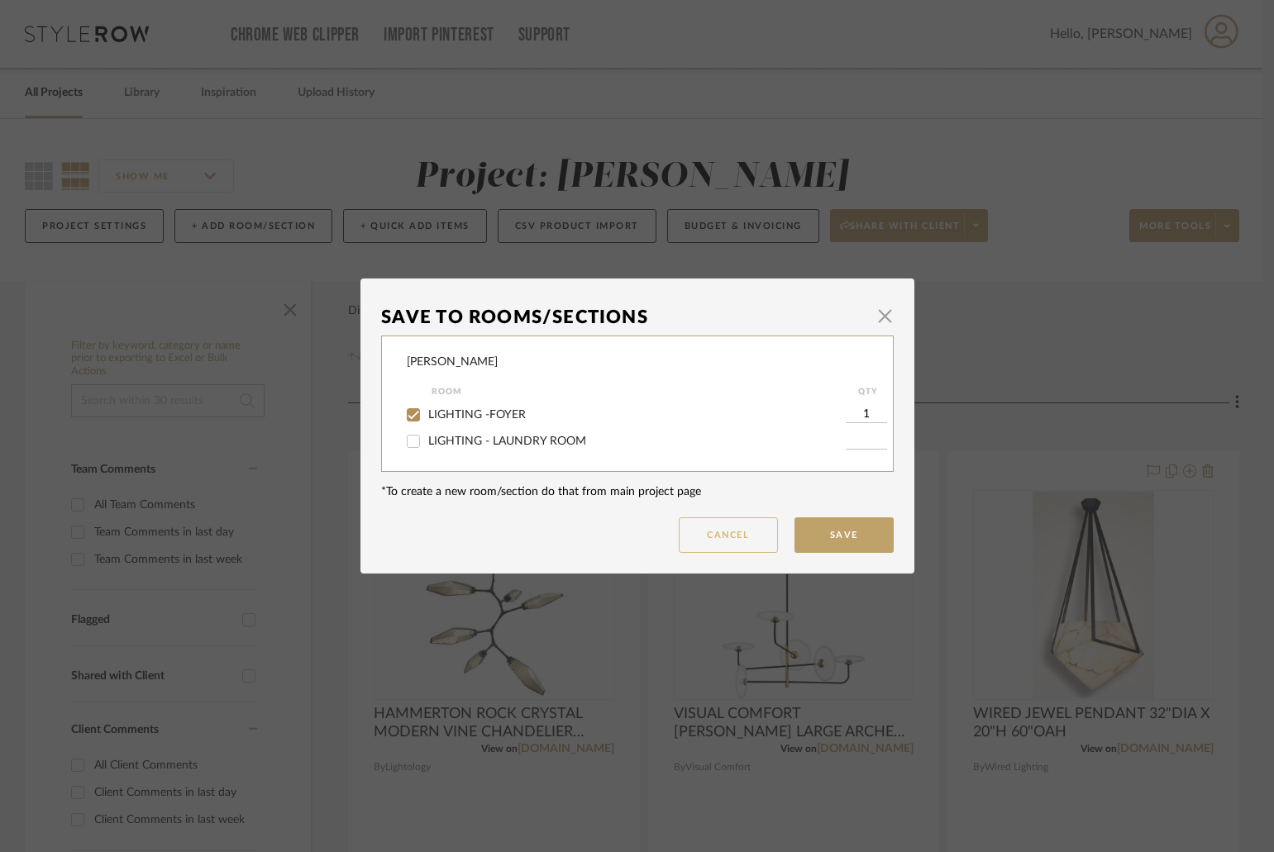
click at [689, 537] on button "Cancel" at bounding box center [728, 536] width 99 height 36
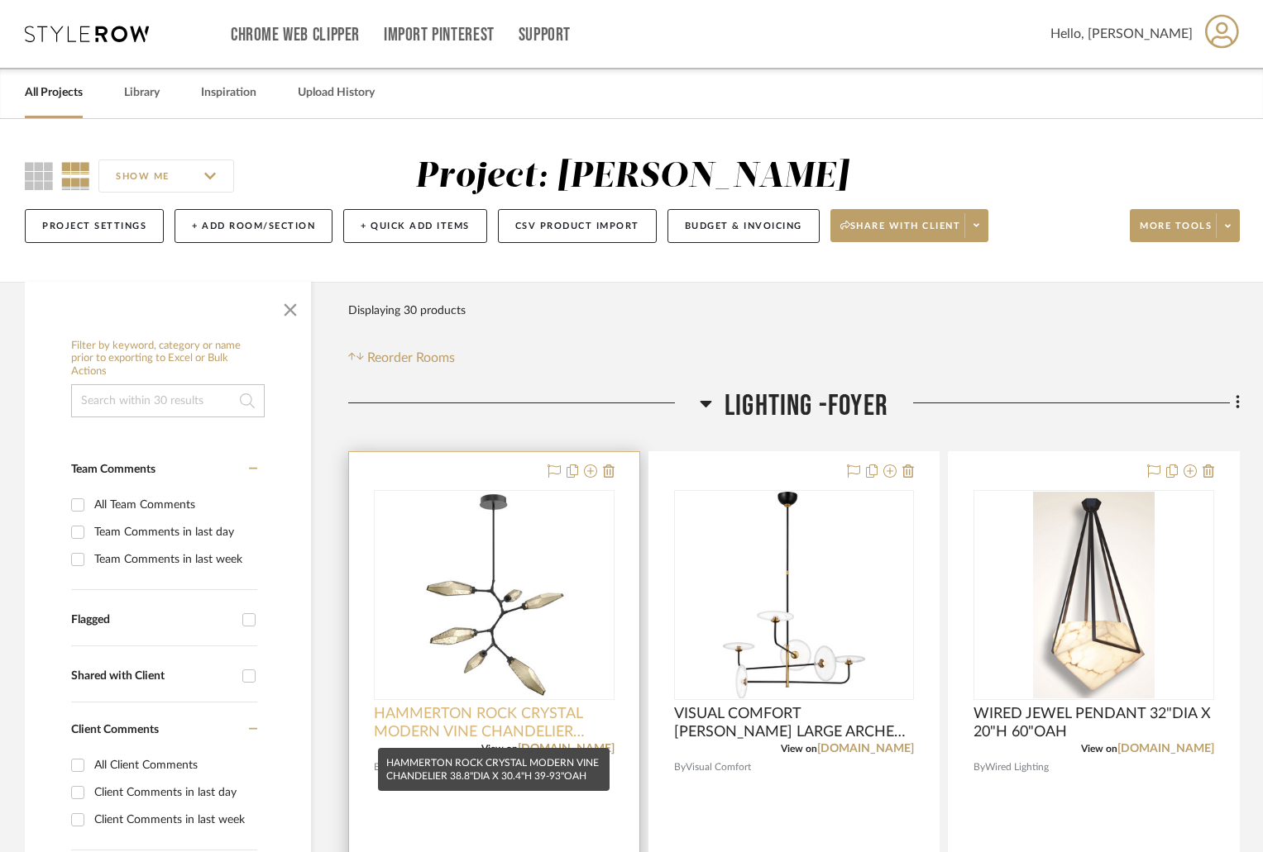
click at [473, 719] on span "HAMMERTON ROCK CRYSTAL MODERN VINE CHANDELIER 38.8"DIA X 30.4"H 39-93"OAH" at bounding box center [494, 723] width 241 height 36
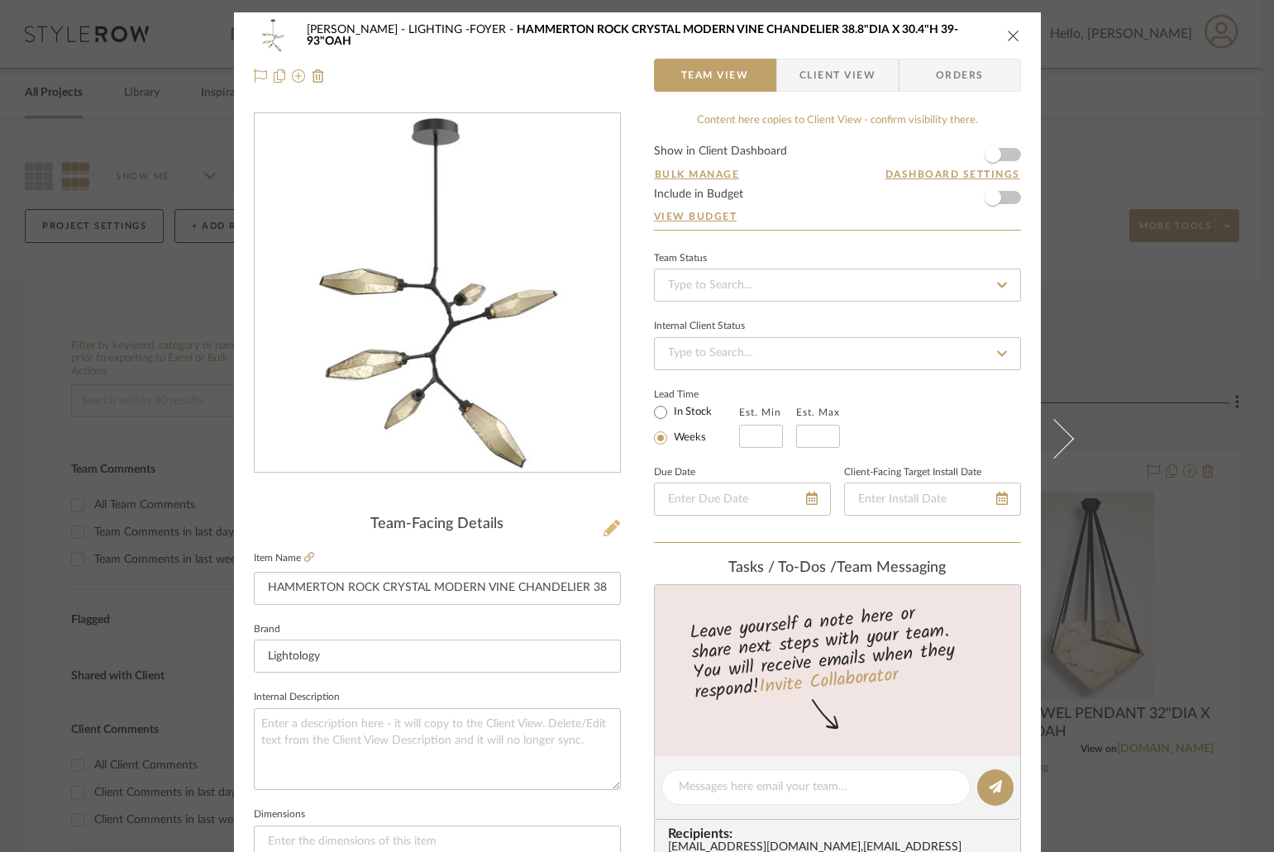
click at [605, 528] on icon at bounding box center [612, 528] width 17 height 17
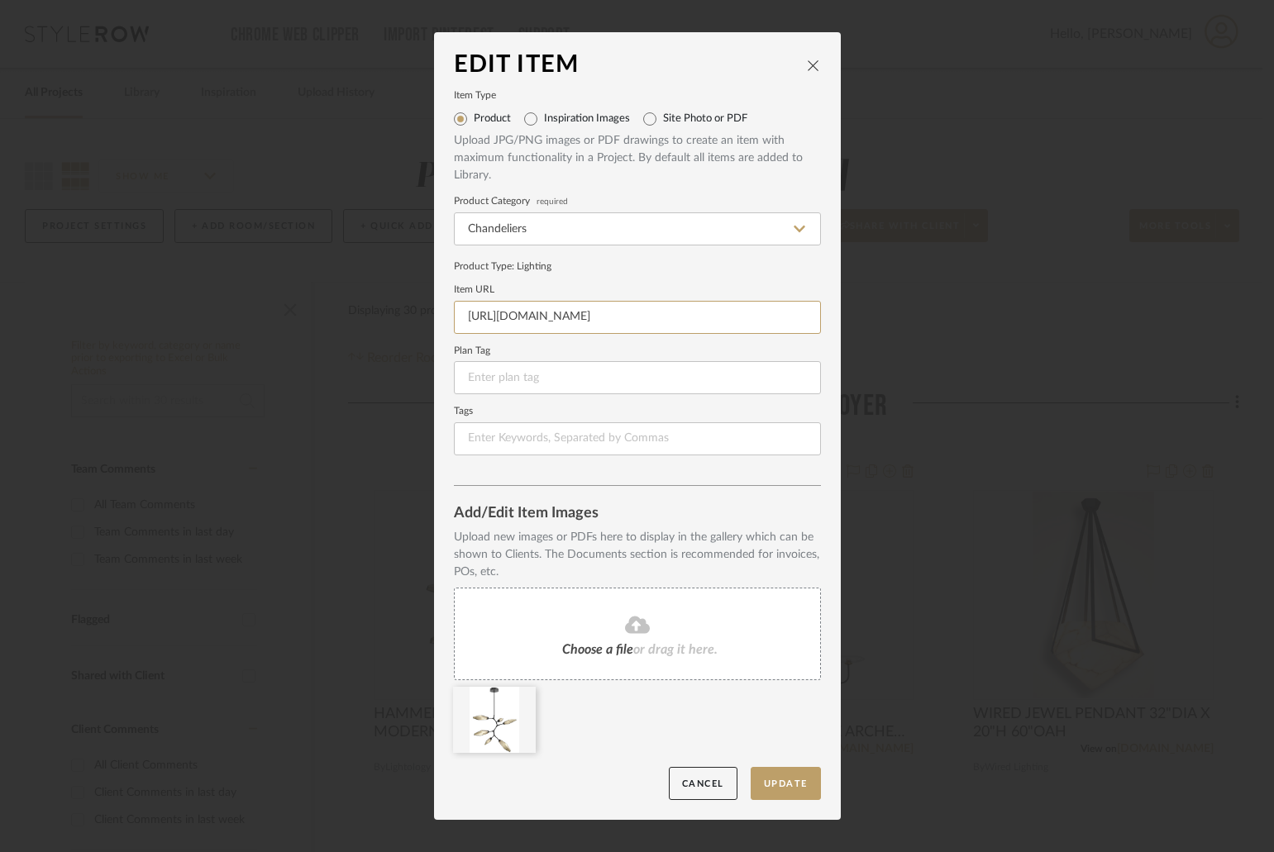
scroll to position [0, 17]
drag, startPoint x: 479, startPoint y: 314, endPoint x: 873, endPoint y: 322, distance: 394.5
click at [873, 322] on div "Edit Item Item Type Product Inspiration Images Site Photo or PDF Upload JPG/PNG…" at bounding box center [637, 426] width 1274 height 852
type input "h"
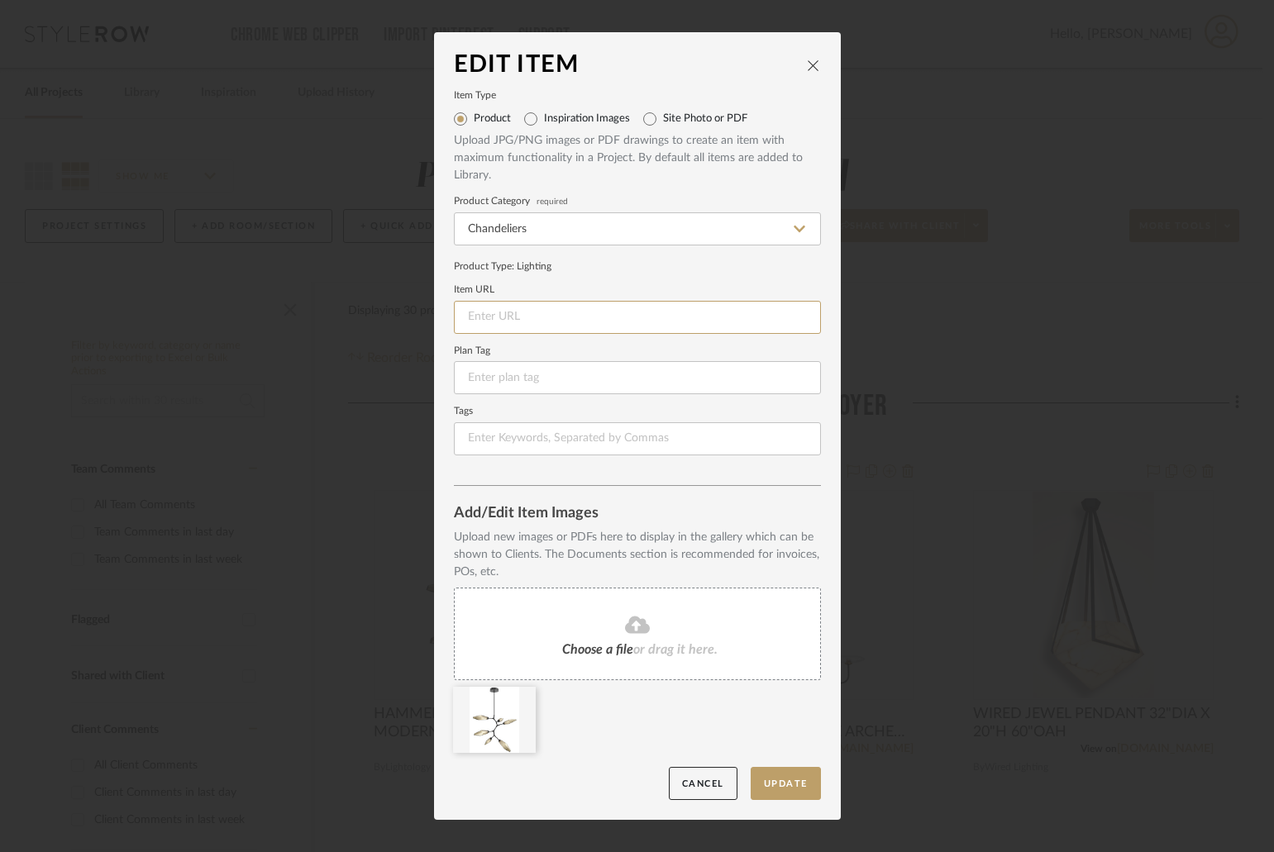
paste input "https://www.lightology.com/index.php?module=prod_detail&prod_id=897852"
type input "https://www.lightology.com/index.php?module=prod_detail&prod_id=897852"
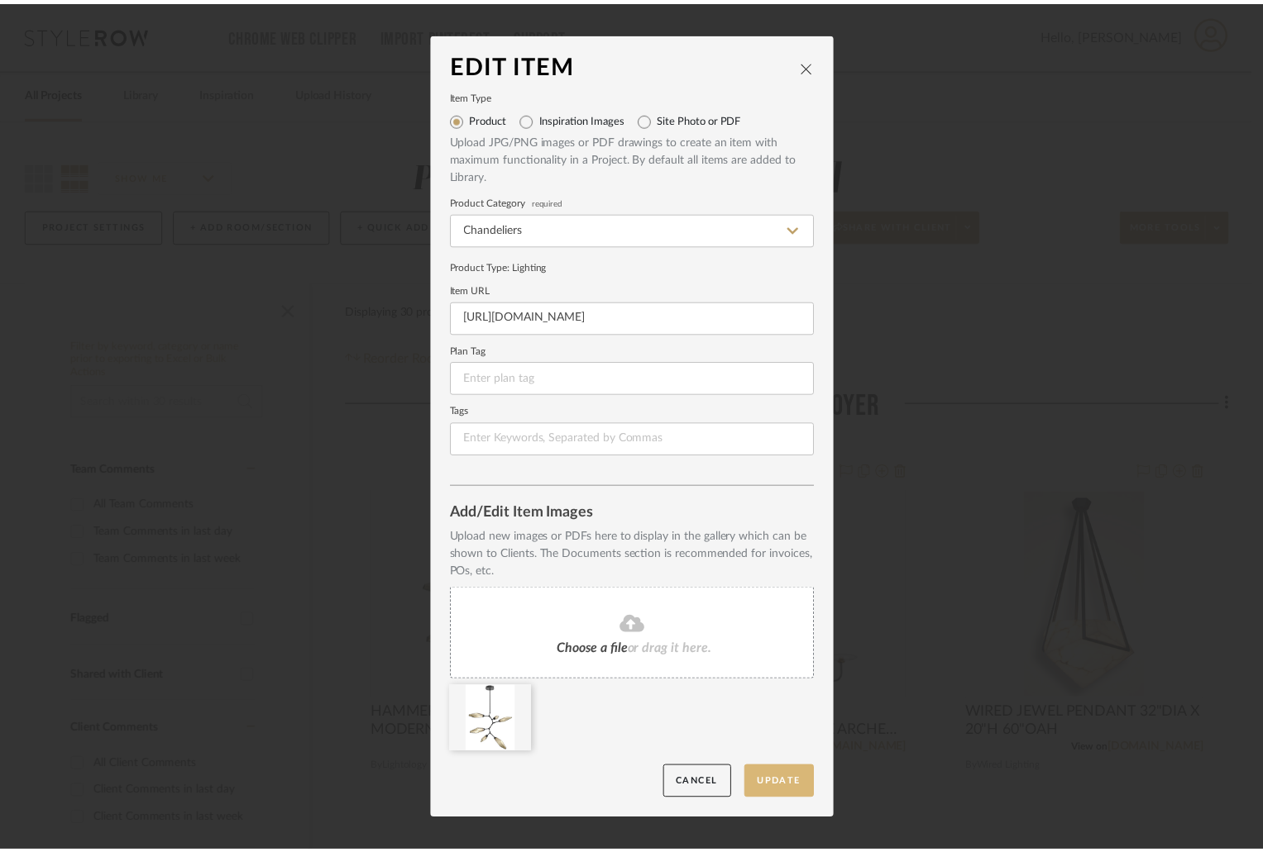
scroll to position [0, 0]
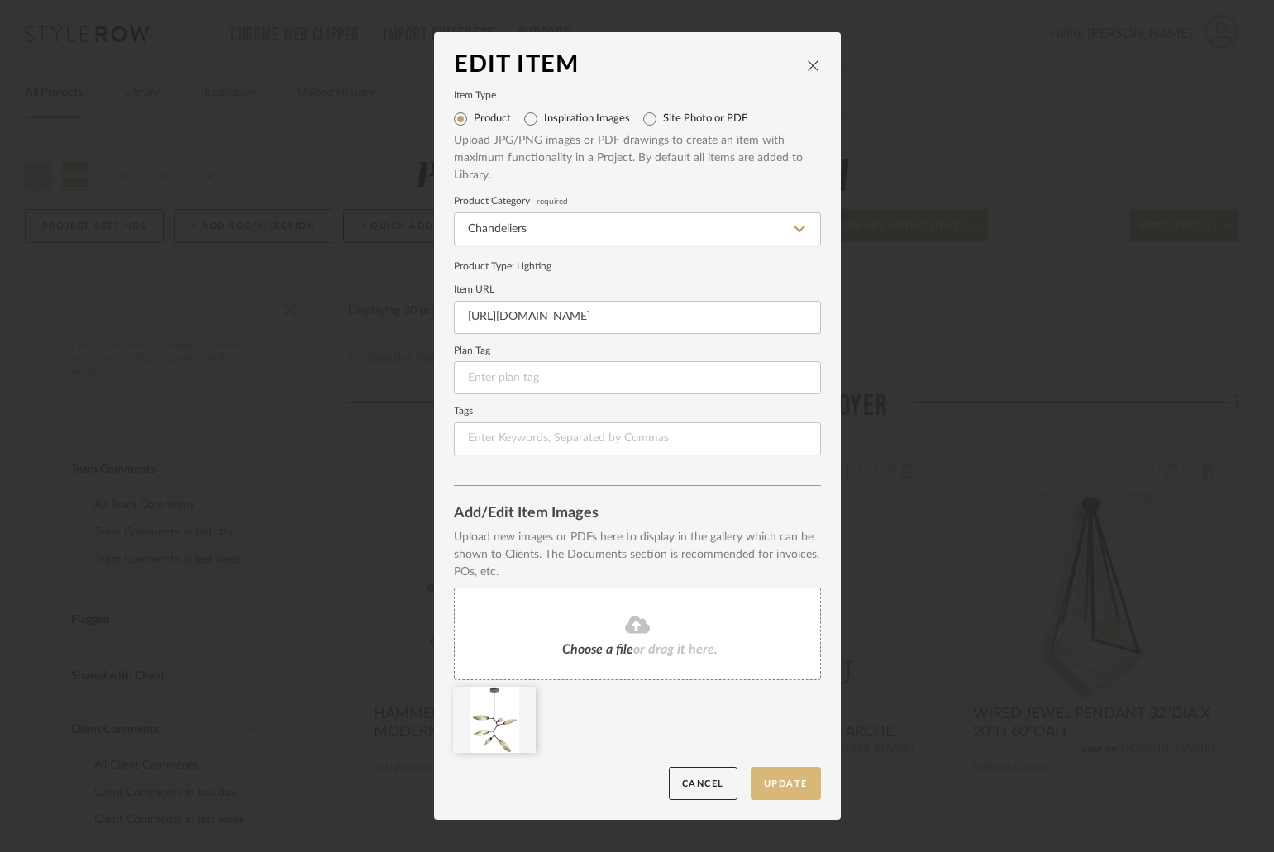
click at [782, 772] on button "Update" at bounding box center [786, 784] width 70 height 34
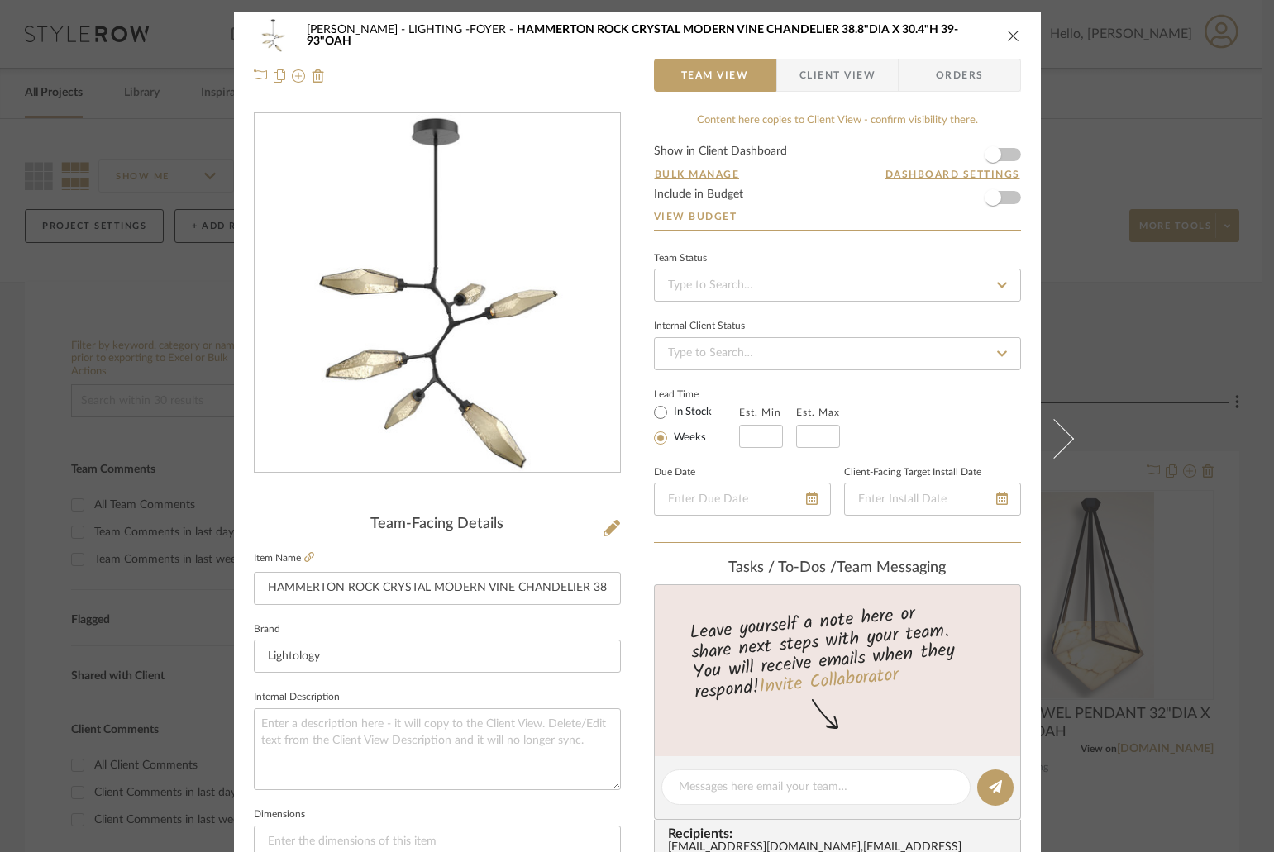
click at [1010, 32] on icon "close" at bounding box center [1013, 35] width 13 height 13
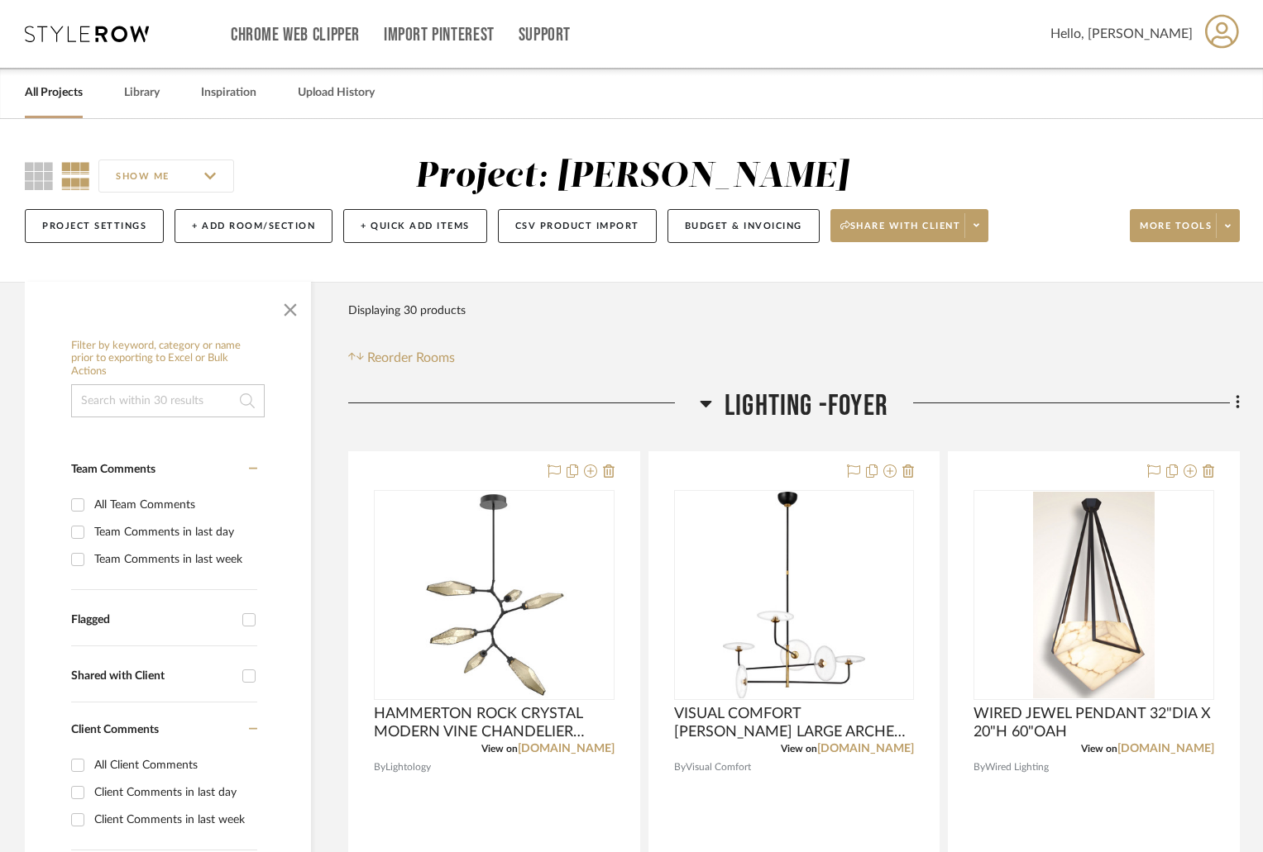
click at [55, 93] on link "All Projects" at bounding box center [54, 93] width 58 height 22
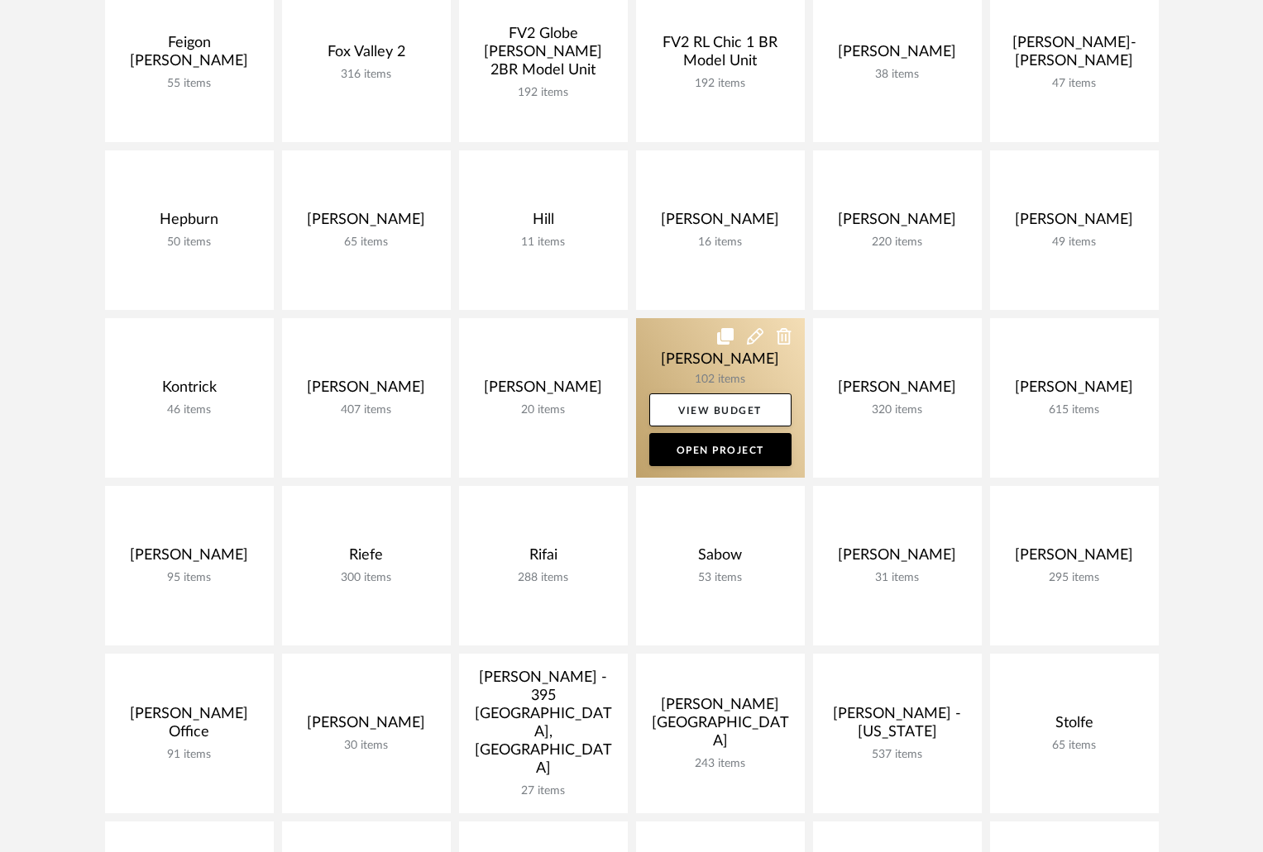
scroll to position [579, 0]
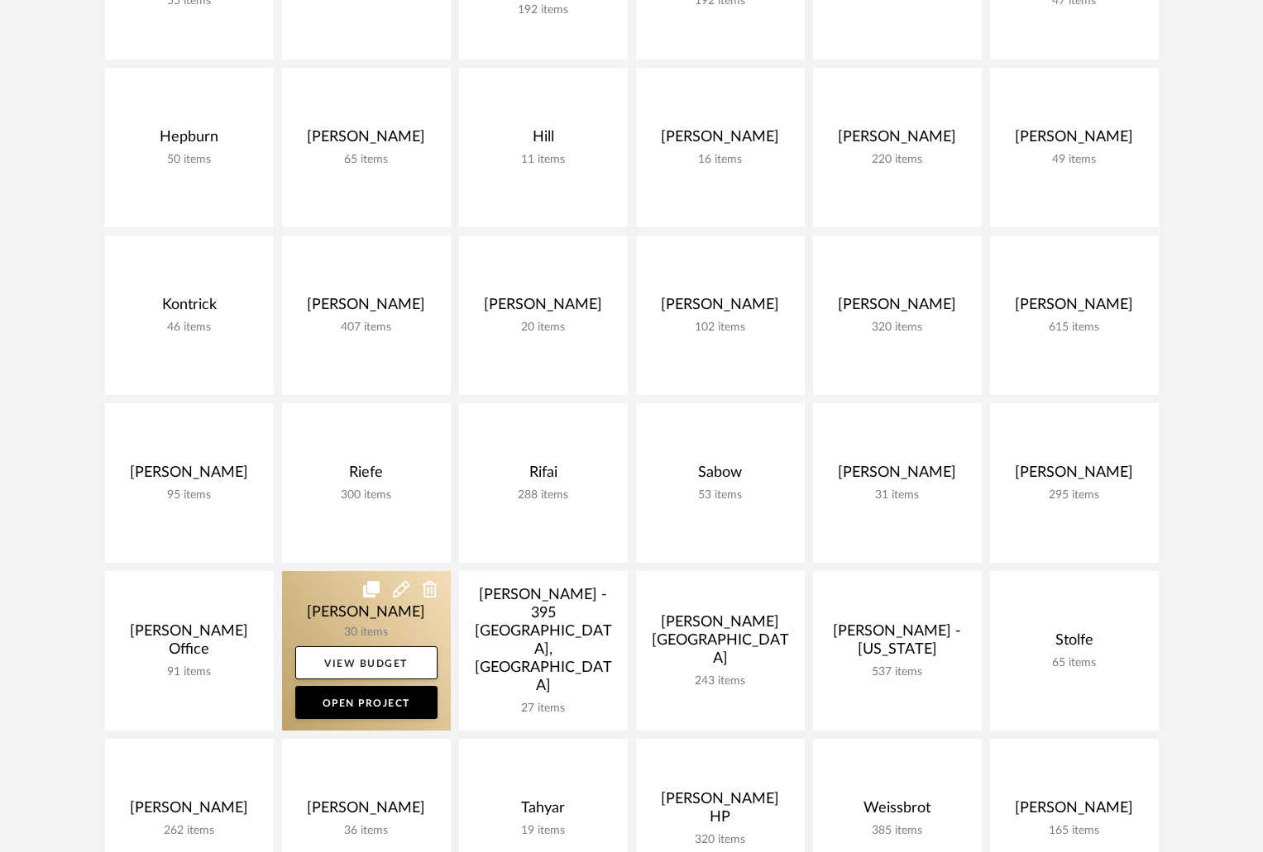
click at [370, 617] on link at bounding box center [366, 651] width 169 height 160
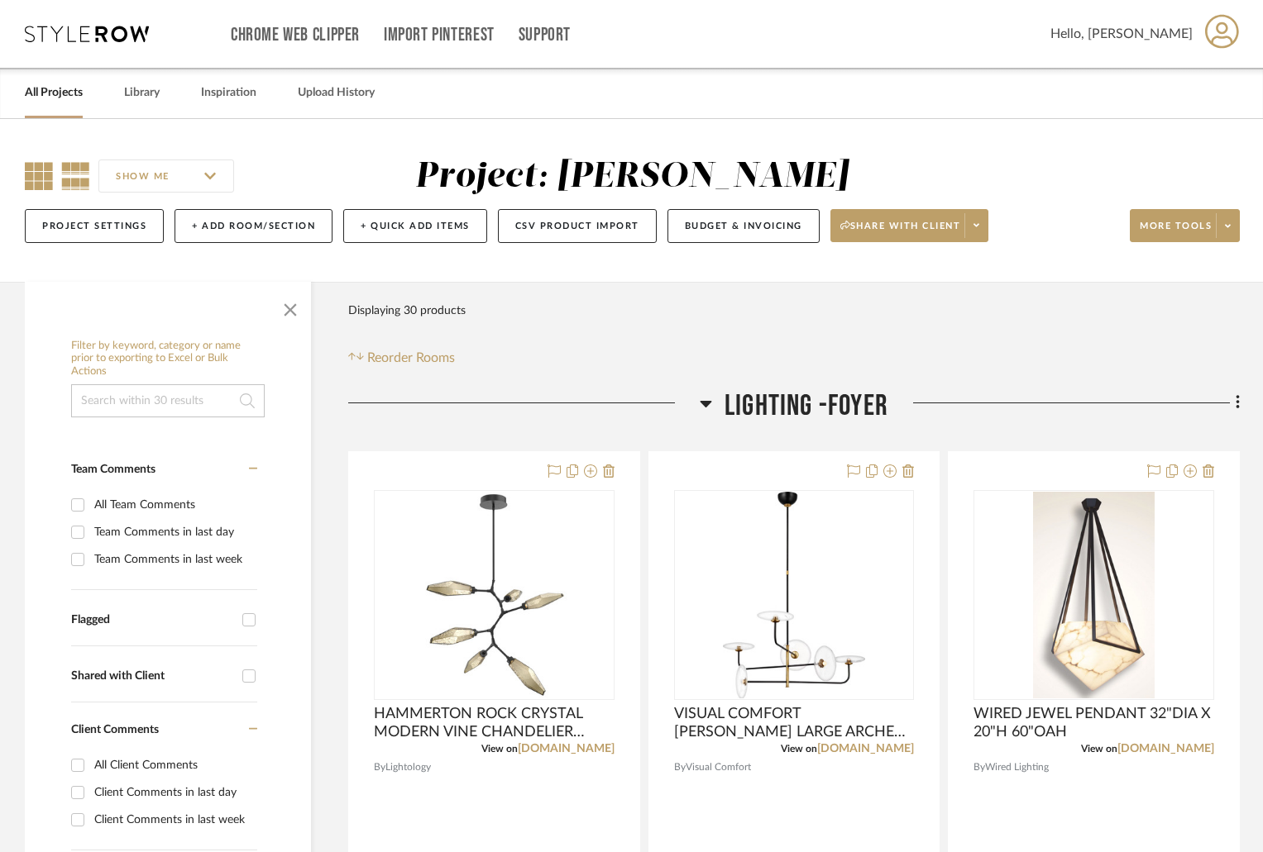
click at [50, 185] on icon at bounding box center [39, 176] width 28 height 28
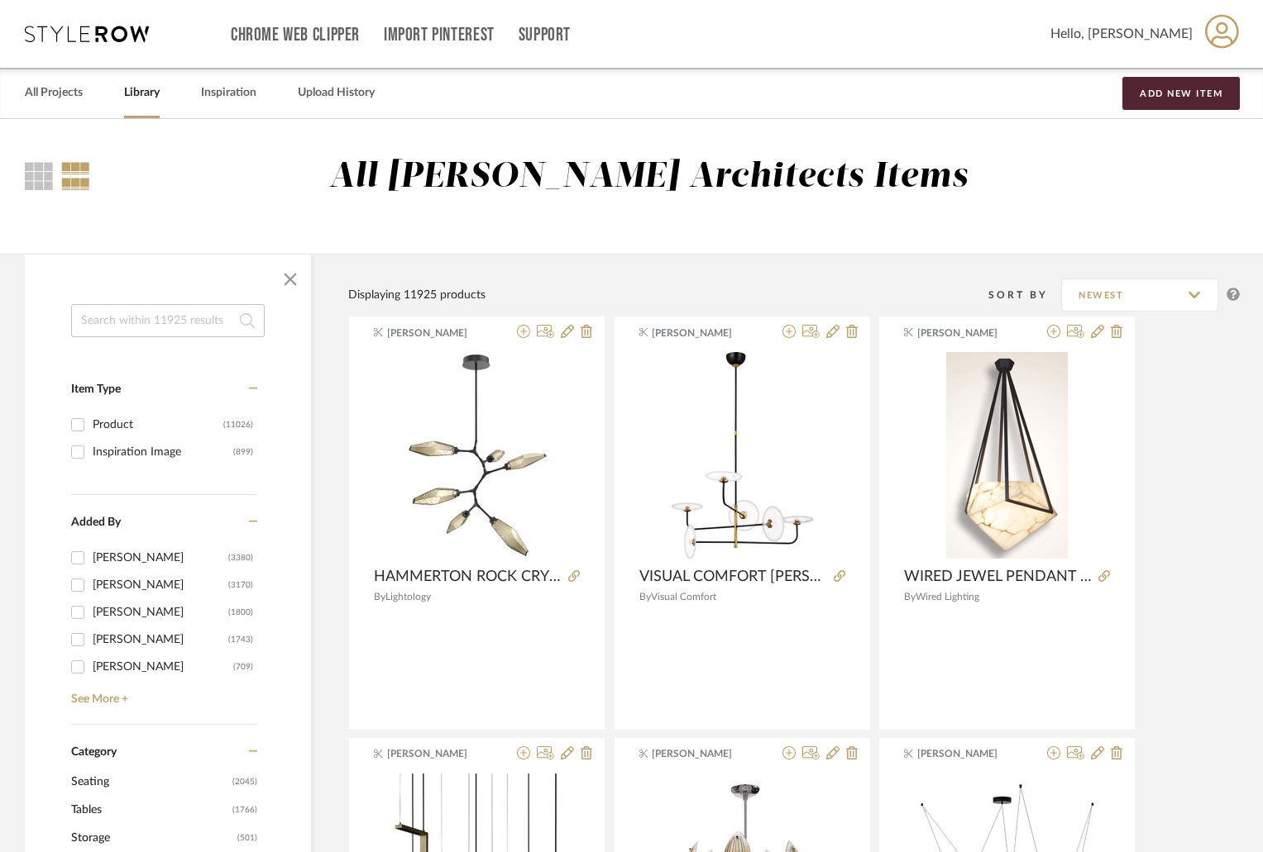
scroll to position [579, 0]
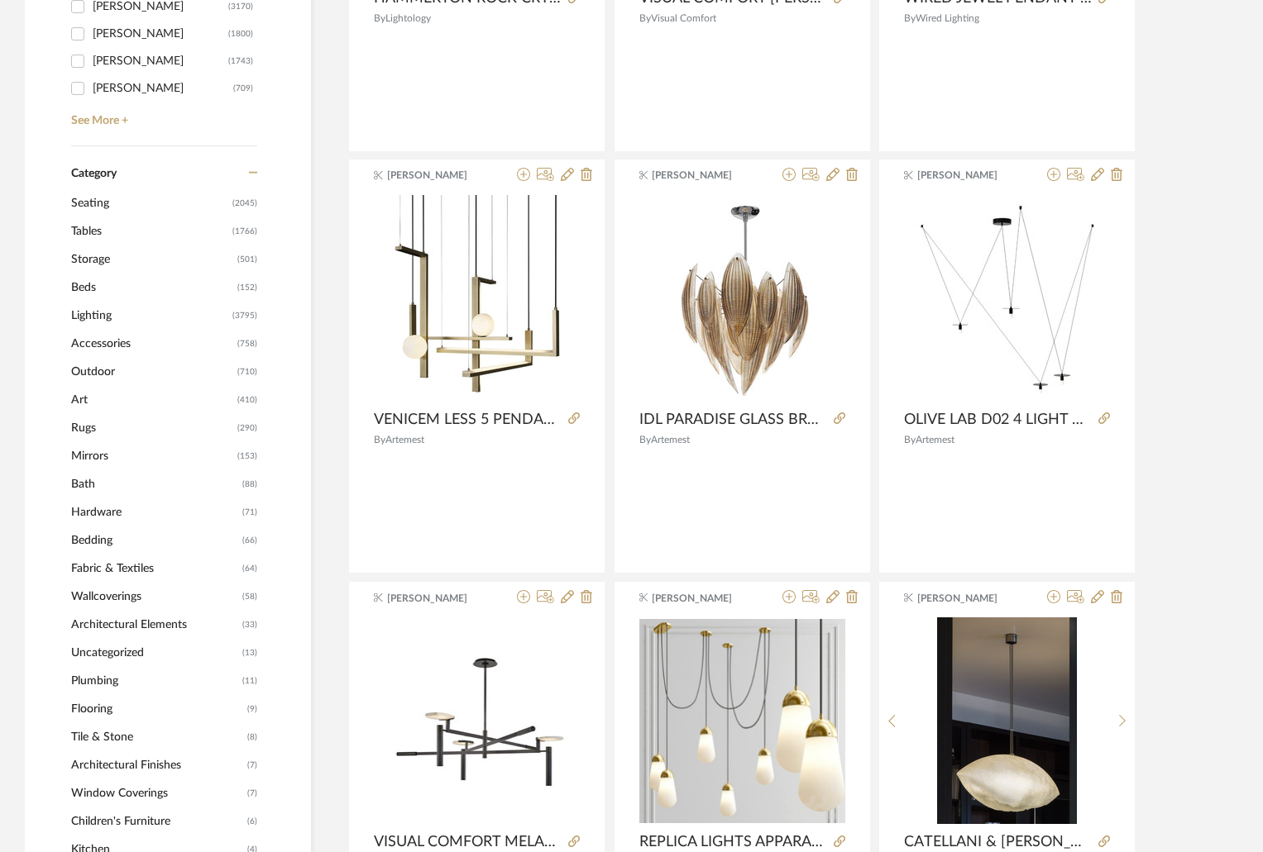
click at [86, 317] on span "Lighting" at bounding box center [149, 316] width 157 height 28
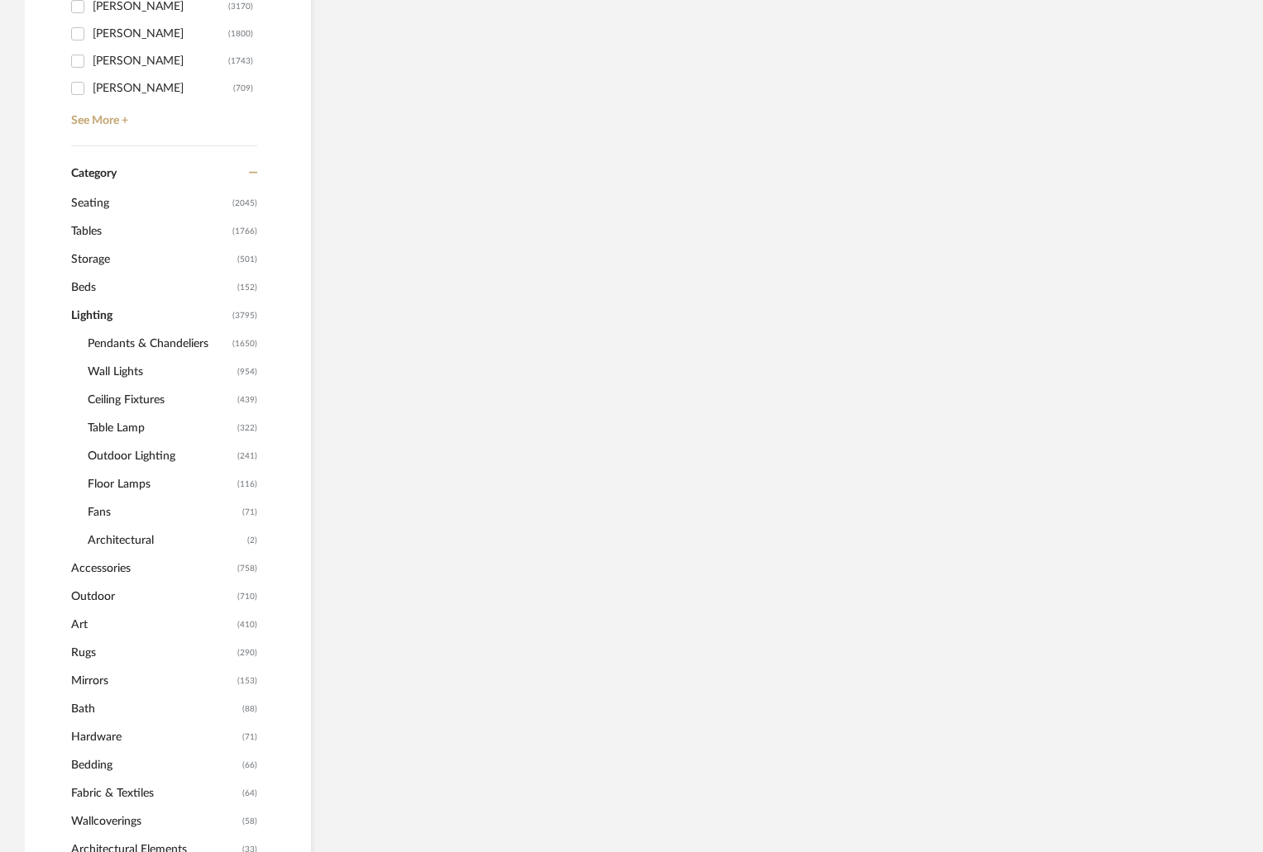
scroll to position [576, 0]
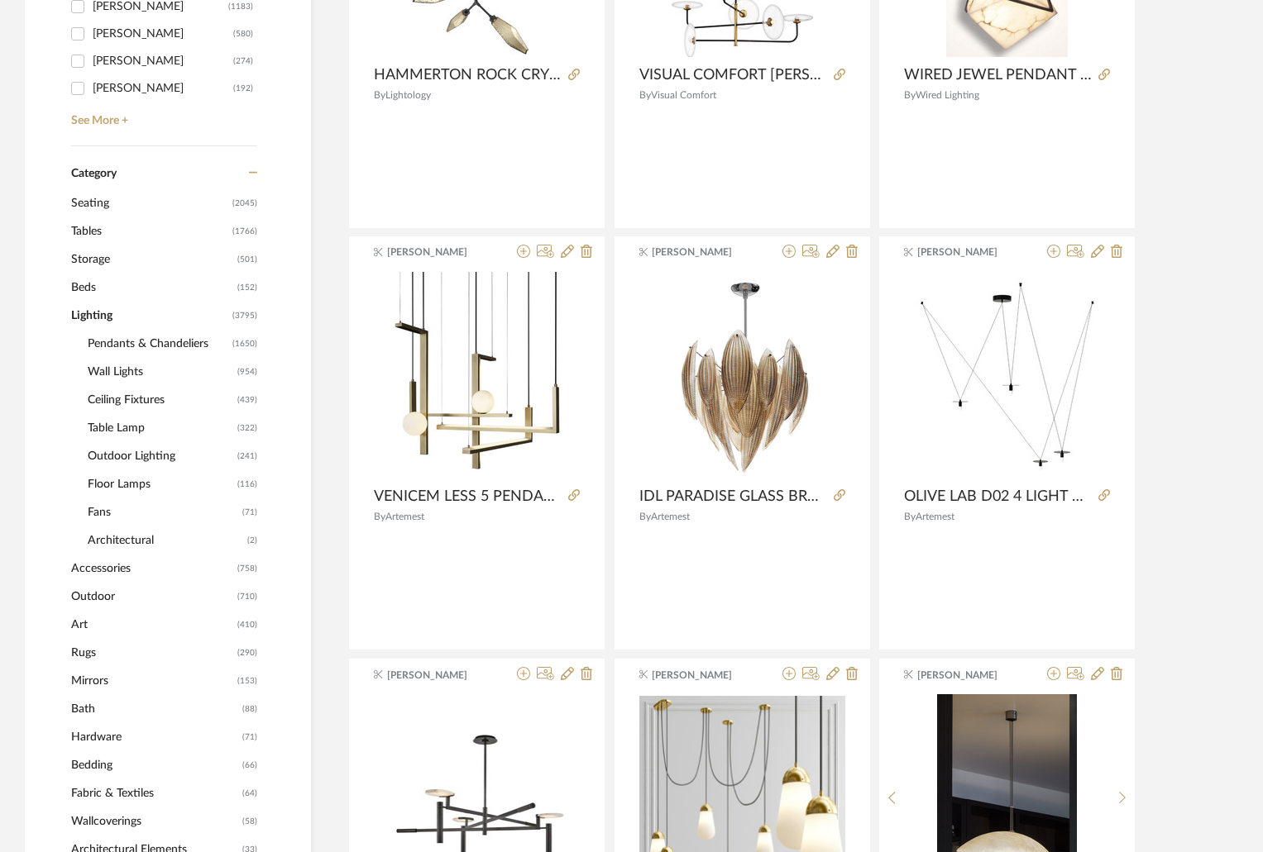
click at [147, 402] on span "Ceiling Fixtures" at bounding box center [161, 400] width 146 height 28
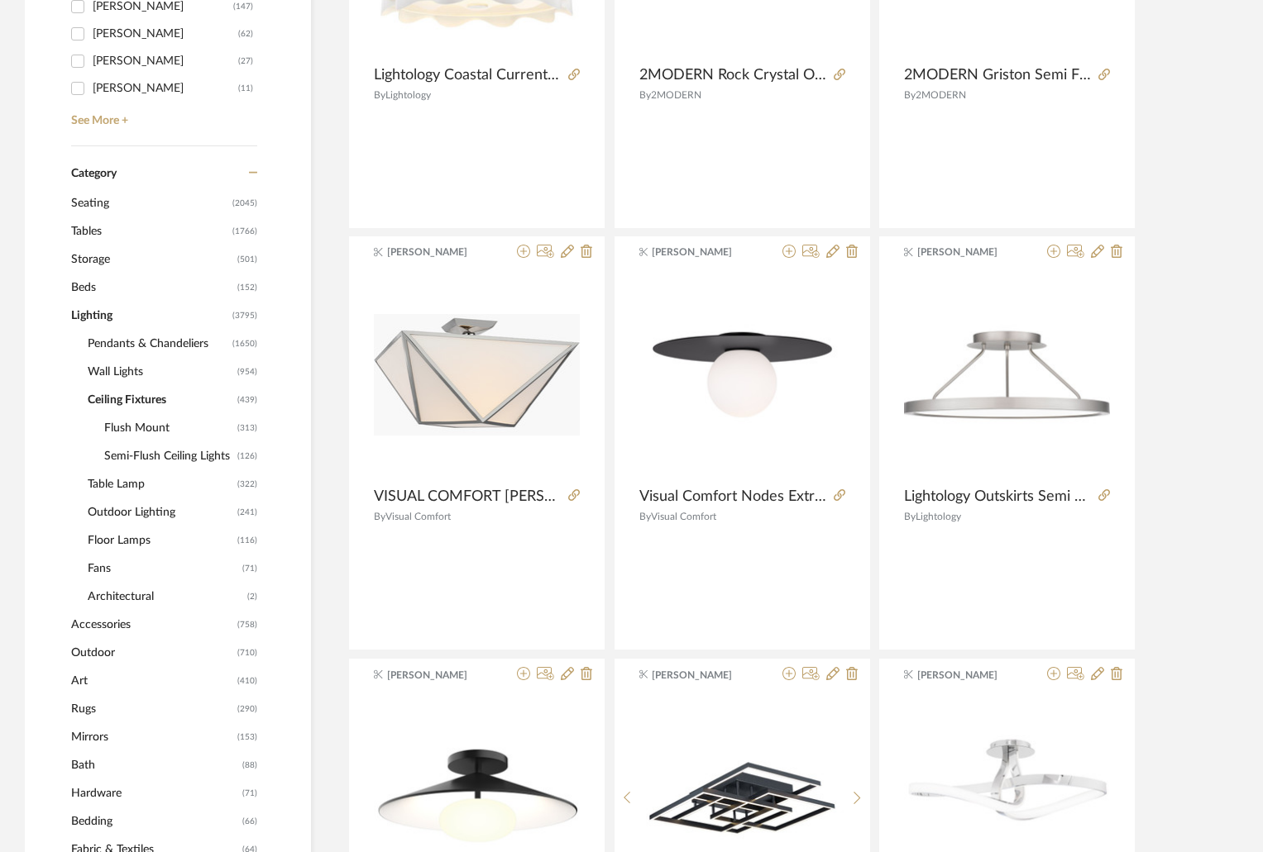
click at [167, 449] on span "Semi-Flush Ceiling Lights" at bounding box center [168, 456] width 129 height 28
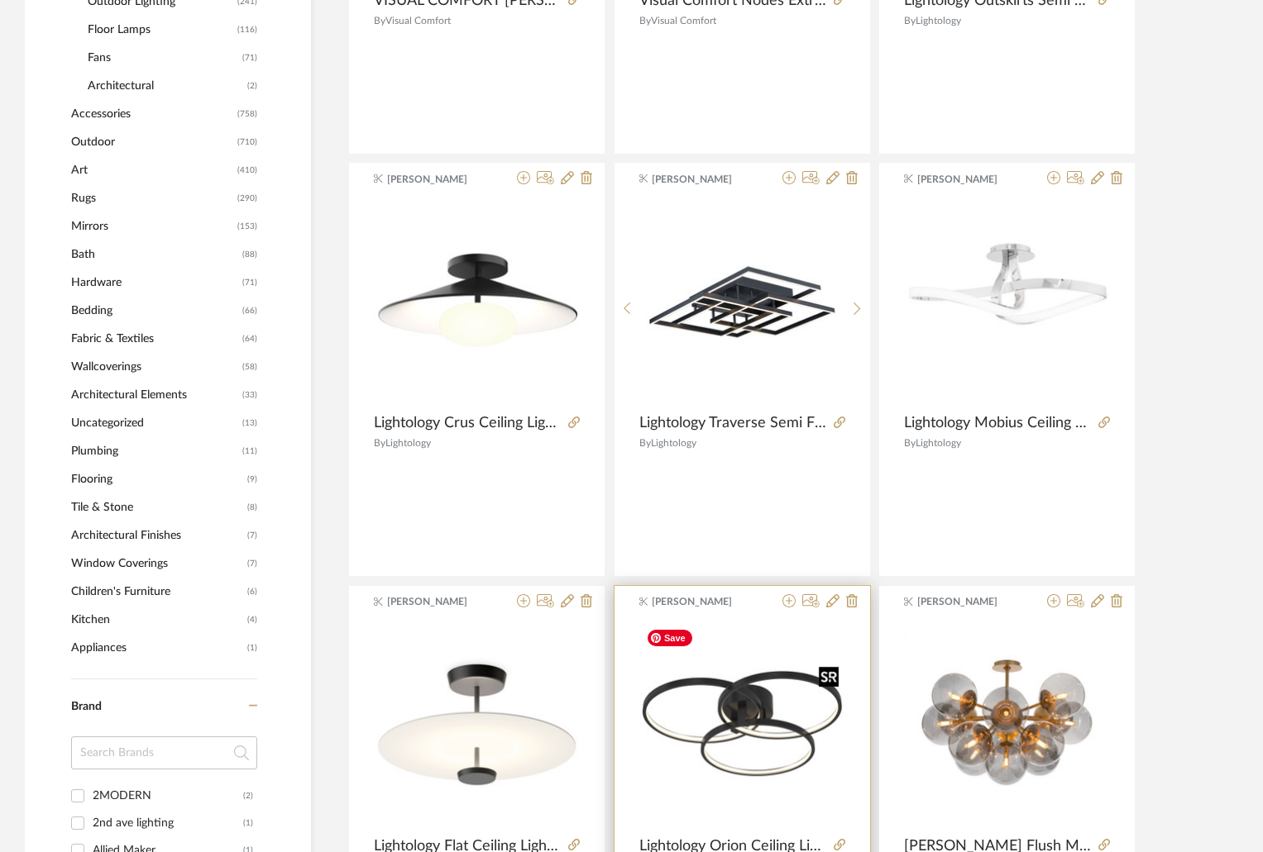
scroll to position [1320, 0]
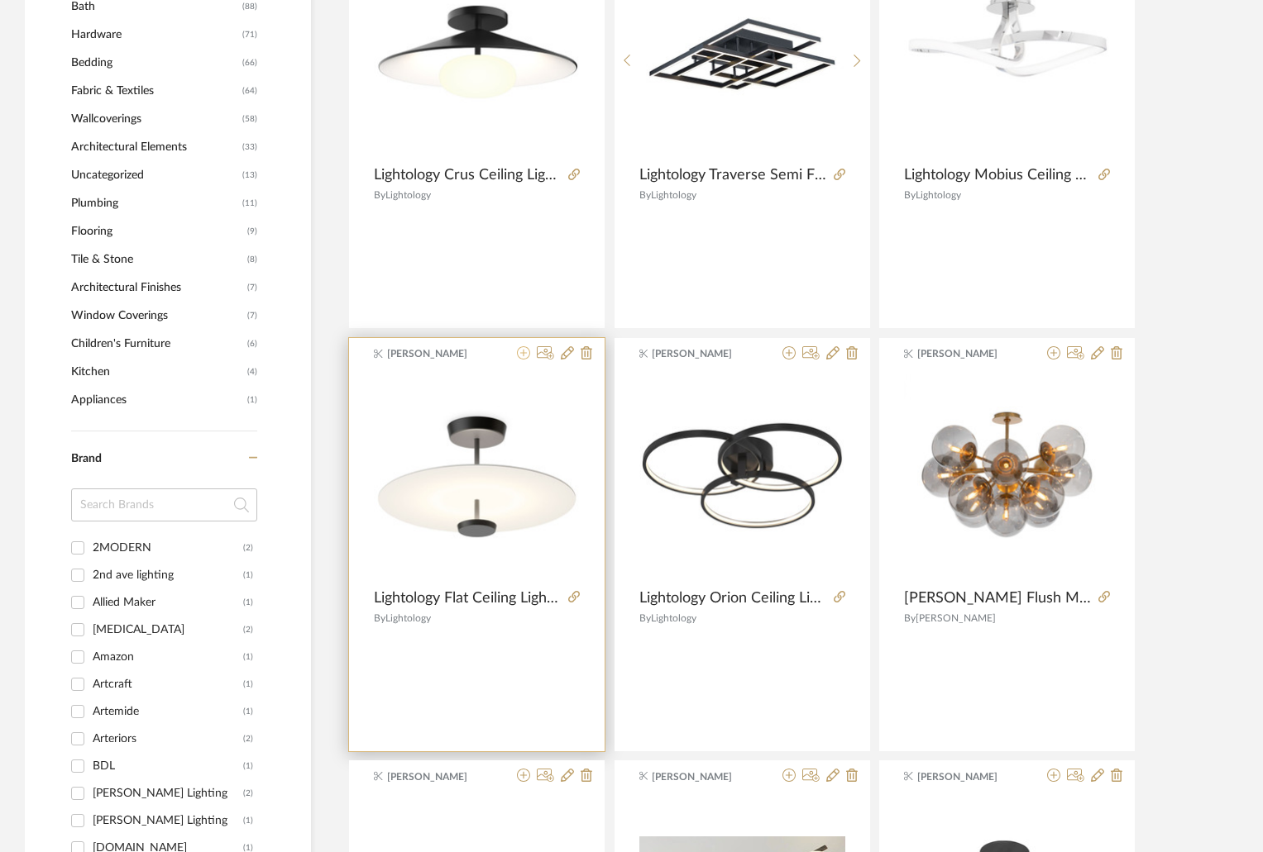
click at [525, 352] on icon at bounding box center [523, 352] width 13 height 13
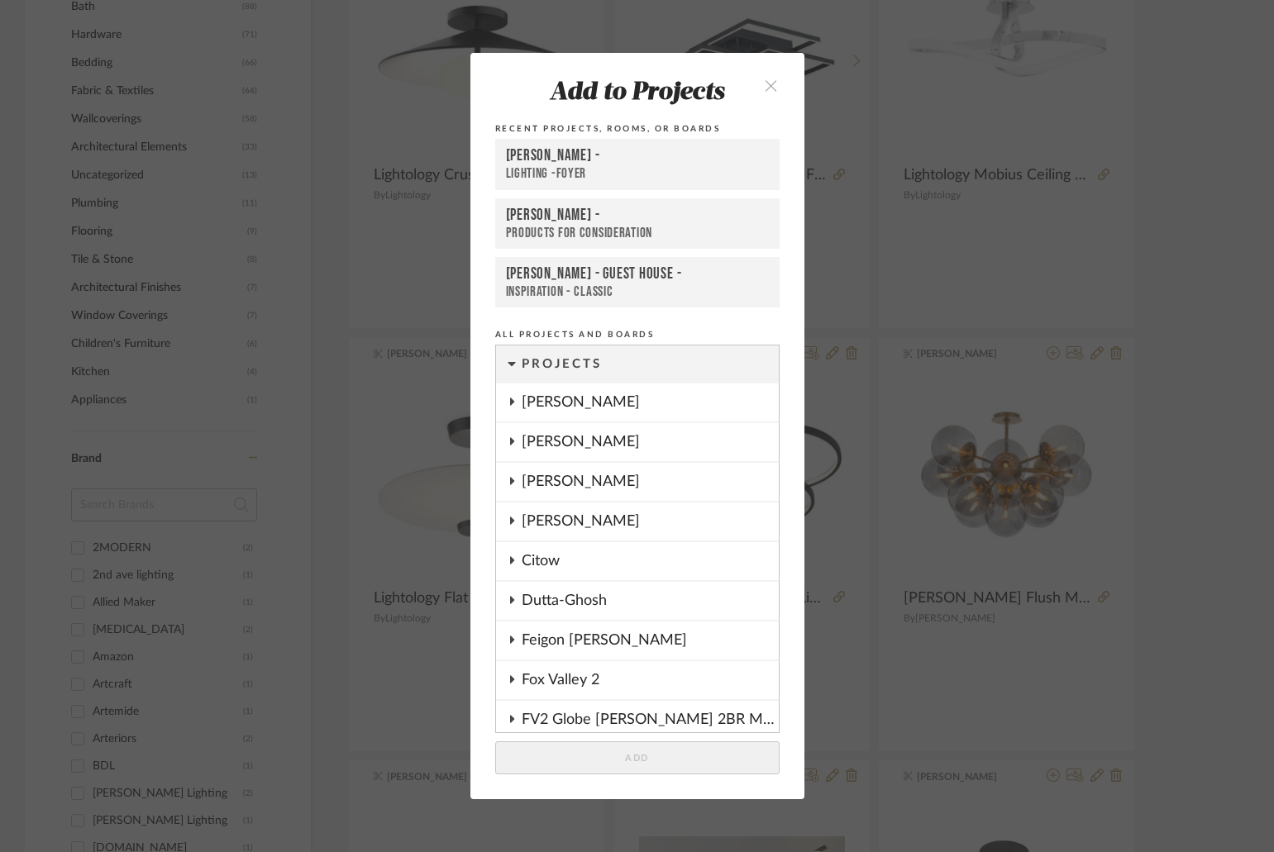
scroll to position [1297, 0]
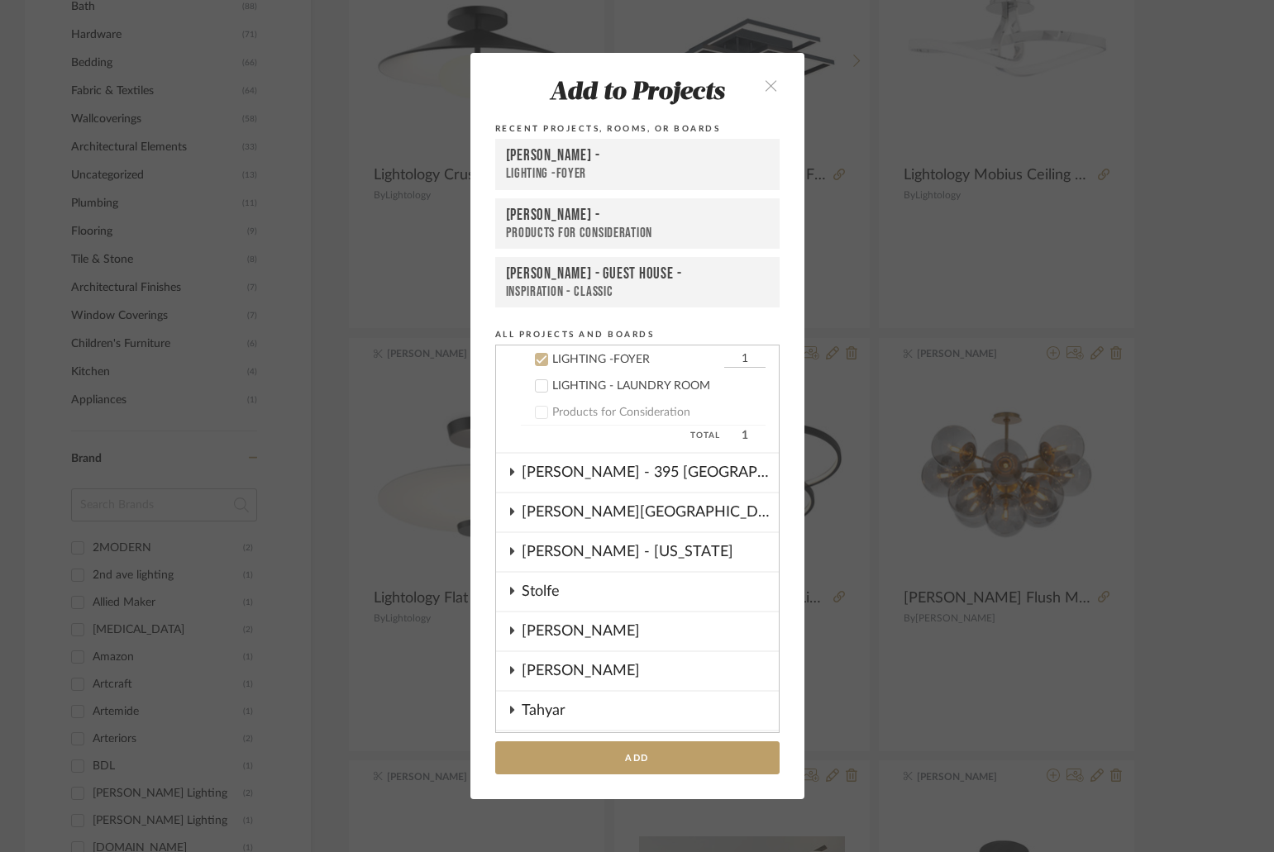
click at [599, 165] on div "LIGHTING -FOYER" at bounding box center [637, 173] width 263 height 17
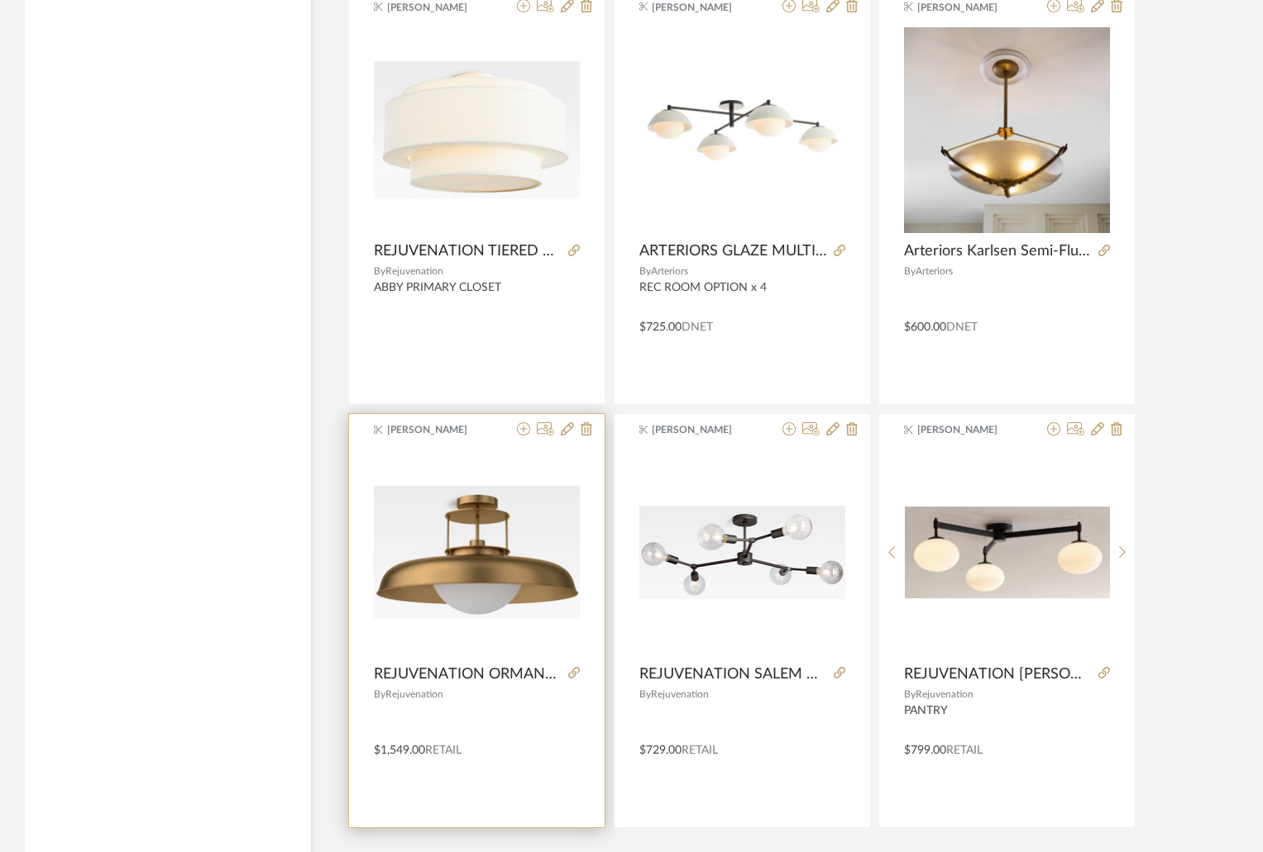
scroll to position [4779, 0]
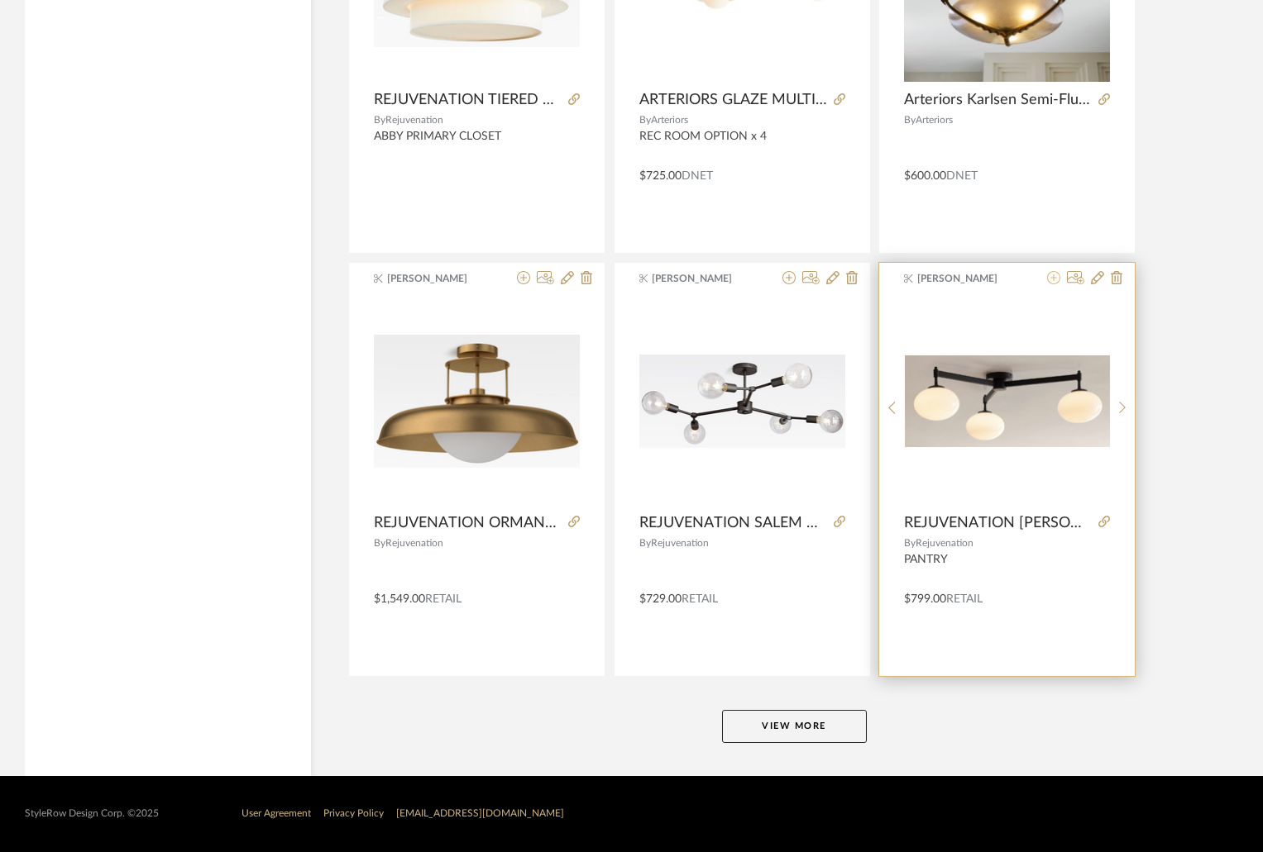
click at [1057, 275] on icon at bounding box center [1053, 277] width 13 height 13
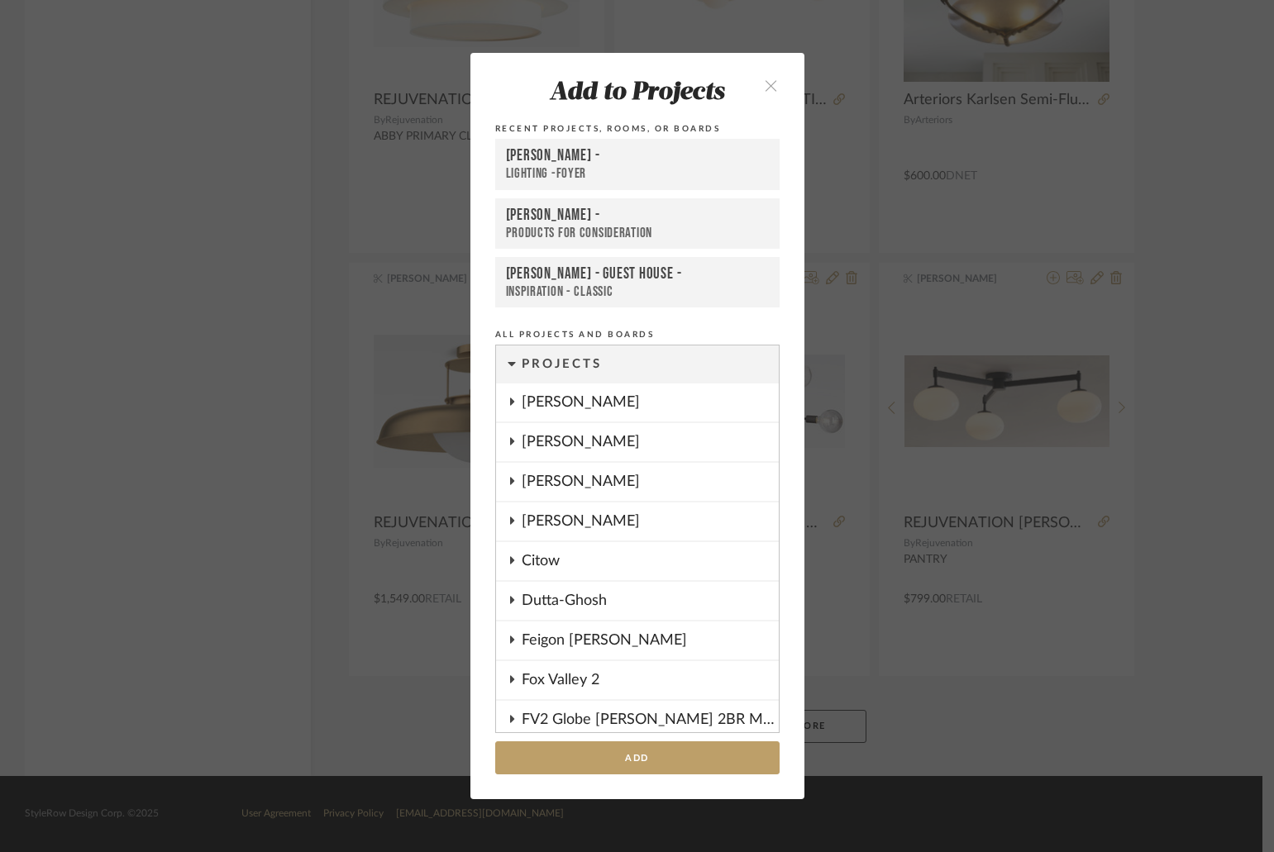
scroll to position [1297, 0]
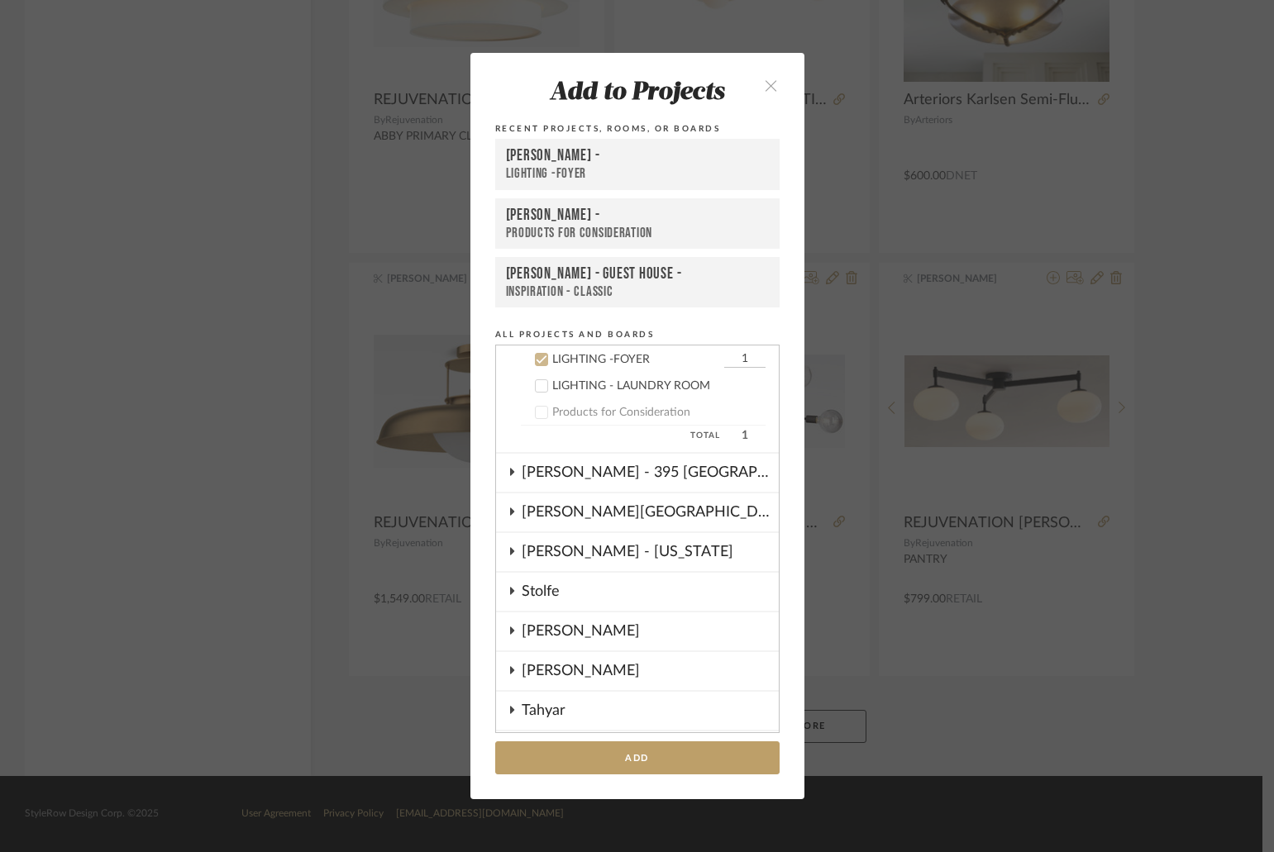
click at [590, 171] on div "LIGHTING -FOYER" at bounding box center [637, 173] width 263 height 17
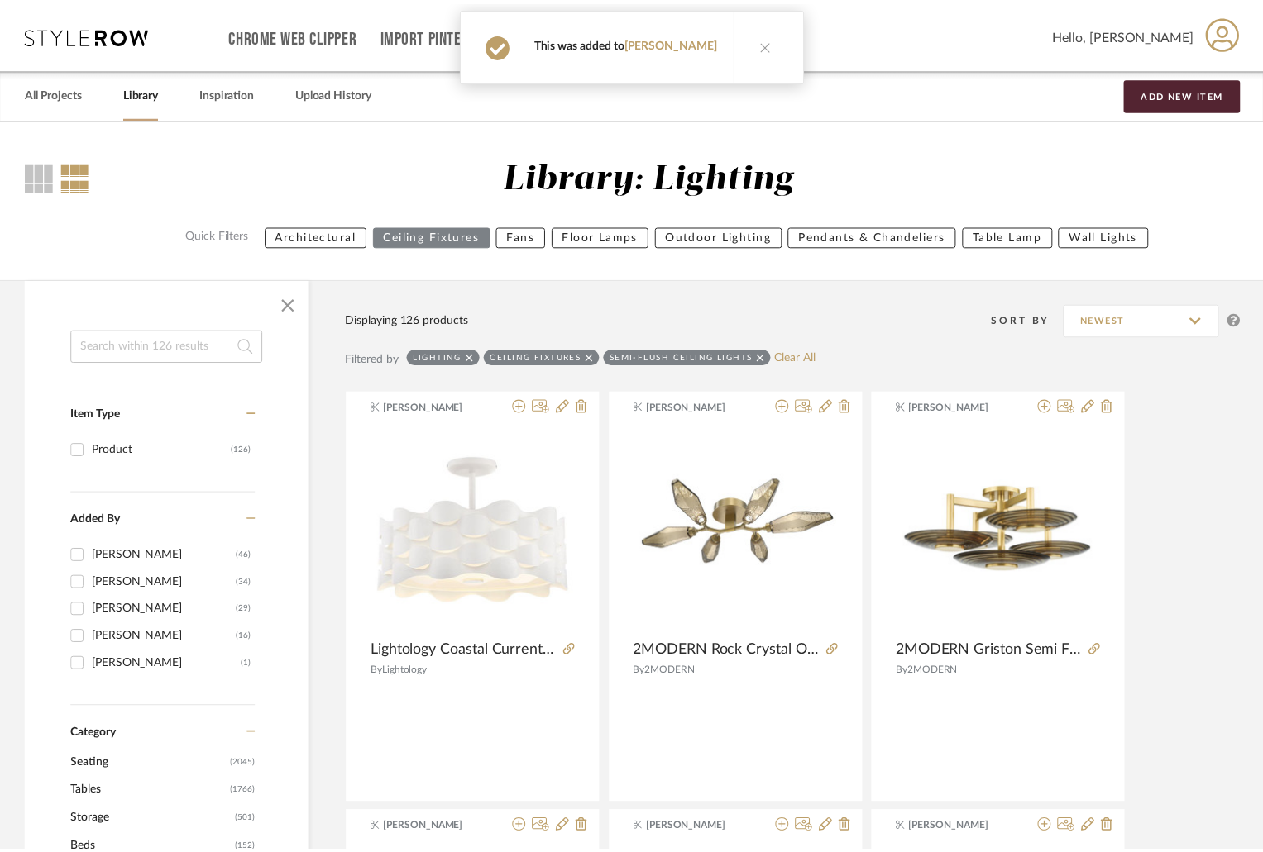
scroll to position [4779, 0]
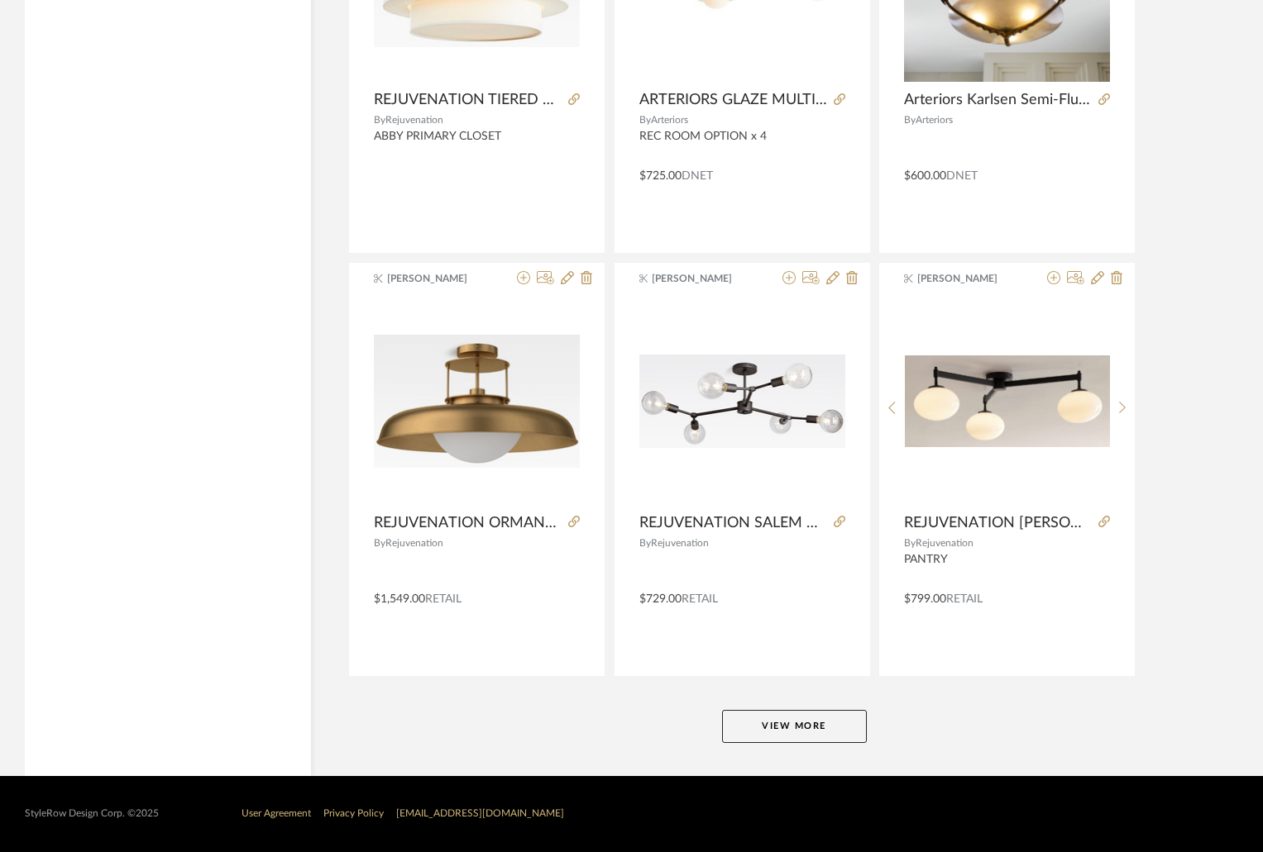
click at [780, 718] on button "View More" at bounding box center [794, 726] width 145 height 33
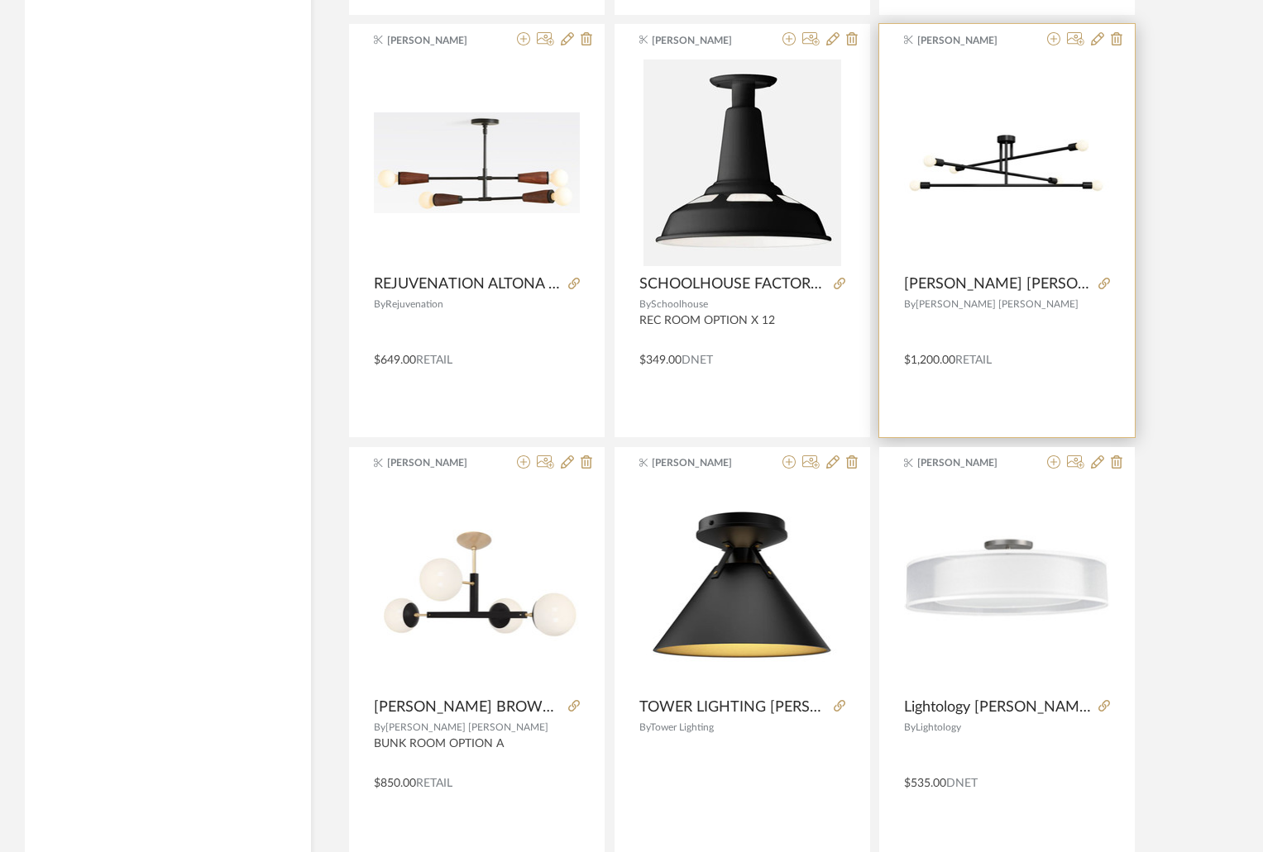
scroll to position [5358, 0]
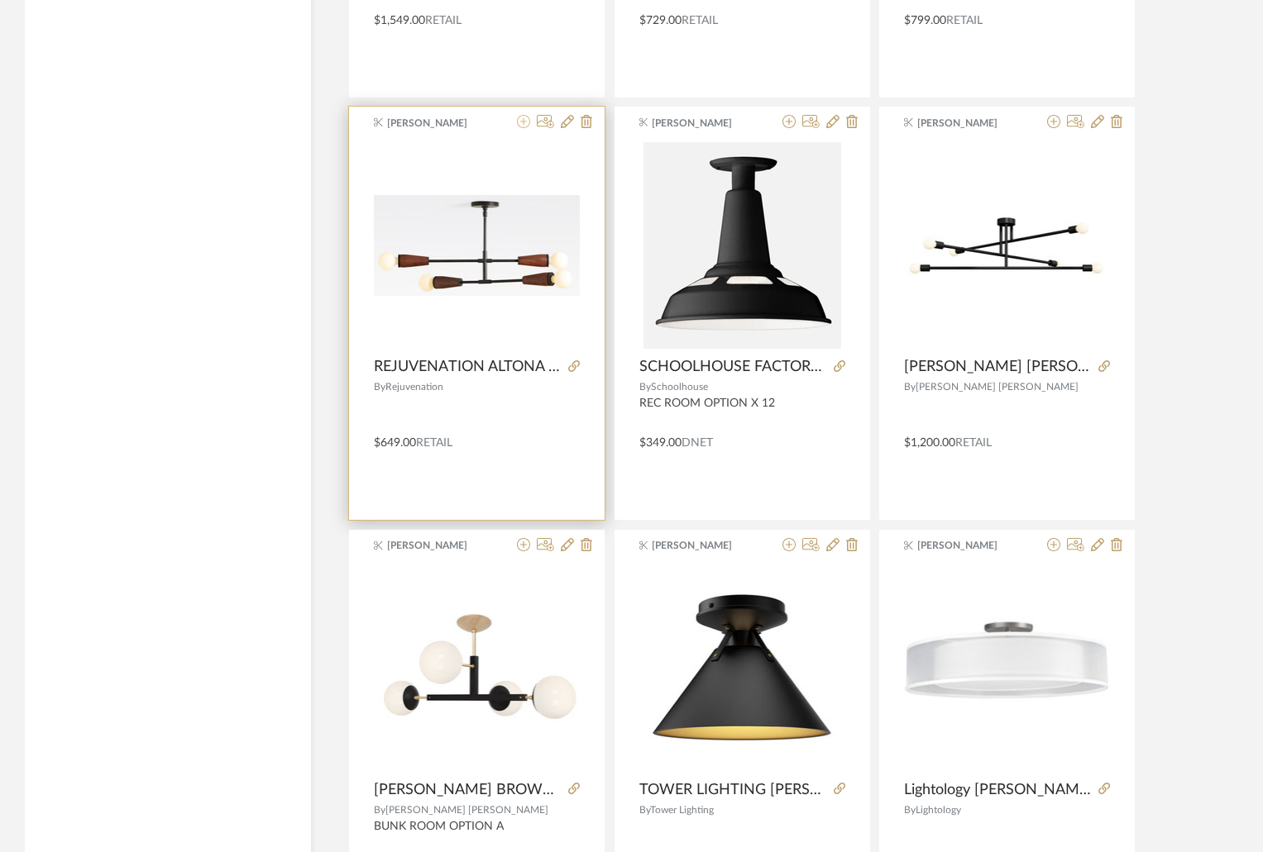
click at [524, 124] on icon at bounding box center [523, 121] width 13 height 13
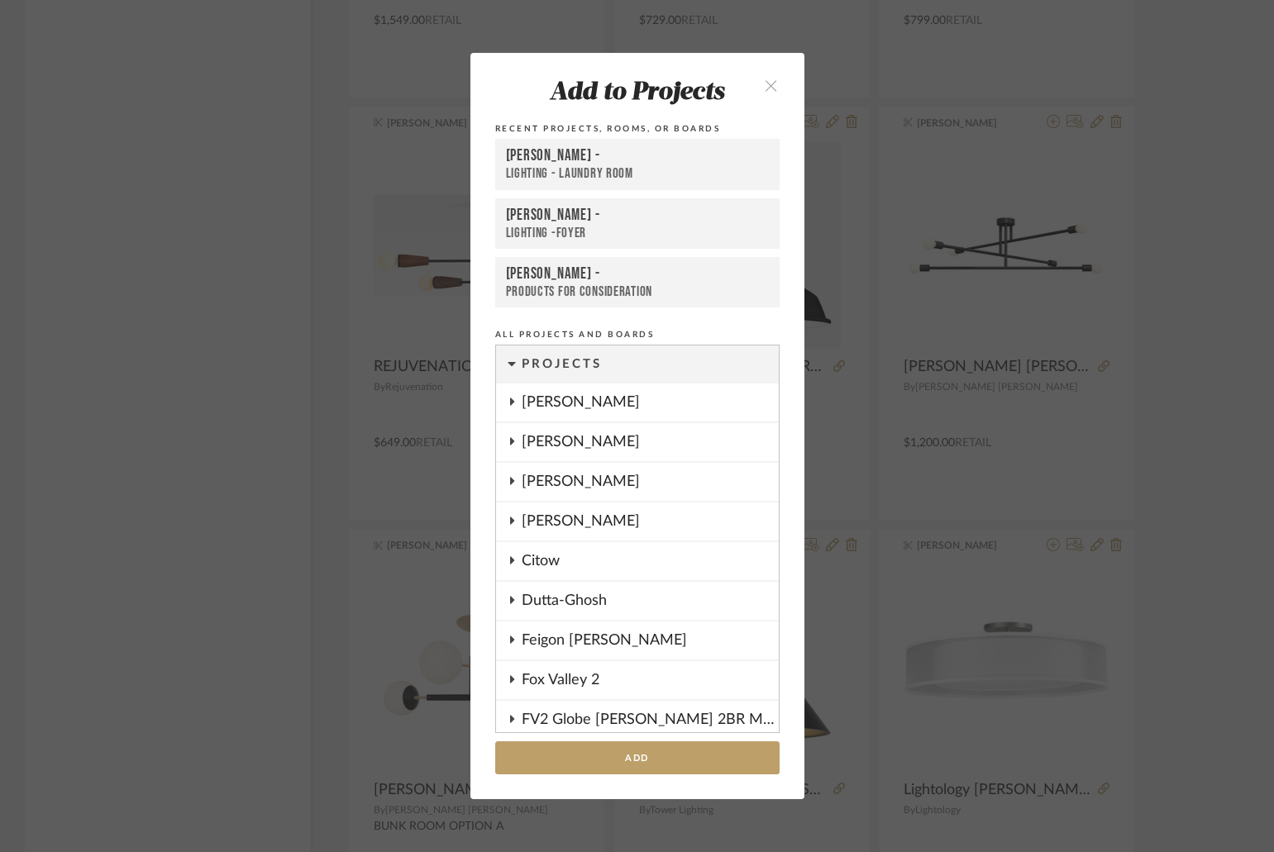
scroll to position [1324, 0]
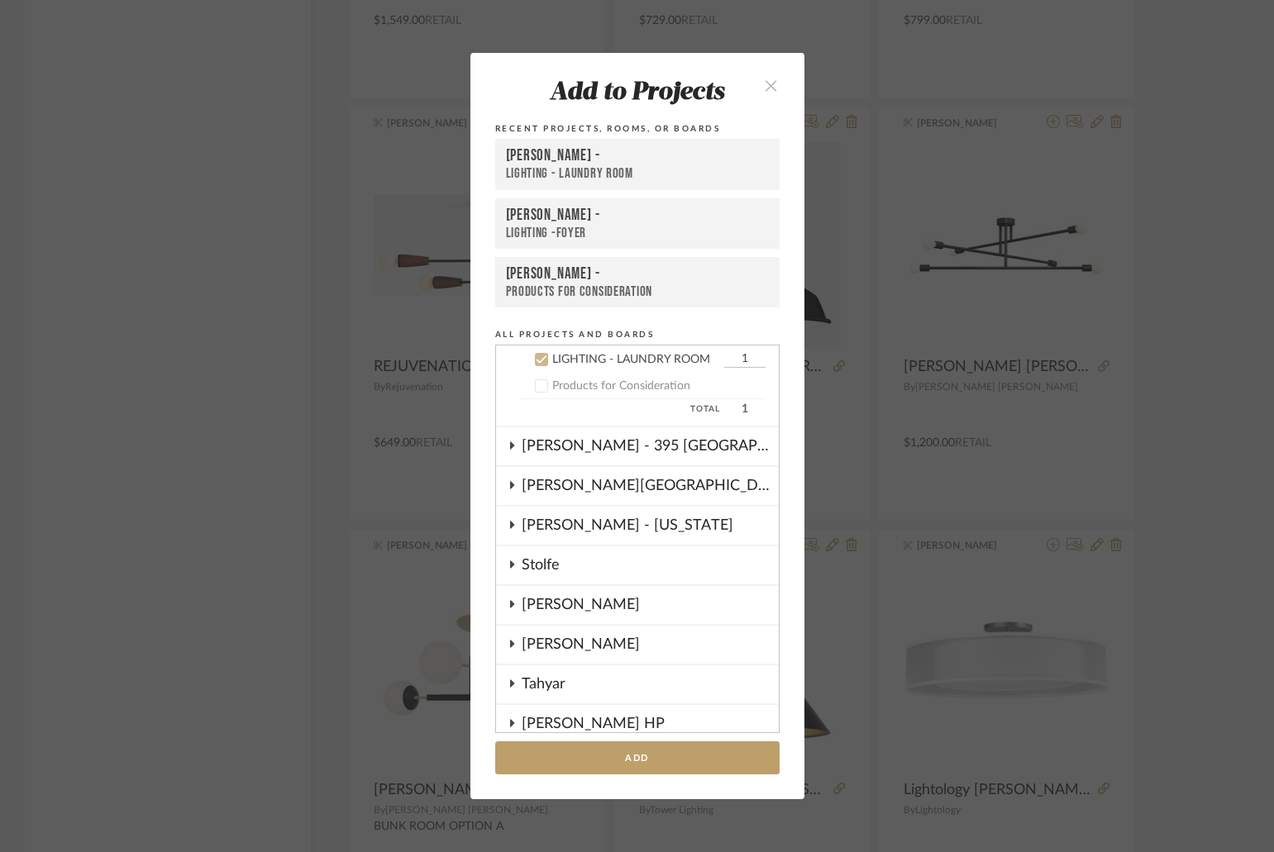
click at [561, 157] on div "Shapiro -" at bounding box center [637, 156] width 263 height 20
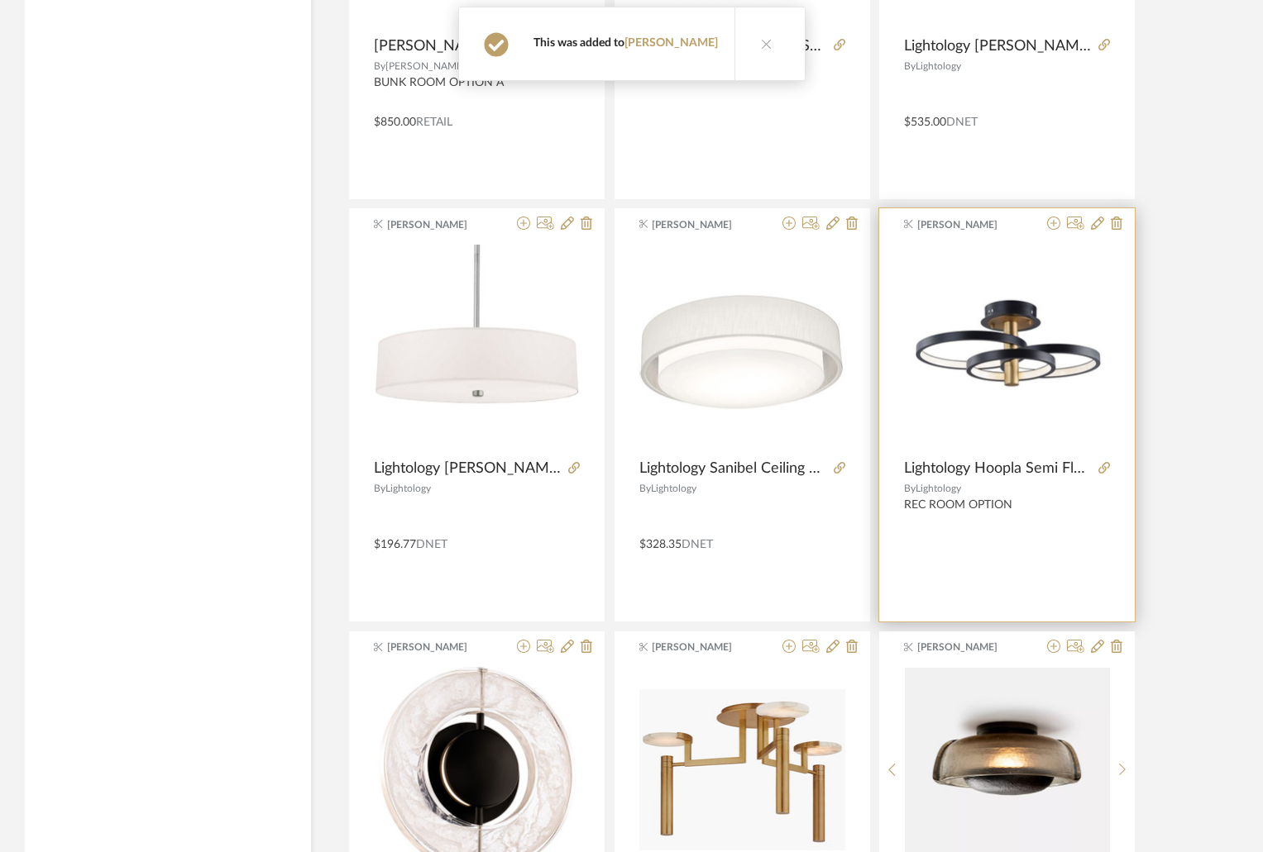
scroll to position [6350, 0]
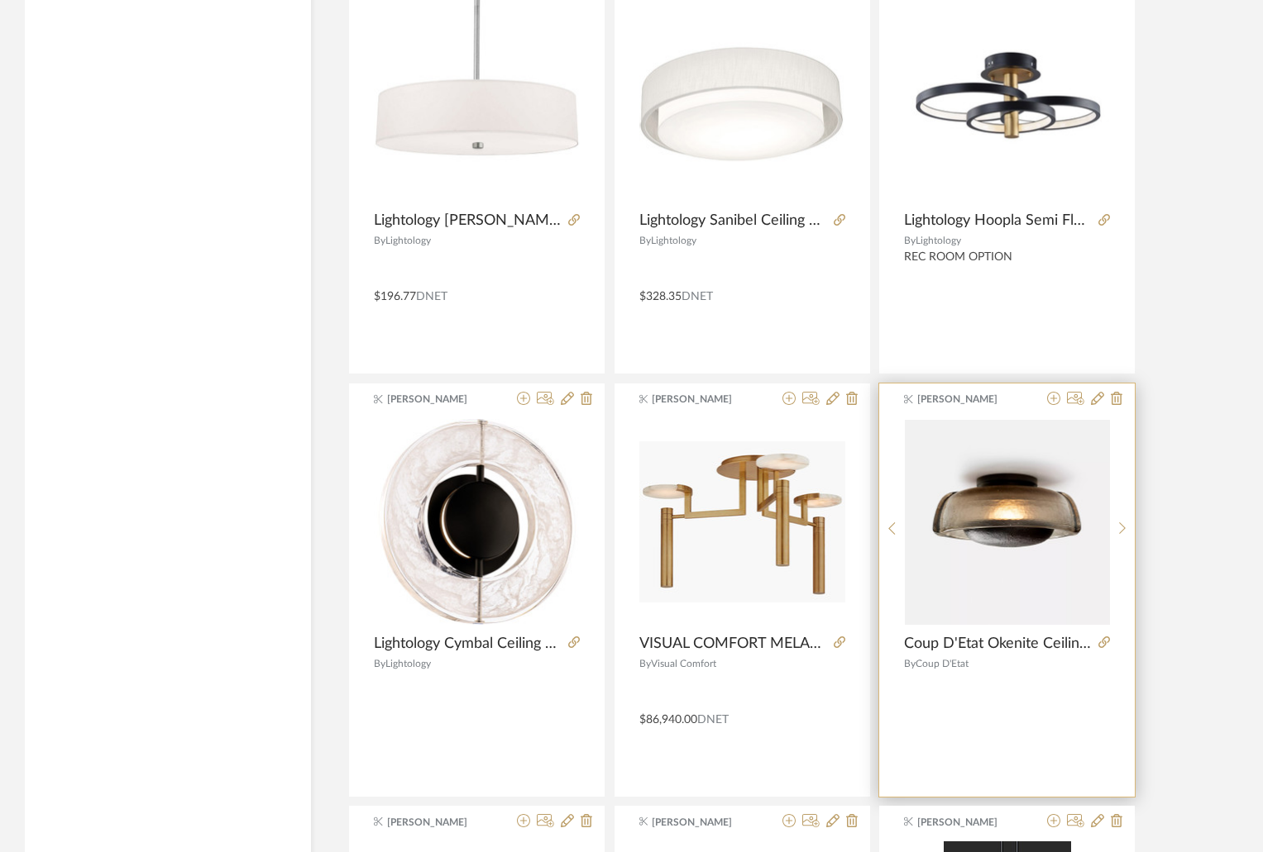
drag, startPoint x: 953, startPoint y: 665, endPoint x: 987, endPoint y: 695, distance: 45.1
click at [987, 695] on div at bounding box center [1007, 688] width 206 height 28
drag, startPoint x: 989, startPoint y: 644, endPoint x: 956, endPoint y: 638, distance: 33.6
drag, startPoint x: 956, startPoint y: 638, endPoint x: 1101, endPoint y: 640, distance: 145.5
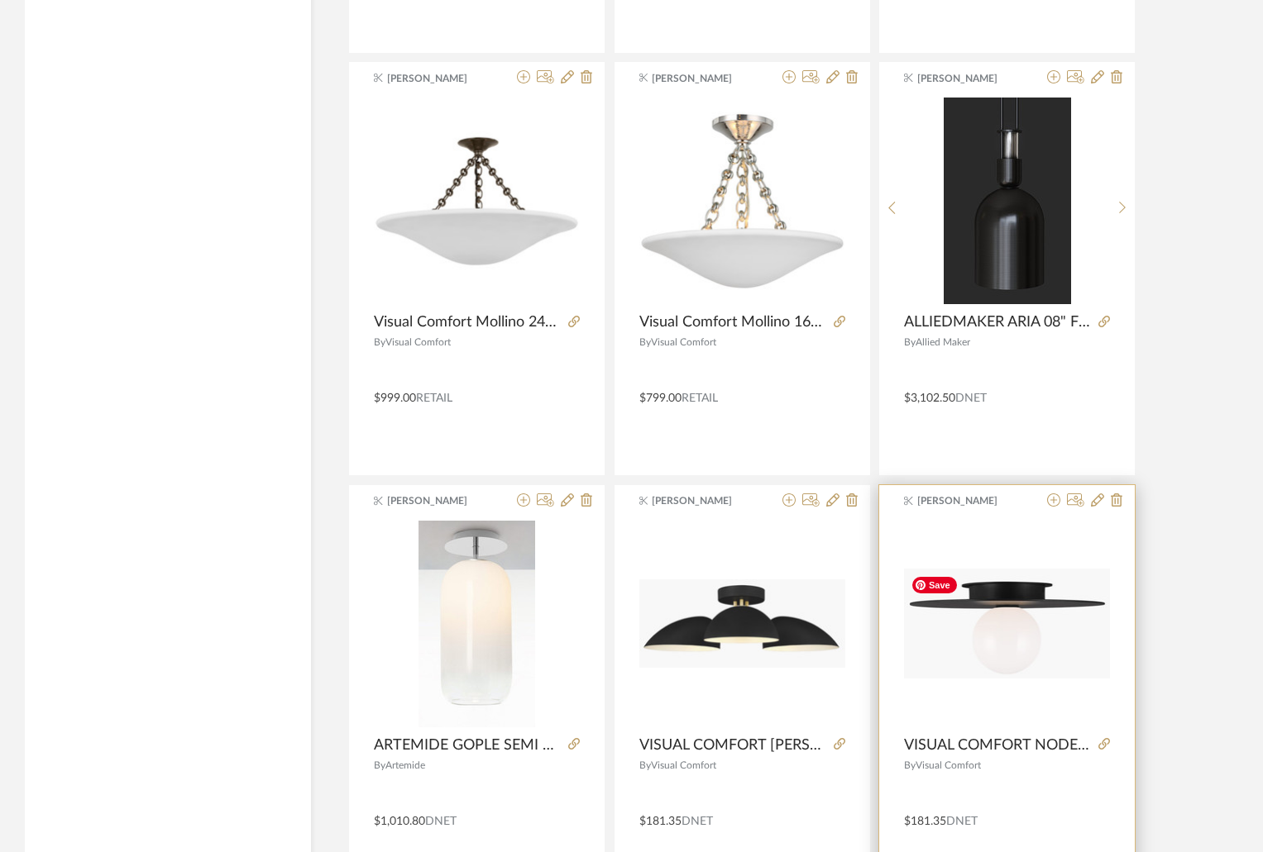
scroll to position [7177, 0]
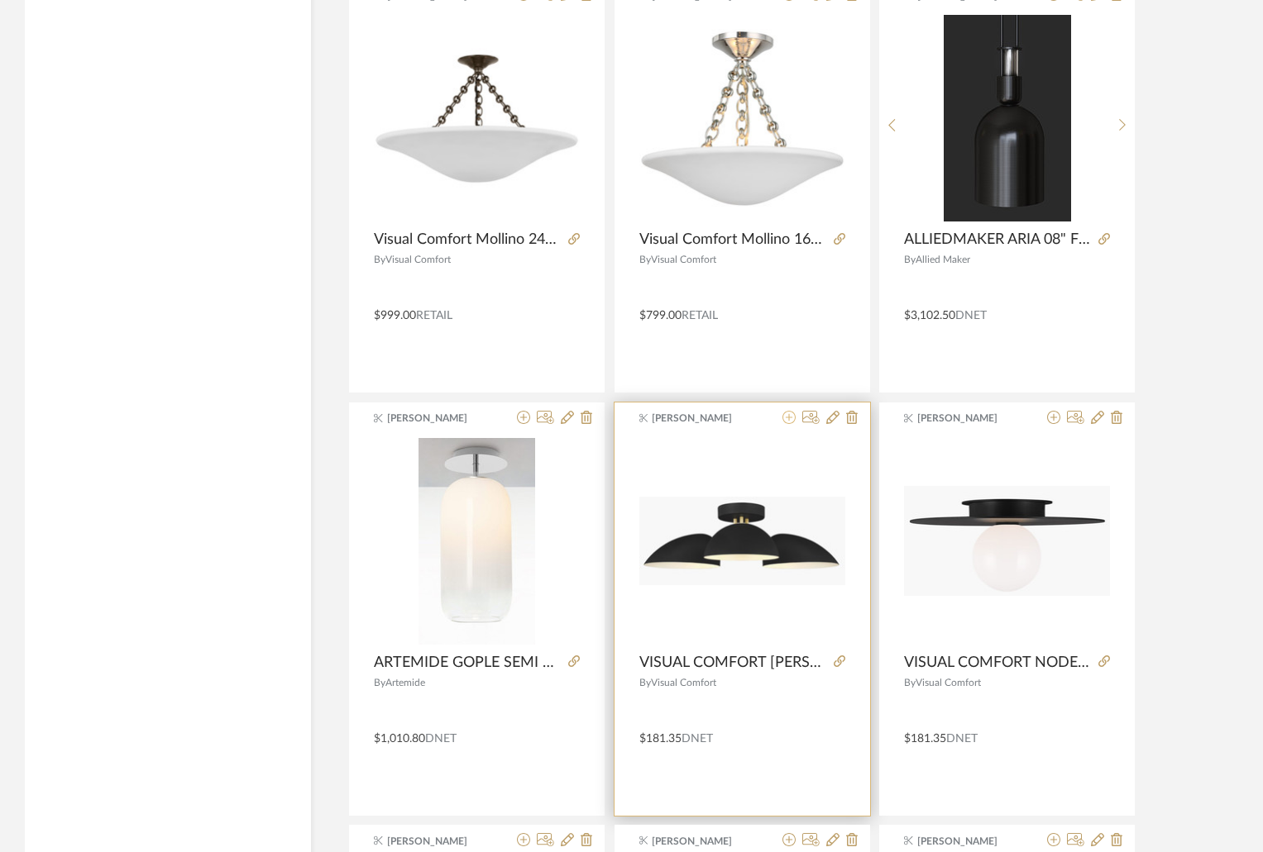
click at [789, 418] on icon at bounding box center [788, 417] width 13 height 13
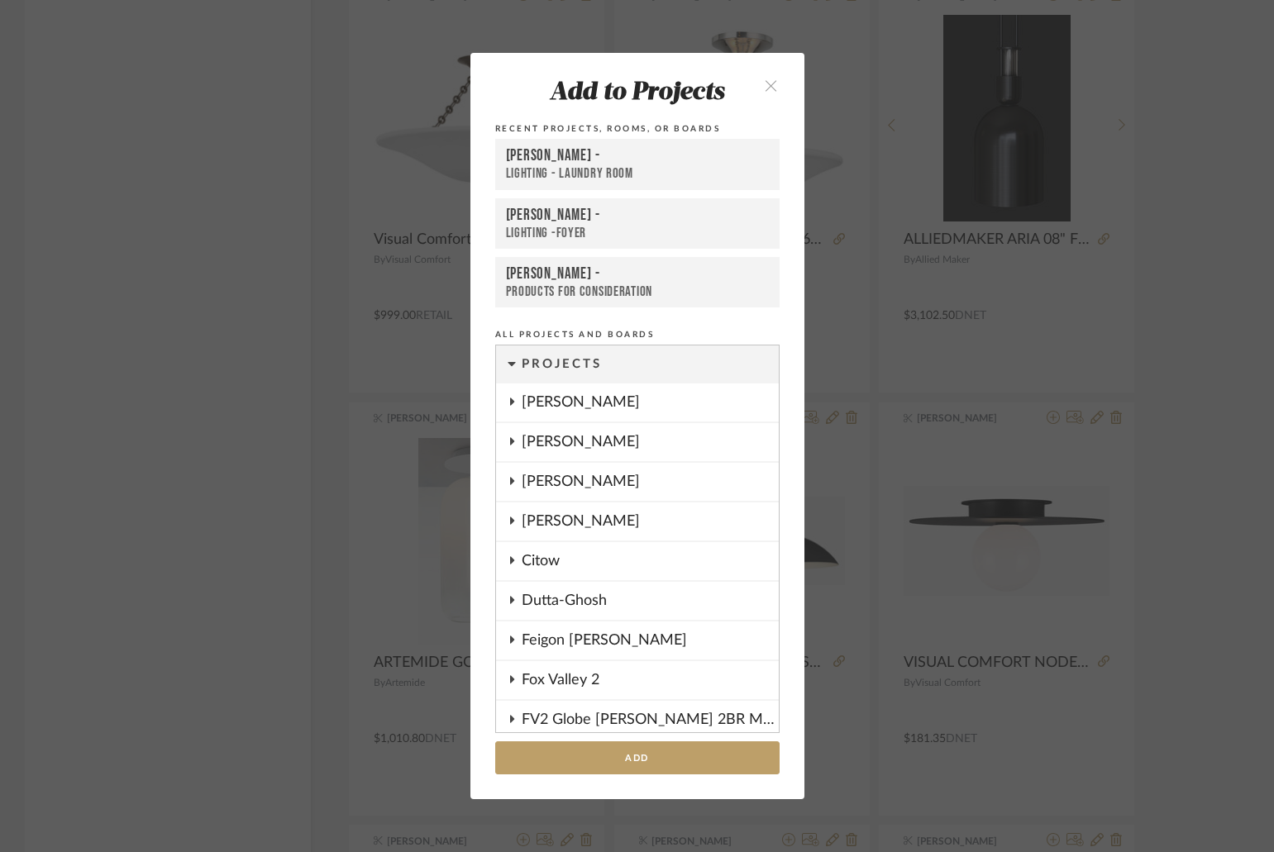
scroll to position [1324, 0]
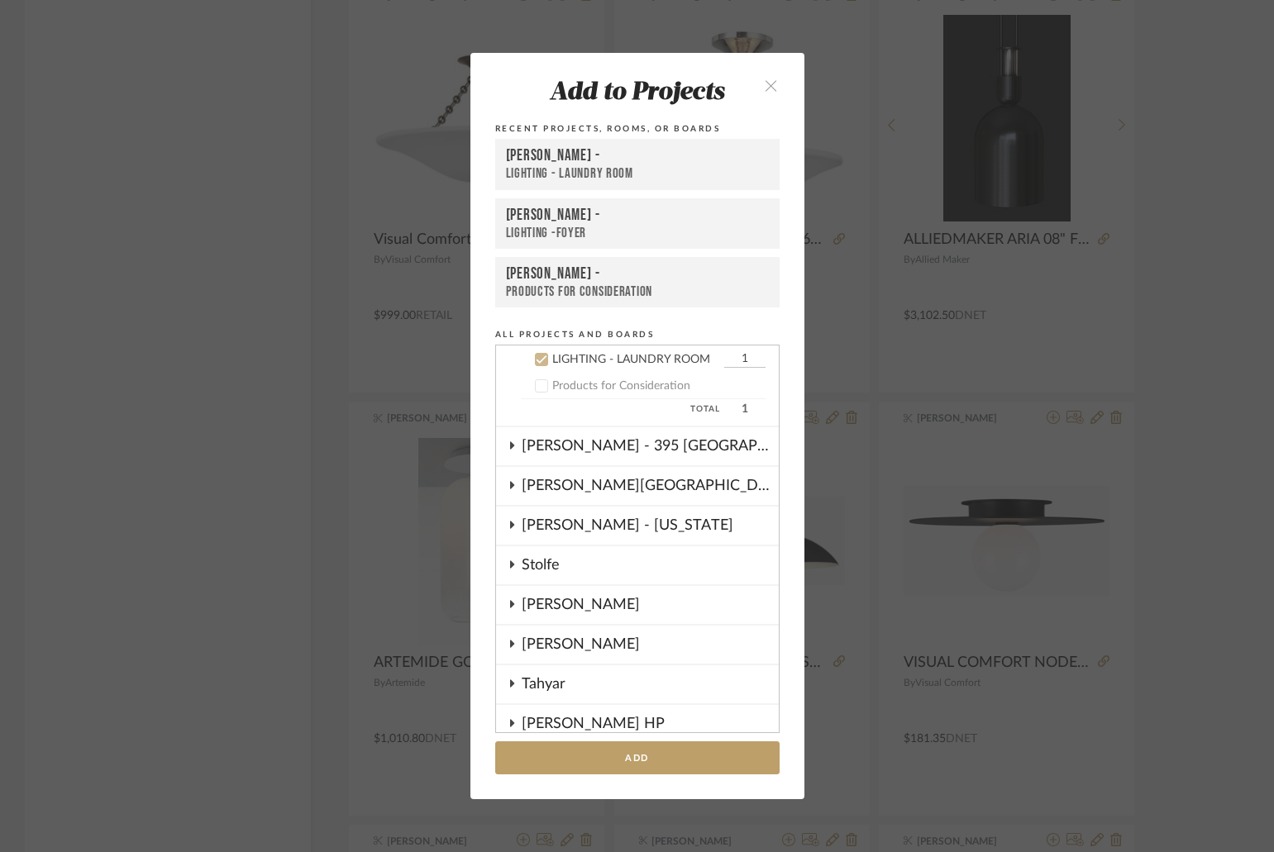
click at [520, 154] on div "Shapiro -" at bounding box center [637, 156] width 263 height 20
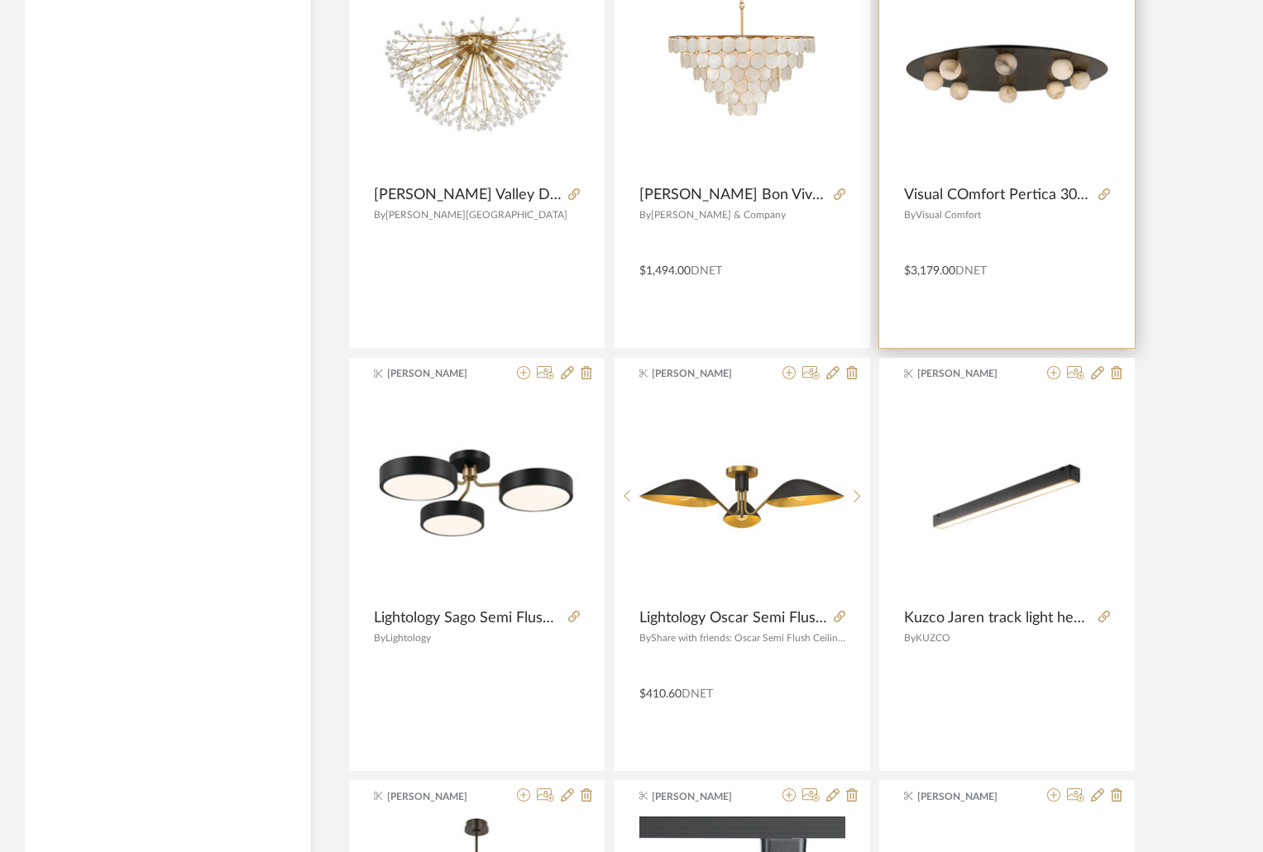
scroll to position [8665, 0]
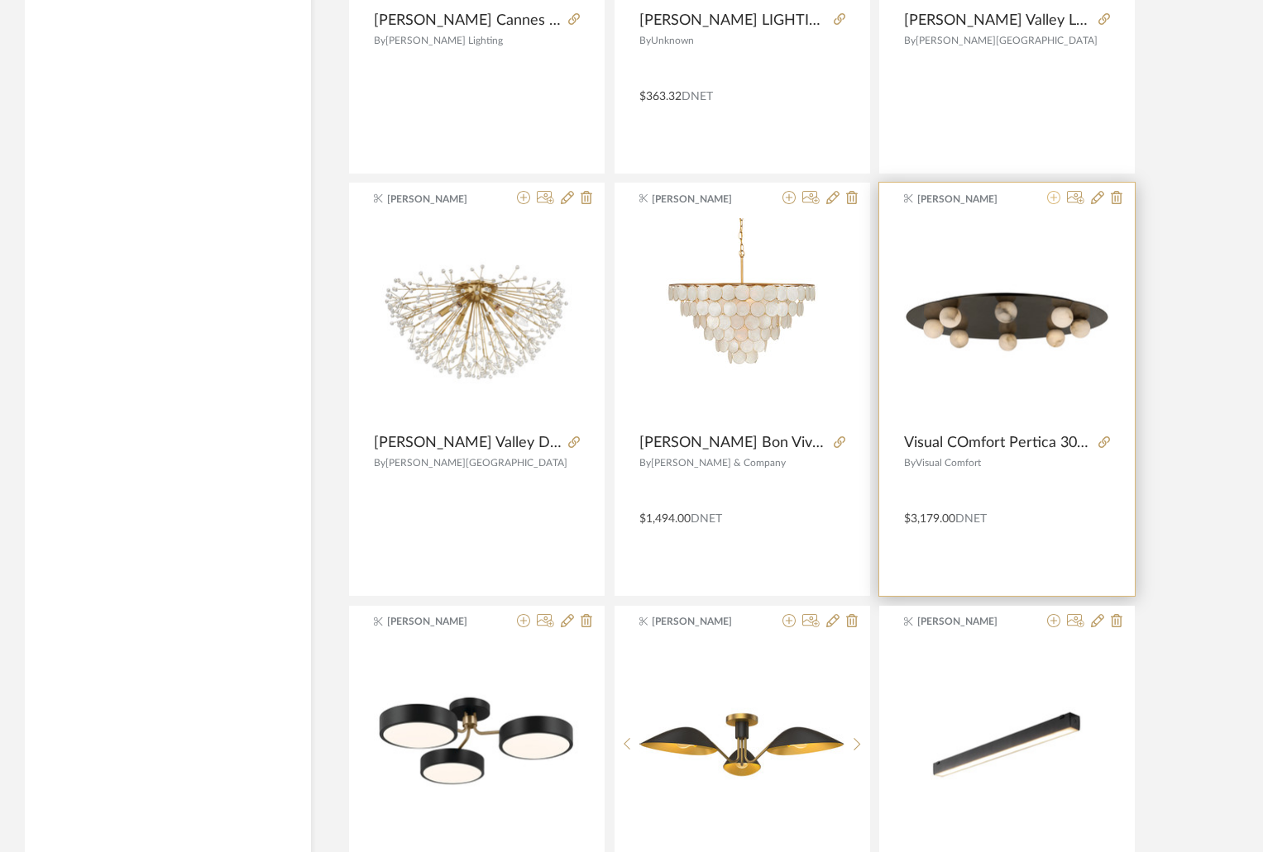
click at [1053, 193] on icon at bounding box center [1053, 197] width 13 height 13
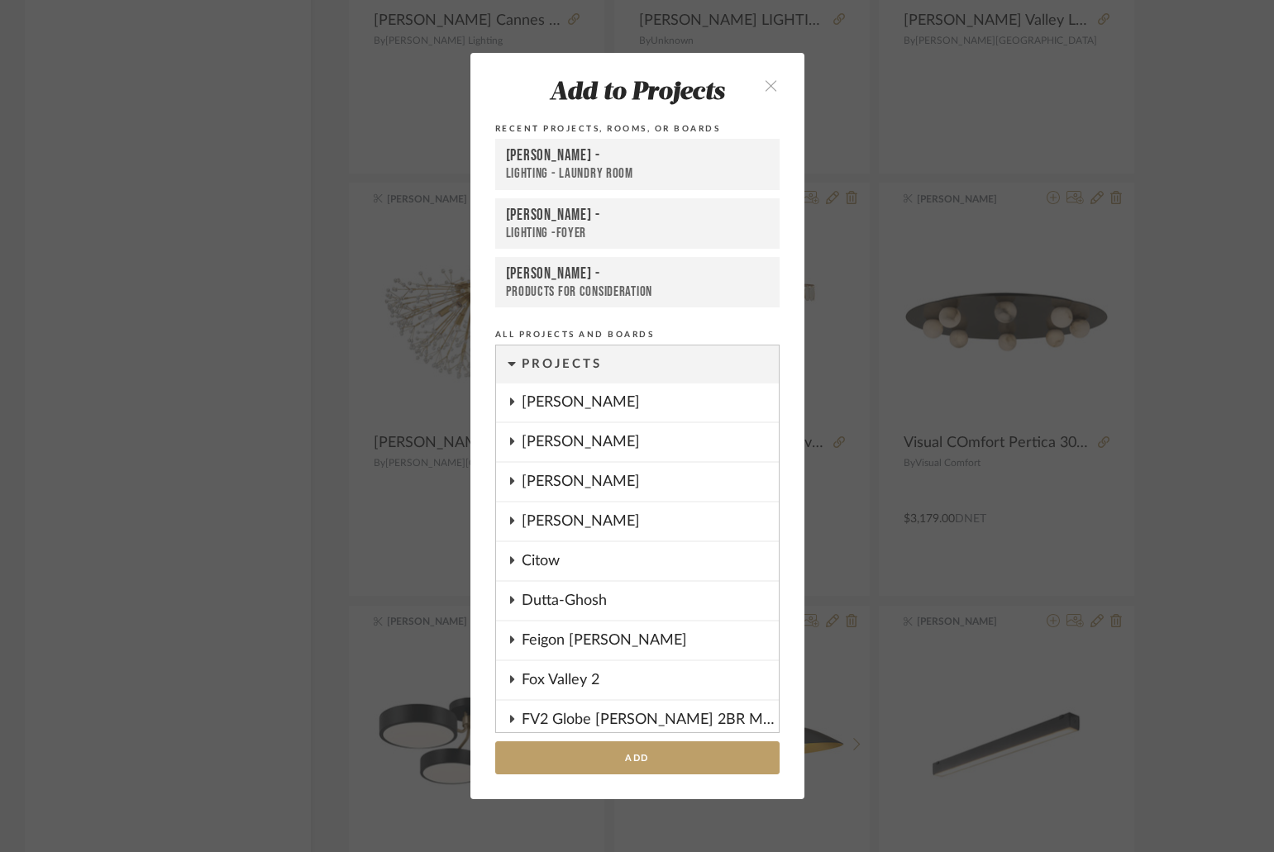
scroll to position [1324, 0]
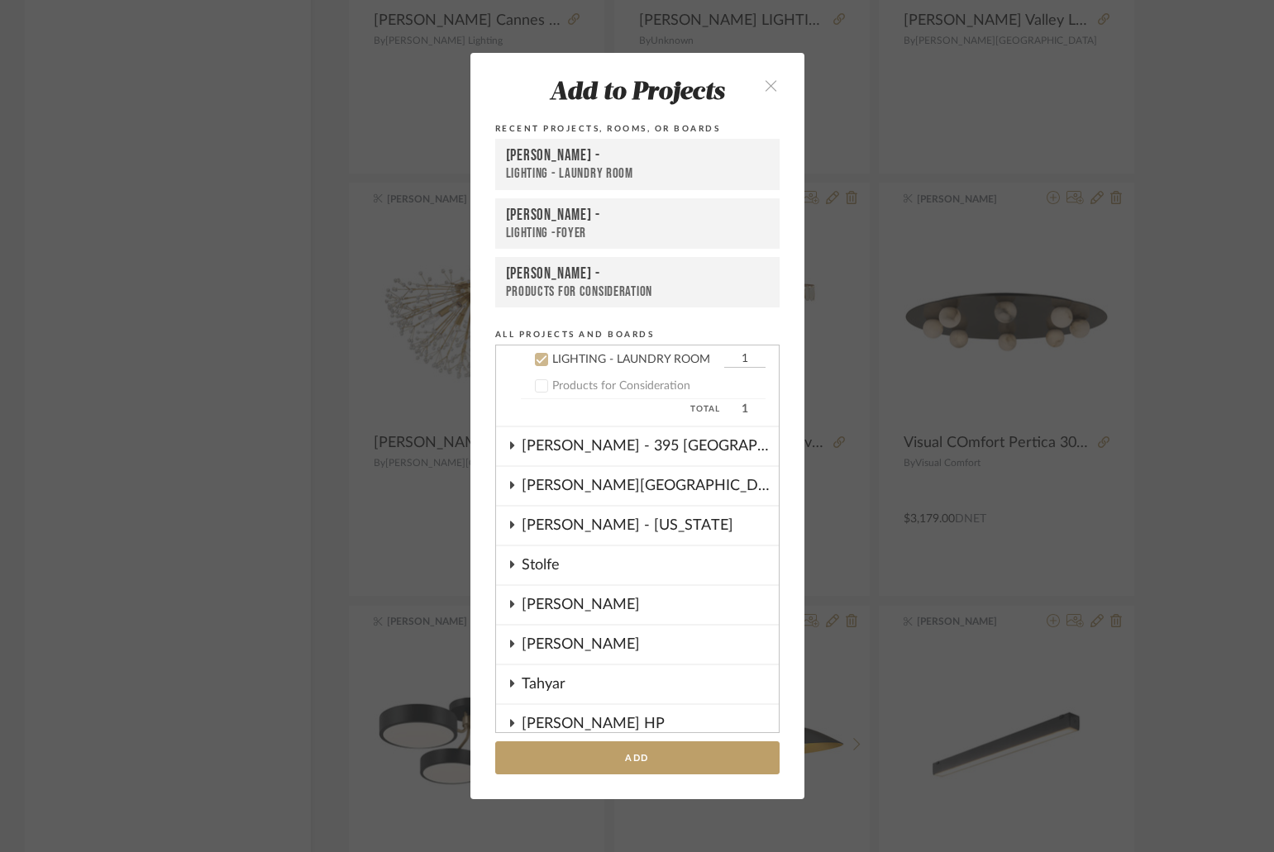
click at [630, 170] on div "LIGHTING - LAUNDRY ROOM" at bounding box center [637, 173] width 263 height 17
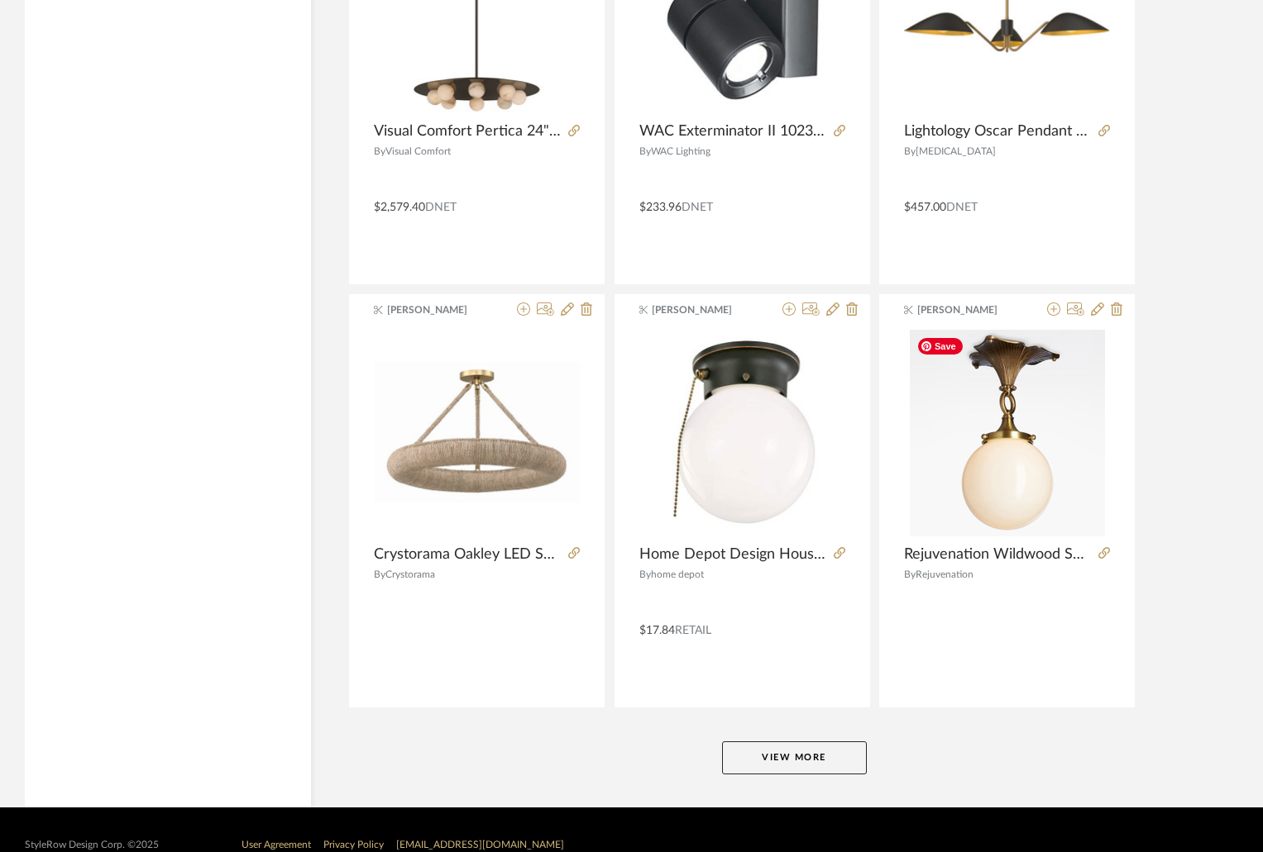
scroll to position [9854, 0]
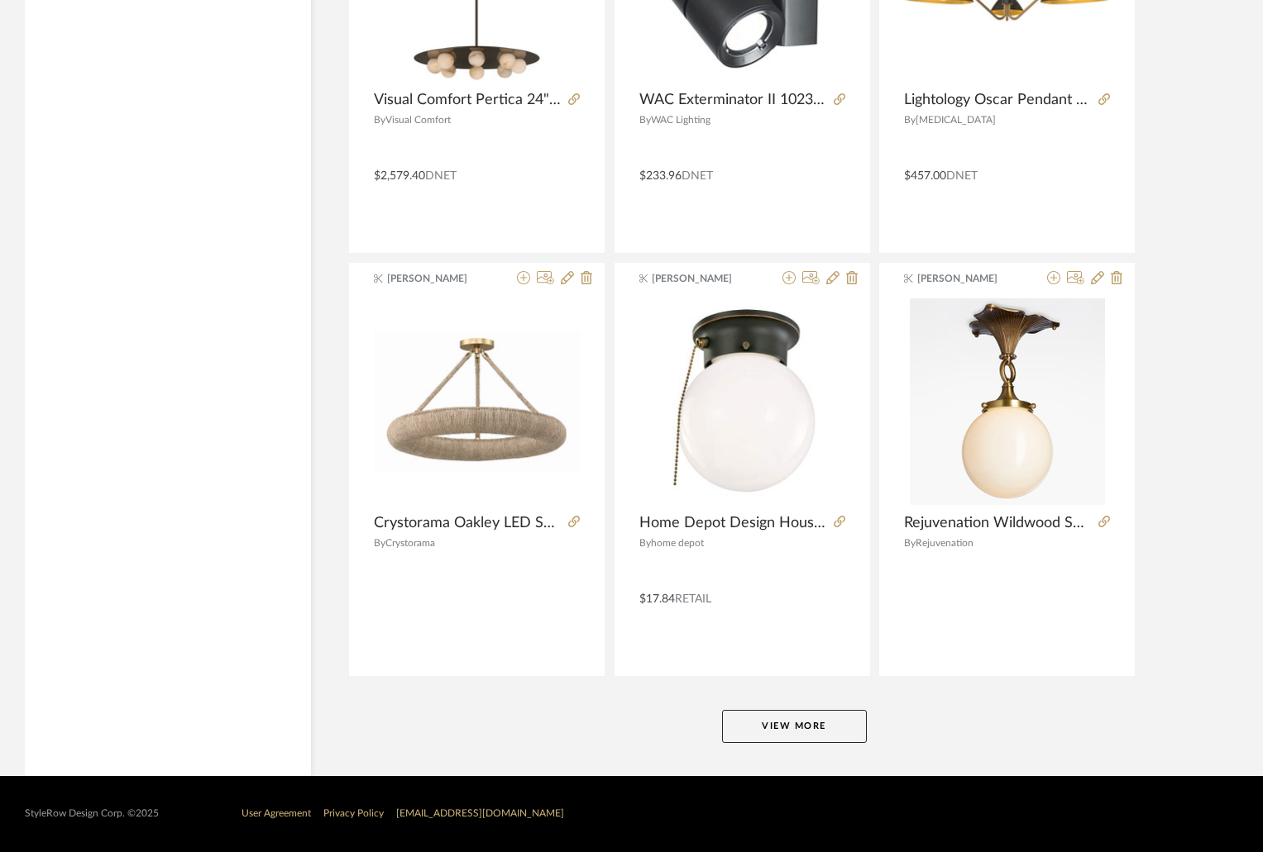
click at [841, 722] on button "View More" at bounding box center [794, 726] width 145 height 33
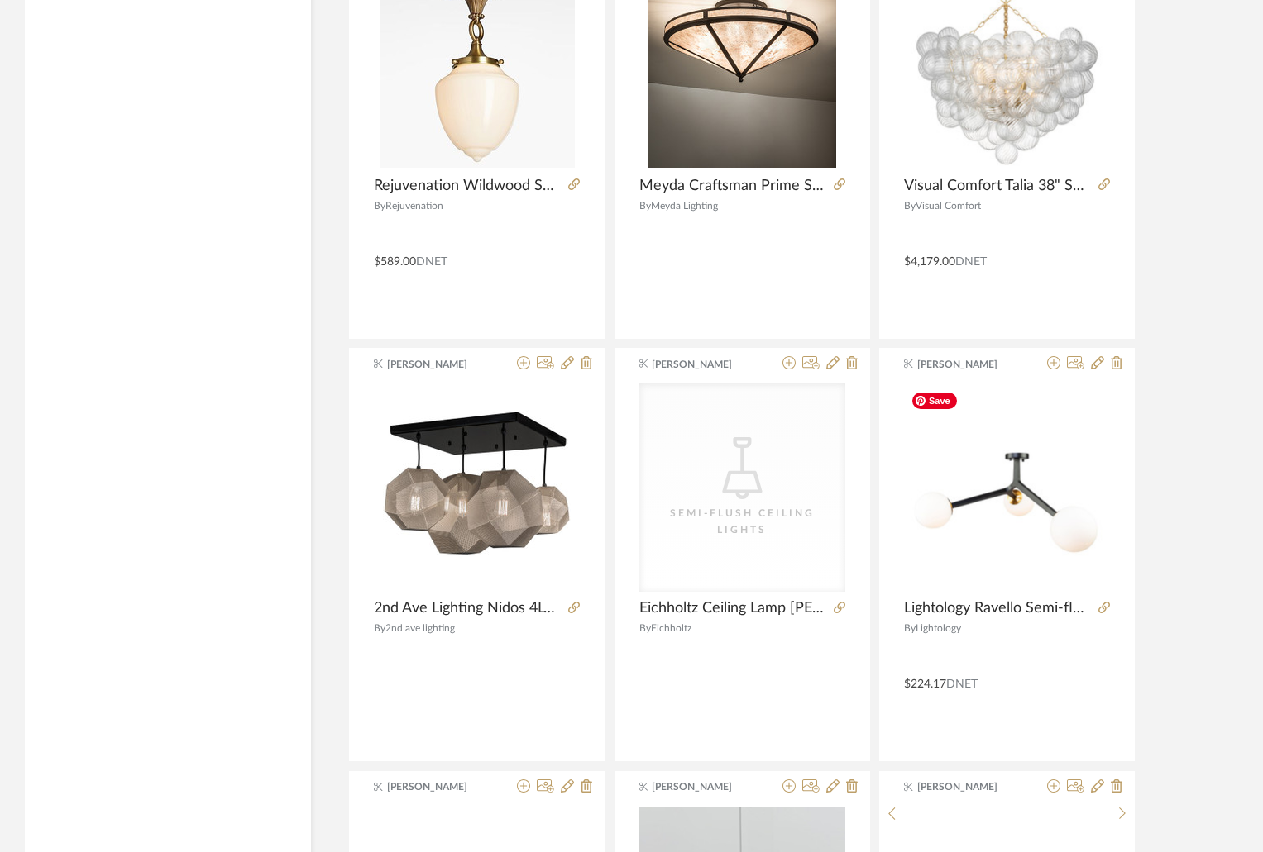
scroll to position [13906, 0]
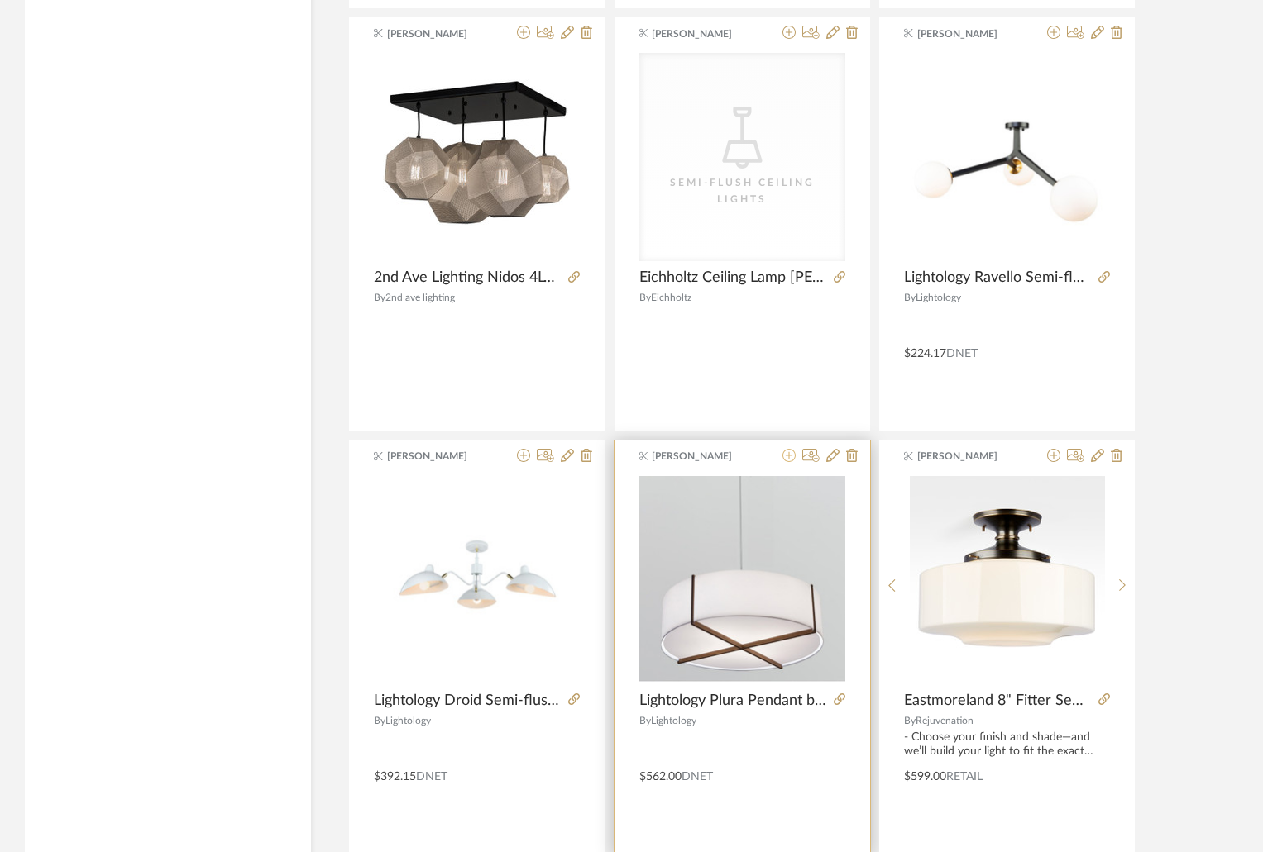
click at [785, 456] on icon at bounding box center [788, 455] width 13 height 13
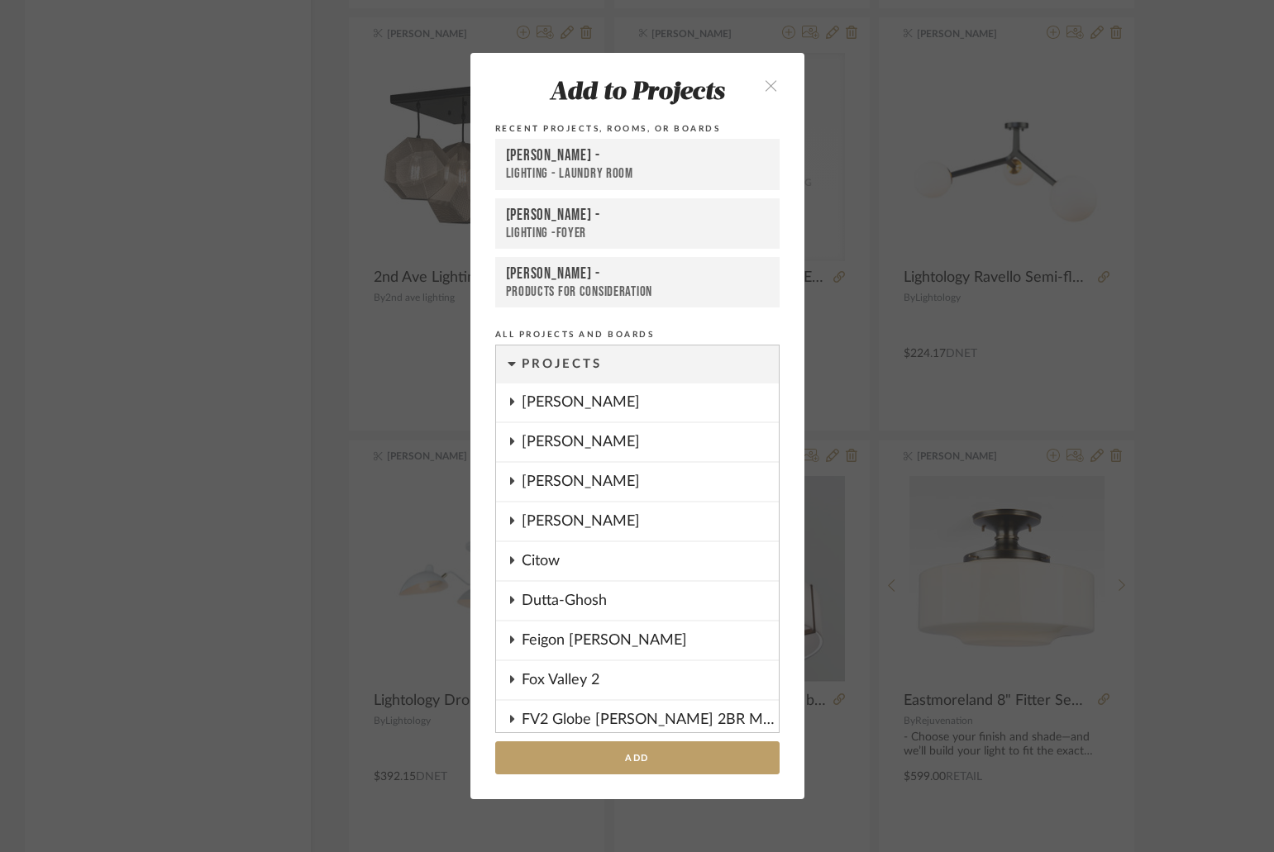
scroll to position [1324, 0]
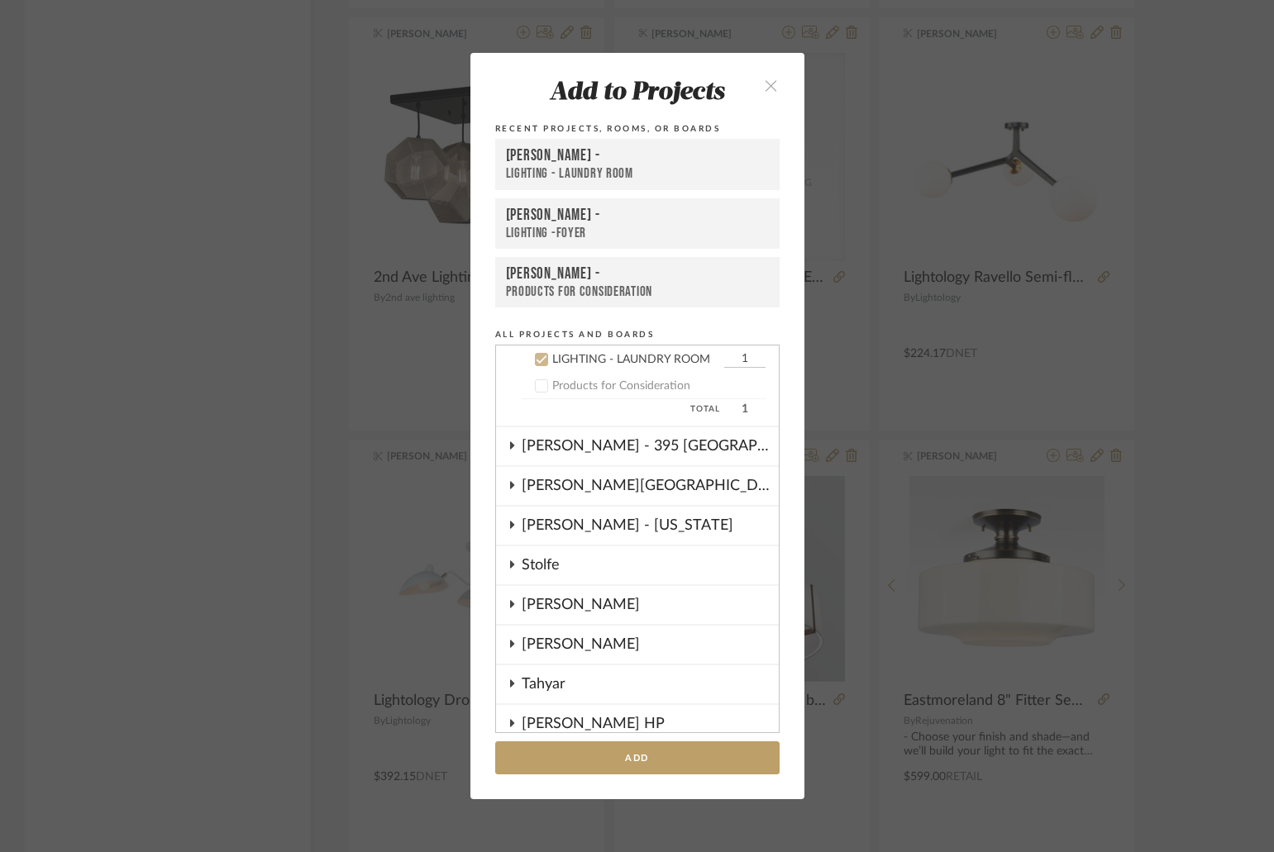
click at [570, 170] on div "LIGHTING - LAUNDRY ROOM" at bounding box center [637, 173] width 263 height 17
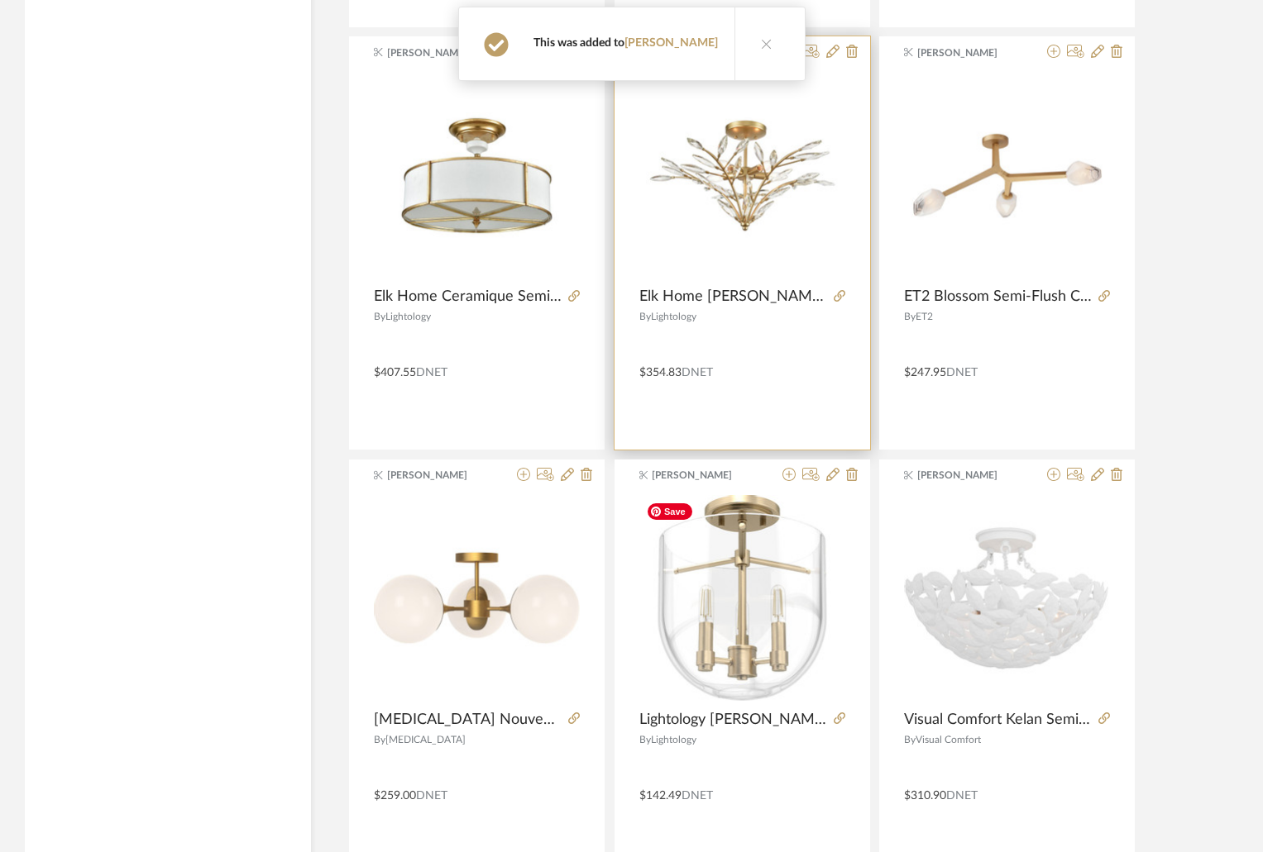
scroll to position [14929, 0]
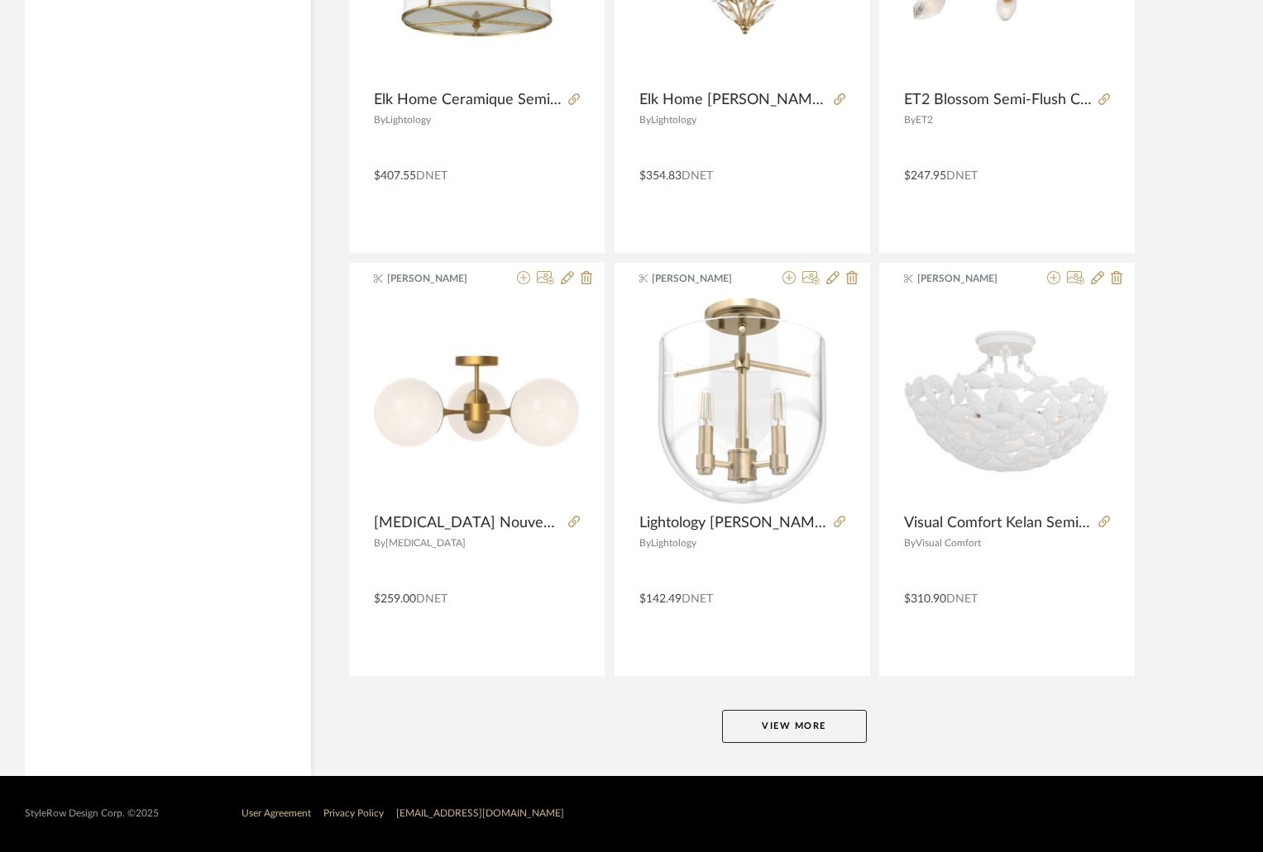
click at [786, 732] on button "View More" at bounding box center [794, 726] width 145 height 33
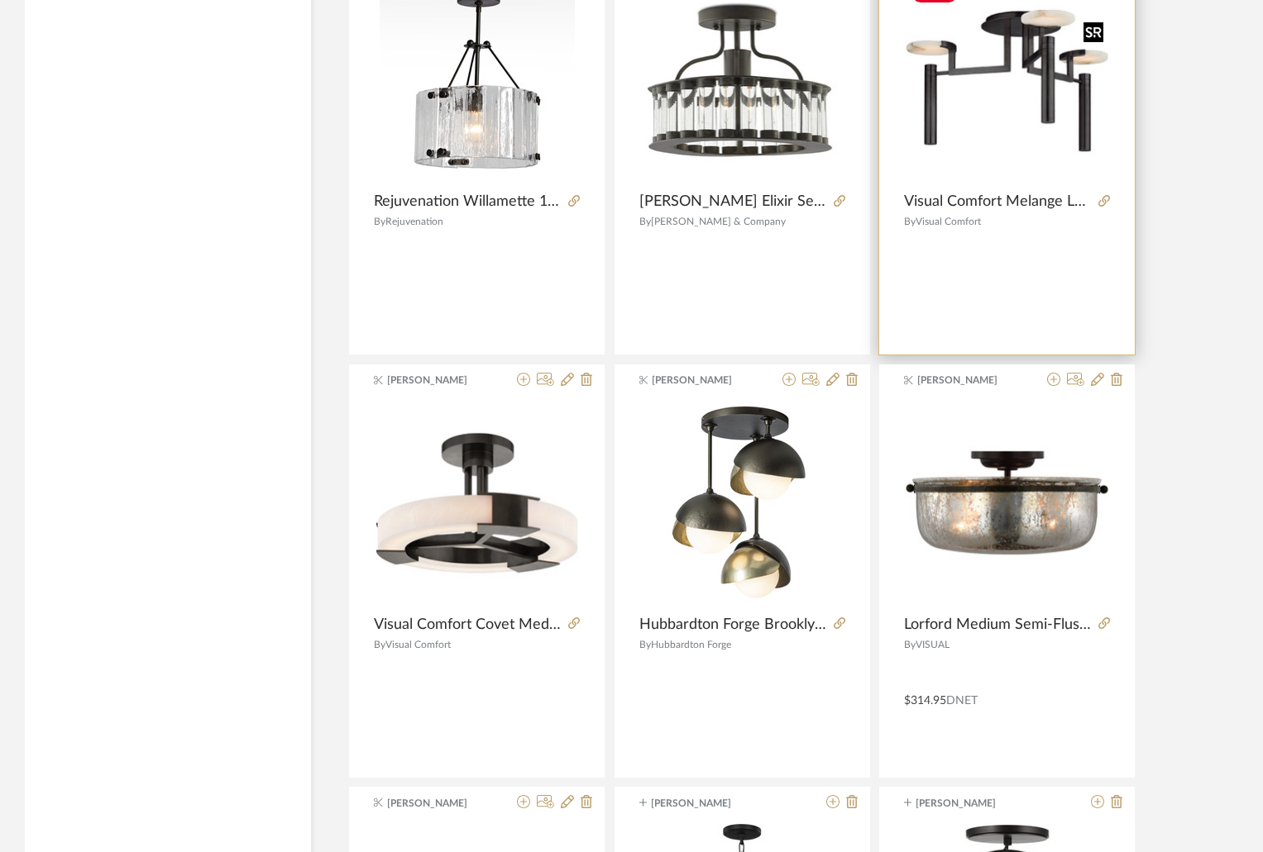
scroll to position [15508, 0]
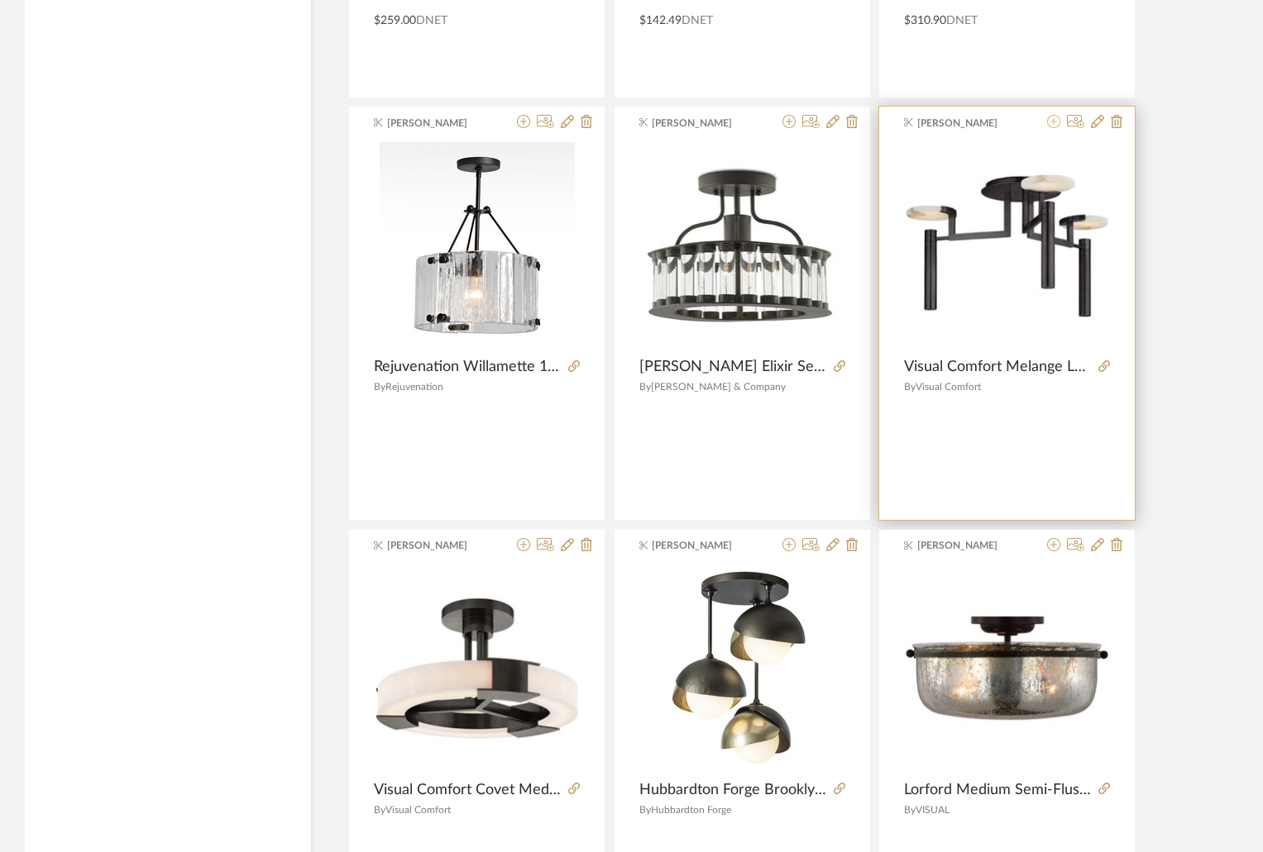
click at [1053, 124] on icon at bounding box center [1053, 121] width 13 height 13
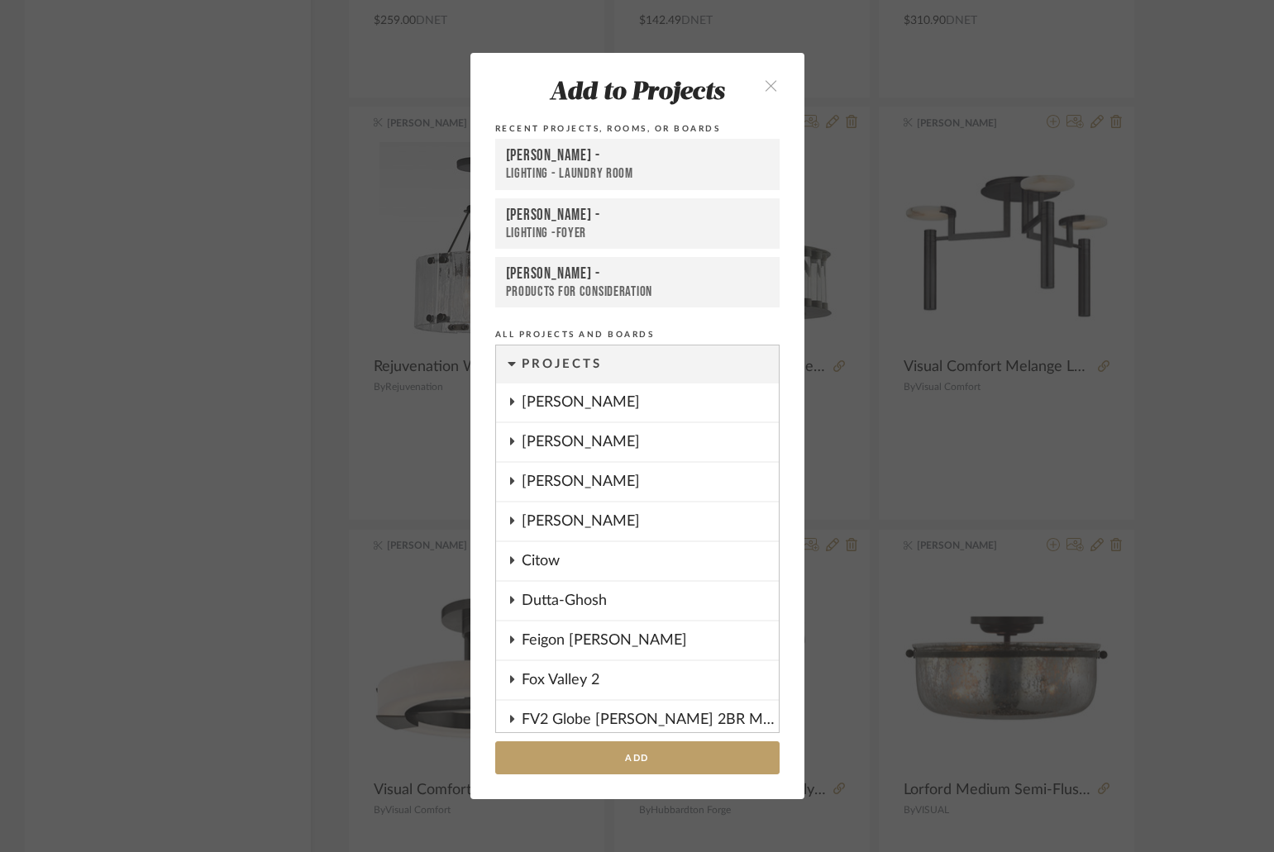
scroll to position [1324, 0]
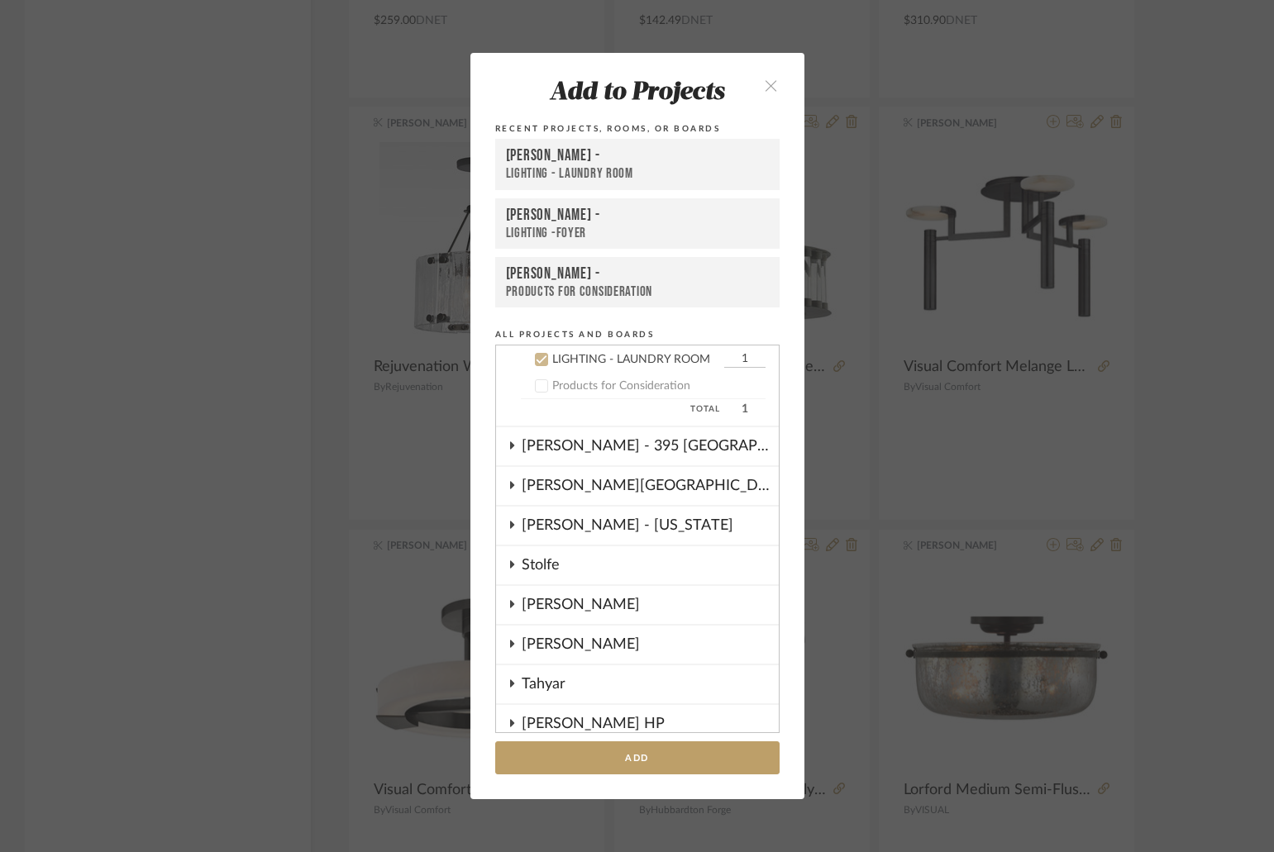
click at [620, 171] on div "LIGHTING - LAUNDRY ROOM" at bounding box center [637, 173] width 263 height 17
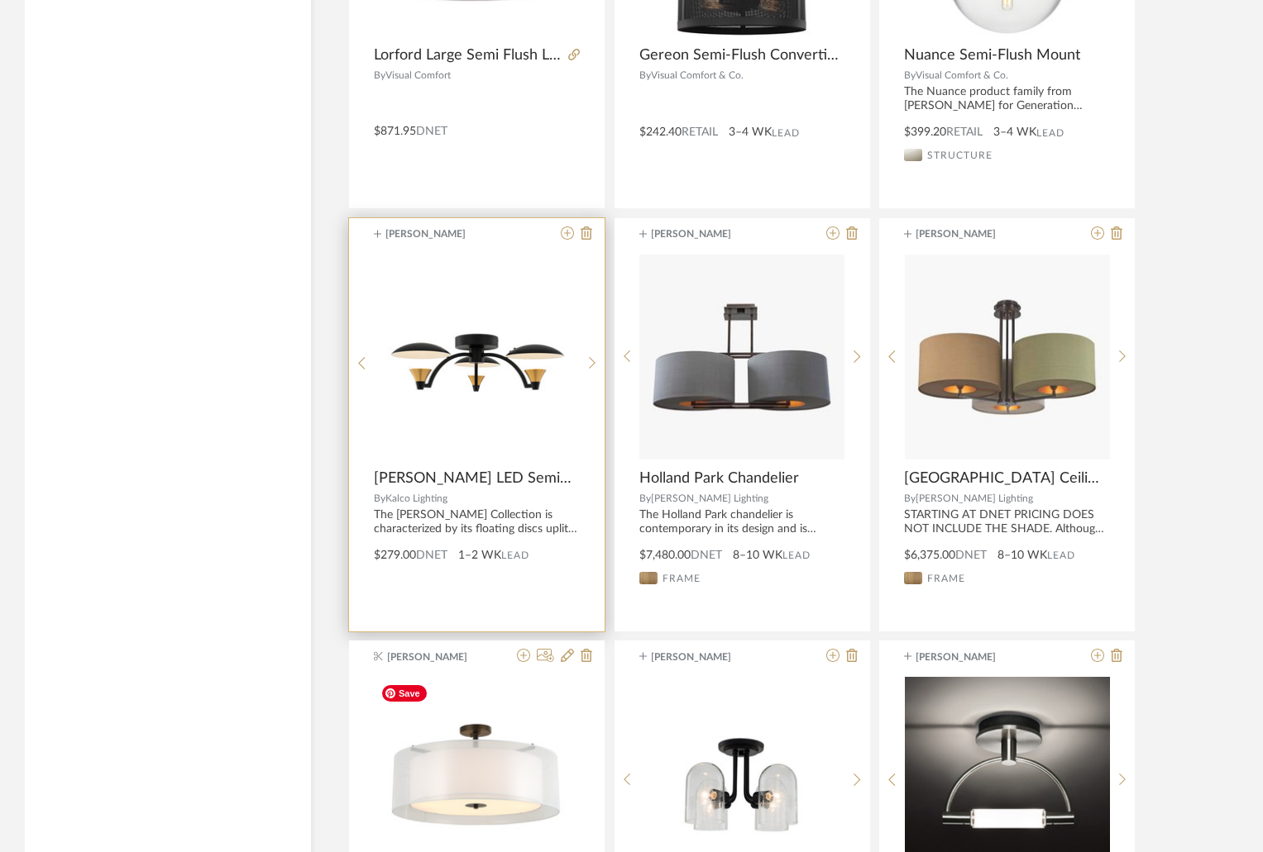
scroll to position [16996, 0]
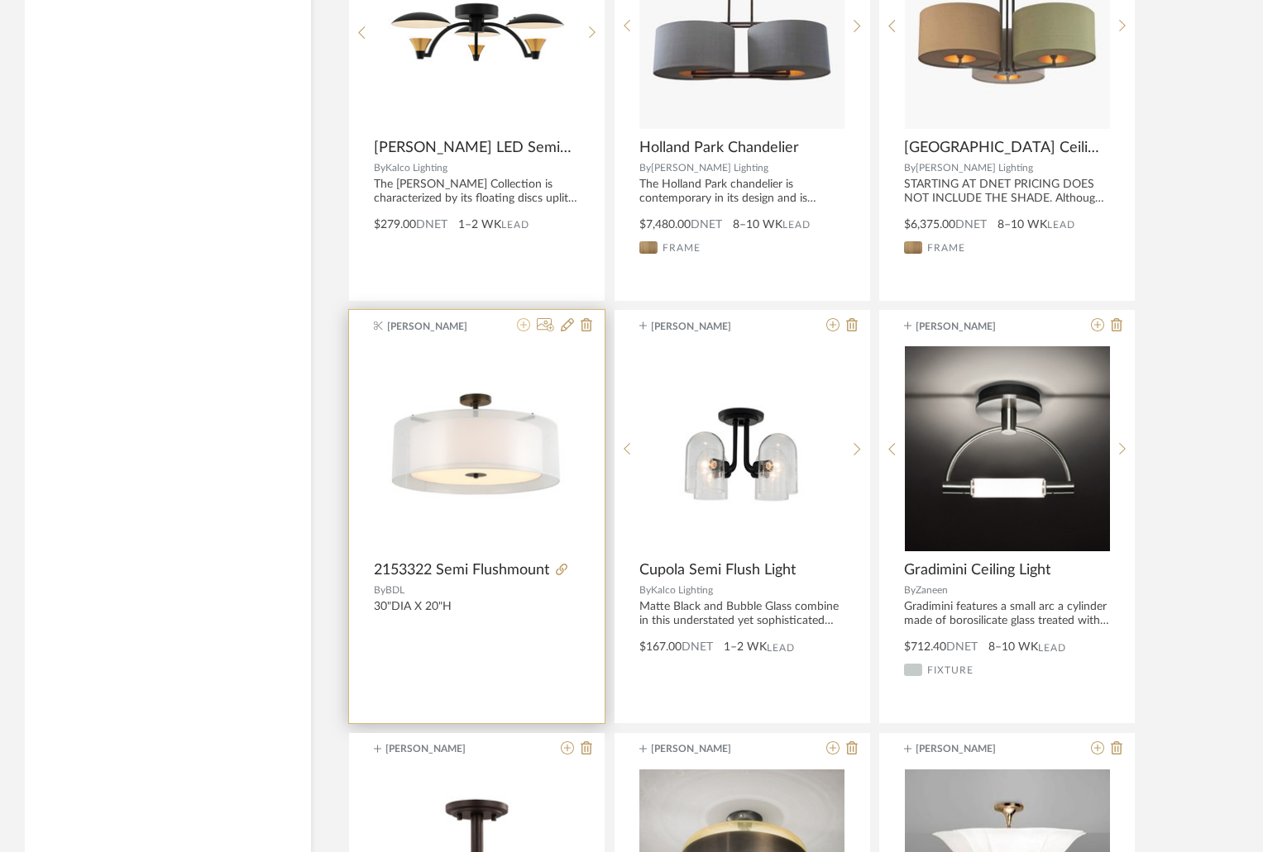
click at [523, 323] on icon at bounding box center [523, 324] width 13 height 13
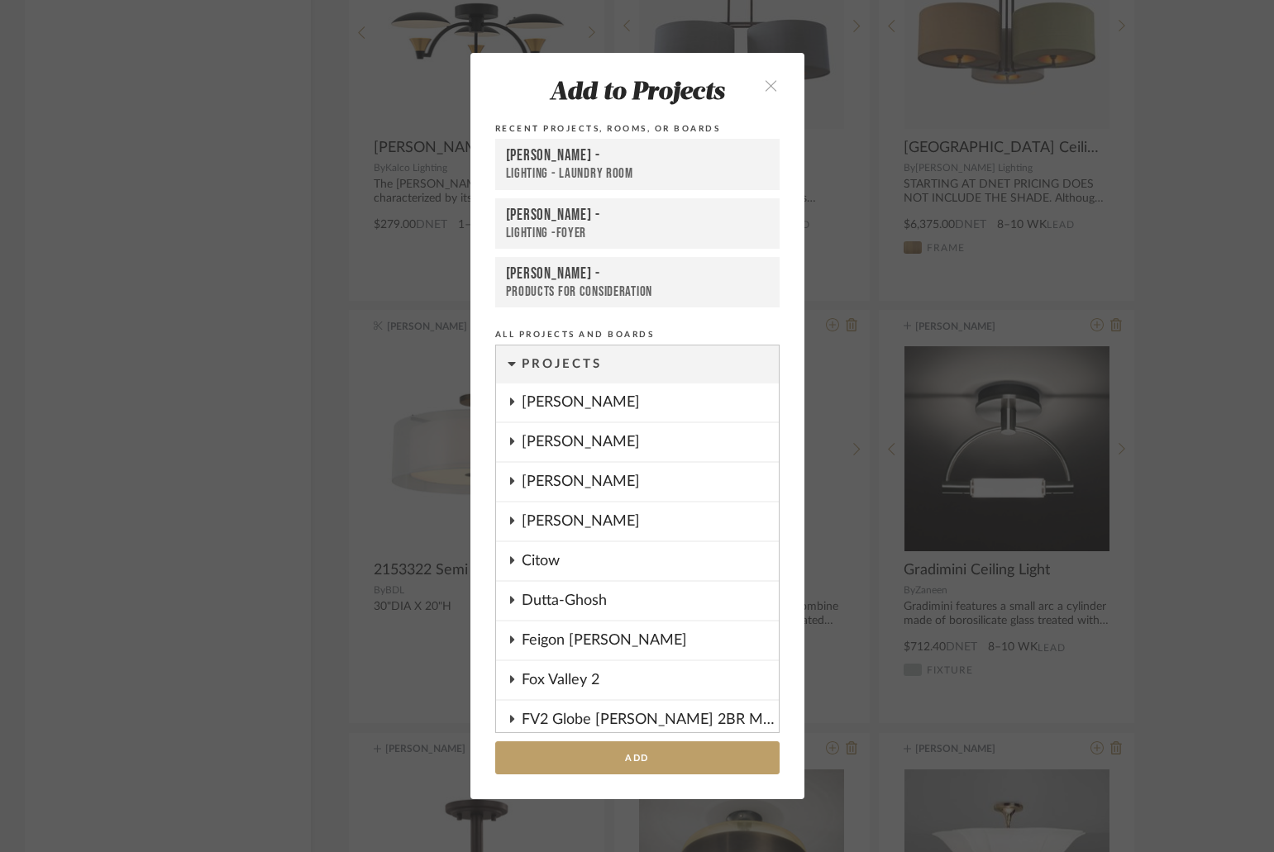
scroll to position [1324, 0]
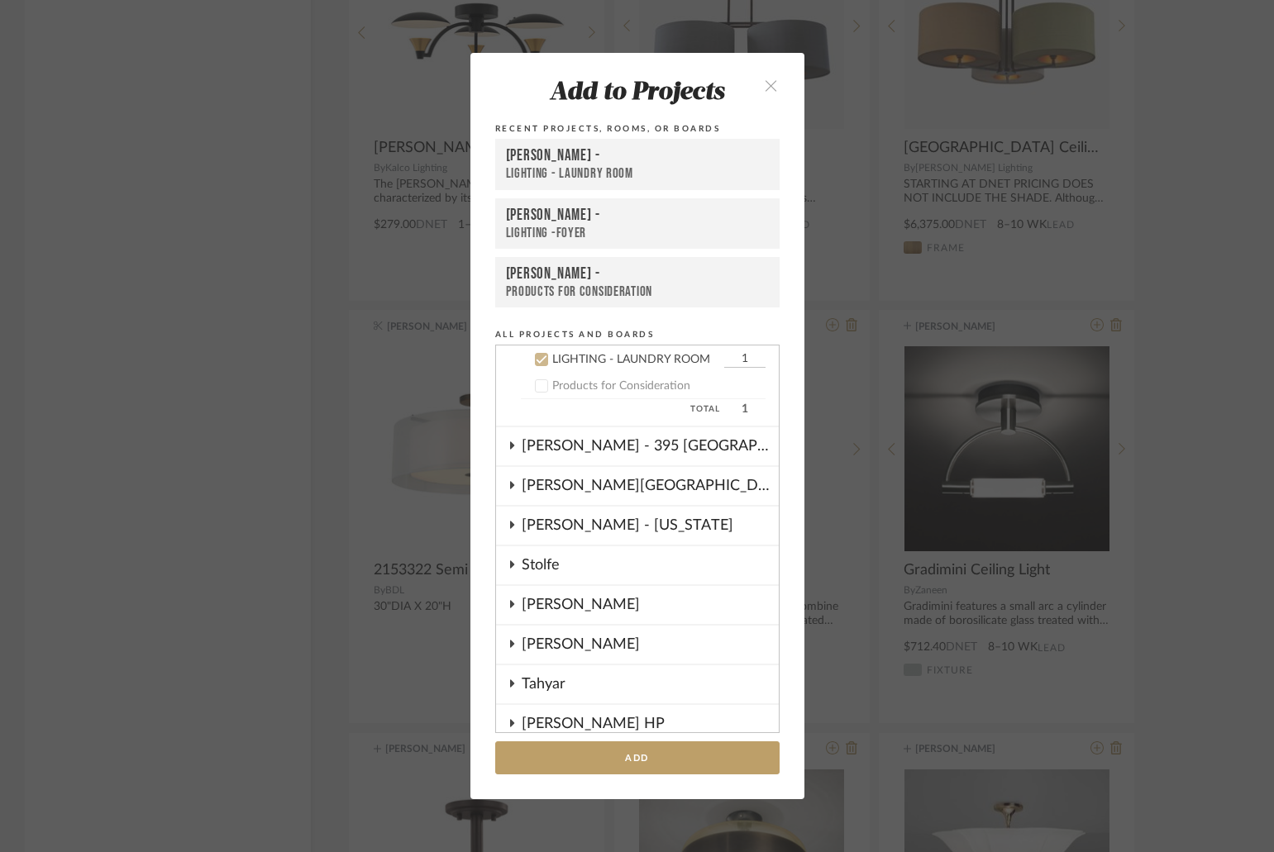
click at [599, 181] on div "LIGHTING - LAUNDRY ROOM" at bounding box center [637, 173] width 263 height 17
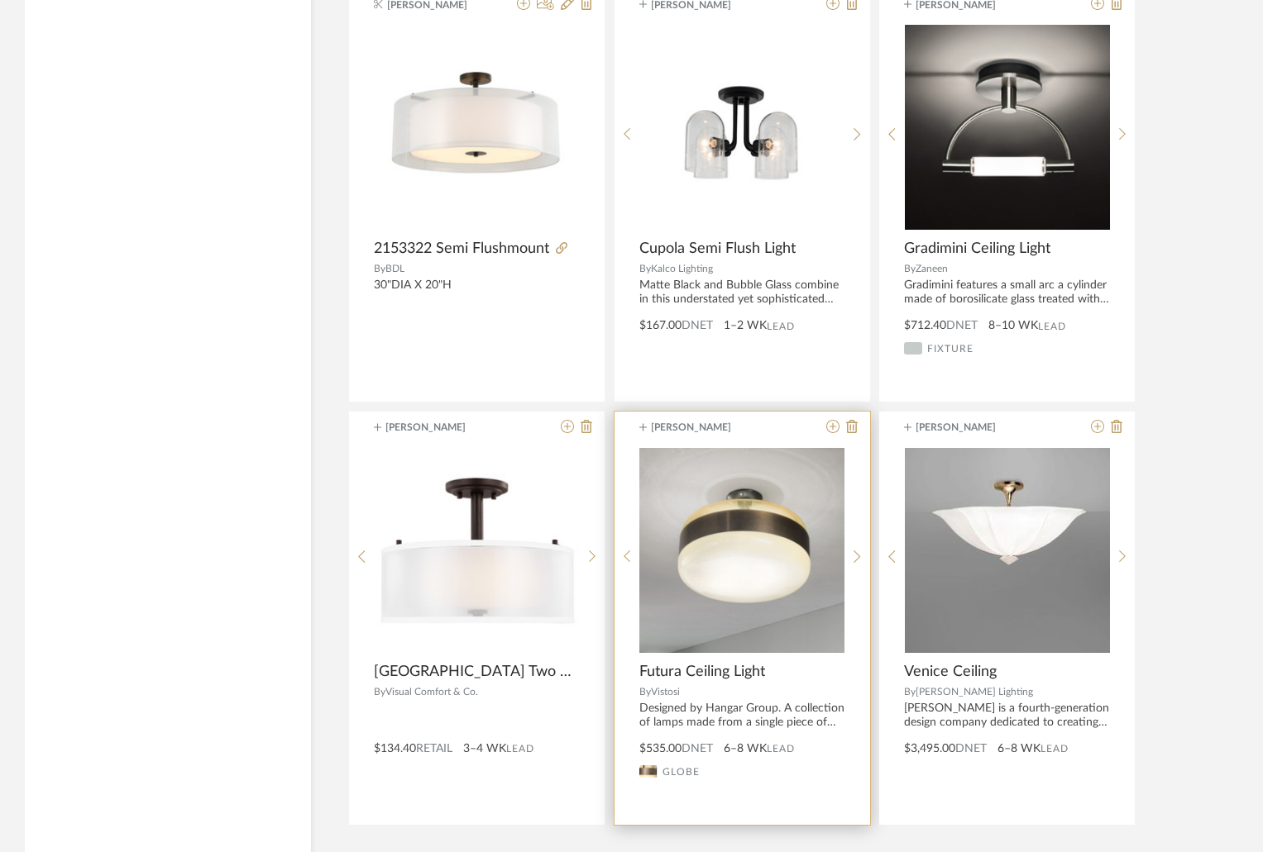
scroll to position [17401, 0]
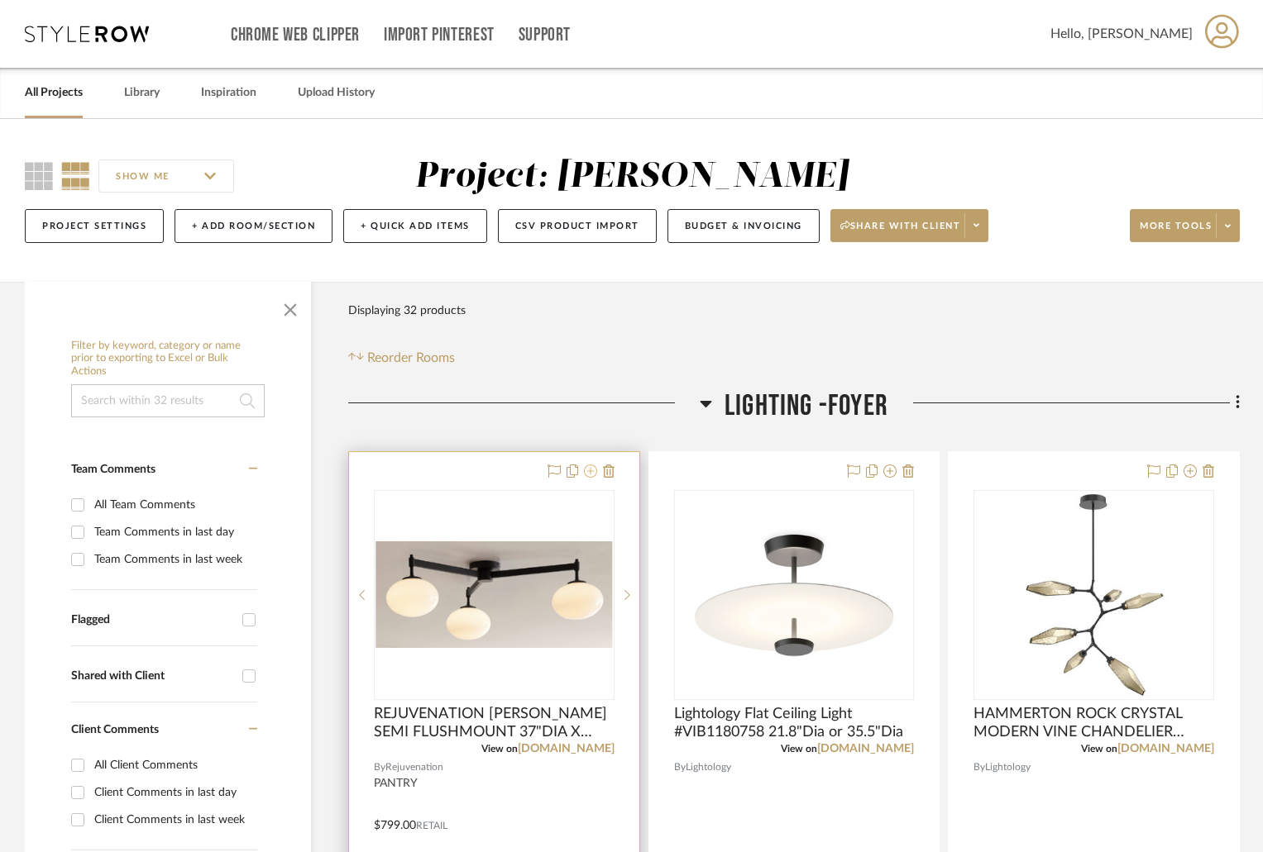
click at [589, 472] on icon at bounding box center [590, 471] width 13 height 13
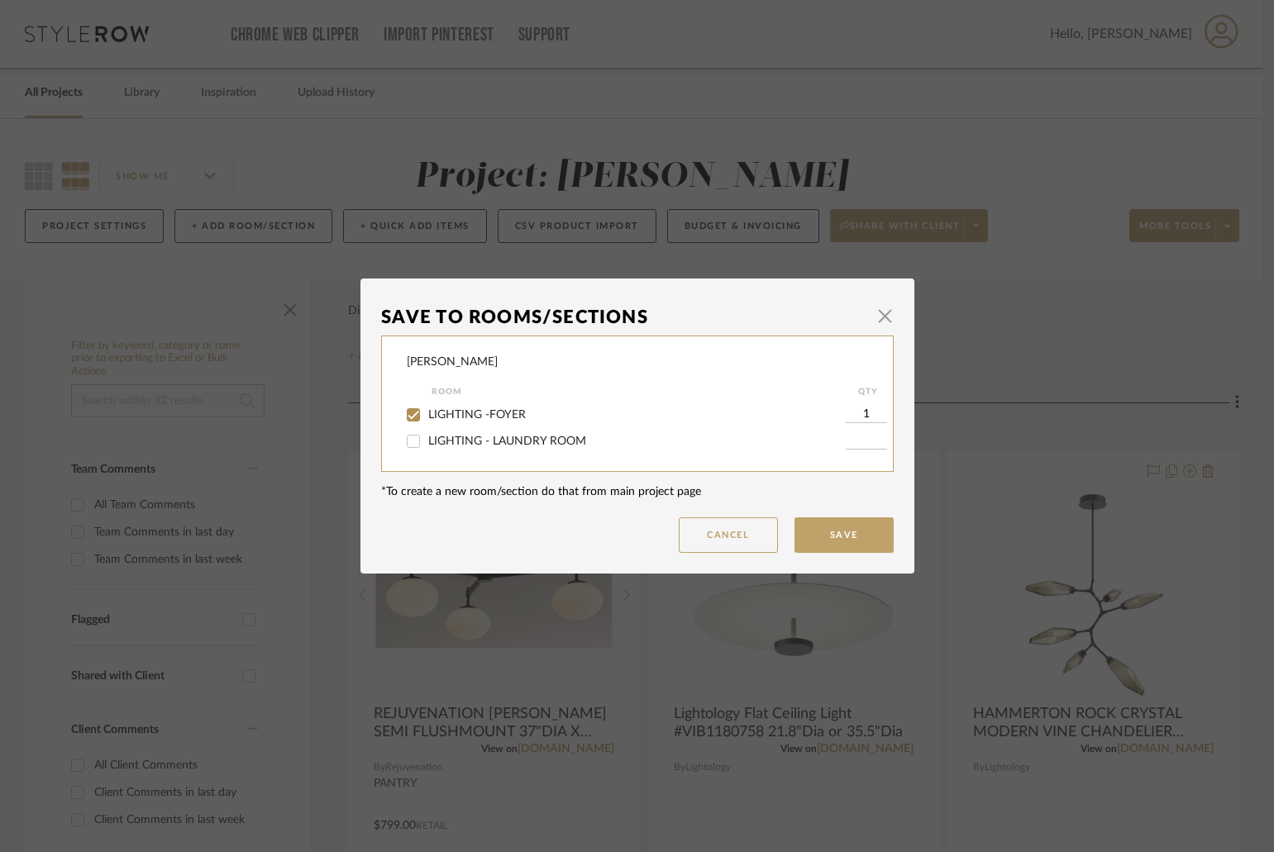
click at [479, 442] on span "LIGHTING - LAUNDRY ROOM" at bounding box center [507, 442] width 158 height 12
click at [427, 442] on input "LIGHTING - LAUNDRY ROOM" at bounding box center [413, 441] width 26 height 26
checkbox input "true"
type input "1"
click at [482, 416] on span "LIGHTING -FOYER" at bounding box center [477, 415] width 98 height 12
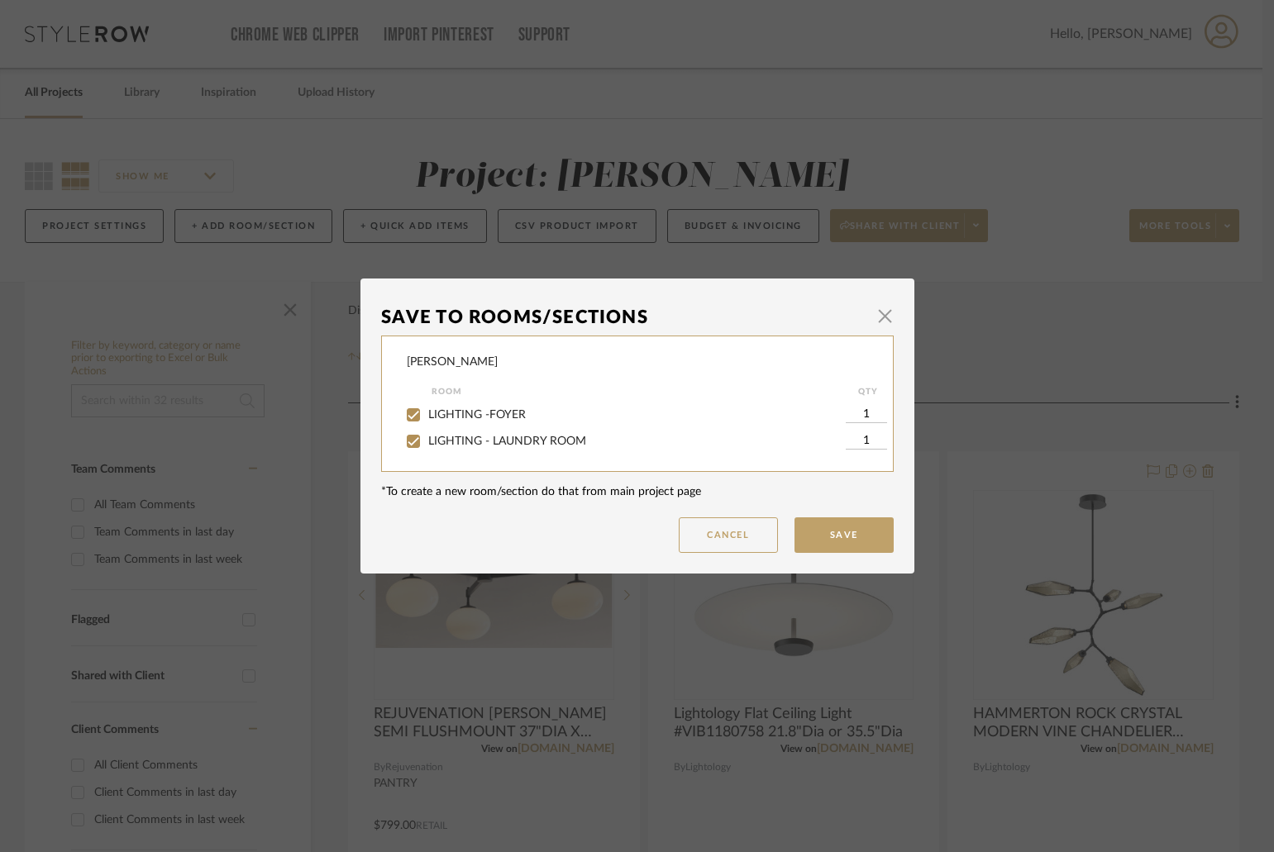
click at [427, 416] on input "LIGHTING -FOYER" at bounding box center [413, 415] width 26 height 26
checkbox input "false"
click at [820, 537] on button "Save" at bounding box center [844, 536] width 99 height 36
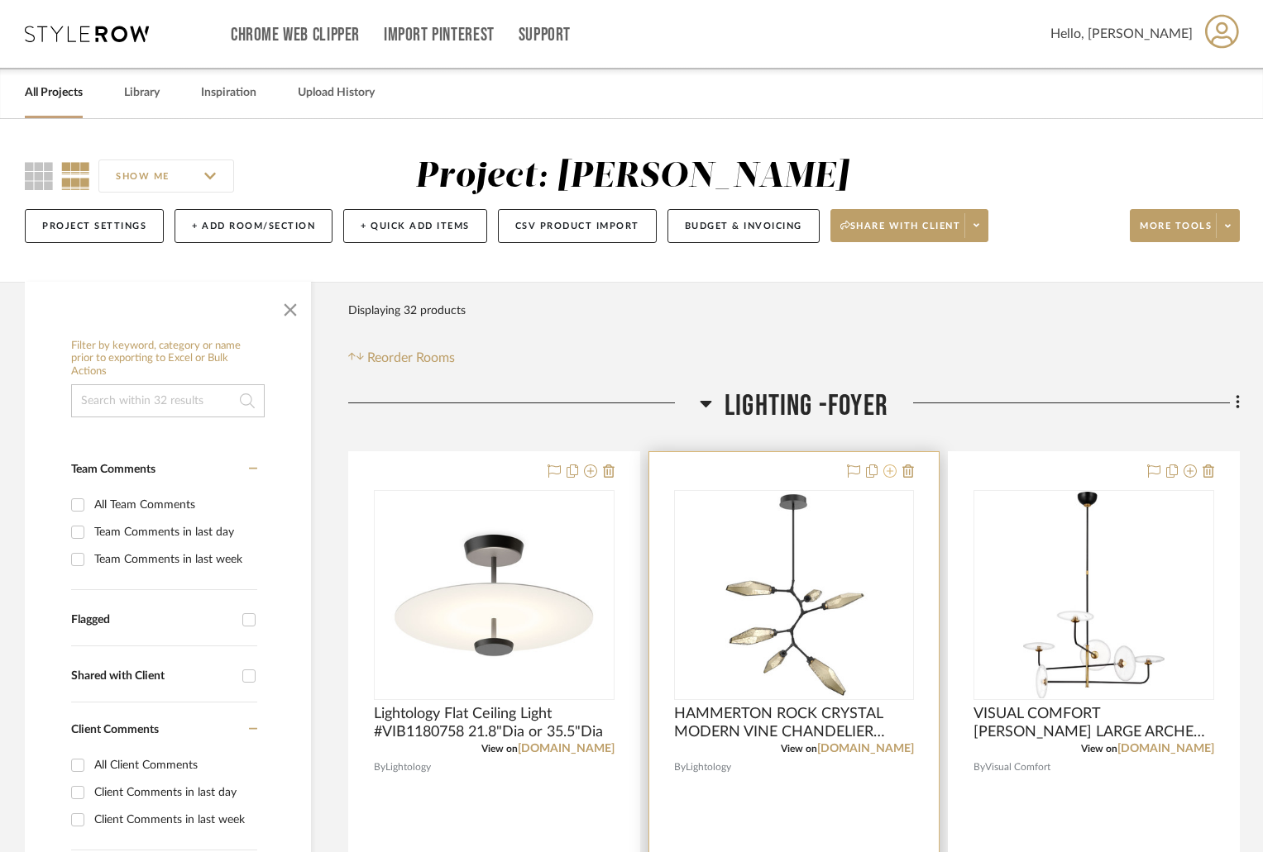
click at [893, 466] on icon at bounding box center [889, 471] width 13 height 13
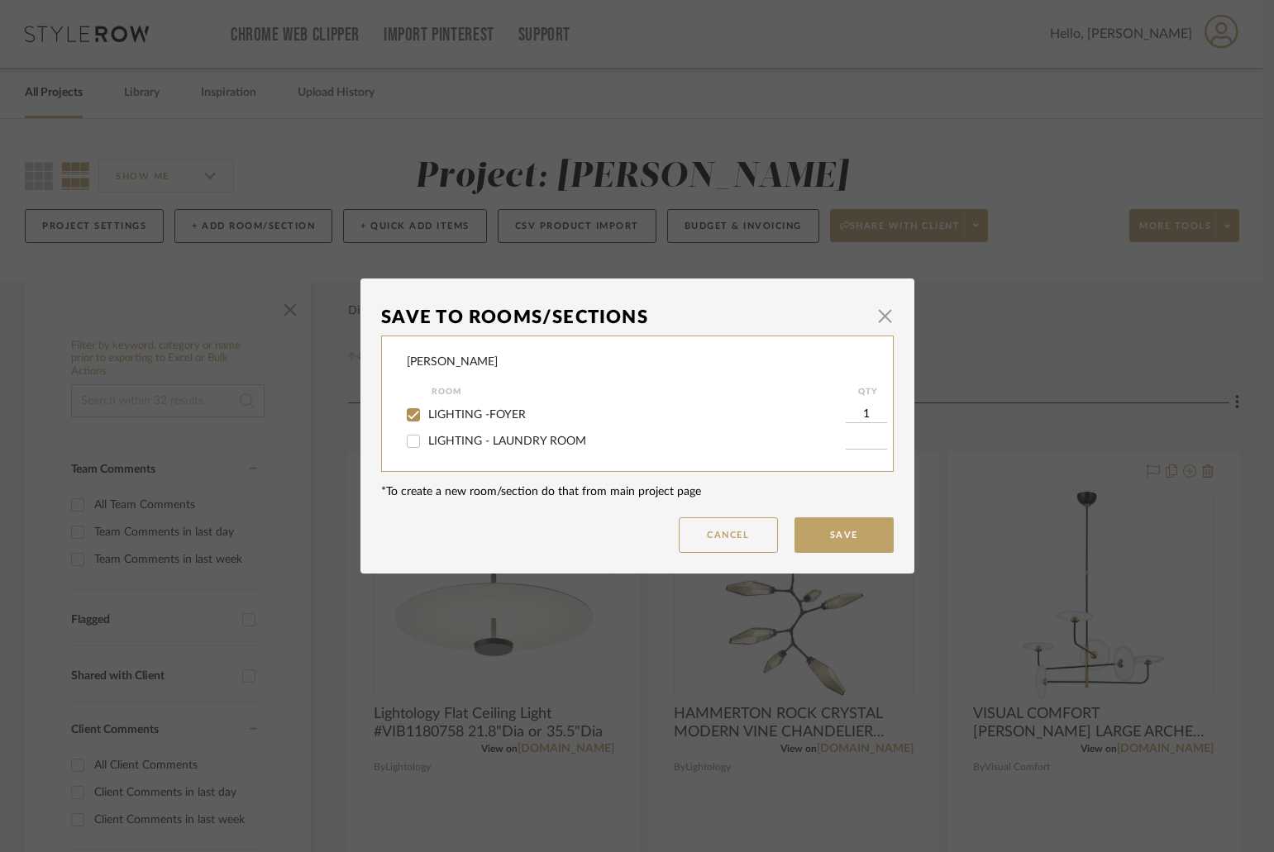
click at [475, 437] on span "LIGHTING - LAUNDRY ROOM" at bounding box center [507, 442] width 158 height 12
click at [427, 437] on input "LIGHTING - LAUNDRY ROOM" at bounding box center [413, 441] width 26 height 26
checkbox input "true"
type input "1"
click at [483, 413] on span "LIGHTING -FOYER" at bounding box center [477, 415] width 98 height 12
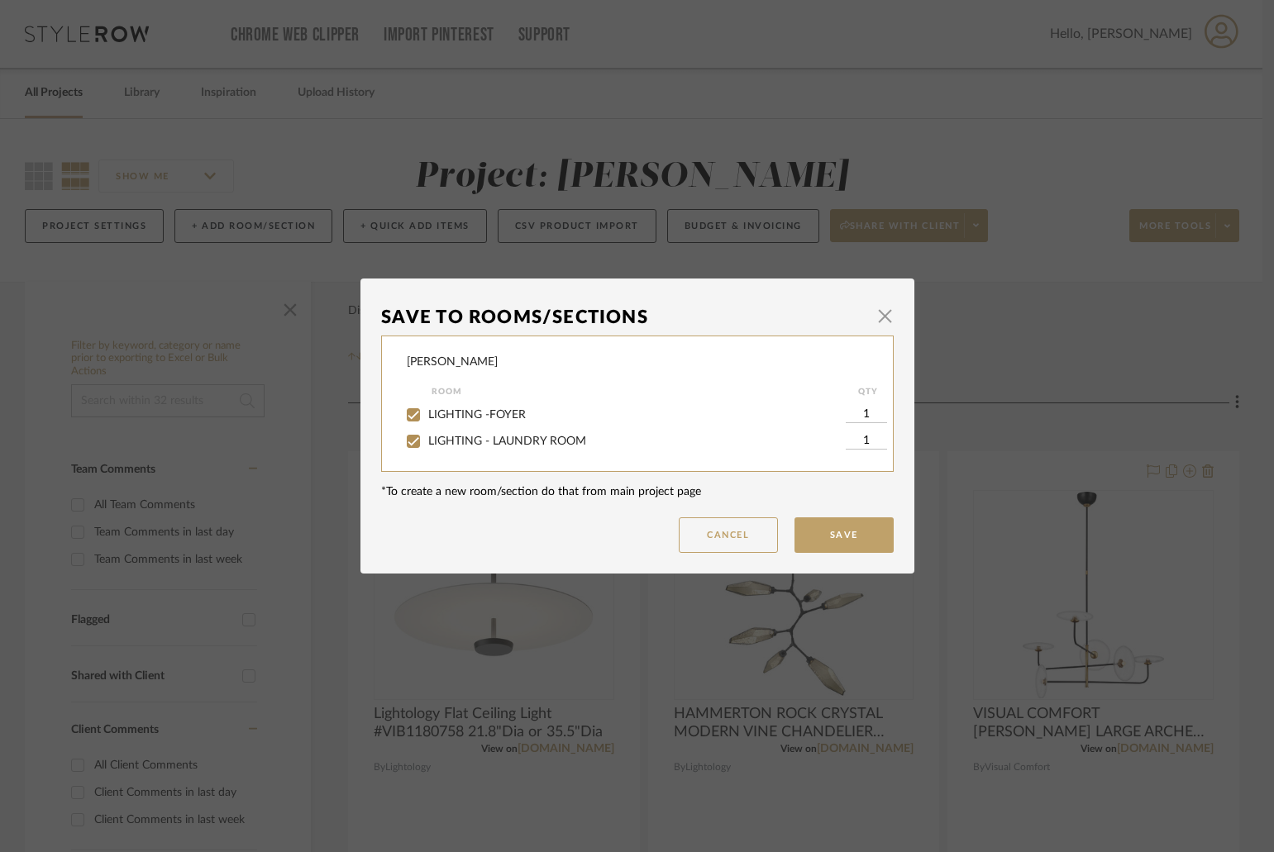
click at [427, 413] on input "LIGHTING -FOYER" at bounding box center [413, 415] width 26 height 26
checkbox input "false"
click at [849, 532] on button "Save" at bounding box center [844, 536] width 99 height 36
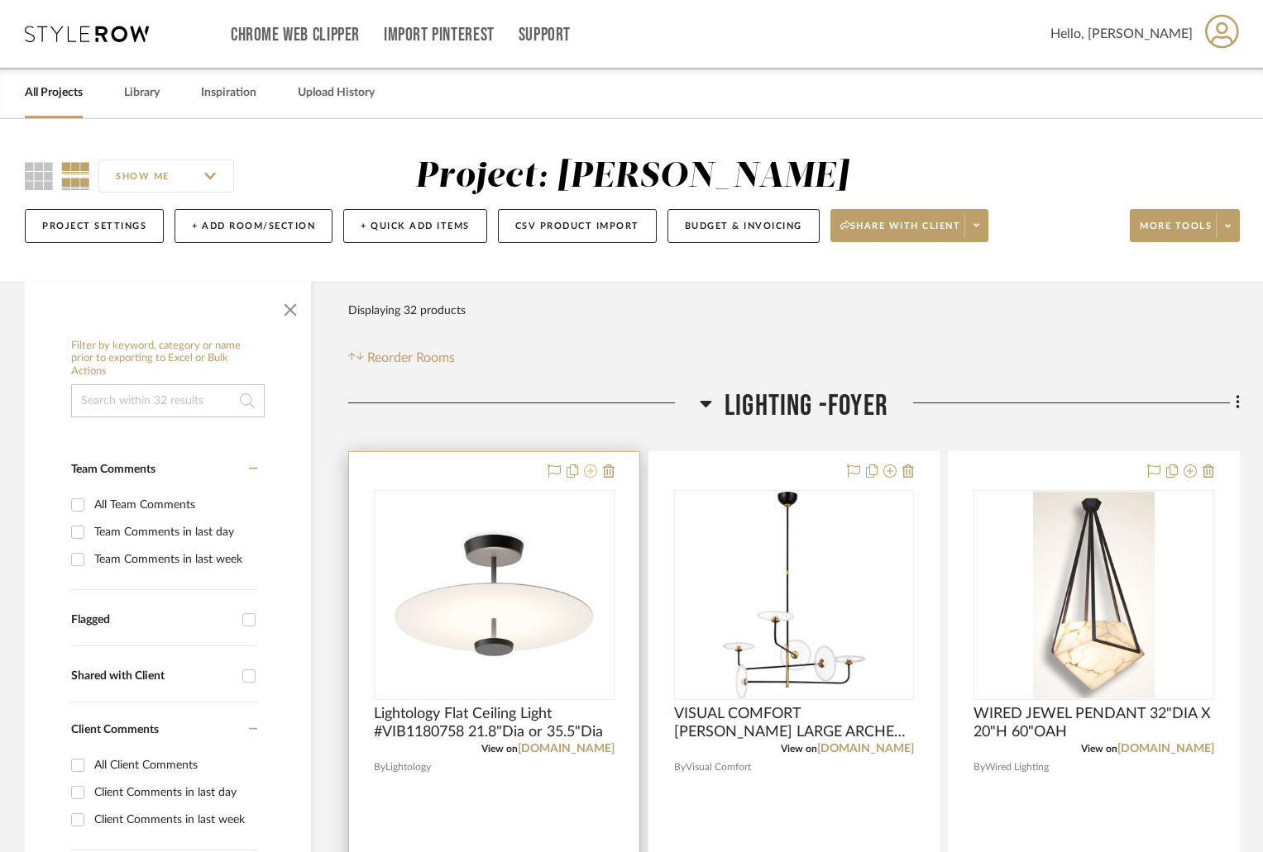
click at [590, 474] on icon at bounding box center [590, 471] width 13 height 13
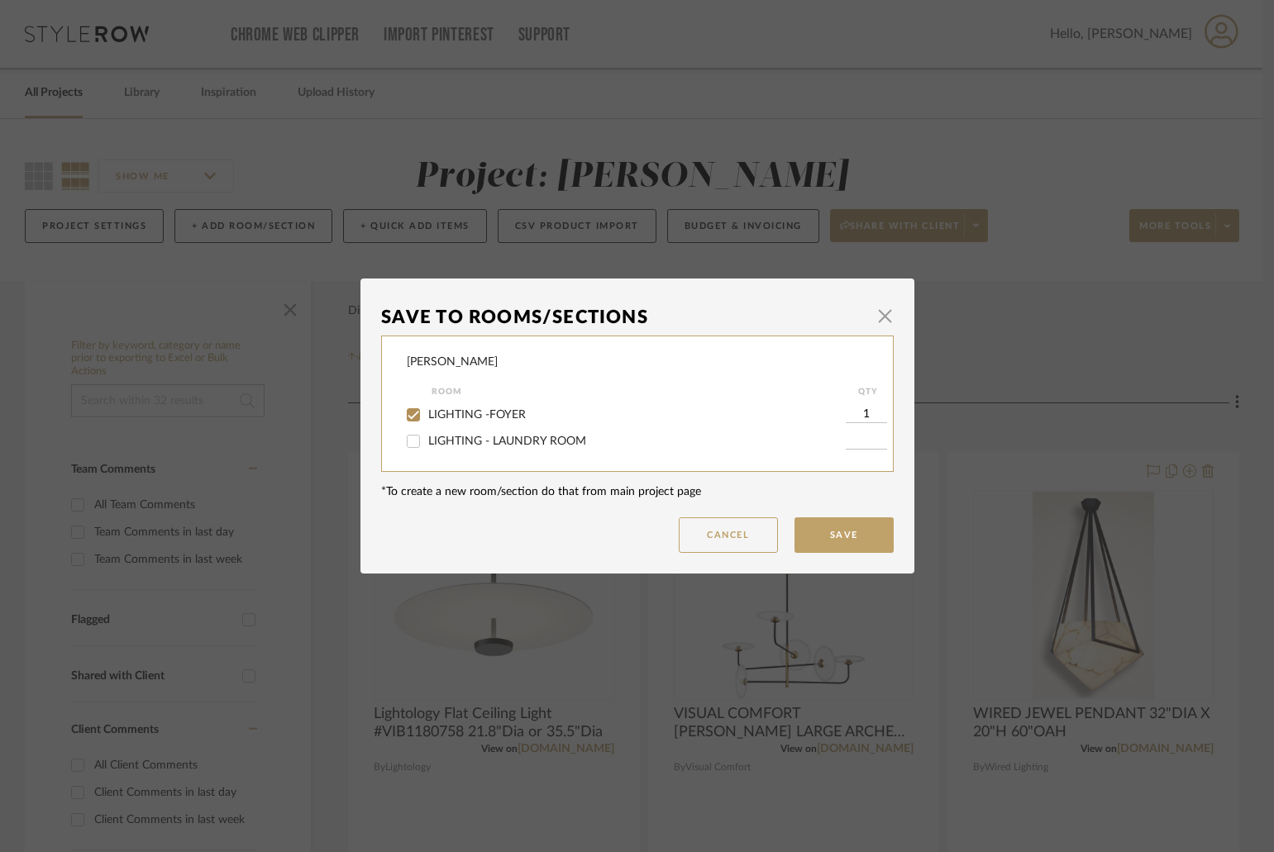
click at [512, 445] on span "LIGHTING - LAUNDRY ROOM" at bounding box center [507, 442] width 158 height 12
click at [427, 445] on input "LIGHTING - LAUNDRY ROOM" at bounding box center [413, 441] width 26 height 26
checkbox input "true"
type input "1"
click at [500, 414] on span "LIGHTING -FOYER" at bounding box center [477, 415] width 98 height 12
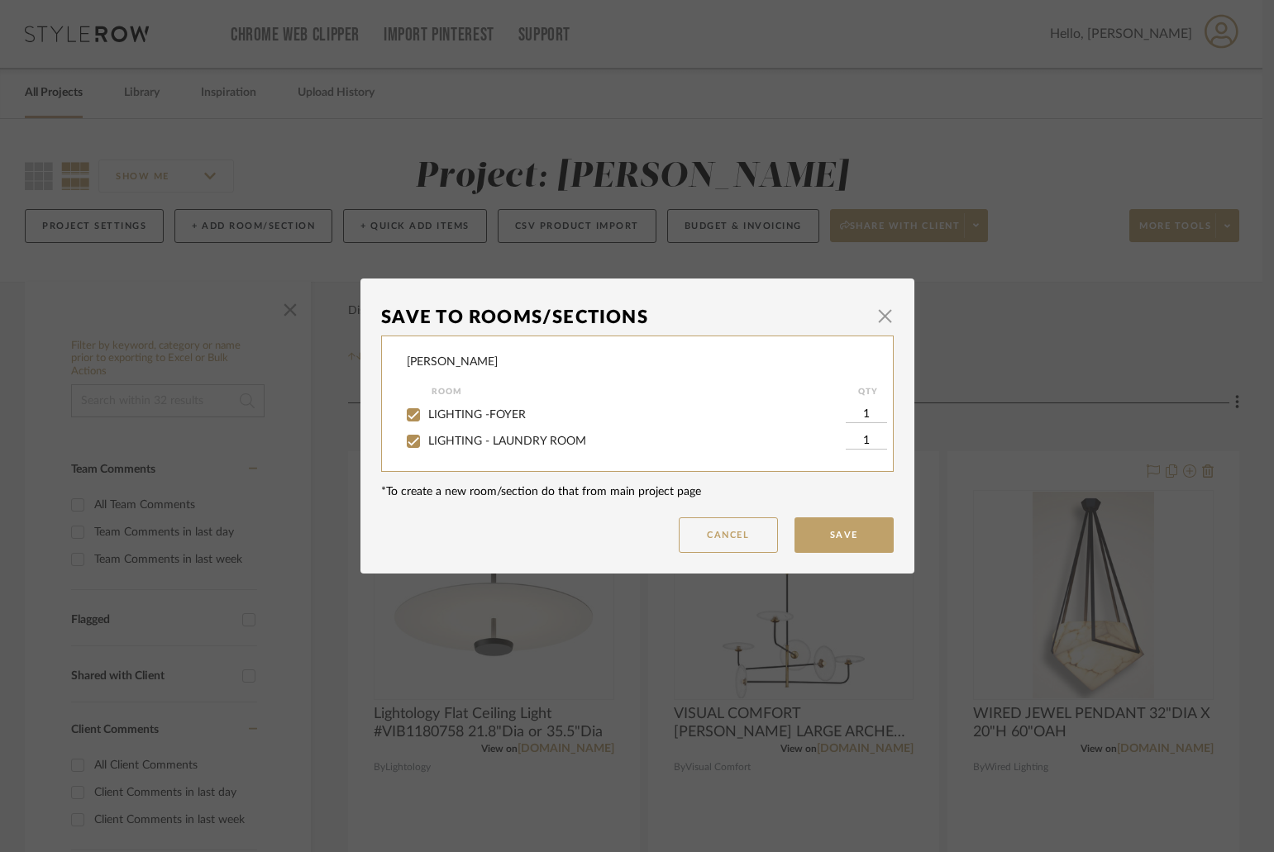
click at [427, 414] on input "LIGHTING -FOYER" at bounding box center [413, 415] width 26 height 26
checkbox input "false"
drag, startPoint x: 812, startPoint y: 527, endPoint x: 822, endPoint y: 522, distance: 11.1
click at [813, 527] on button "Save" at bounding box center [844, 536] width 99 height 36
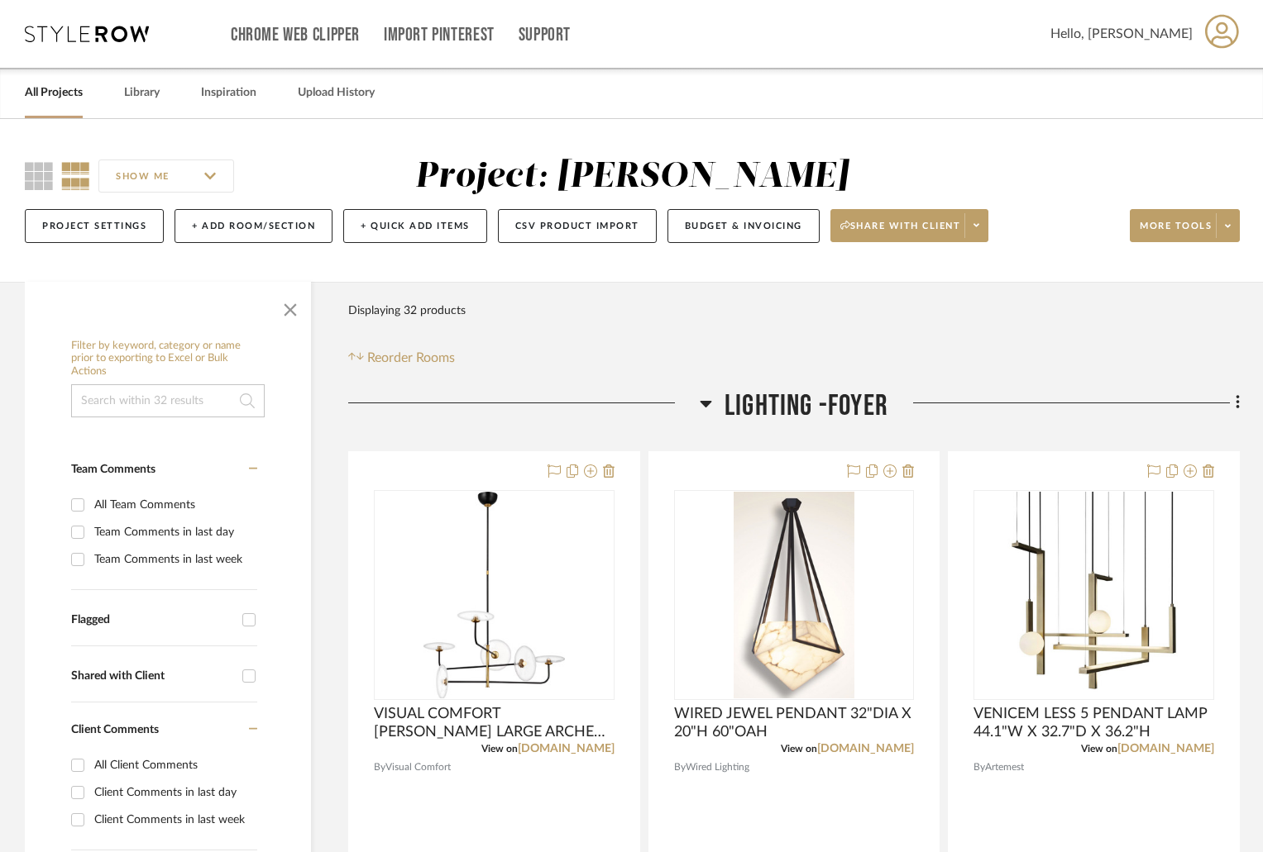
click at [700, 402] on icon at bounding box center [706, 404] width 12 height 20
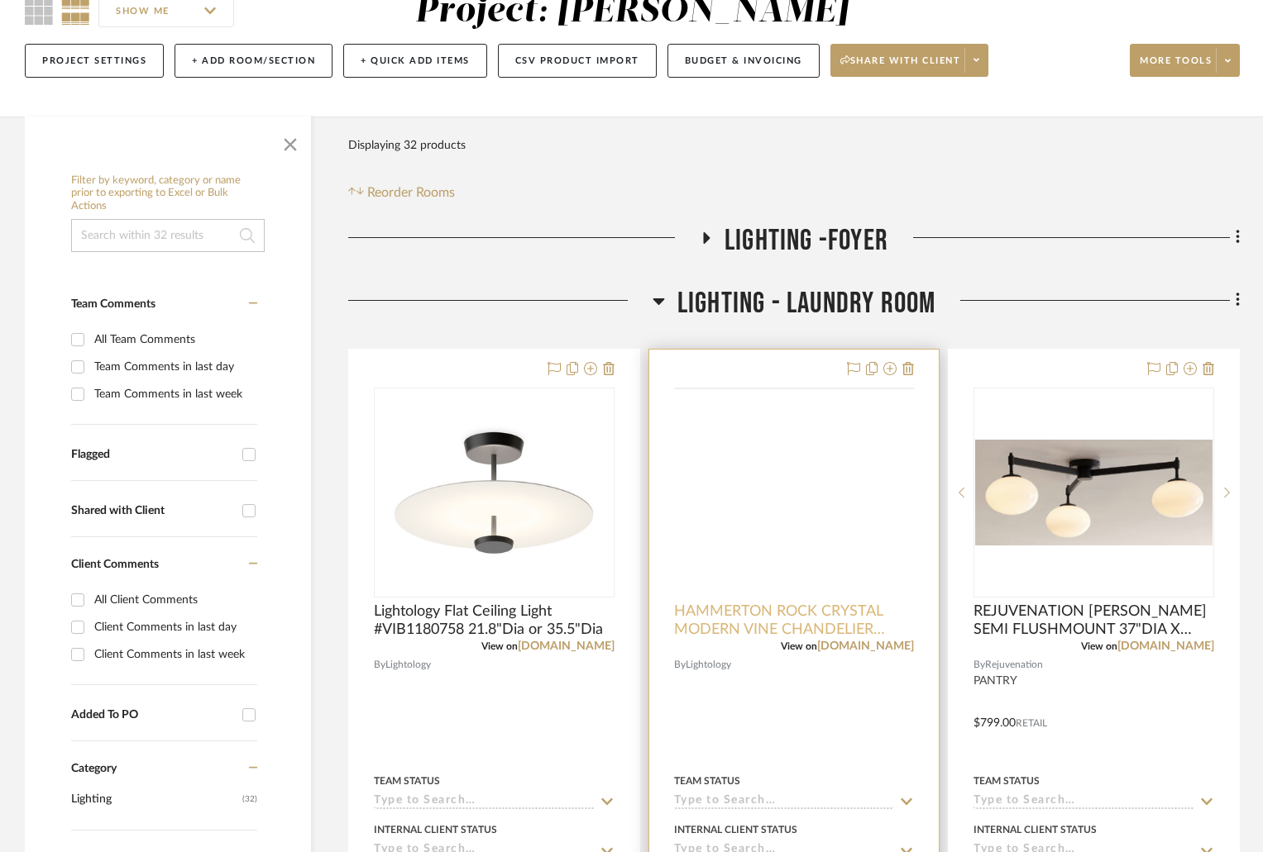
scroll to position [248, 0]
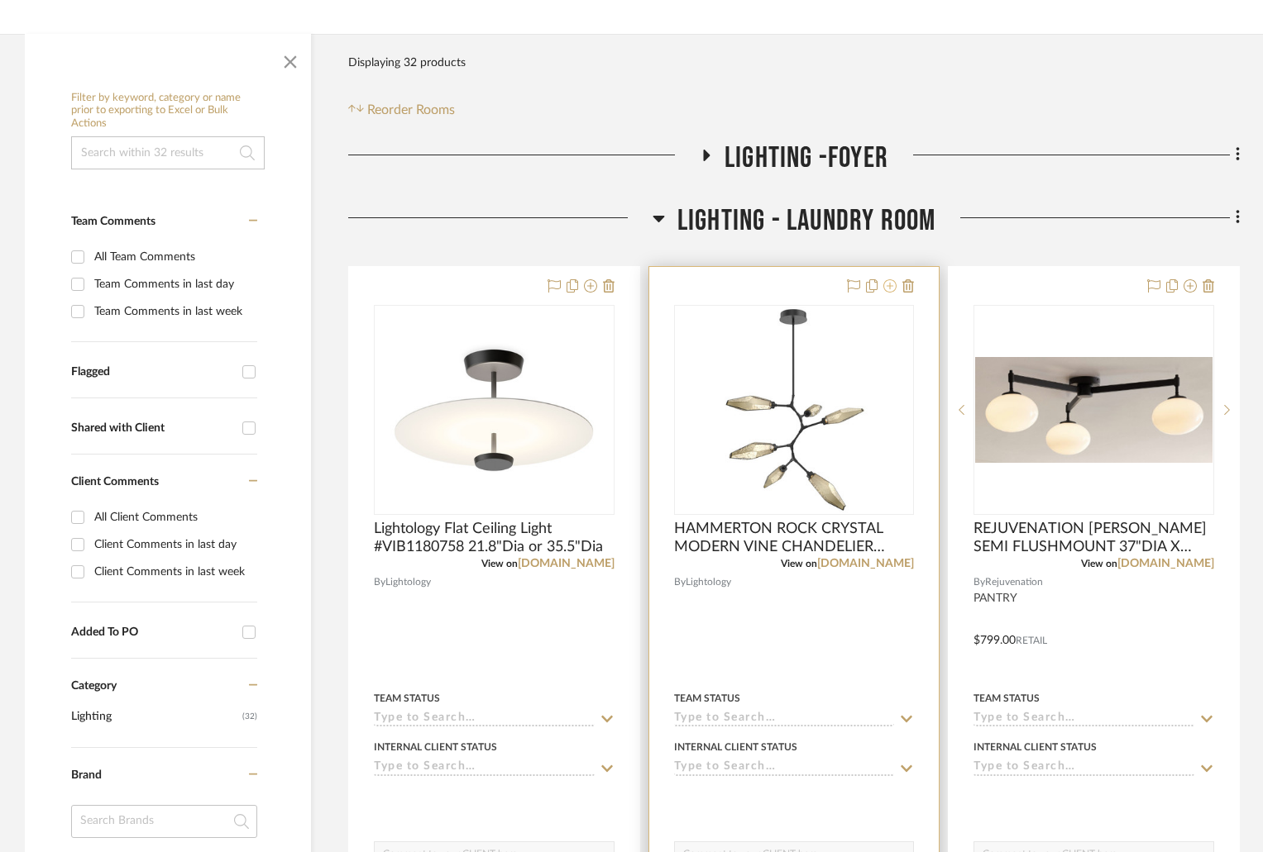
click at [891, 284] on icon at bounding box center [889, 285] width 13 height 13
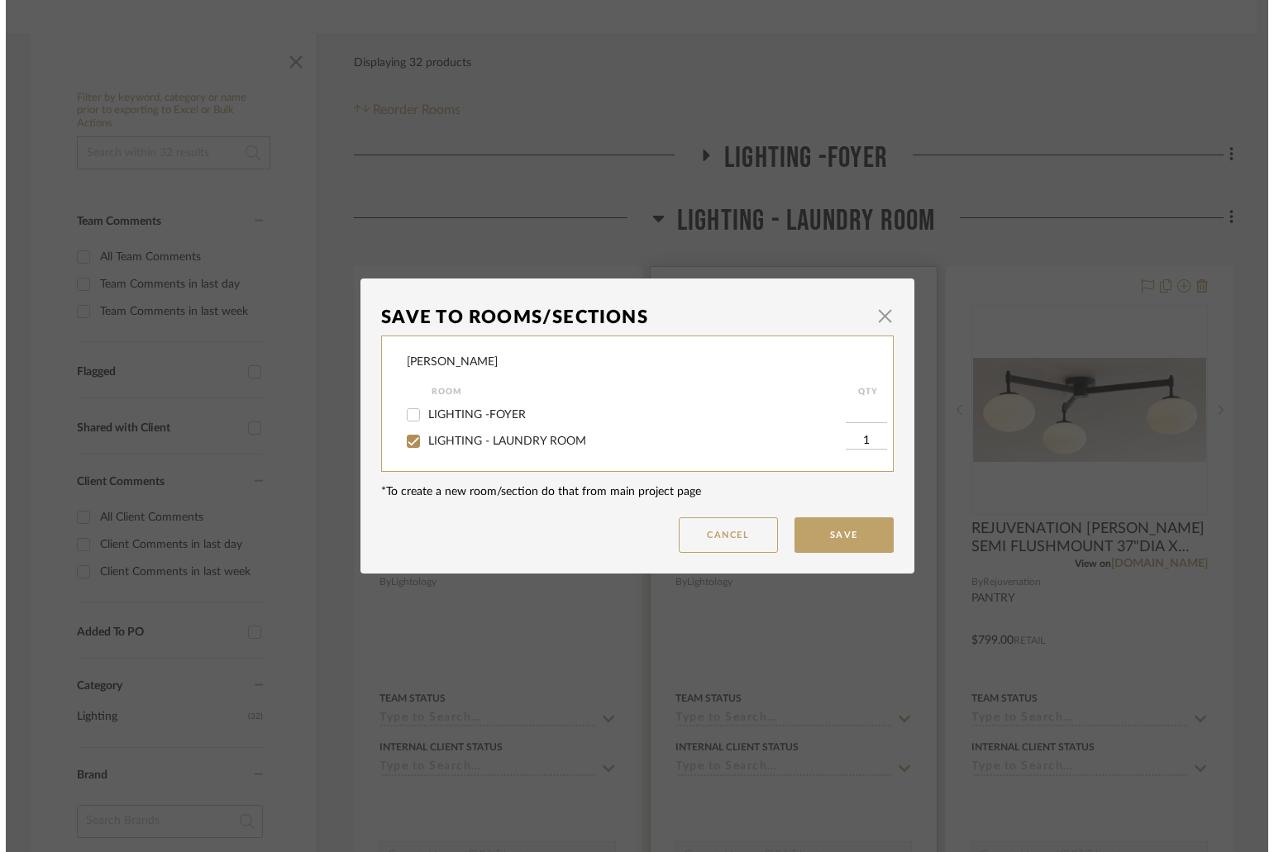
scroll to position [0, 0]
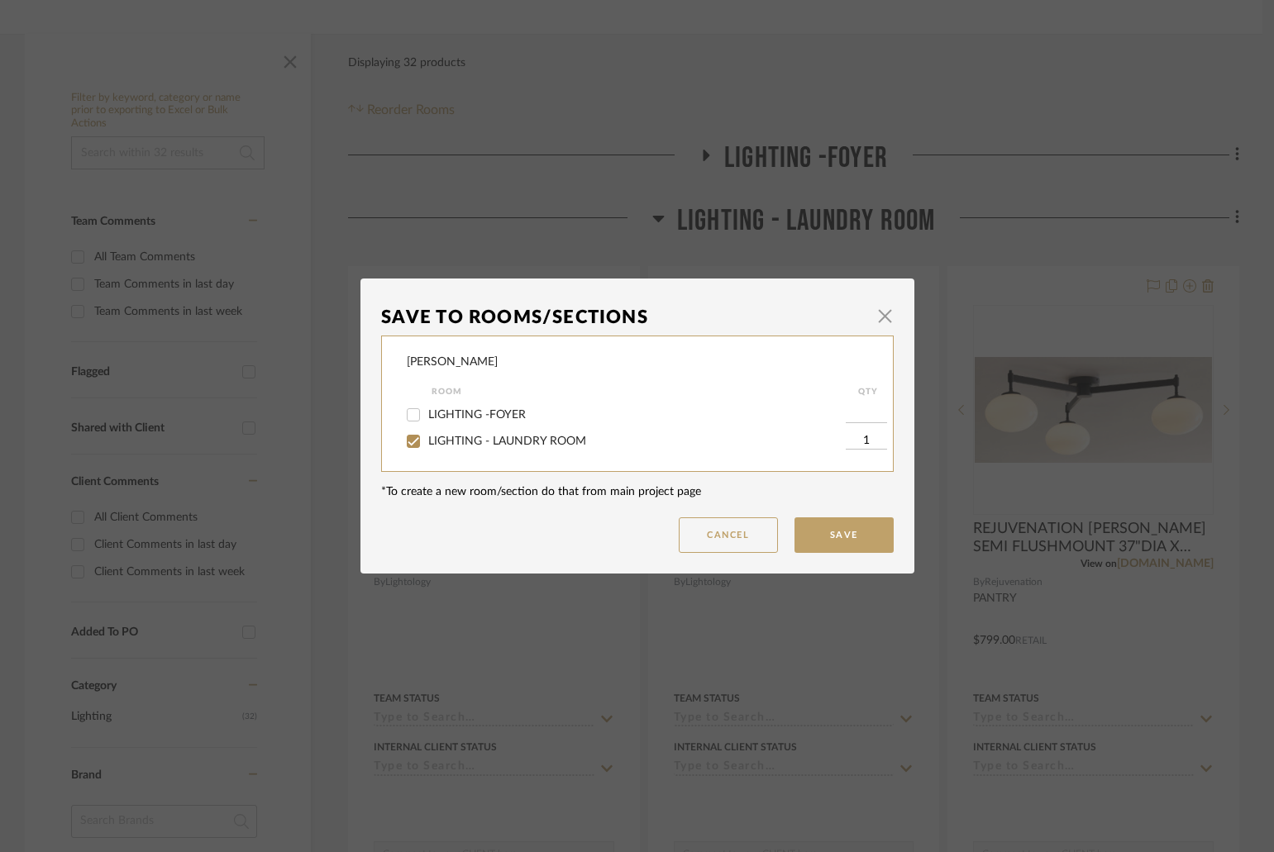
click at [436, 409] on span "LIGHTING -FOYER" at bounding box center [477, 415] width 98 height 12
click at [427, 409] on input "LIGHTING -FOYER" at bounding box center [413, 415] width 26 height 26
checkbox input "true"
type input "1"
click at [470, 437] on span "LIGHTING - LAUNDRY ROOM" at bounding box center [507, 442] width 158 height 12
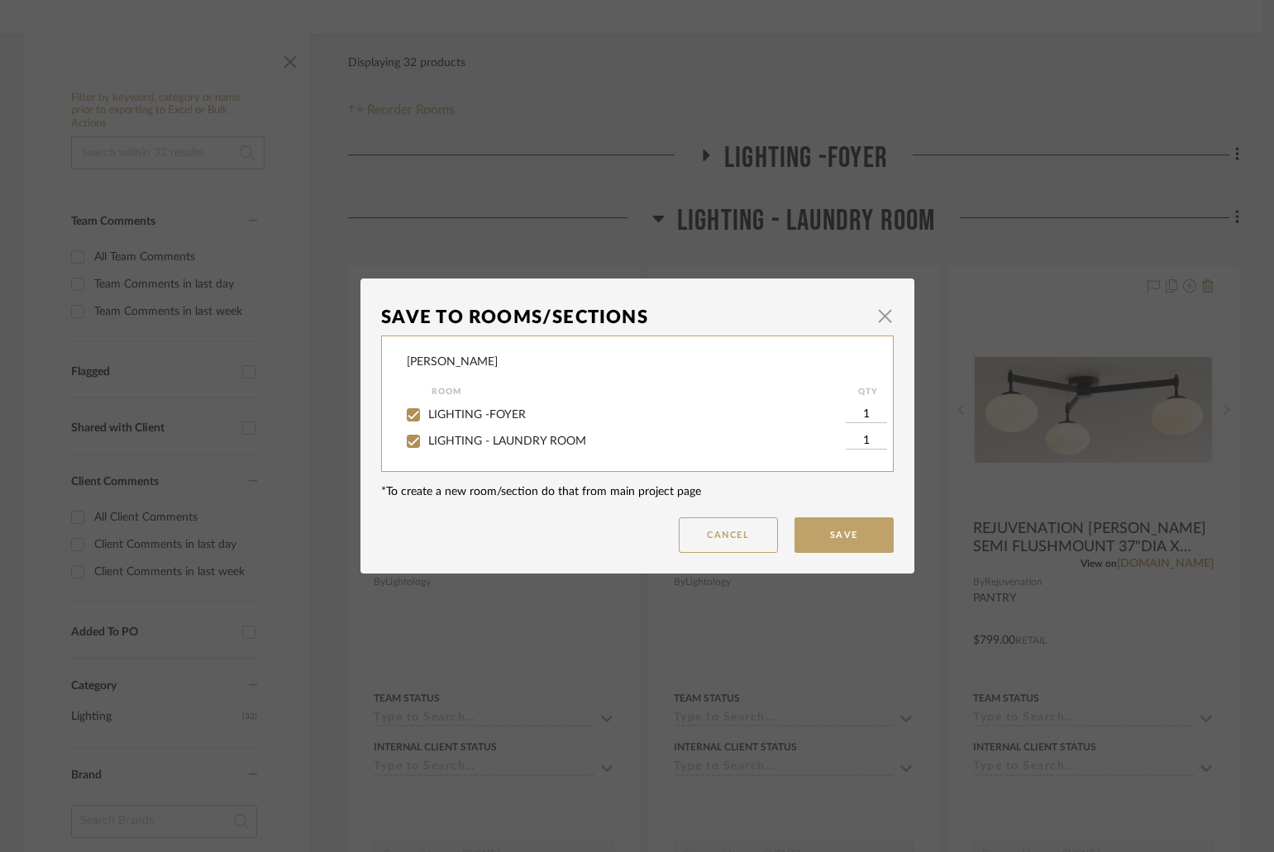
click at [427, 437] on input "LIGHTING - LAUNDRY ROOM" at bounding box center [413, 441] width 26 height 26
checkbox input "false"
click at [843, 527] on button "Save" at bounding box center [844, 536] width 99 height 36
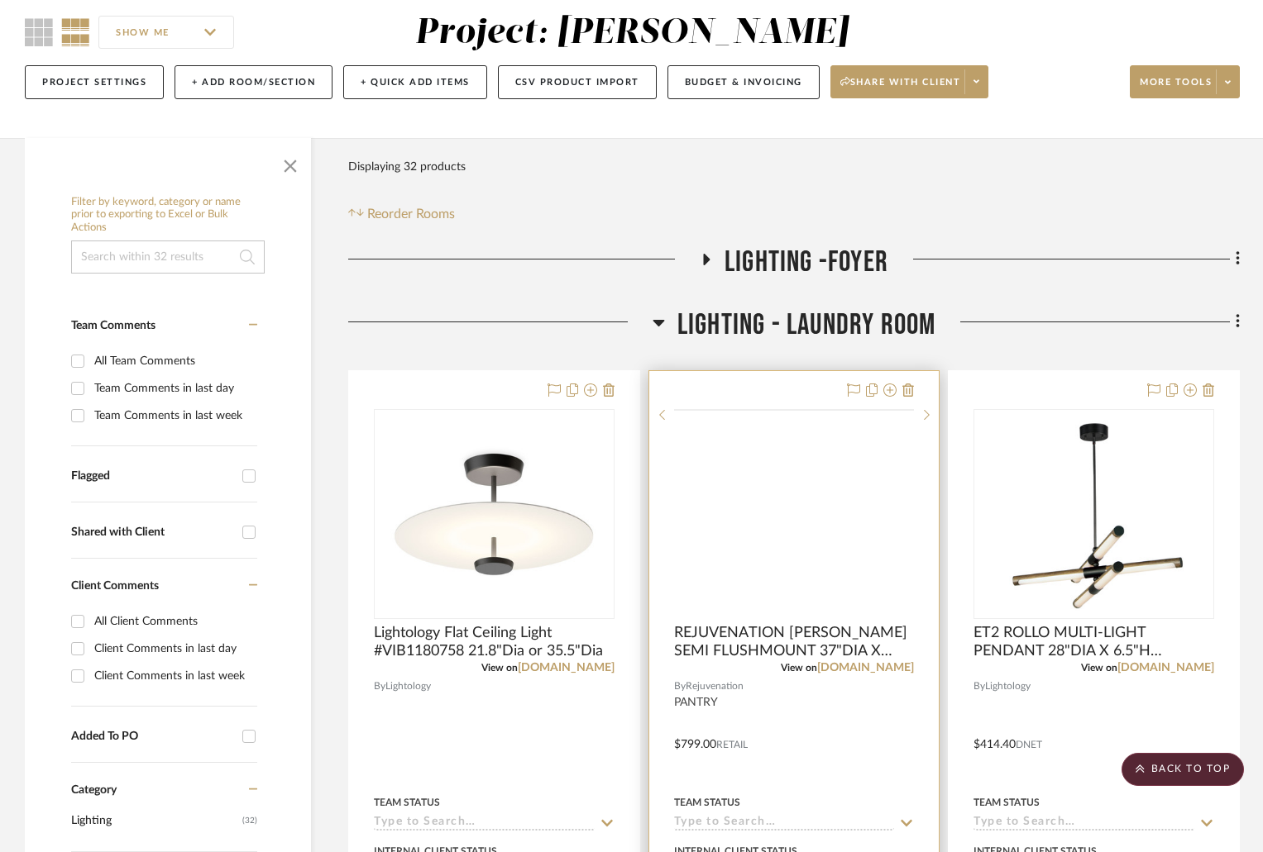
scroll to position [61, 0]
